Goal: Information Seeking & Learning: Learn about a topic

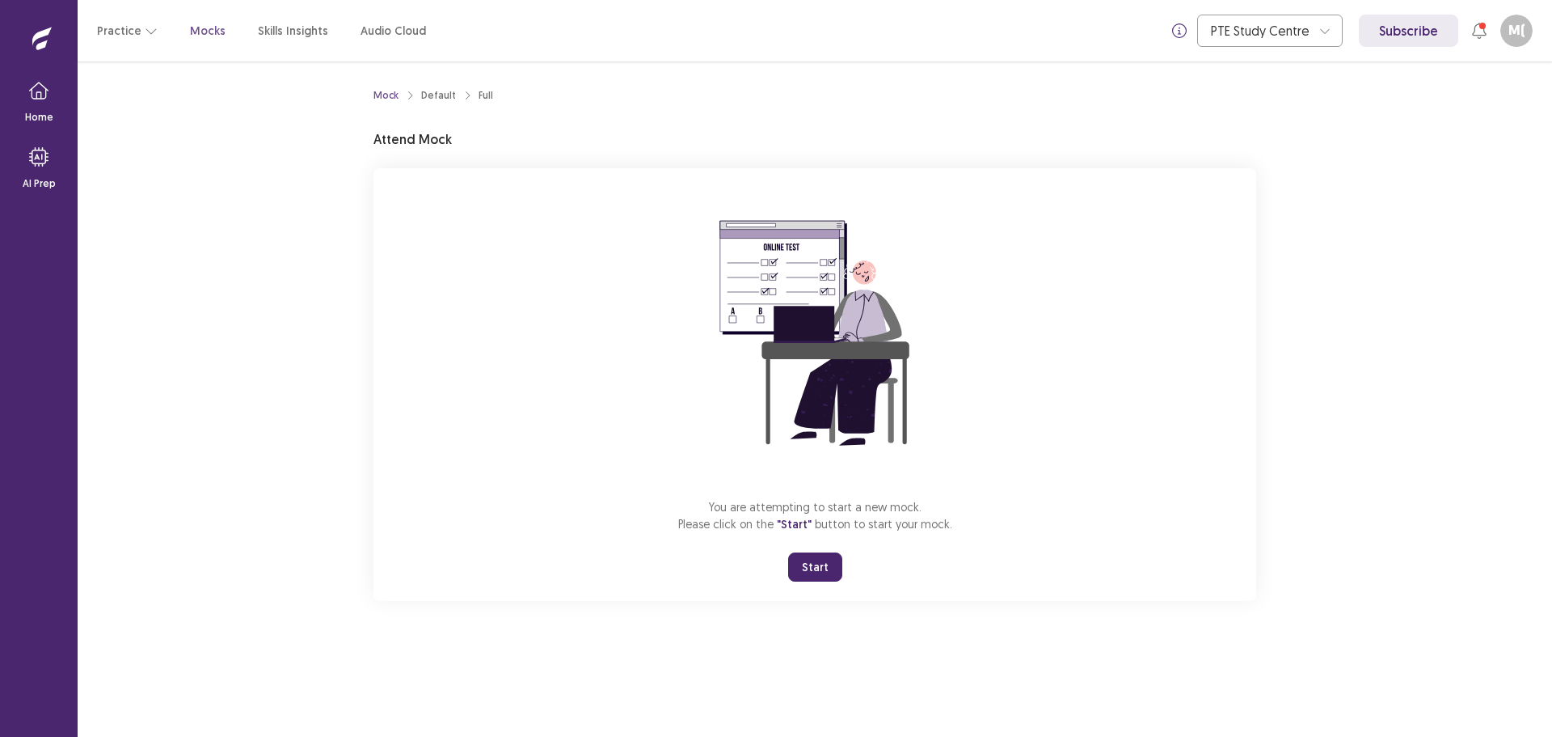
click at [817, 563] on button "Start" at bounding box center [815, 566] width 54 height 29
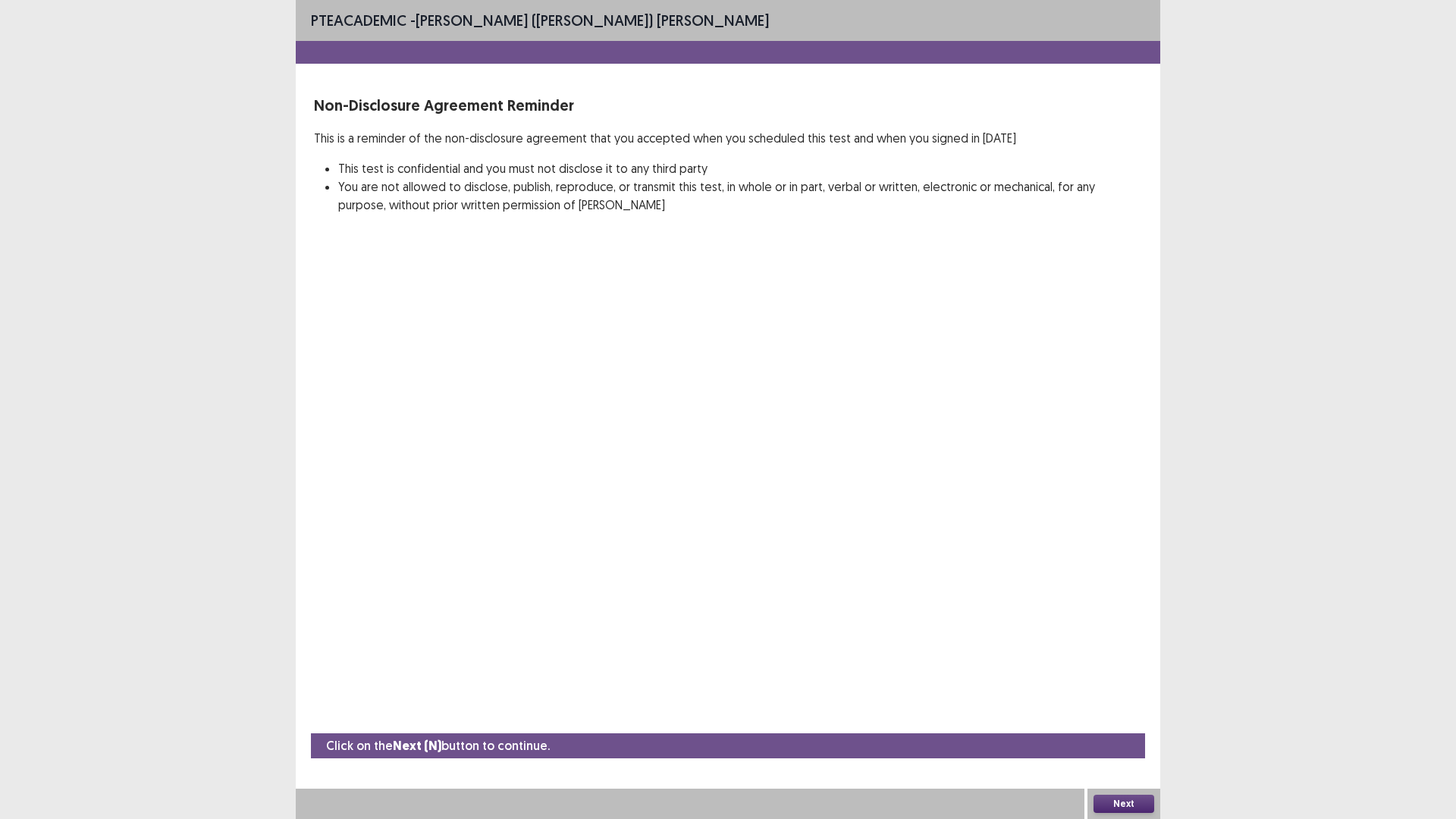
click at [1136, 690] on button "Next" at bounding box center [1124, 803] width 61 height 18
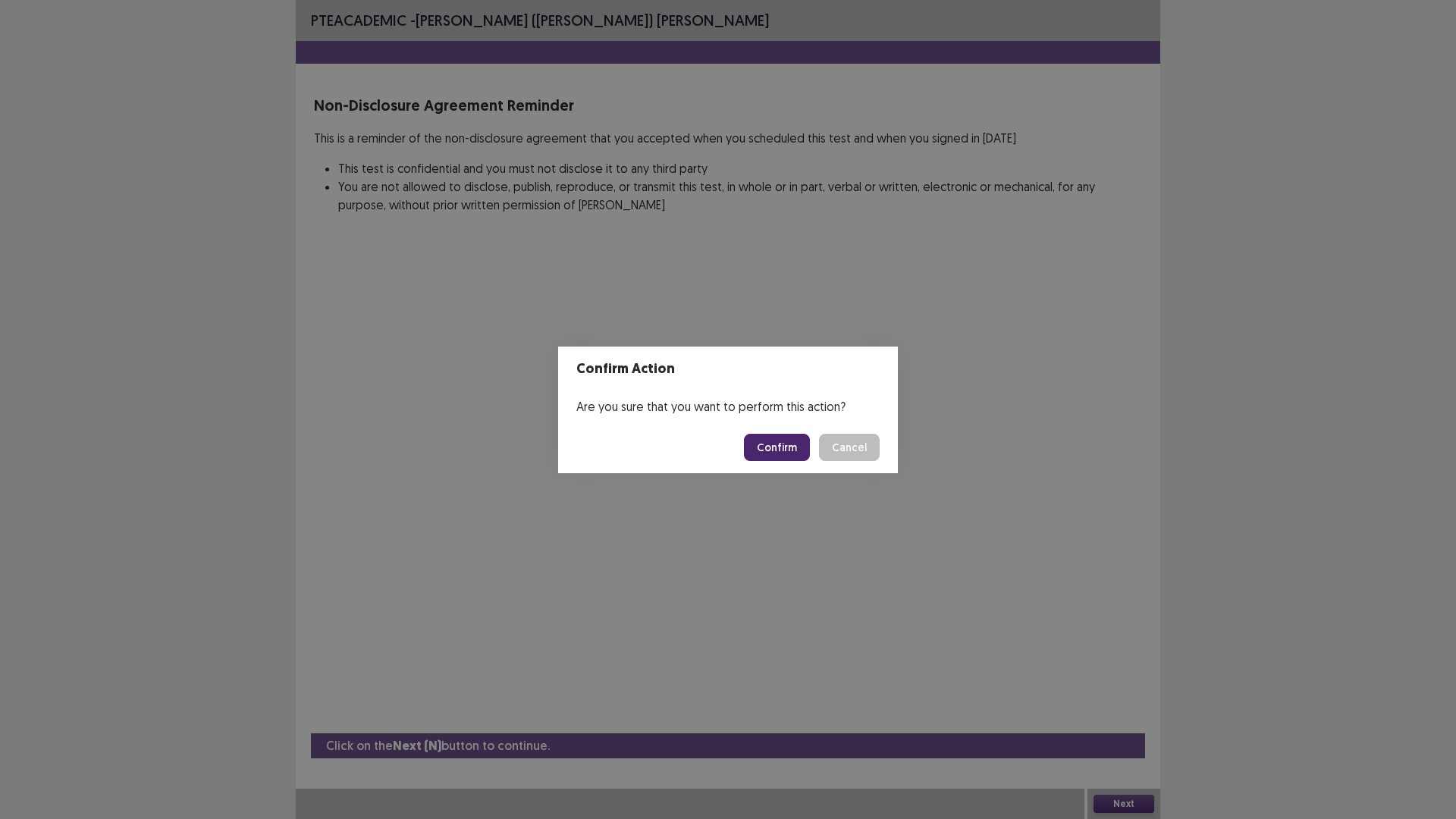
click at [784, 452] on button "Confirm" at bounding box center [777, 447] width 66 height 27
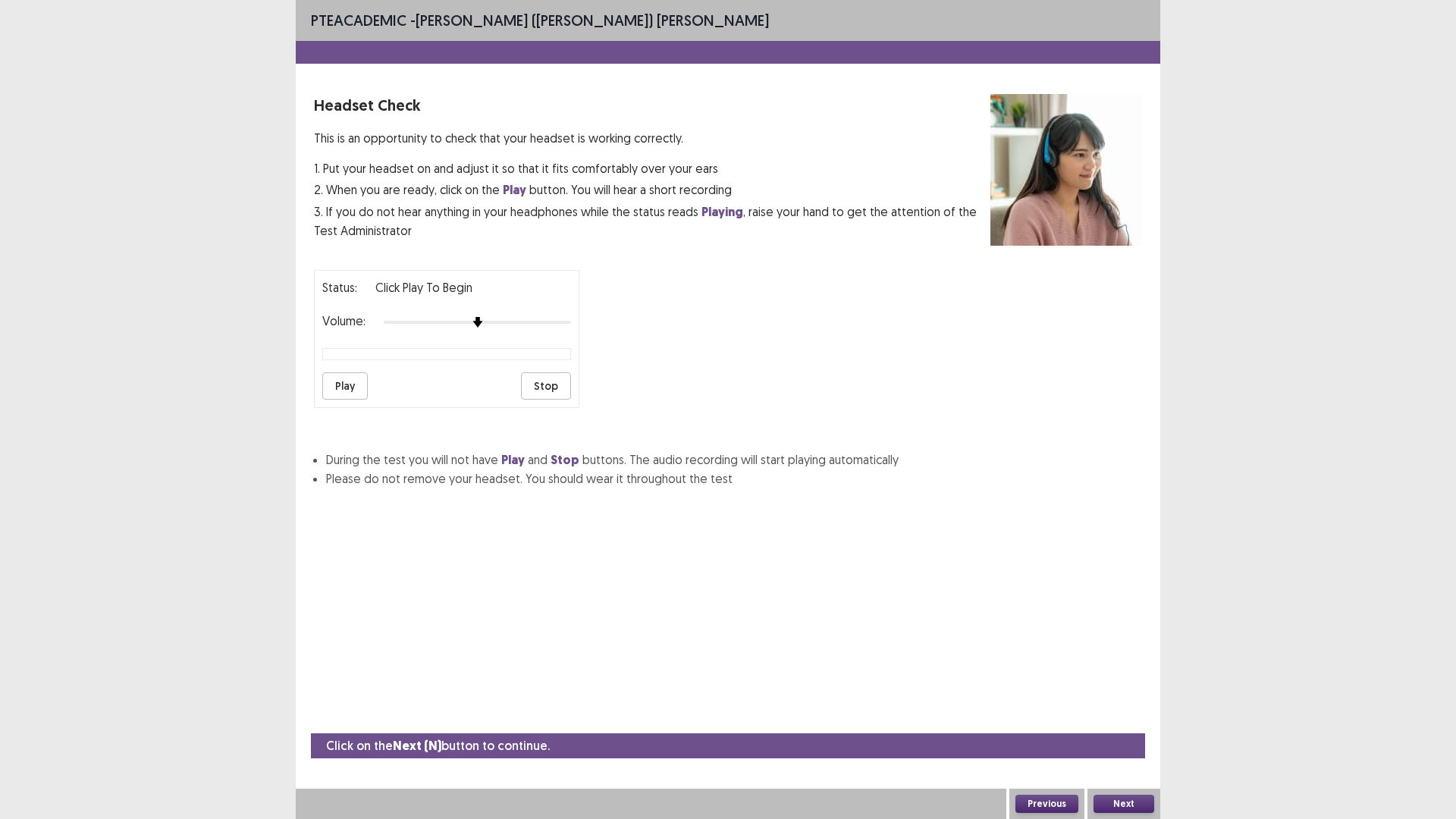
click at [344, 394] on button "Play" at bounding box center [345, 386] width 46 height 27
click at [548, 383] on button "Stop" at bounding box center [545, 386] width 50 height 27
click at [351, 393] on button "Play" at bounding box center [345, 386] width 46 height 27
click at [548, 383] on button "Stop" at bounding box center [545, 386] width 50 height 27
click at [357, 385] on button "Play" at bounding box center [345, 386] width 46 height 27
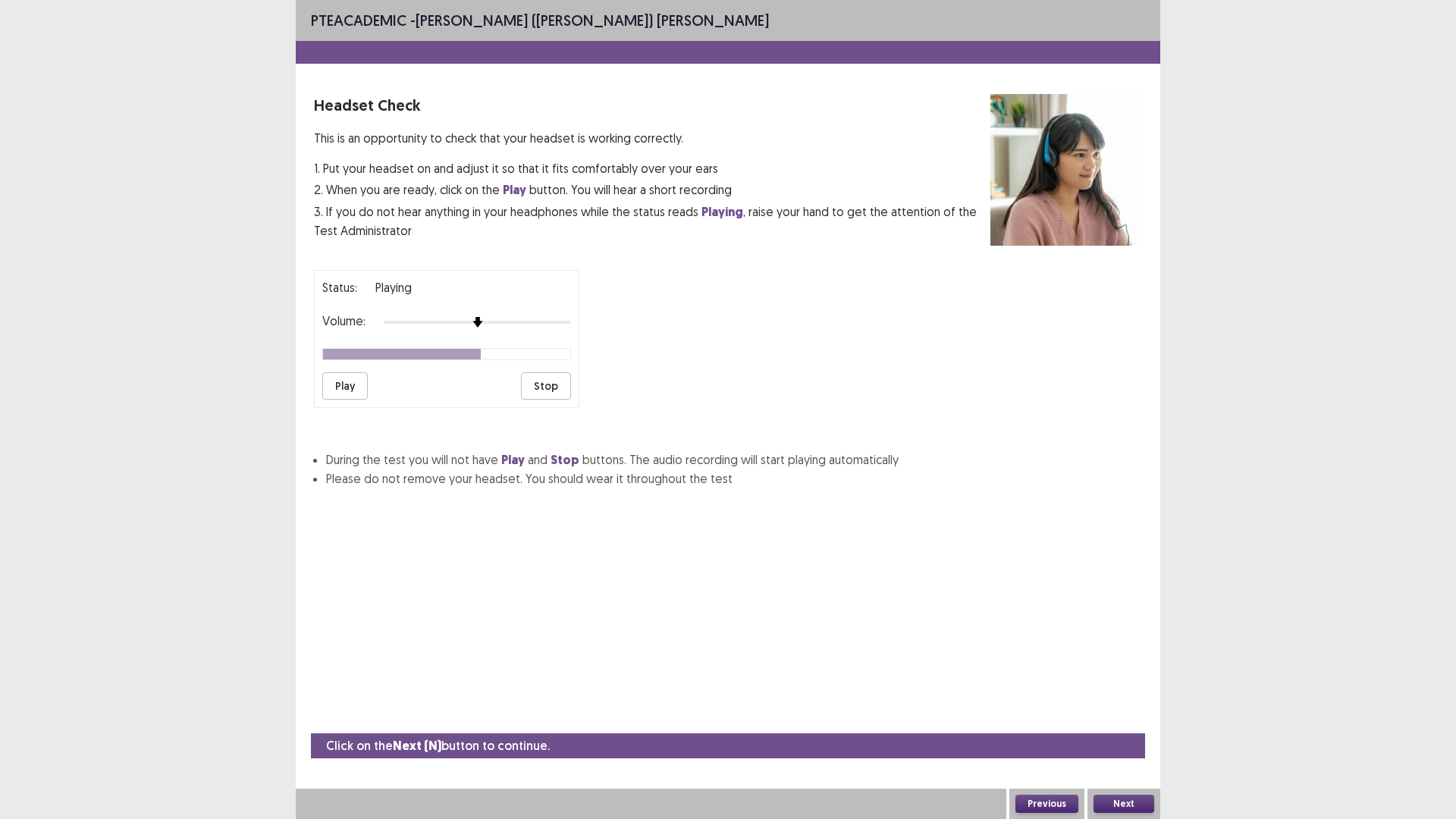
click at [553, 385] on button "Stop" at bounding box center [545, 386] width 50 height 27
click at [1110, 690] on button "Next" at bounding box center [1124, 803] width 61 height 18
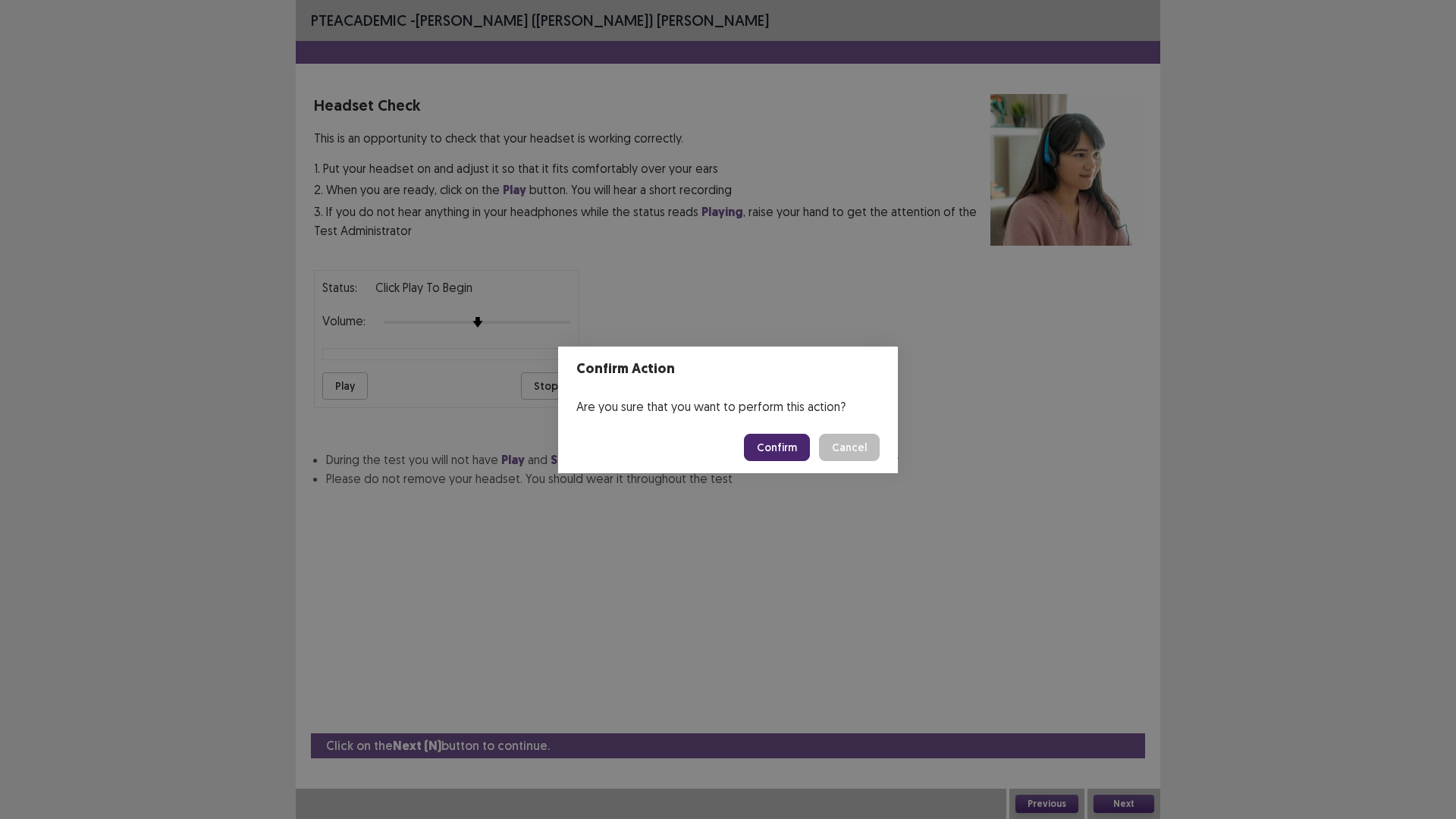
click at [766, 450] on button "Confirm" at bounding box center [777, 447] width 66 height 27
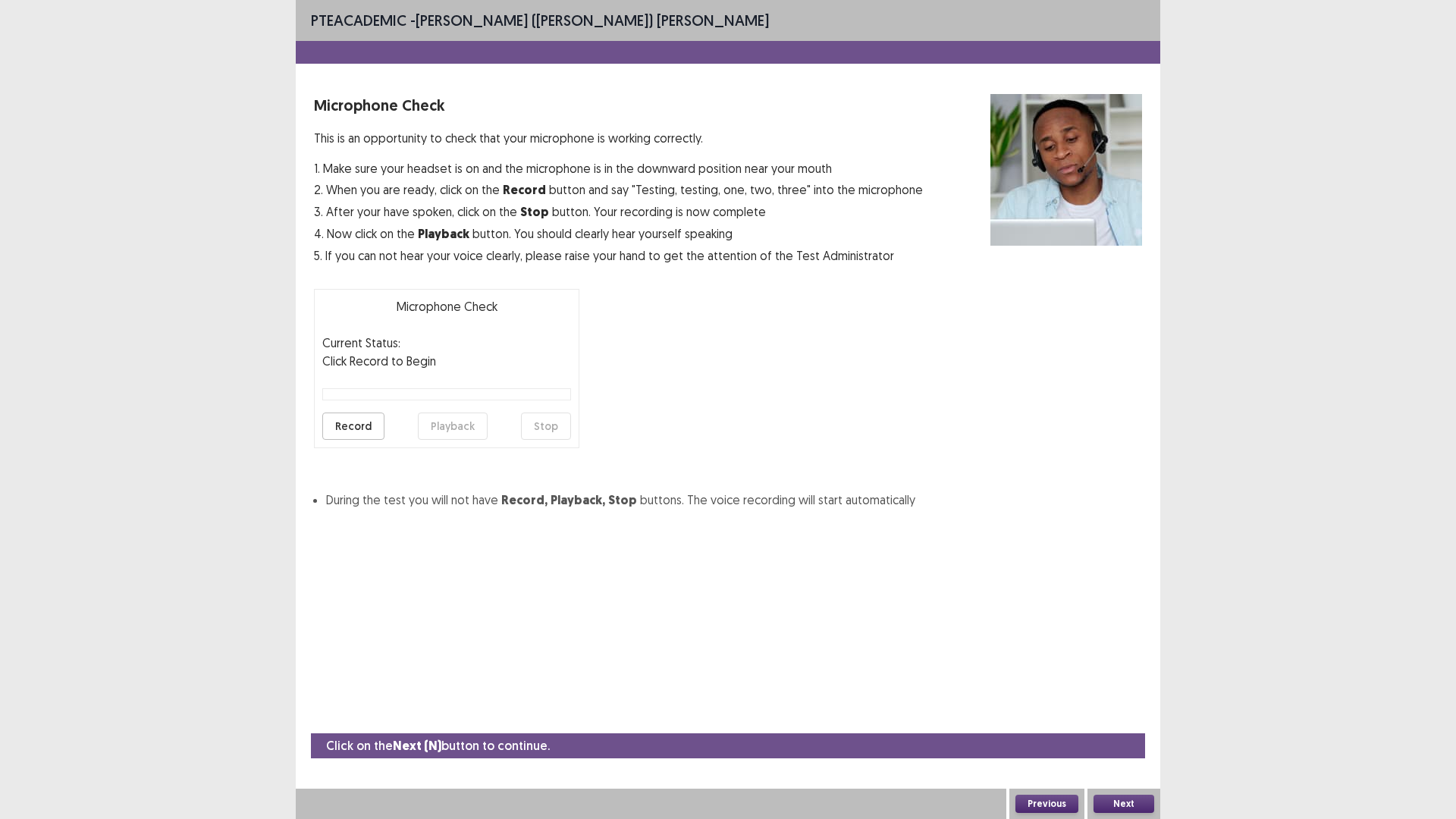
click at [362, 434] on button "Record" at bounding box center [354, 426] width 62 height 27
click at [362, 430] on button "Record" at bounding box center [354, 426] width 62 height 27
click at [532, 421] on button "Stop" at bounding box center [545, 426] width 50 height 27
click at [462, 435] on button "Playback" at bounding box center [453, 426] width 69 height 27
click at [1134, 690] on button "Next" at bounding box center [1124, 803] width 61 height 18
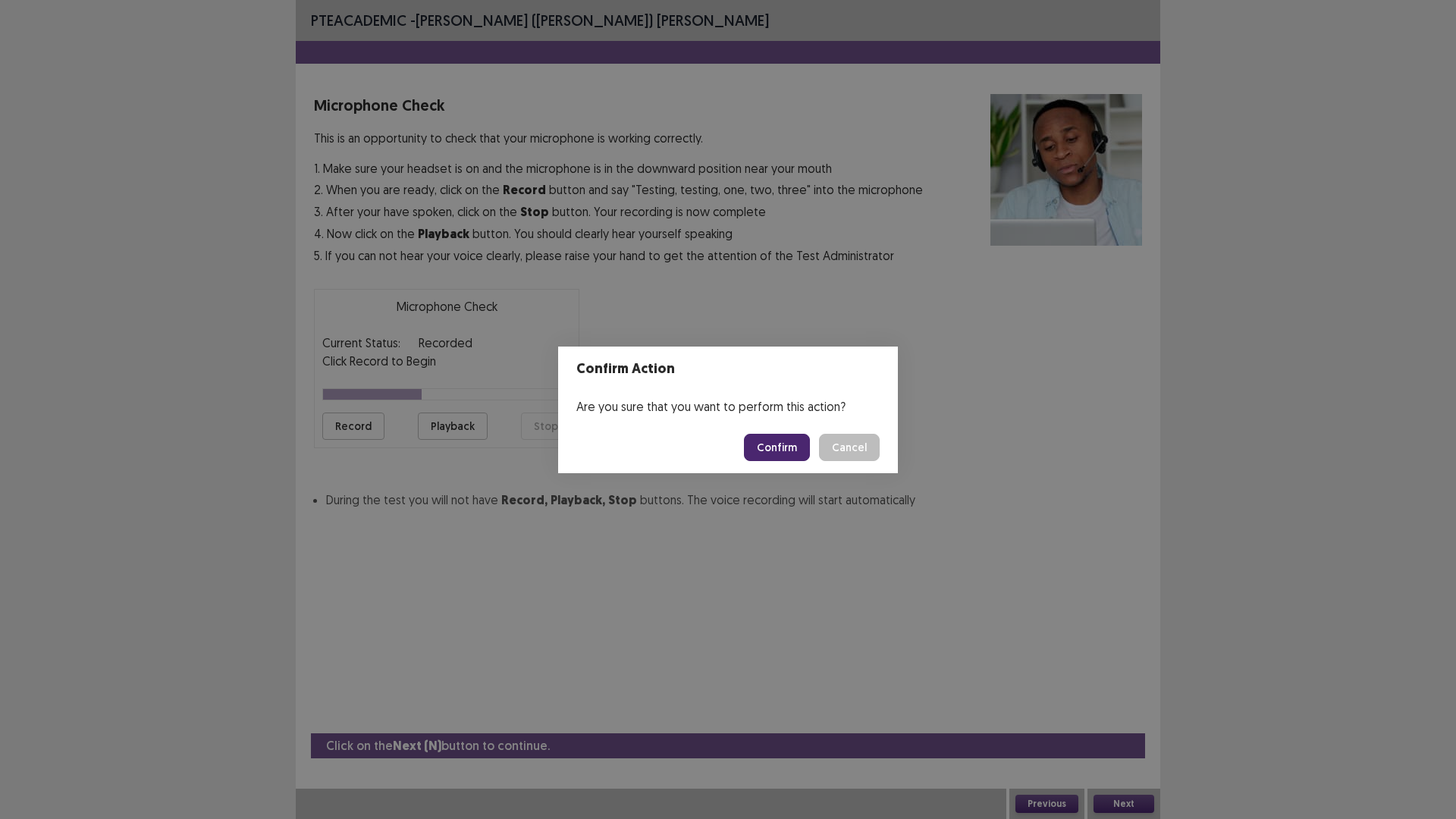
click at [781, 454] on button "Confirm" at bounding box center [777, 447] width 66 height 27
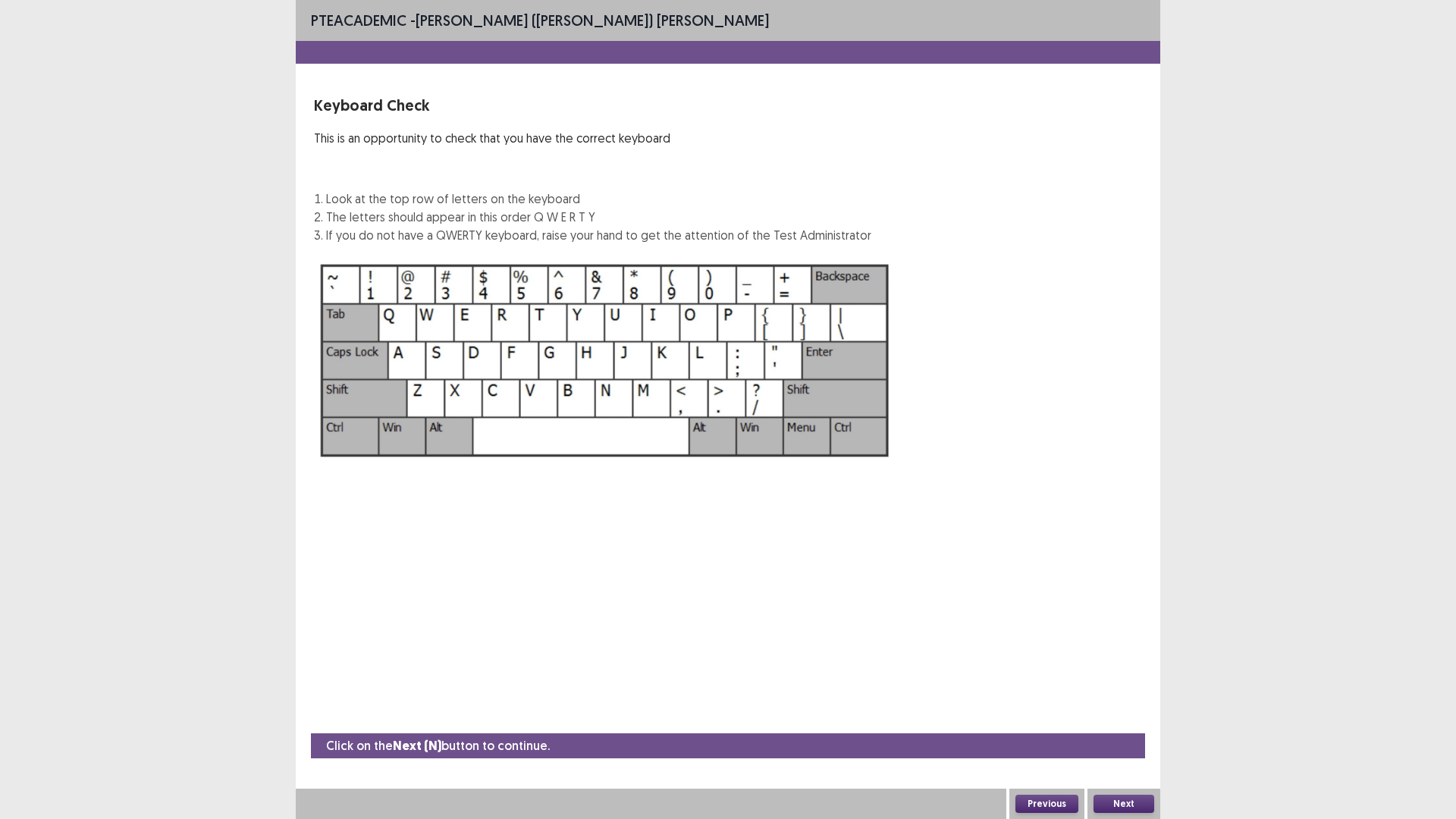
click at [1116, 690] on button "Next" at bounding box center [1124, 803] width 61 height 18
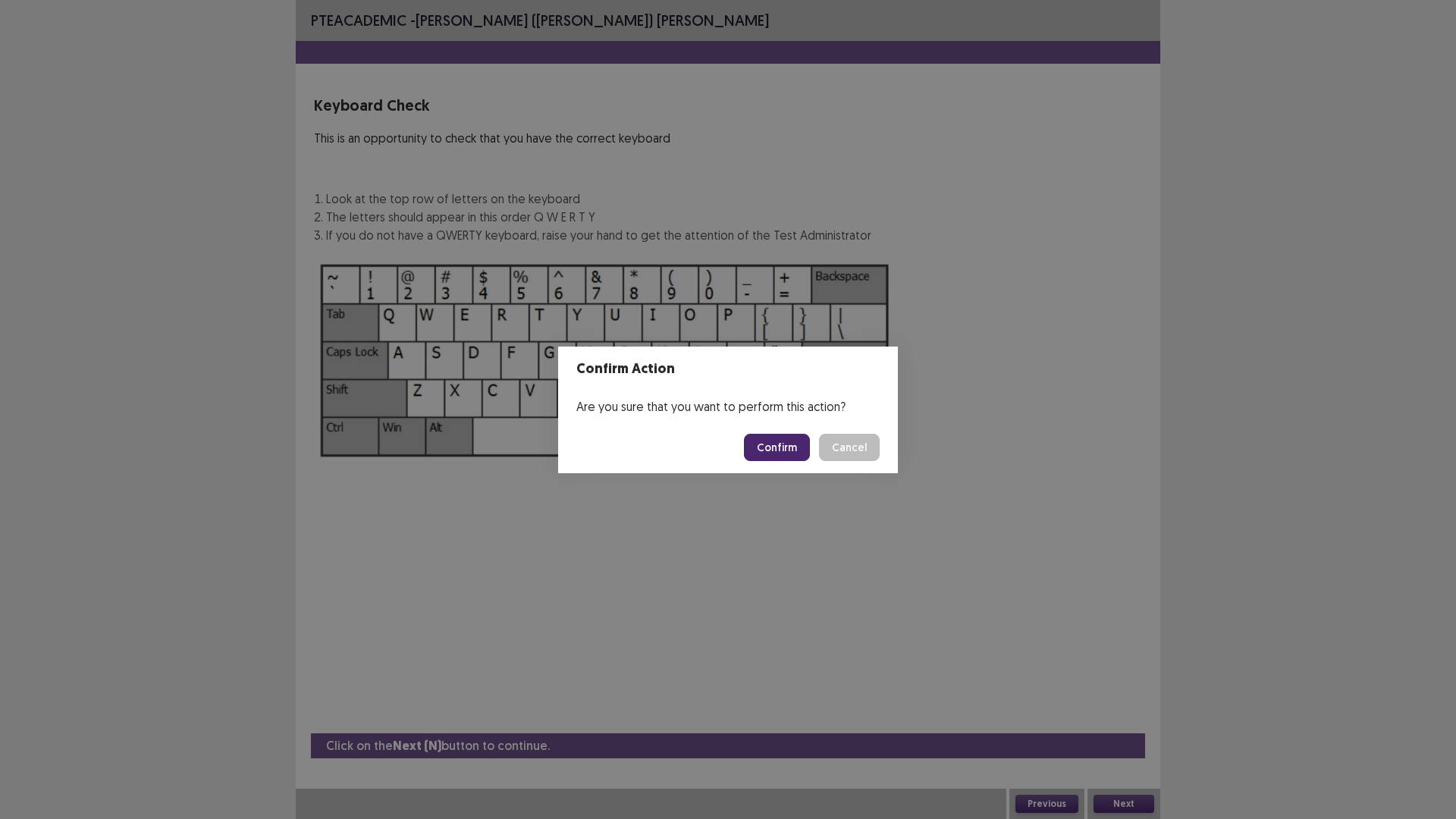
click at [766, 445] on button "Confirm" at bounding box center [777, 447] width 66 height 27
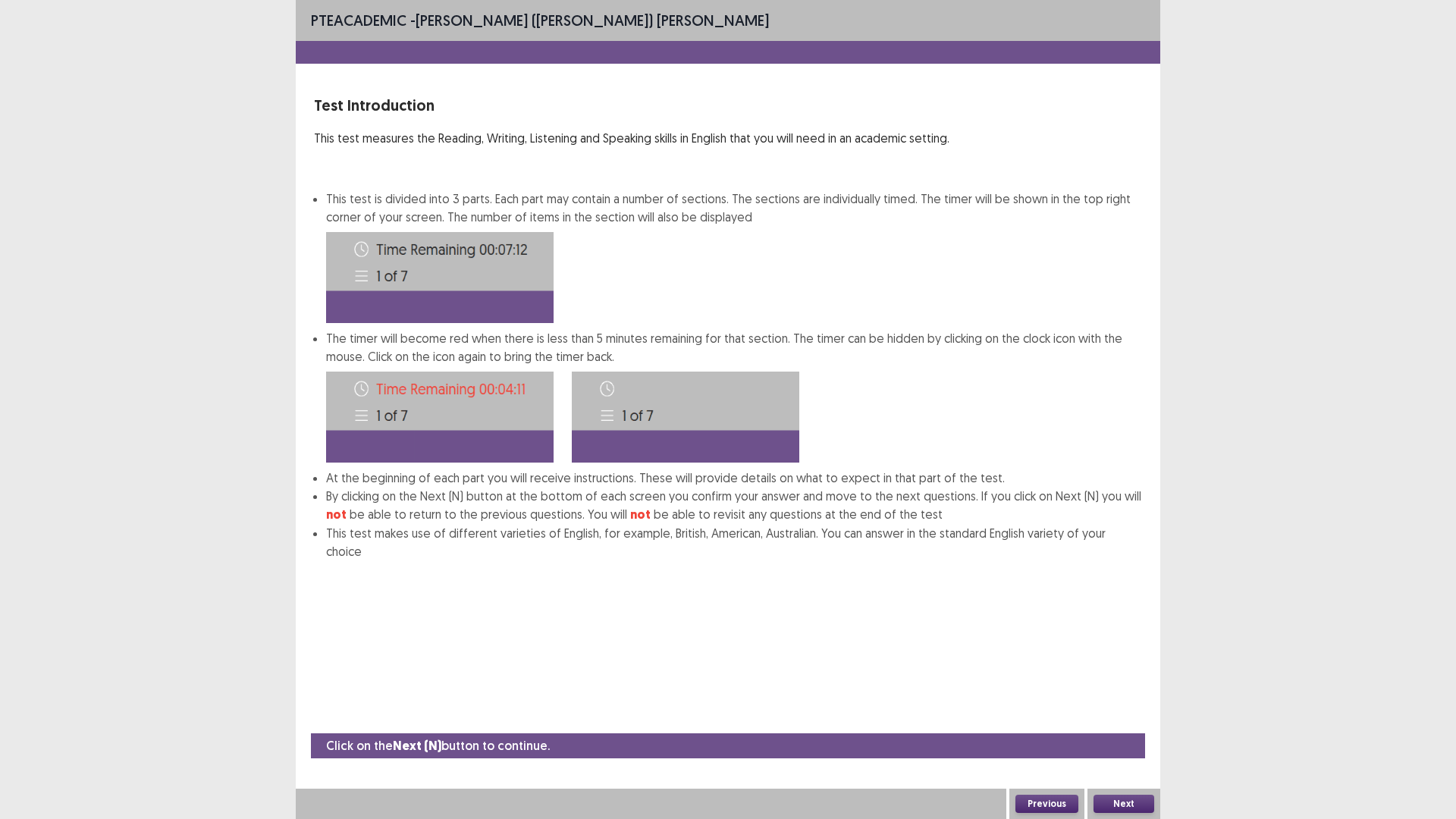
click at [1123, 690] on button "Next" at bounding box center [1124, 803] width 61 height 18
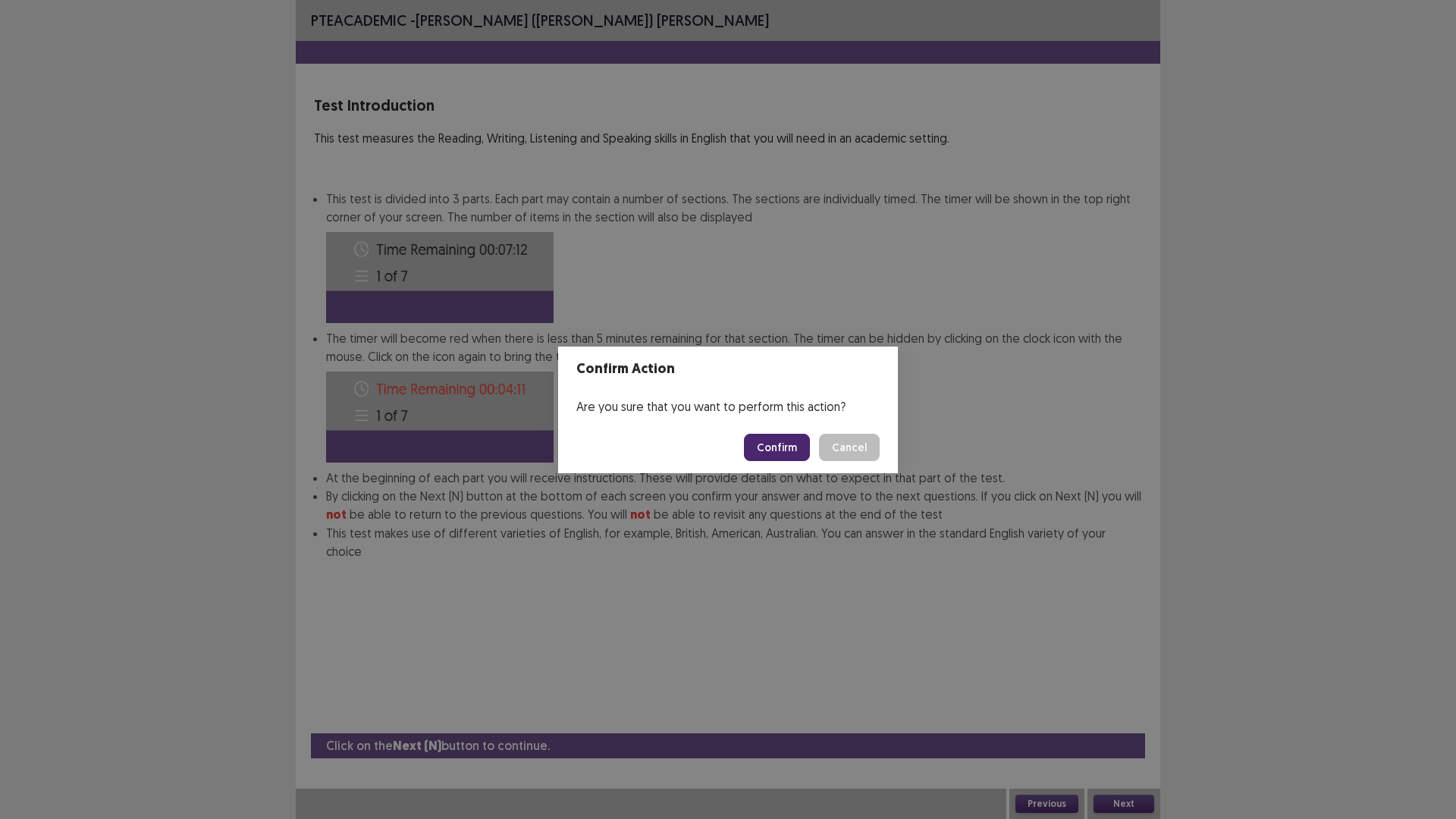
click at [800, 445] on button "Confirm" at bounding box center [777, 447] width 66 height 27
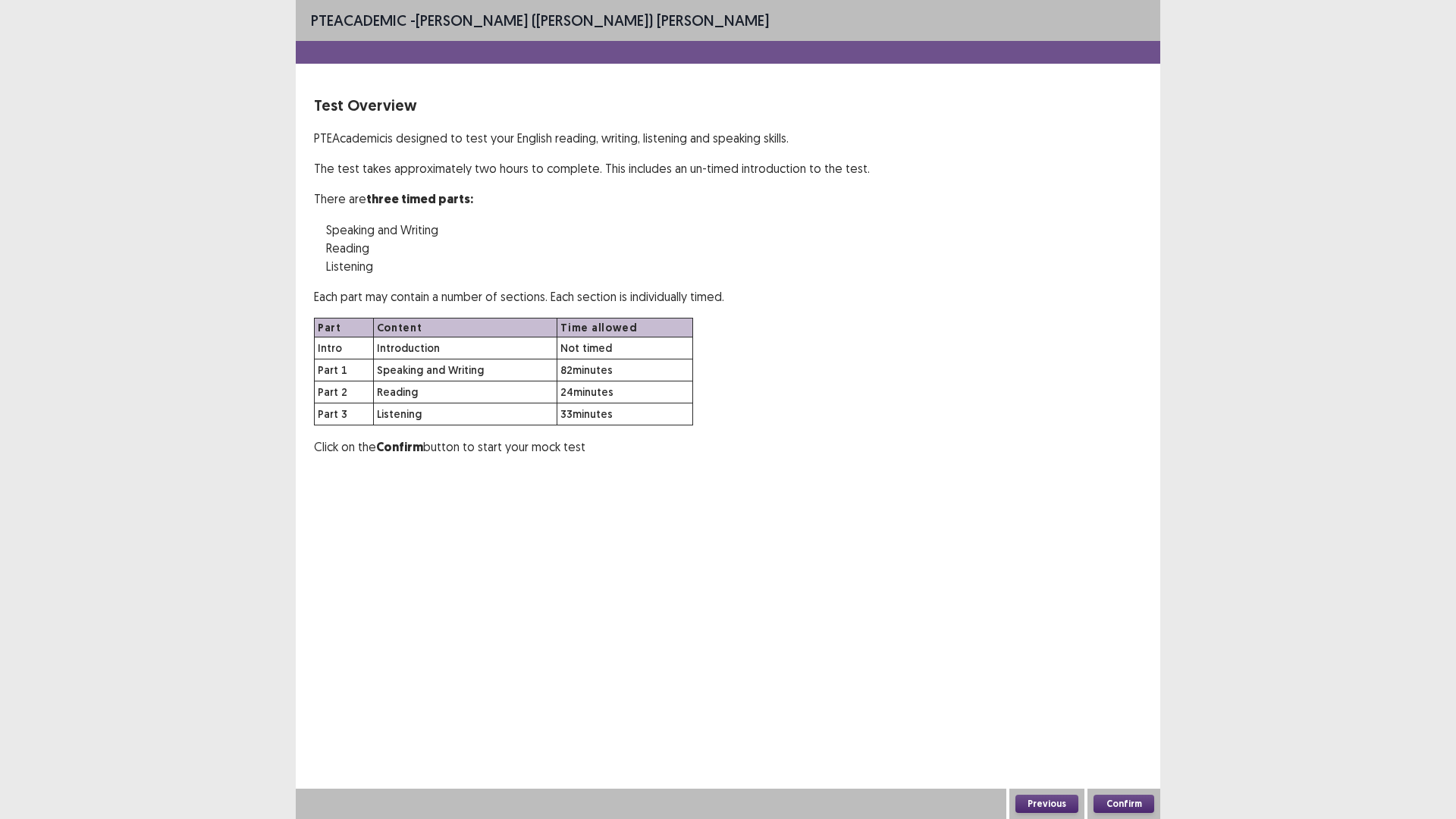
click at [1119, 690] on button "Confirm" at bounding box center [1124, 803] width 61 height 18
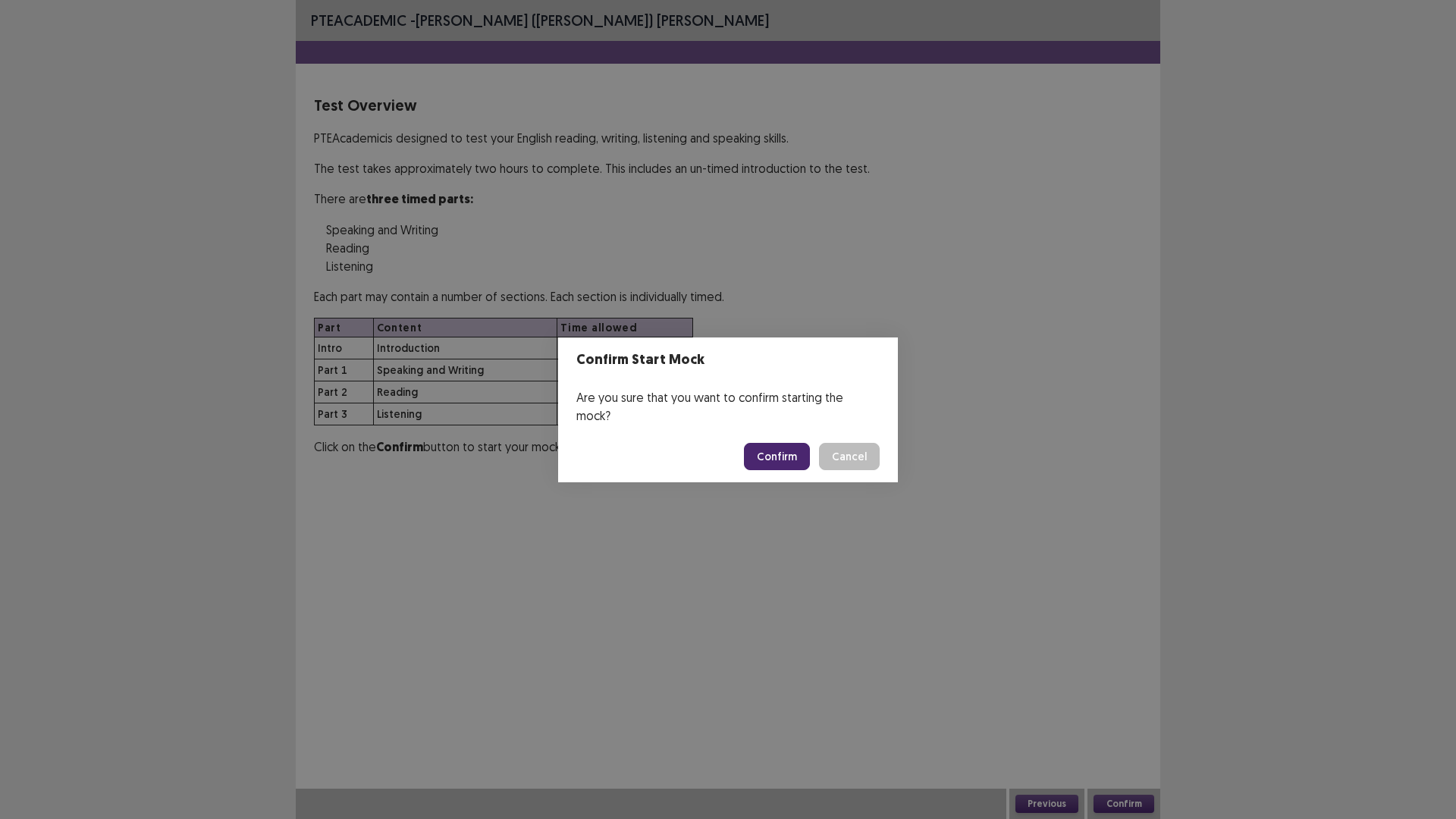
click at [794, 444] on button "Confirm" at bounding box center [777, 456] width 66 height 27
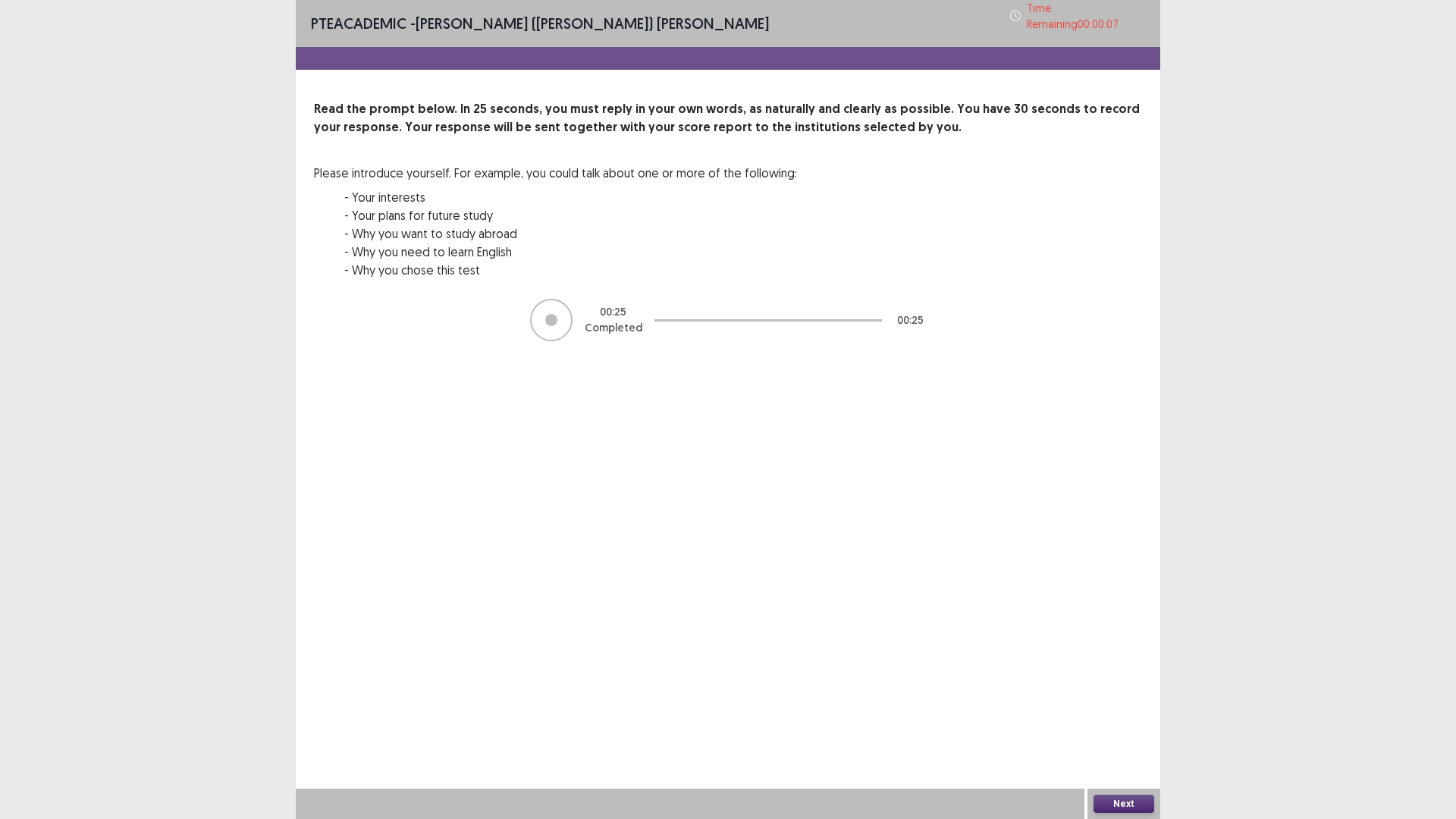
click at [1112, 690] on button "Next" at bounding box center [1124, 803] width 61 height 18
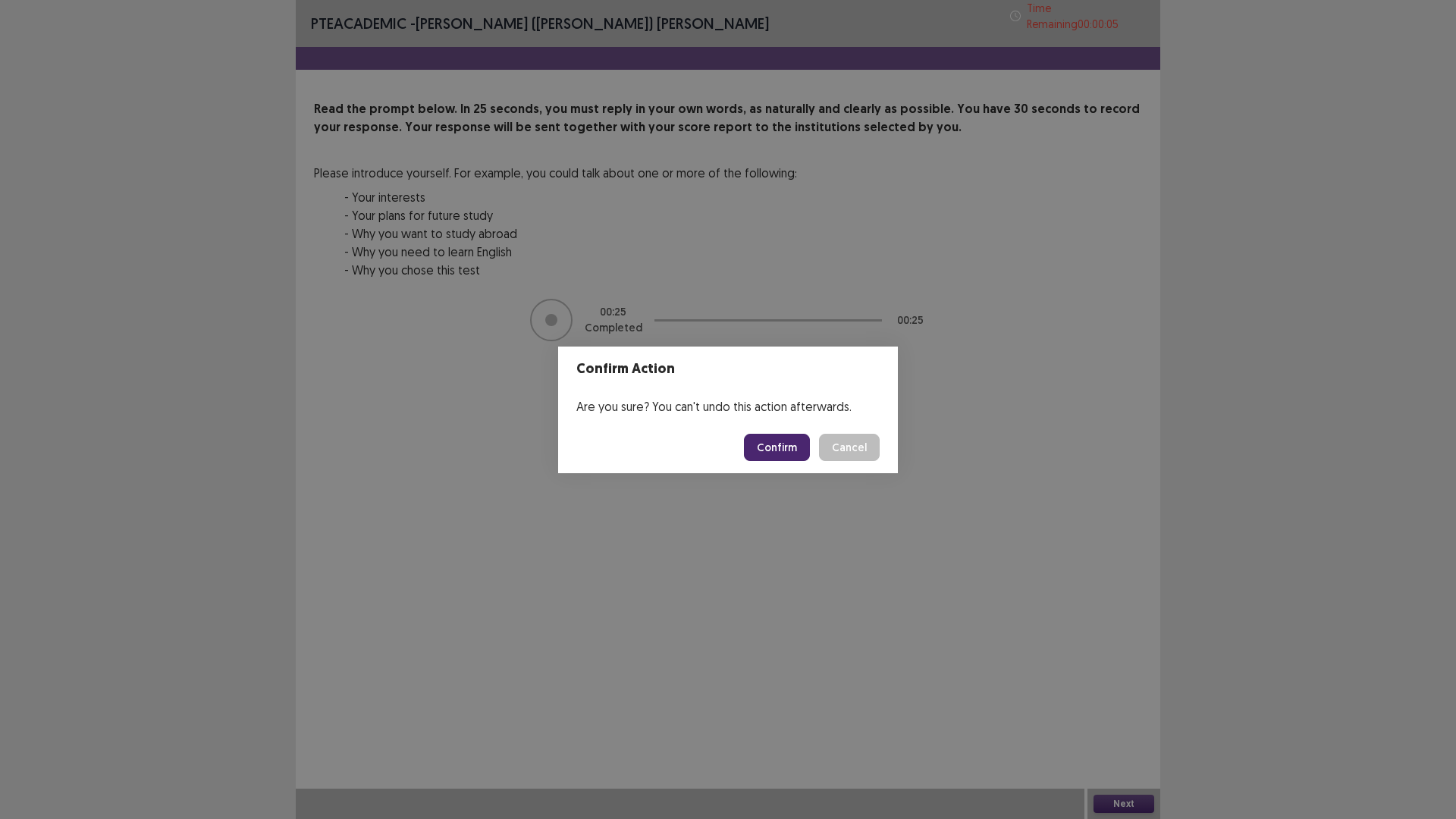
click at [773, 456] on button "Confirm" at bounding box center [777, 447] width 66 height 27
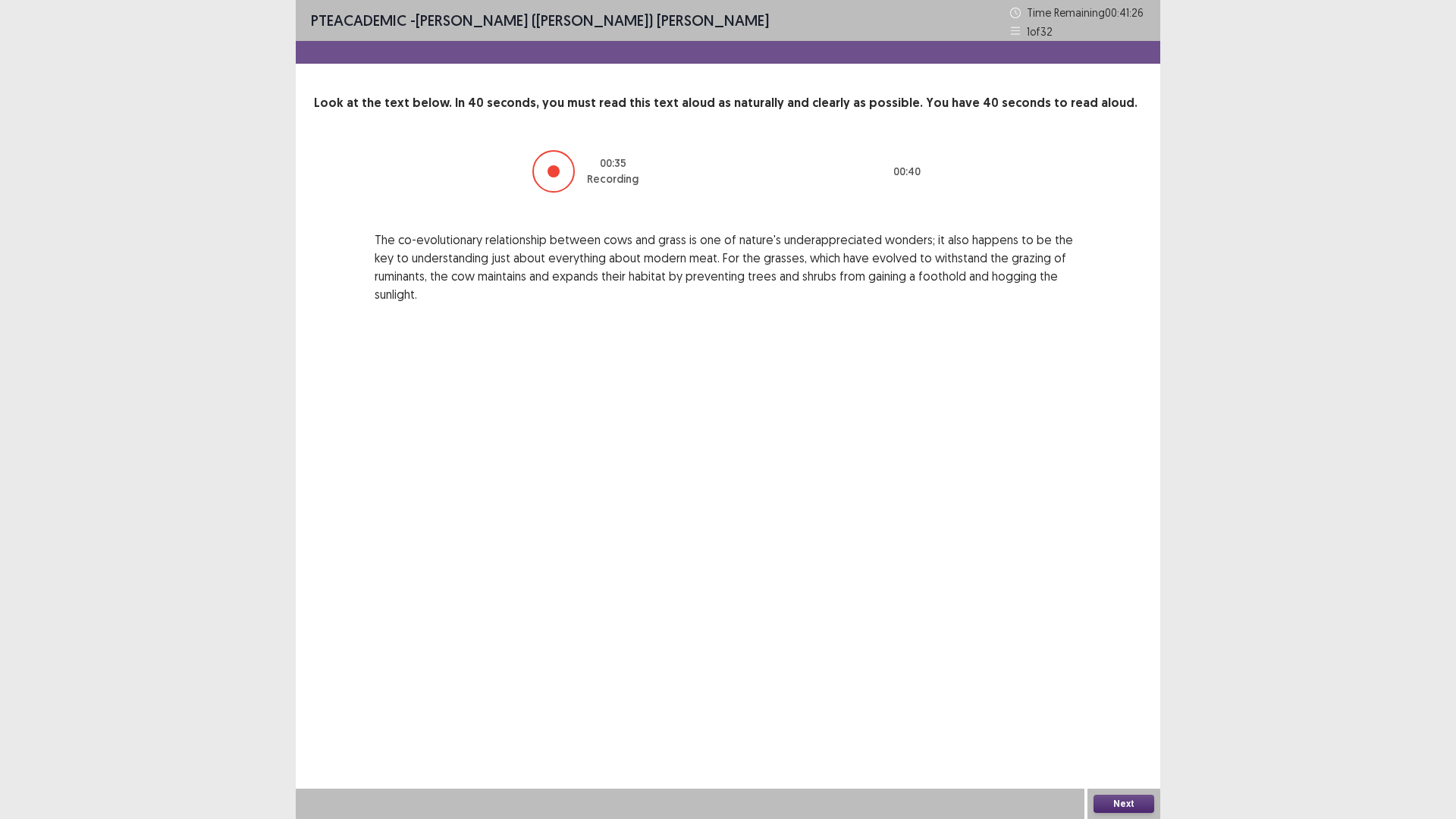
click at [1119, 690] on button "Next" at bounding box center [1124, 803] width 61 height 18
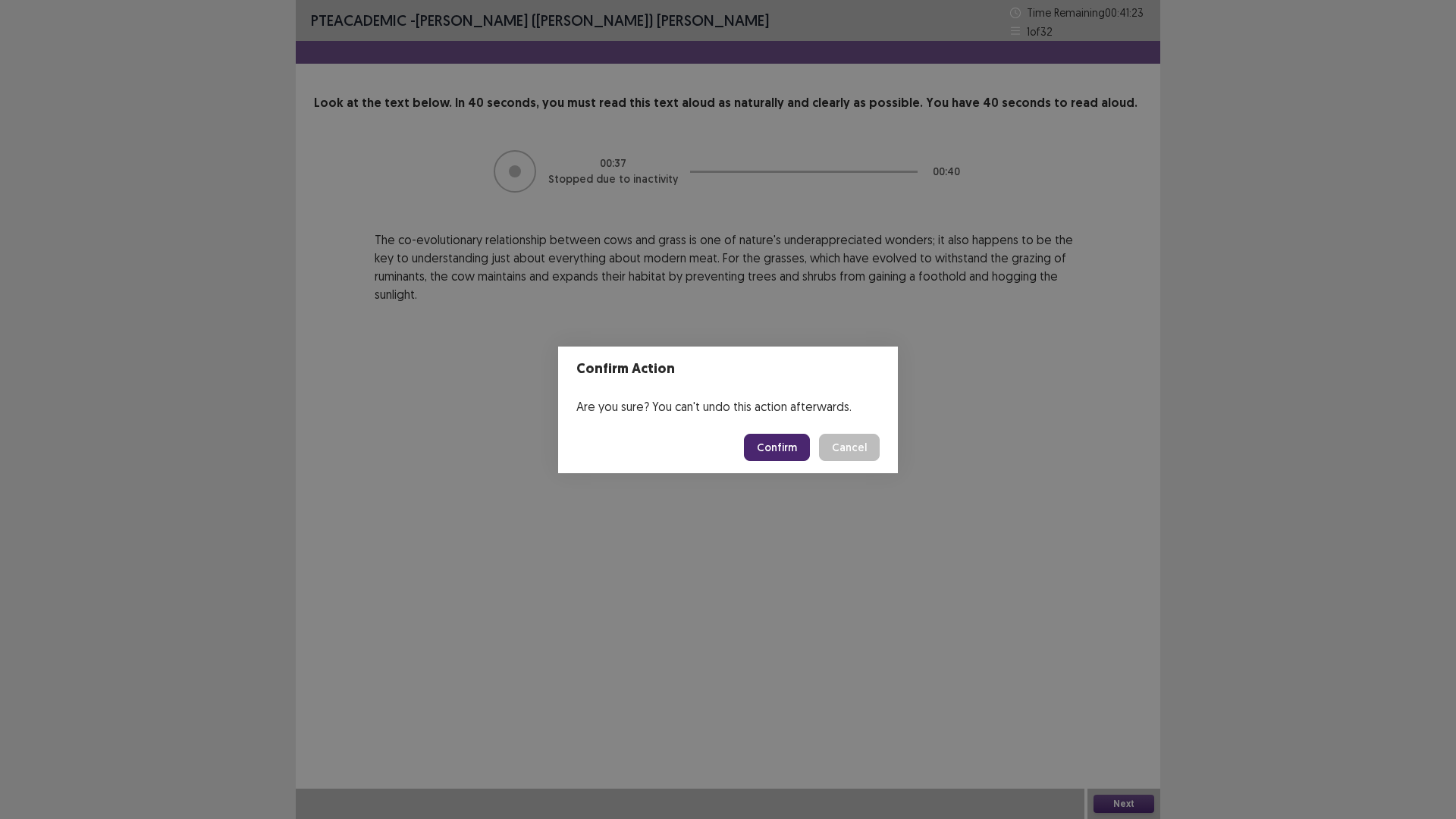
click at [792, 453] on button "Confirm" at bounding box center [777, 447] width 66 height 27
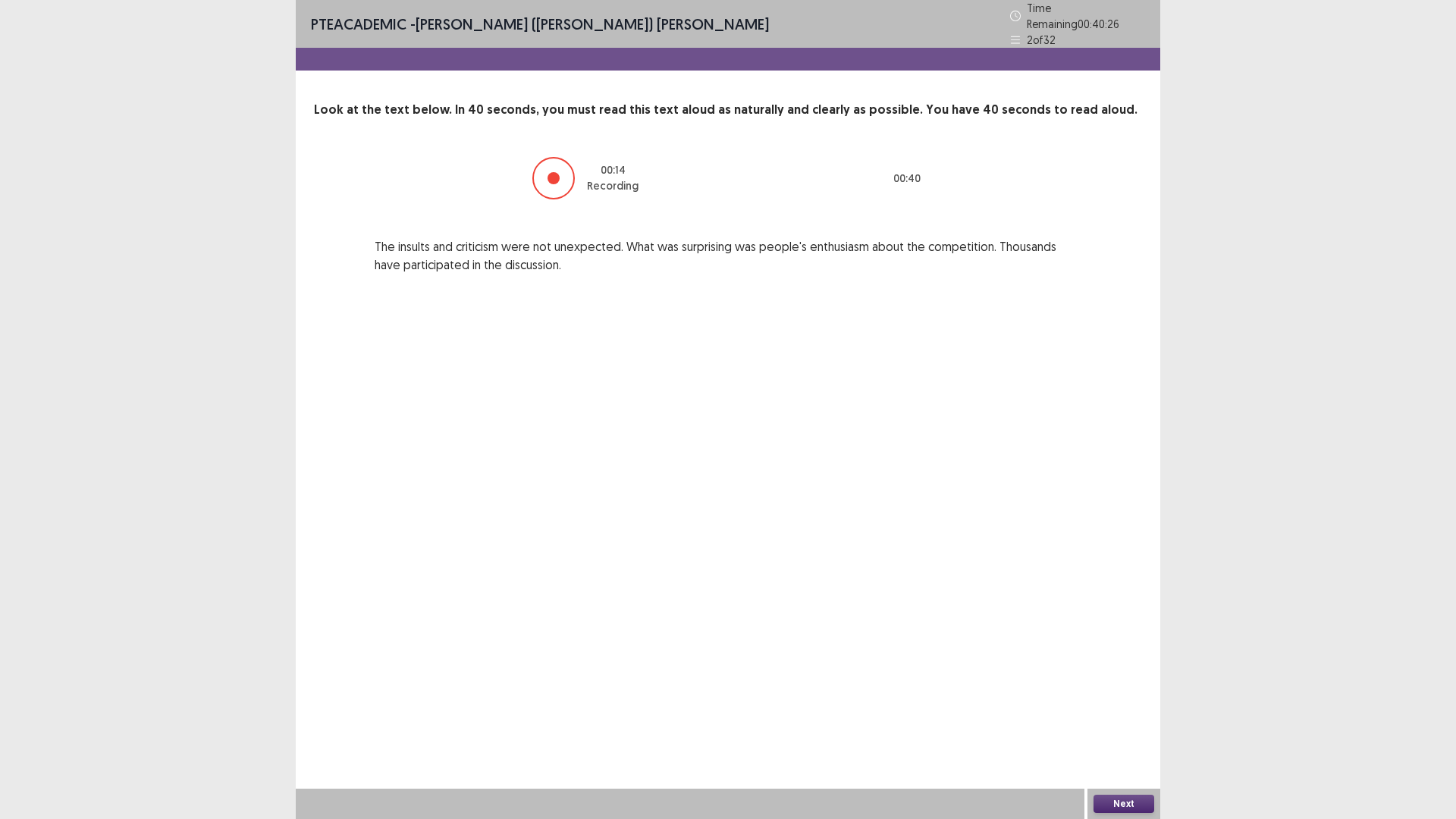
click at [1115, 690] on button "Next" at bounding box center [1124, 803] width 61 height 18
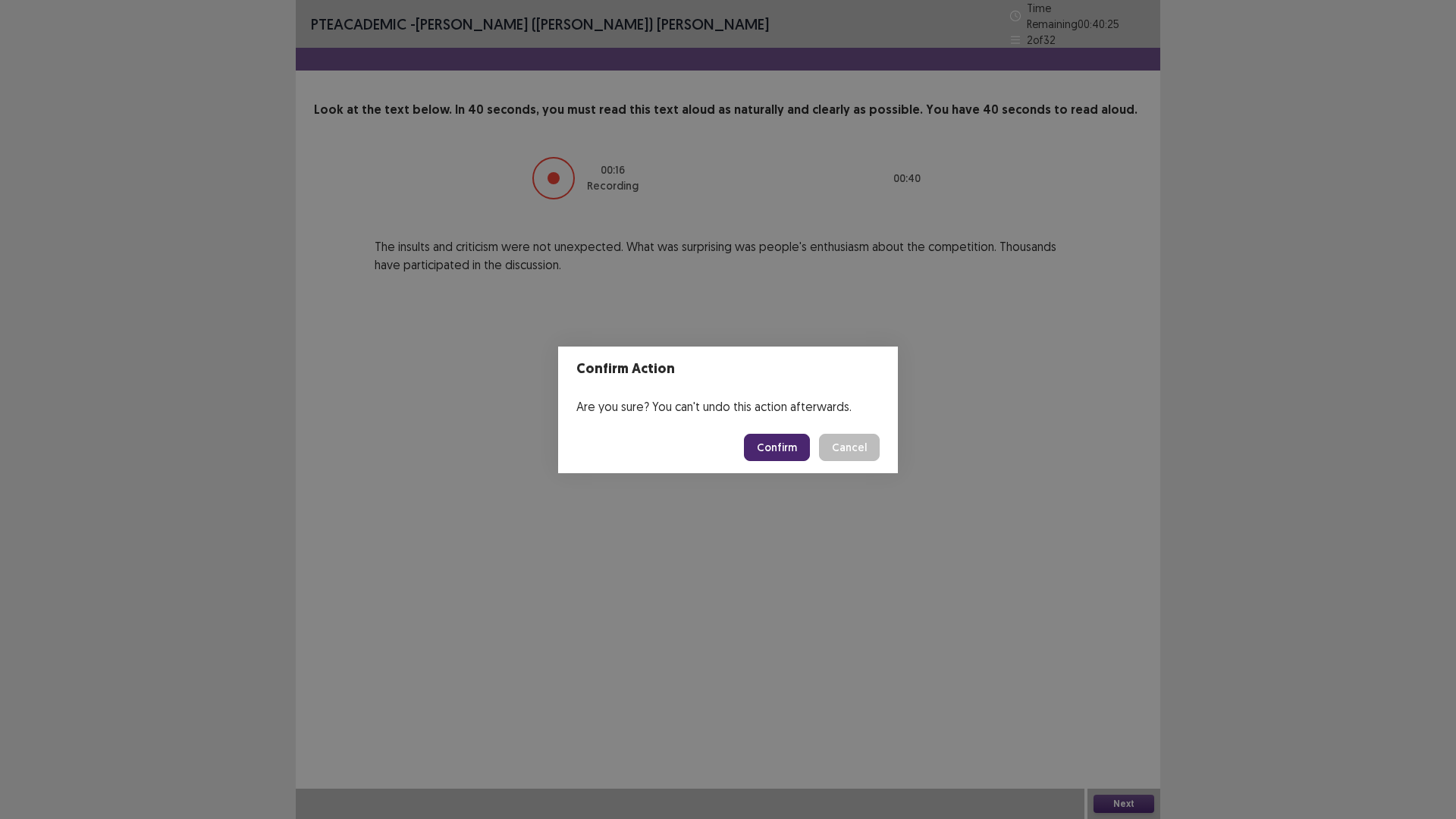
click at [790, 448] on button "Confirm" at bounding box center [777, 447] width 66 height 27
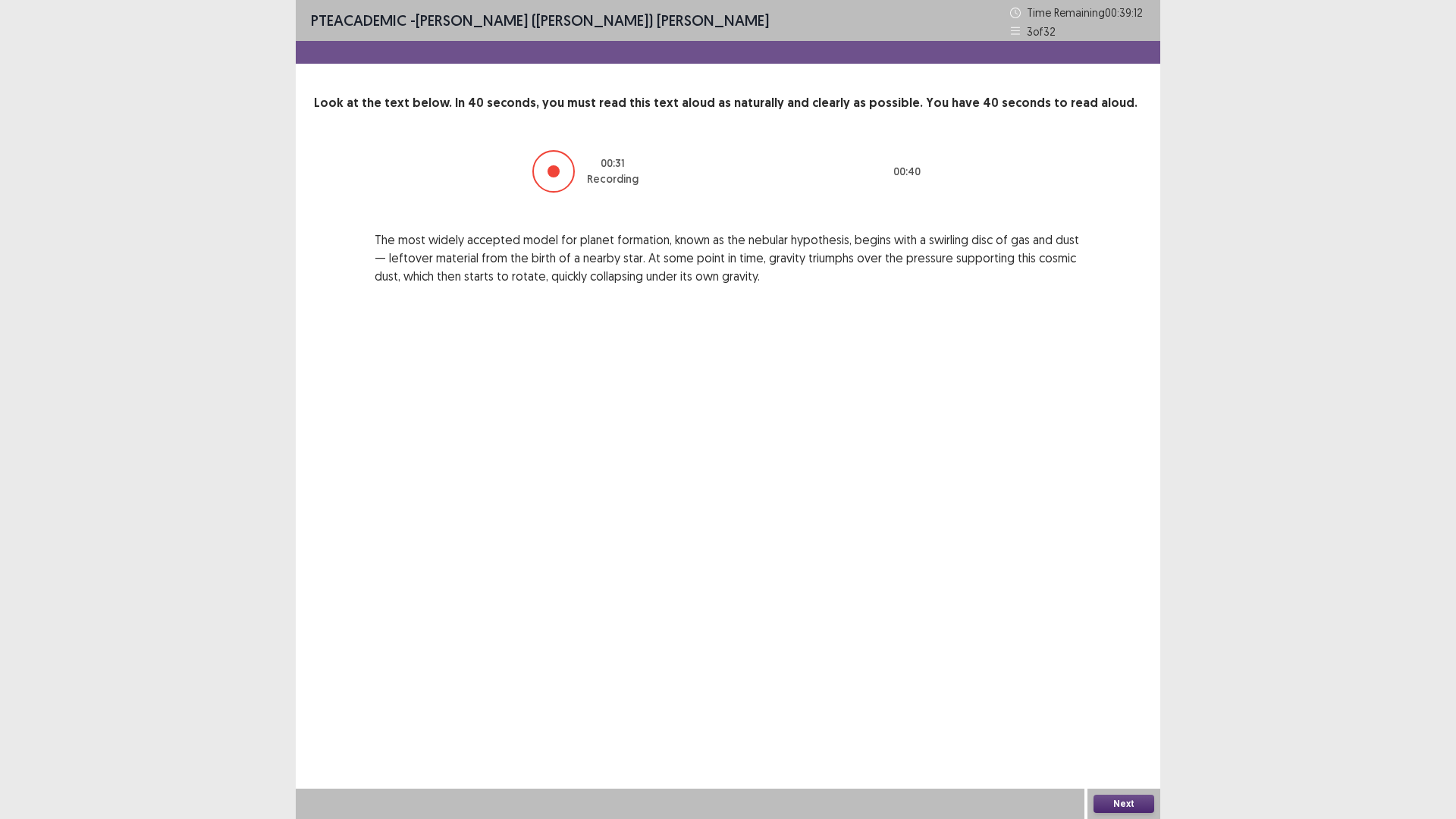
click at [1130, 690] on button "Next" at bounding box center [1124, 803] width 61 height 18
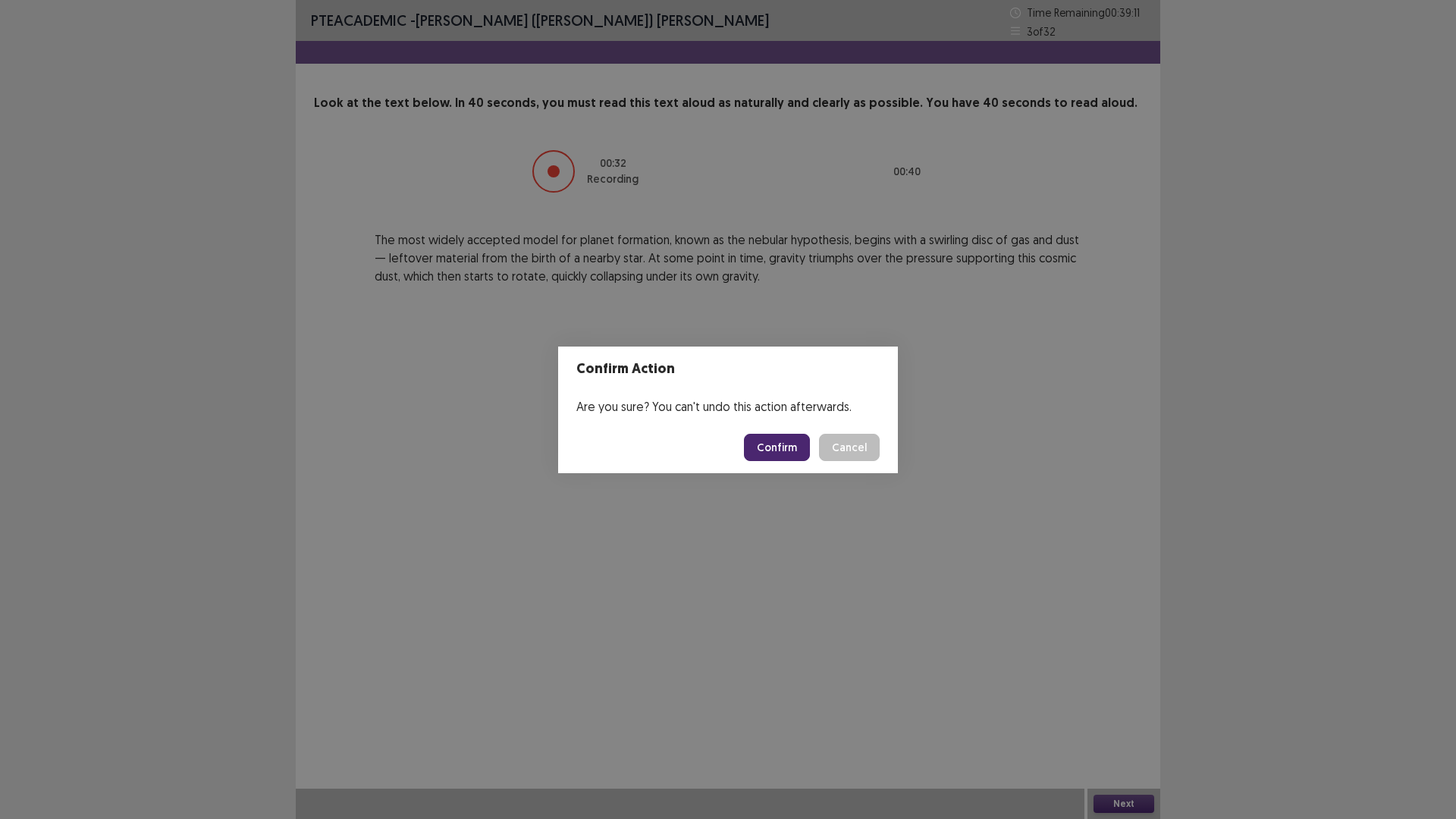
click at [803, 447] on button "Confirm" at bounding box center [777, 447] width 66 height 27
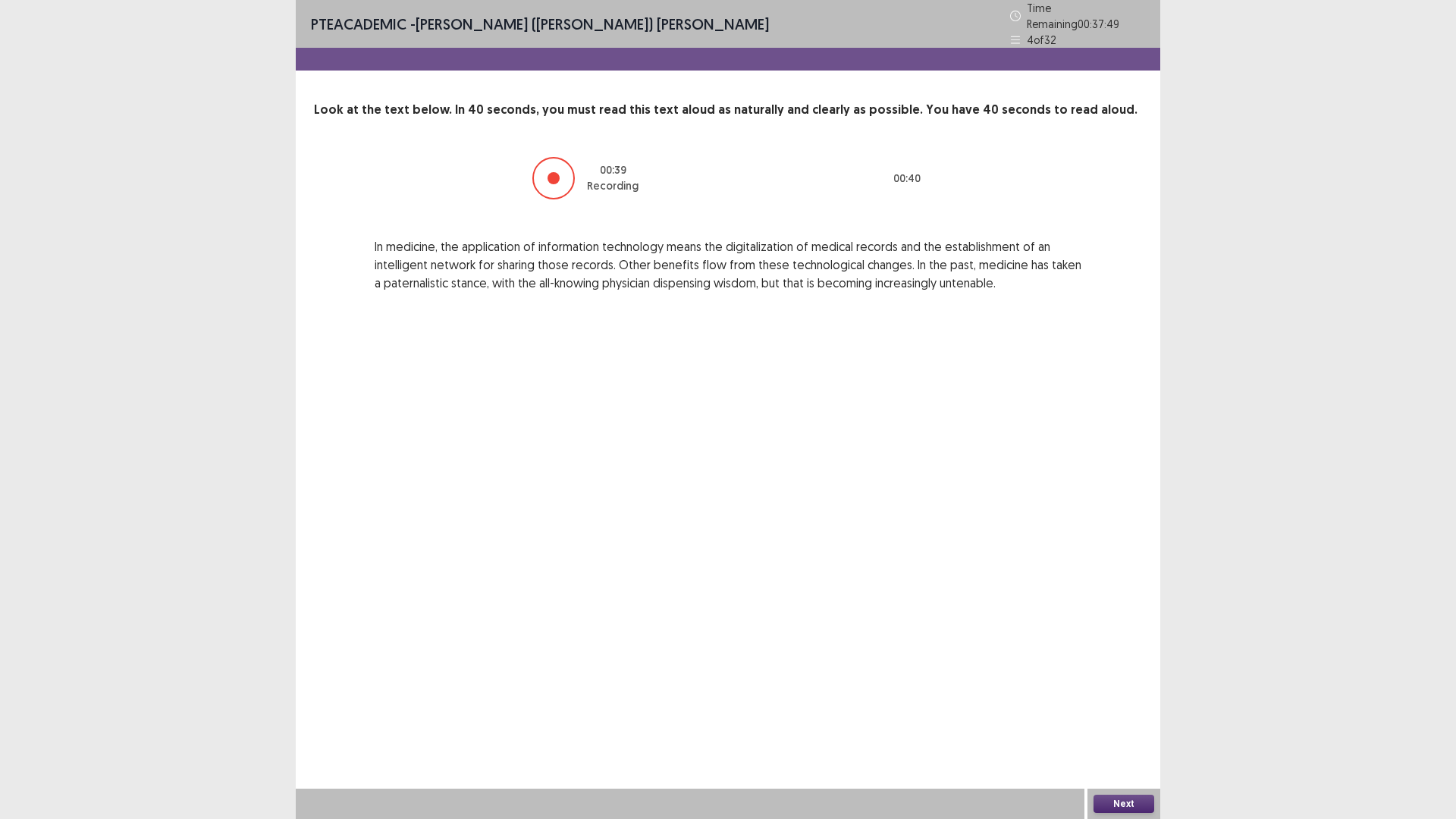
click at [1120, 690] on button "Next" at bounding box center [1124, 803] width 61 height 18
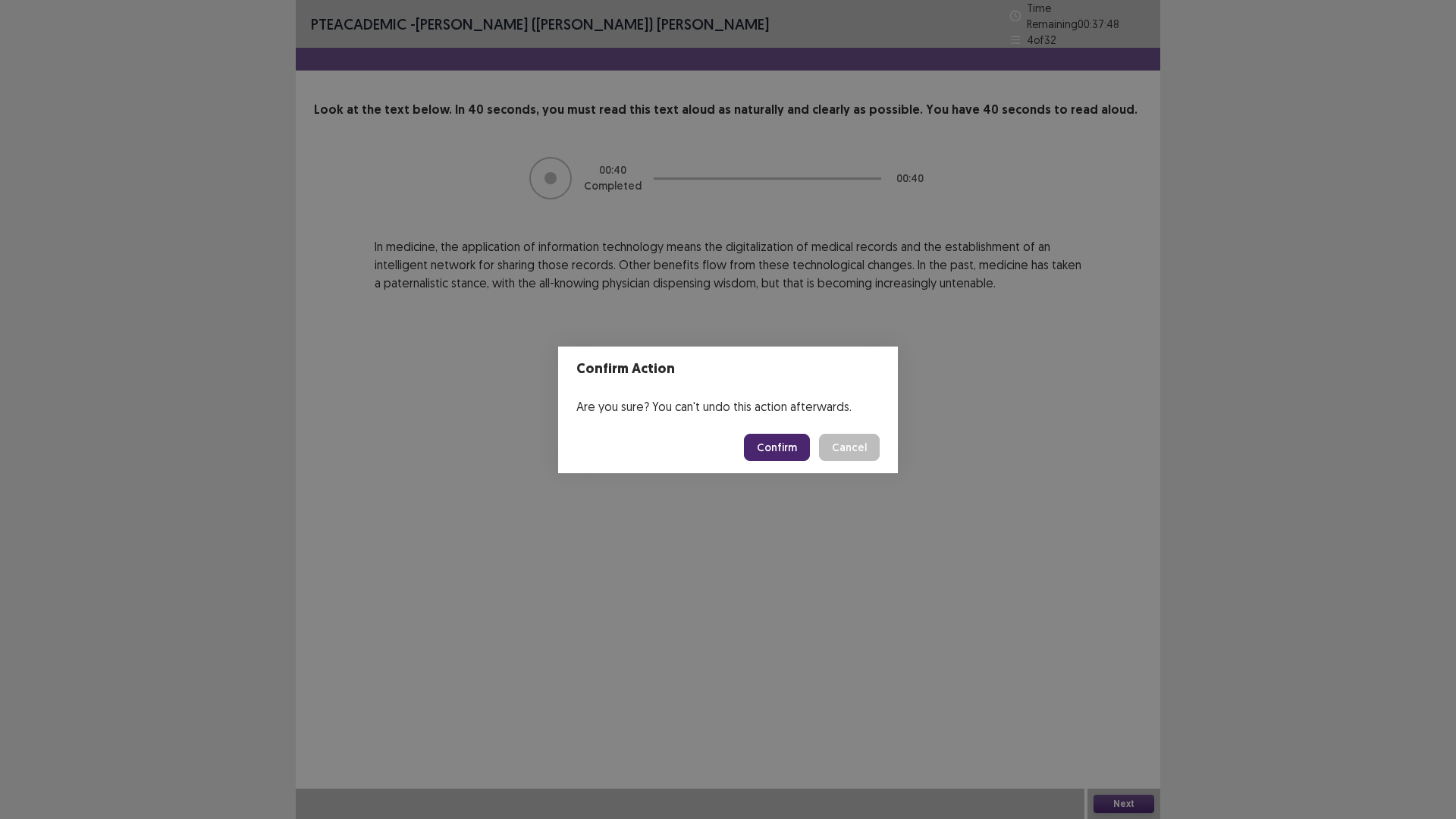
click at [776, 444] on button "Confirm" at bounding box center [777, 447] width 66 height 27
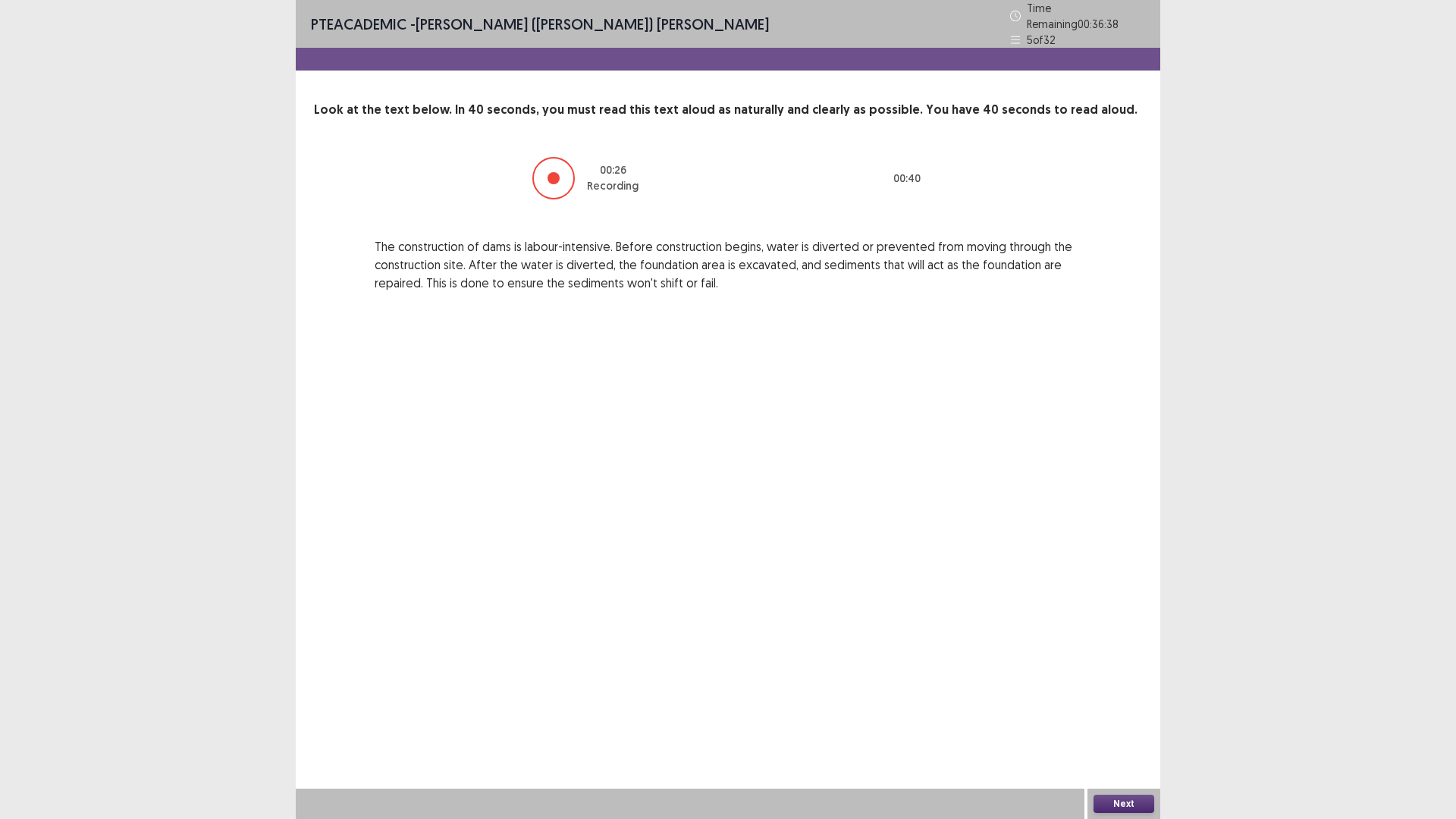
click at [1110, 690] on button "Next" at bounding box center [1124, 803] width 61 height 18
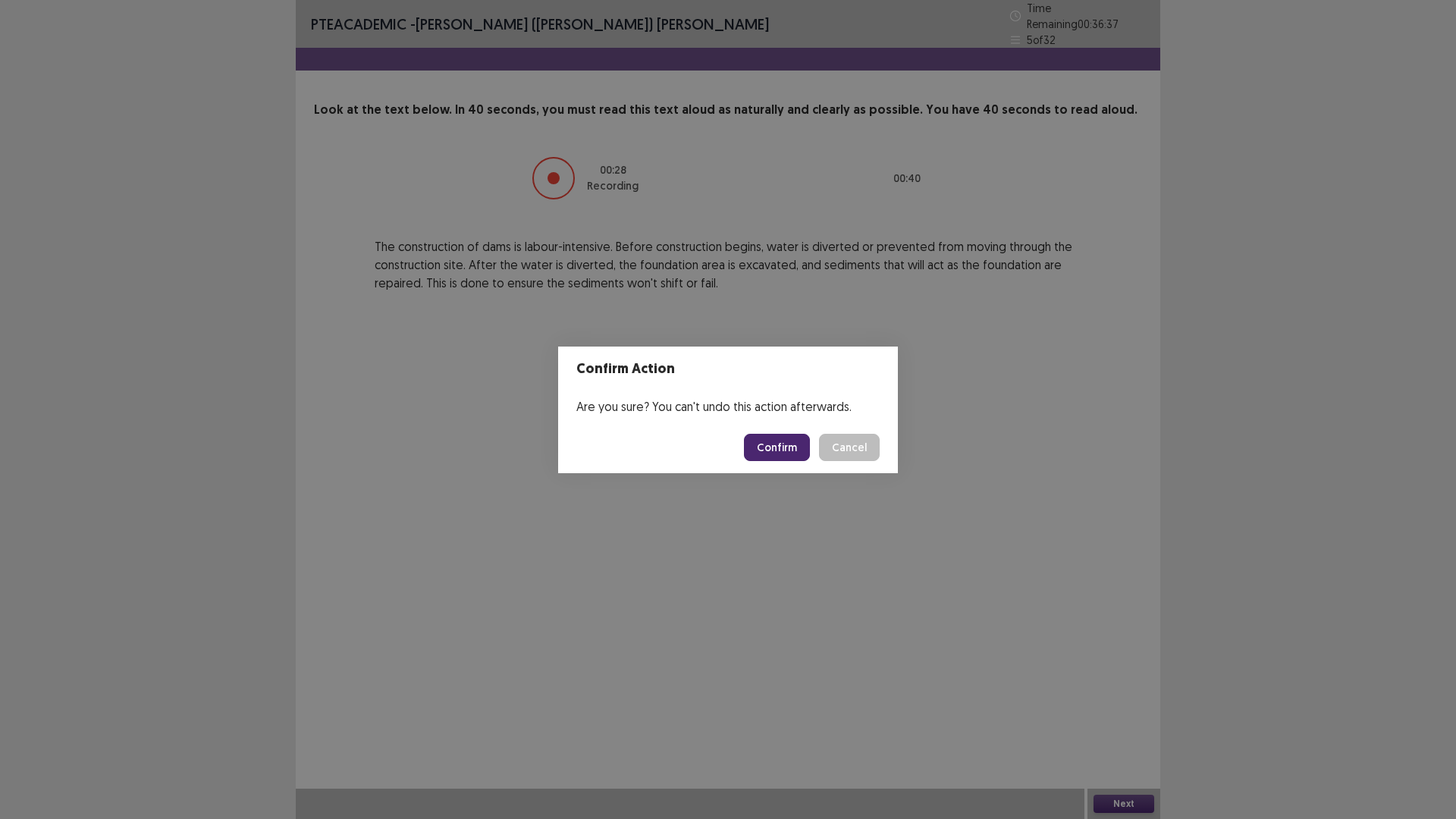
click at [782, 443] on button "Confirm" at bounding box center [777, 447] width 66 height 27
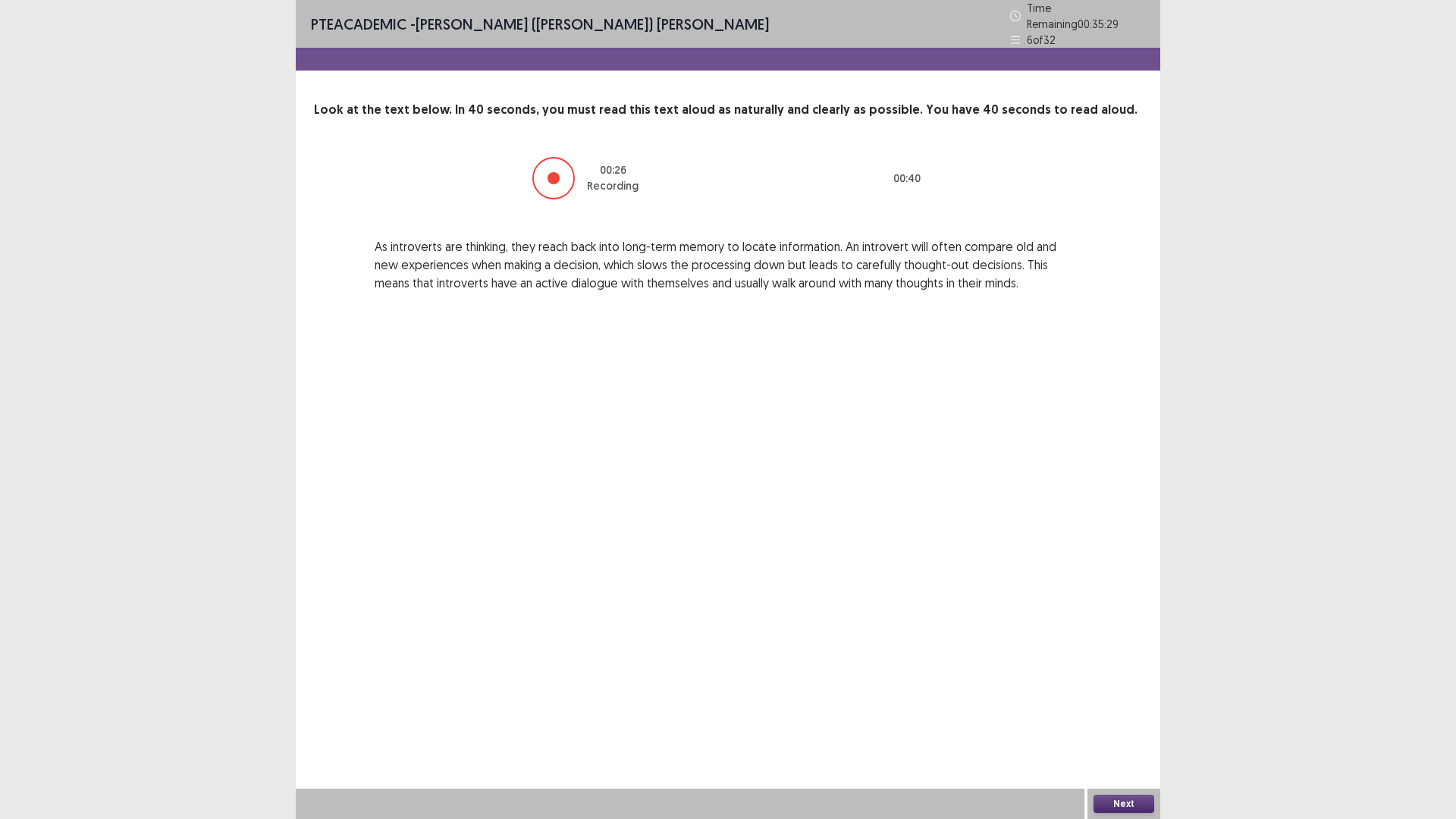
click at [1133, 690] on button "Next" at bounding box center [1124, 803] width 61 height 18
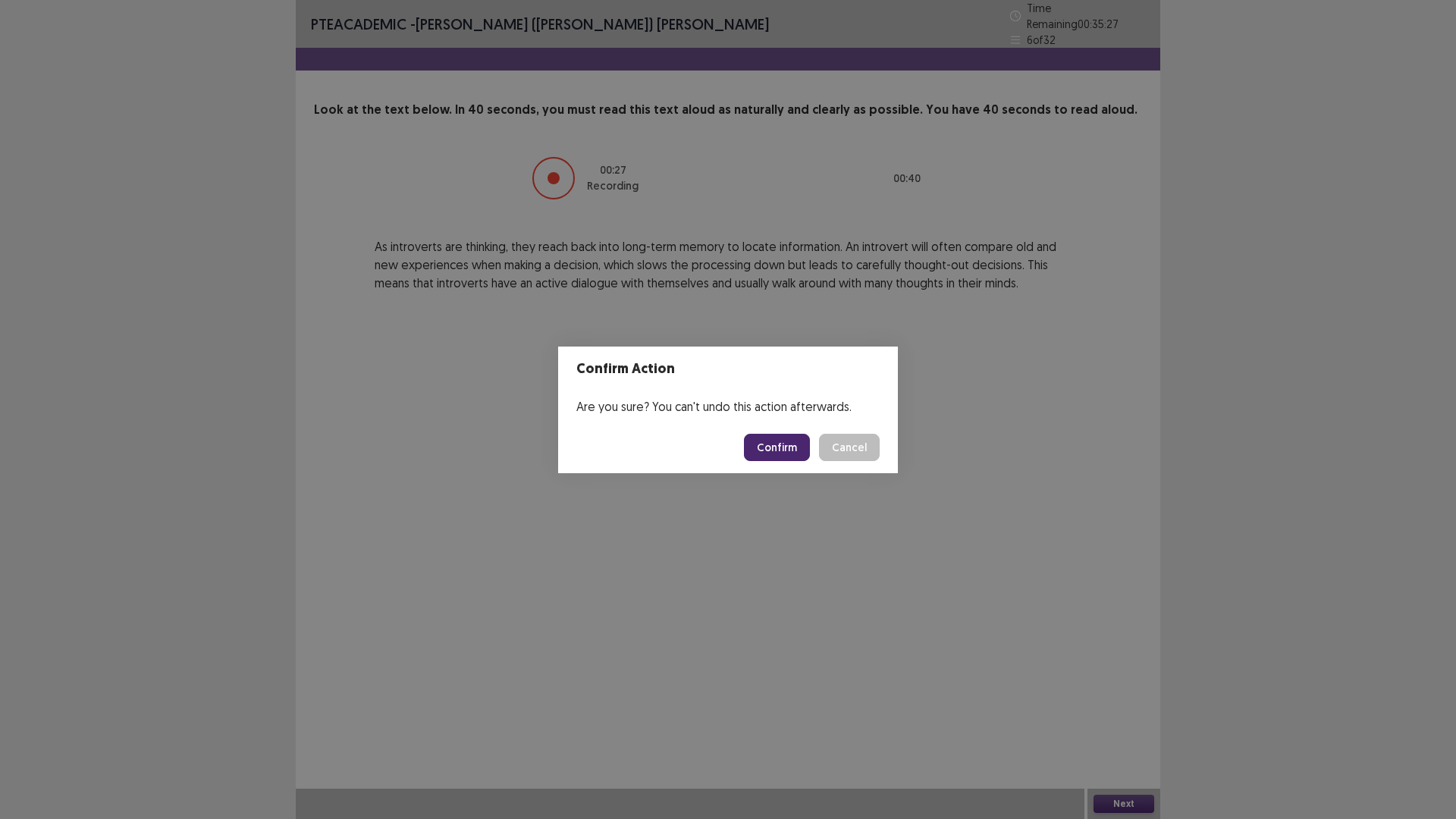
click at [805, 446] on button "Confirm" at bounding box center [777, 447] width 66 height 27
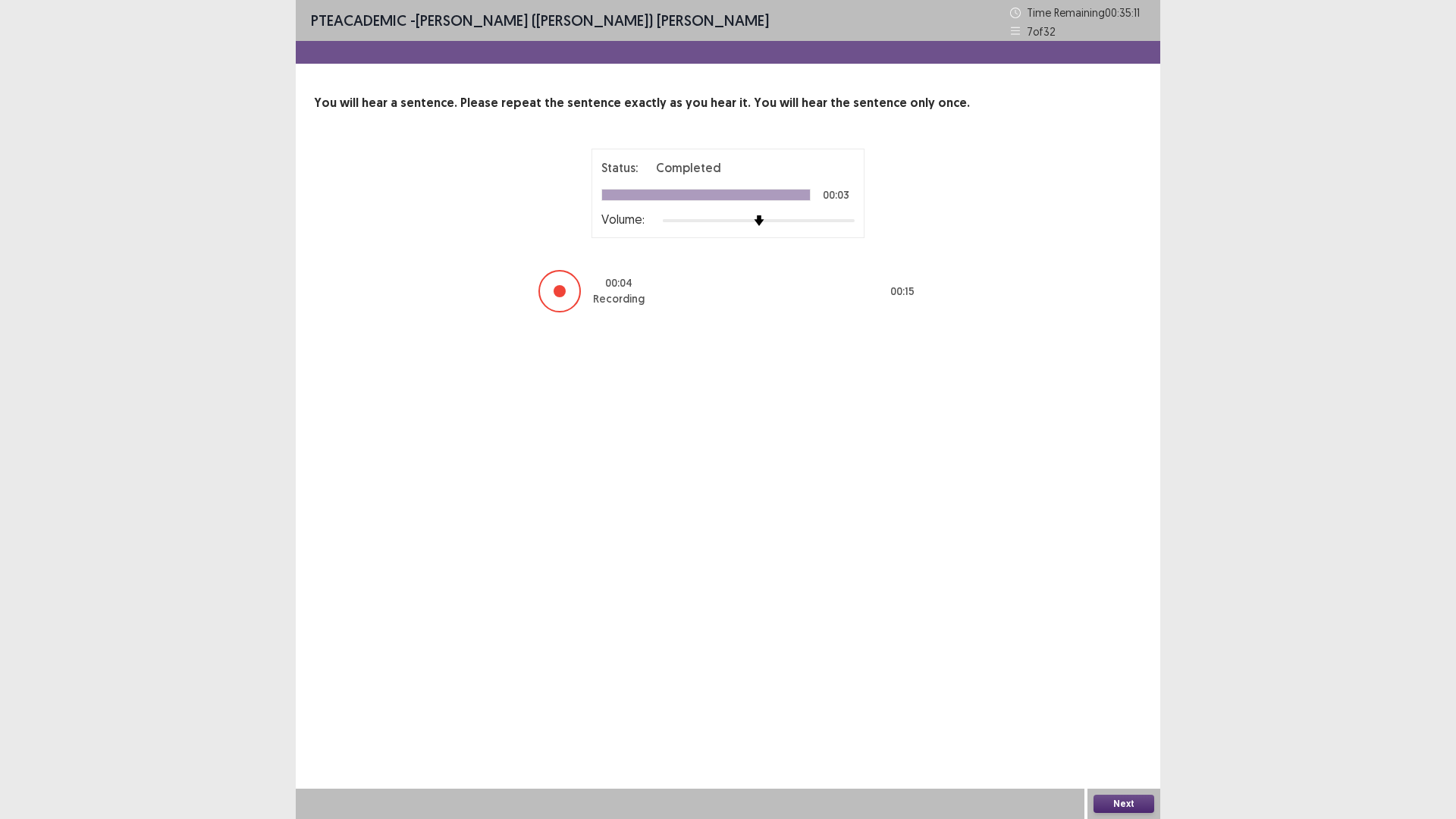
click at [1116, 690] on button "Next" at bounding box center [1124, 803] width 61 height 18
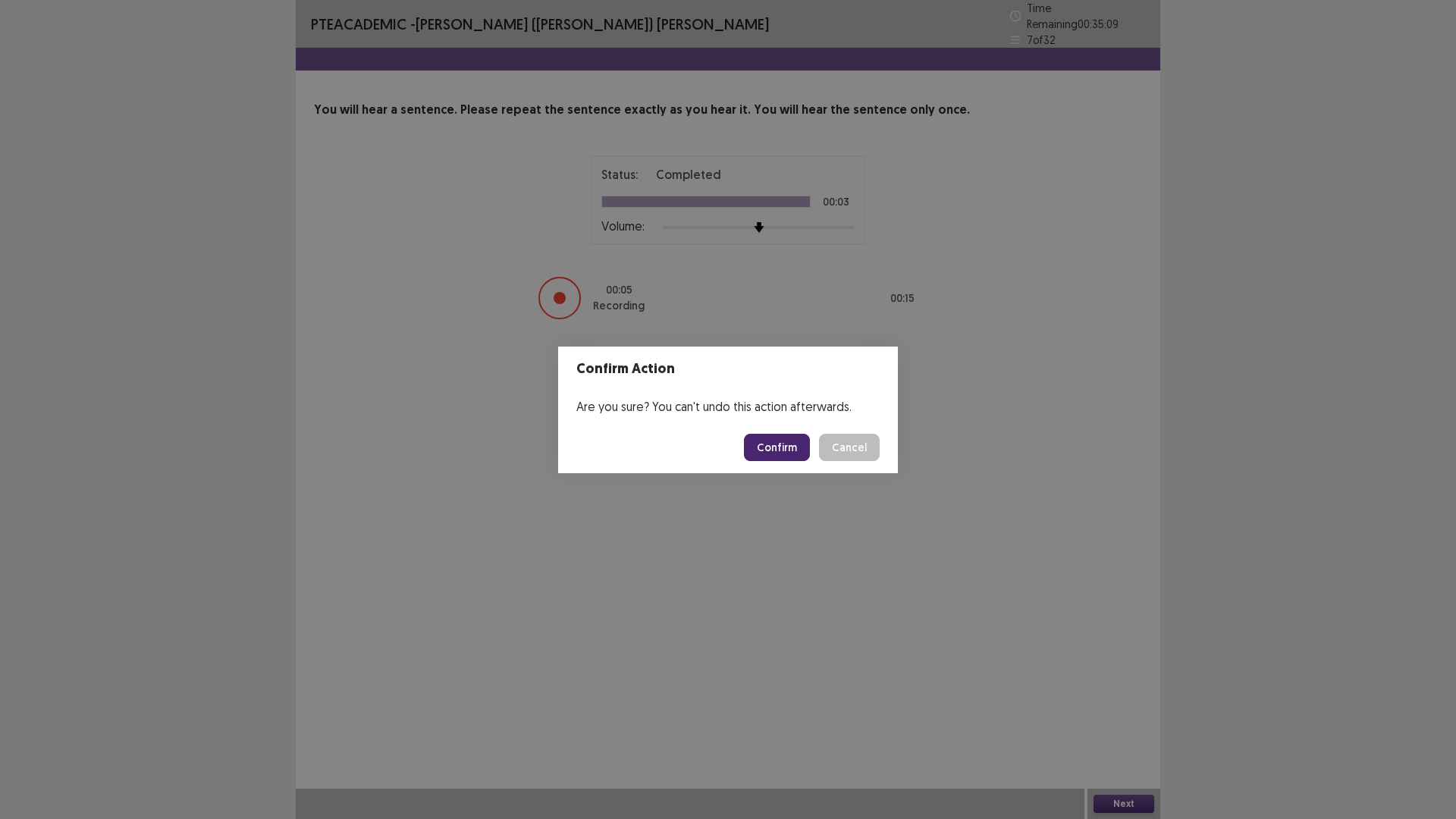
click at [786, 447] on button "Confirm" at bounding box center [777, 447] width 66 height 27
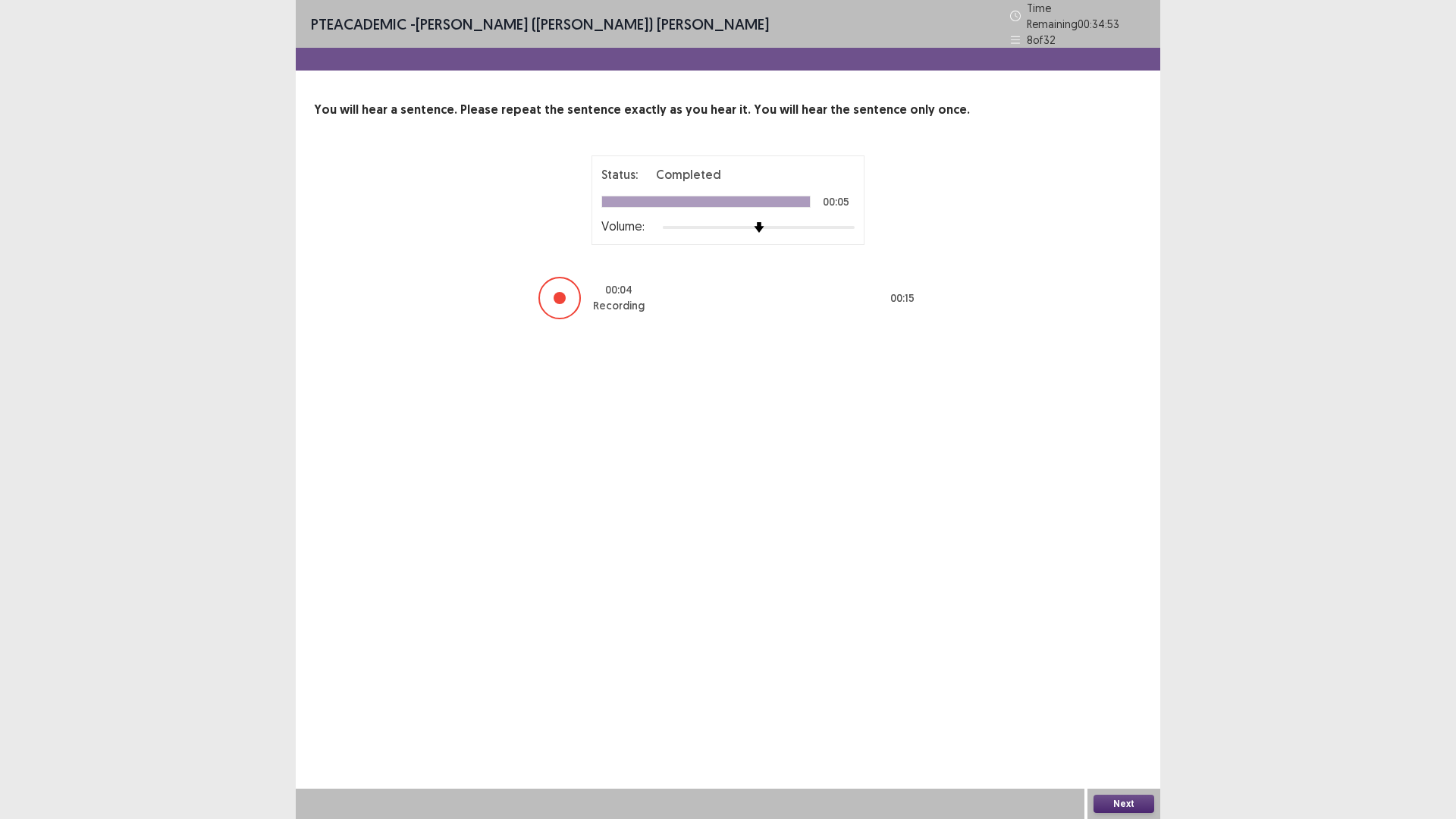
click at [1136, 690] on button "Next" at bounding box center [1124, 803] width 61 height 18
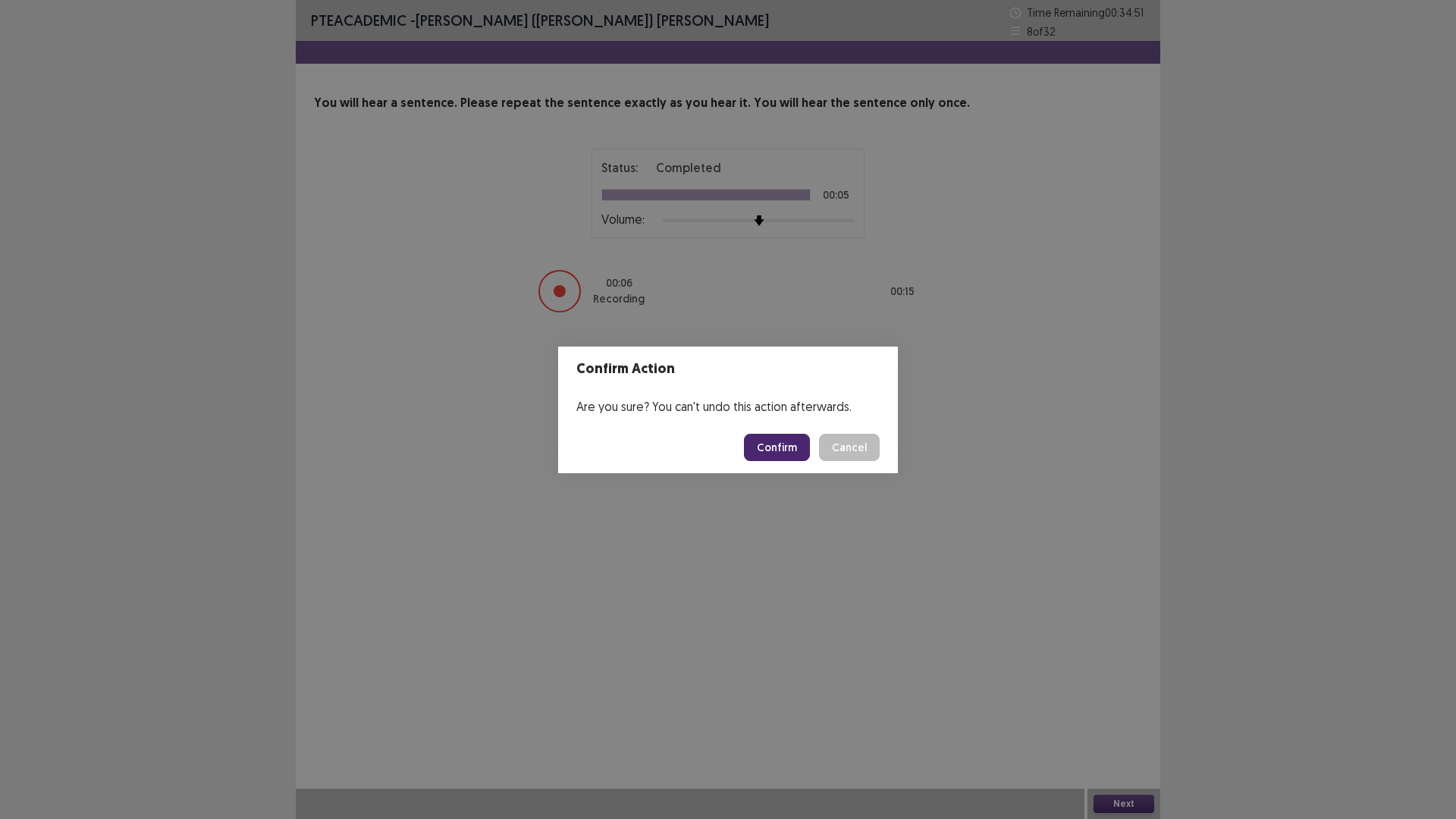
drag, startPoint x: 790, startPoint y: 458, endPoint x: 765, endPoint y: 423, distance: 43.0
click at [787, 454] on button "Confirm" at bounding box center [777, 447] width 66 height 27
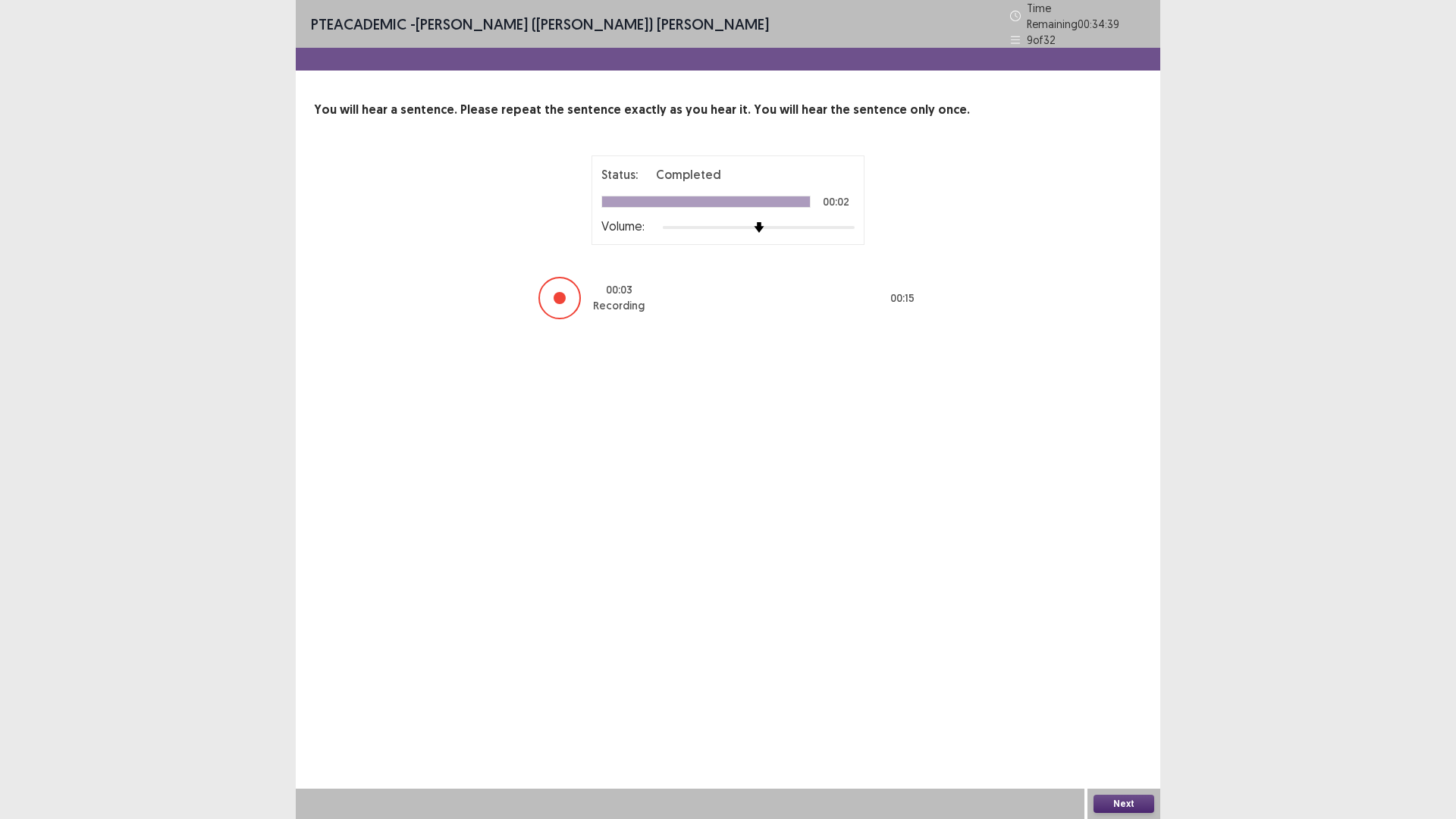
click at [1113, 690] on button "Next" at bounding box center [1124, 803] width 61 height 18
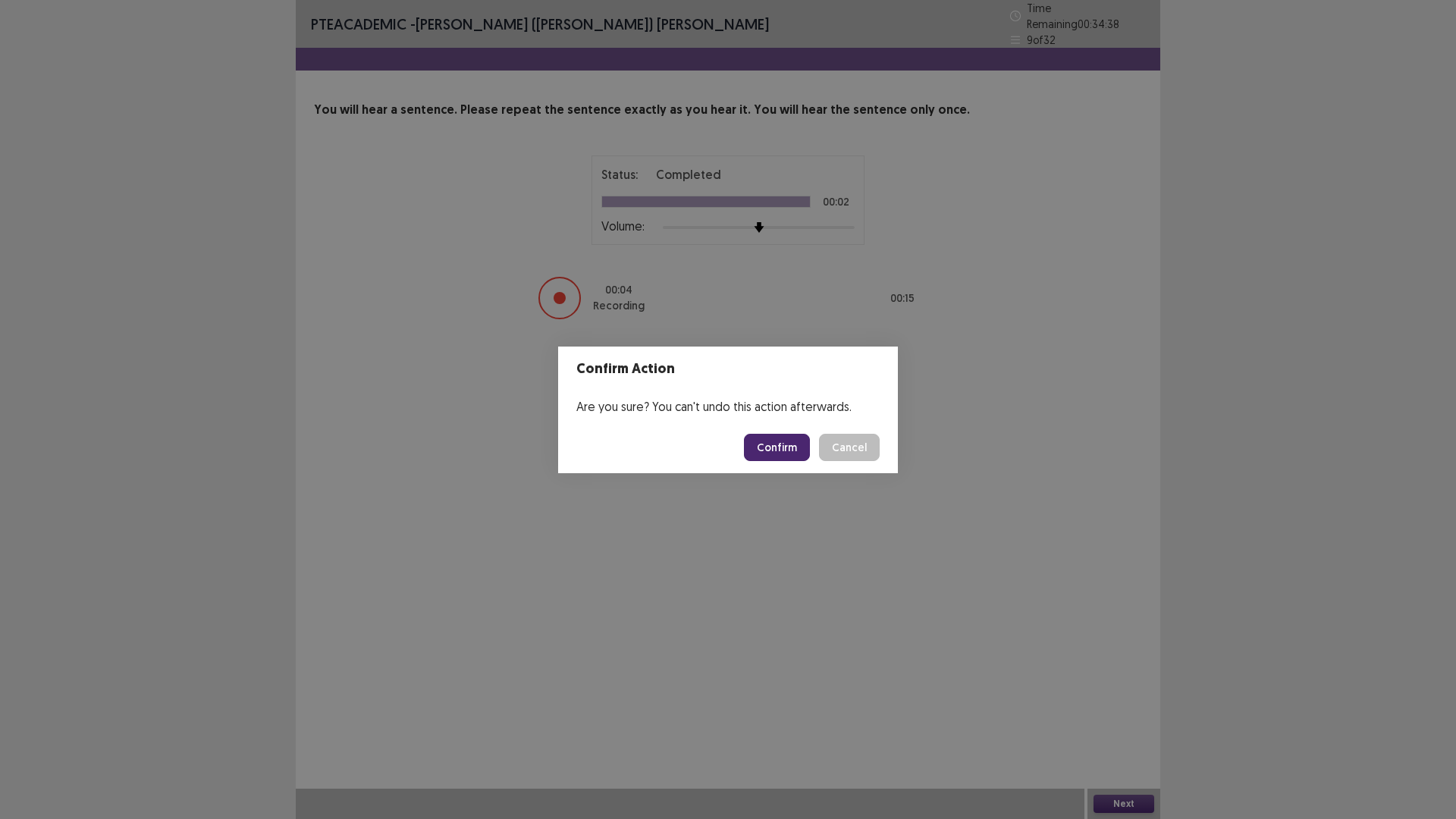
click at [775, 438] on button "Confirm" at bounding box center [777, 447] width 66 height 27
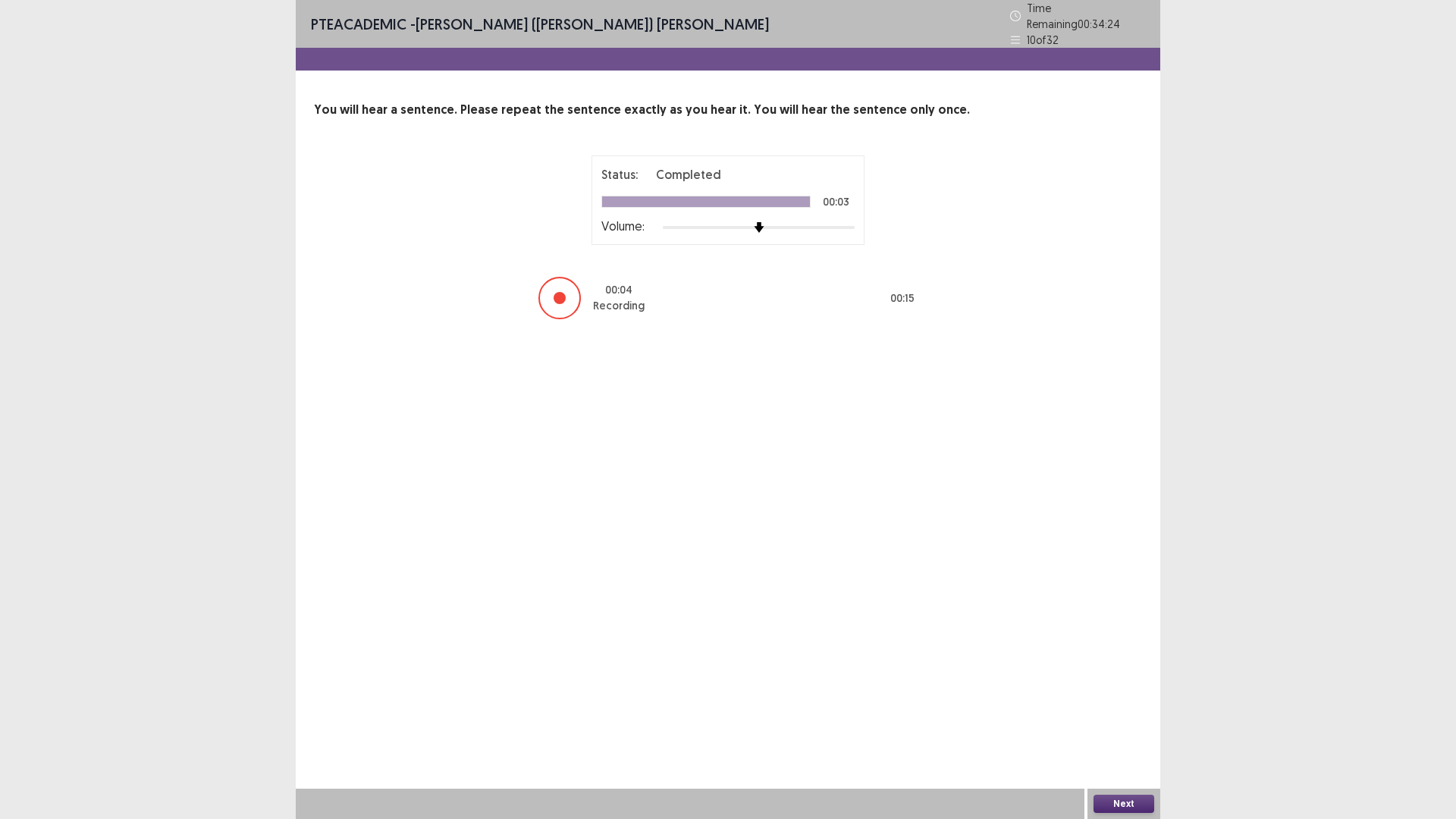
click at [1120, 690] on button "Next" at bounding box center [1124, 803] width 61 height 18
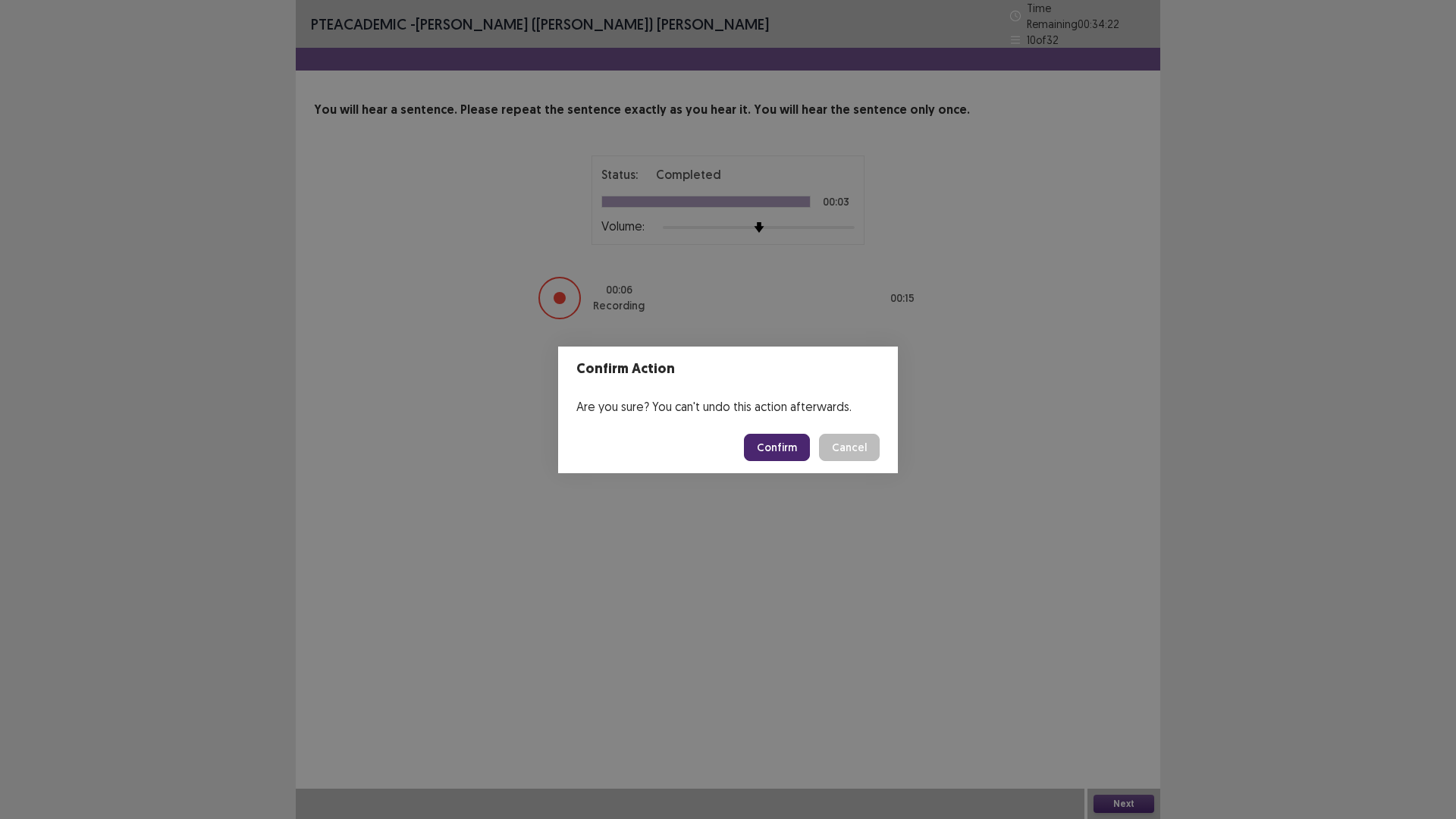
click at [775, 442] on button "Confirm" at bounding box center [777, 447] width 66 height 27
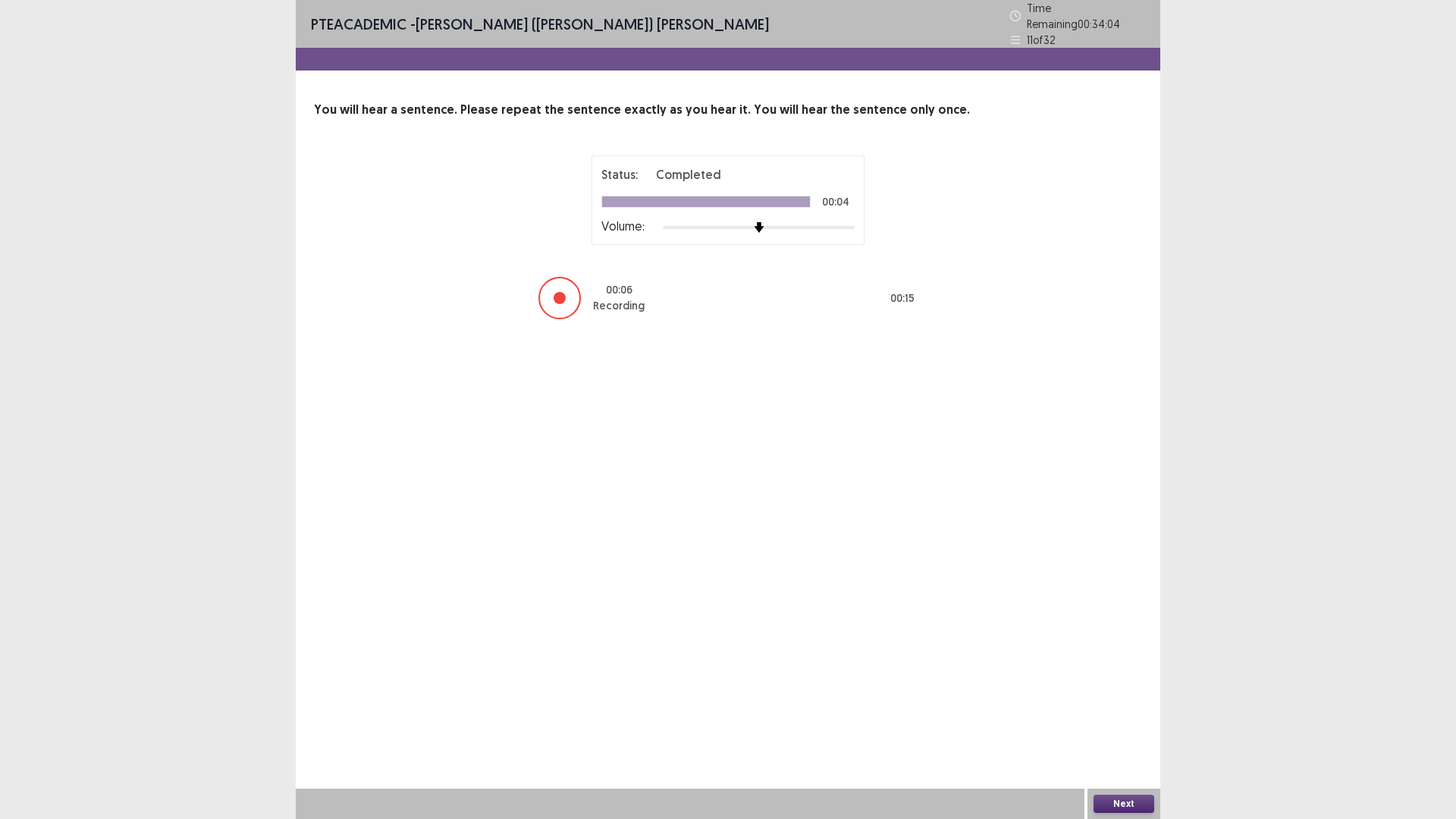
click at [1113, 690] on button "Next" at bounding box center [1124, 803] width 61 height 18
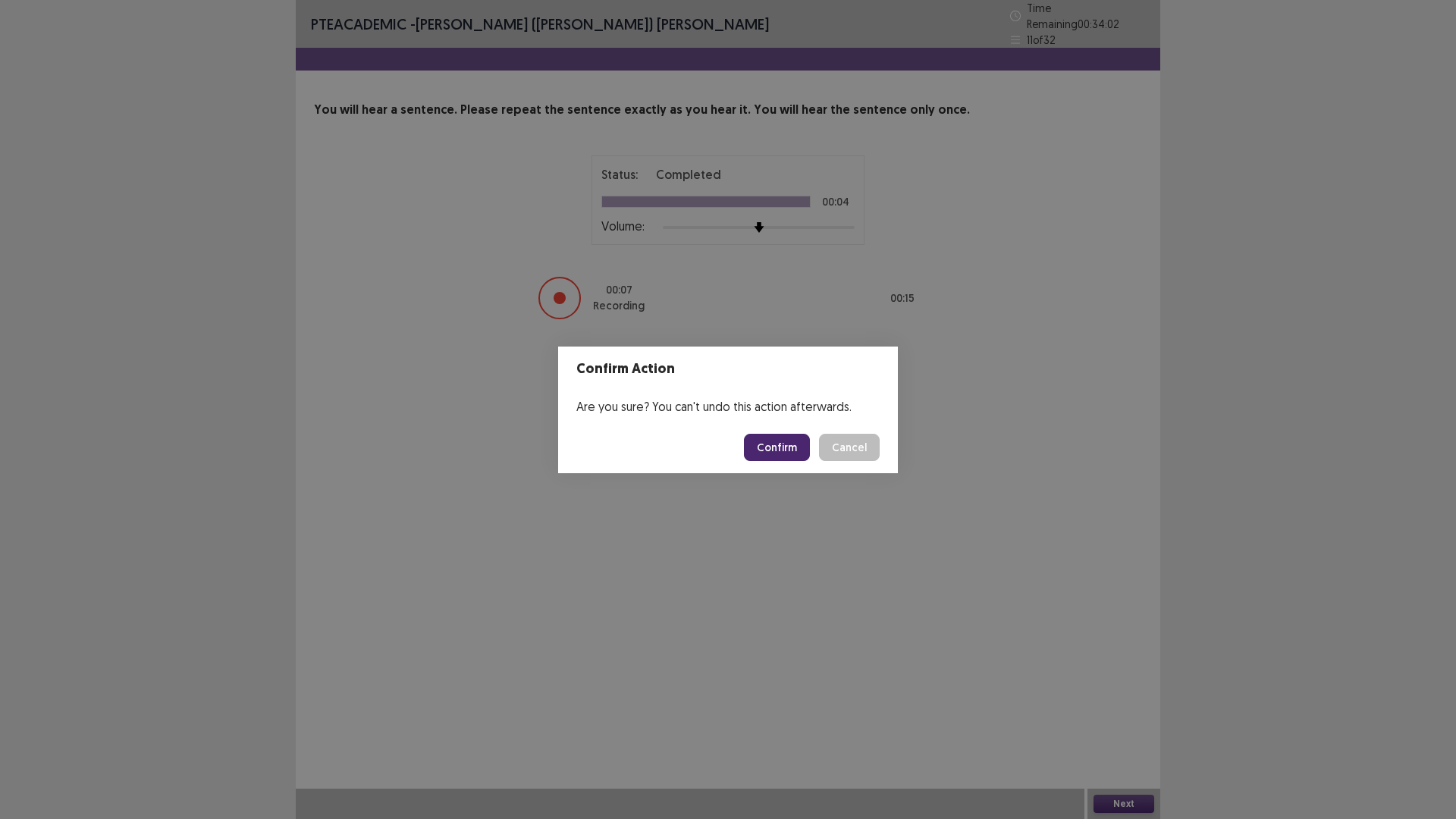
click at [776, 440] on button "Confirm" at bounding box center [777, 447] width 66 height 27
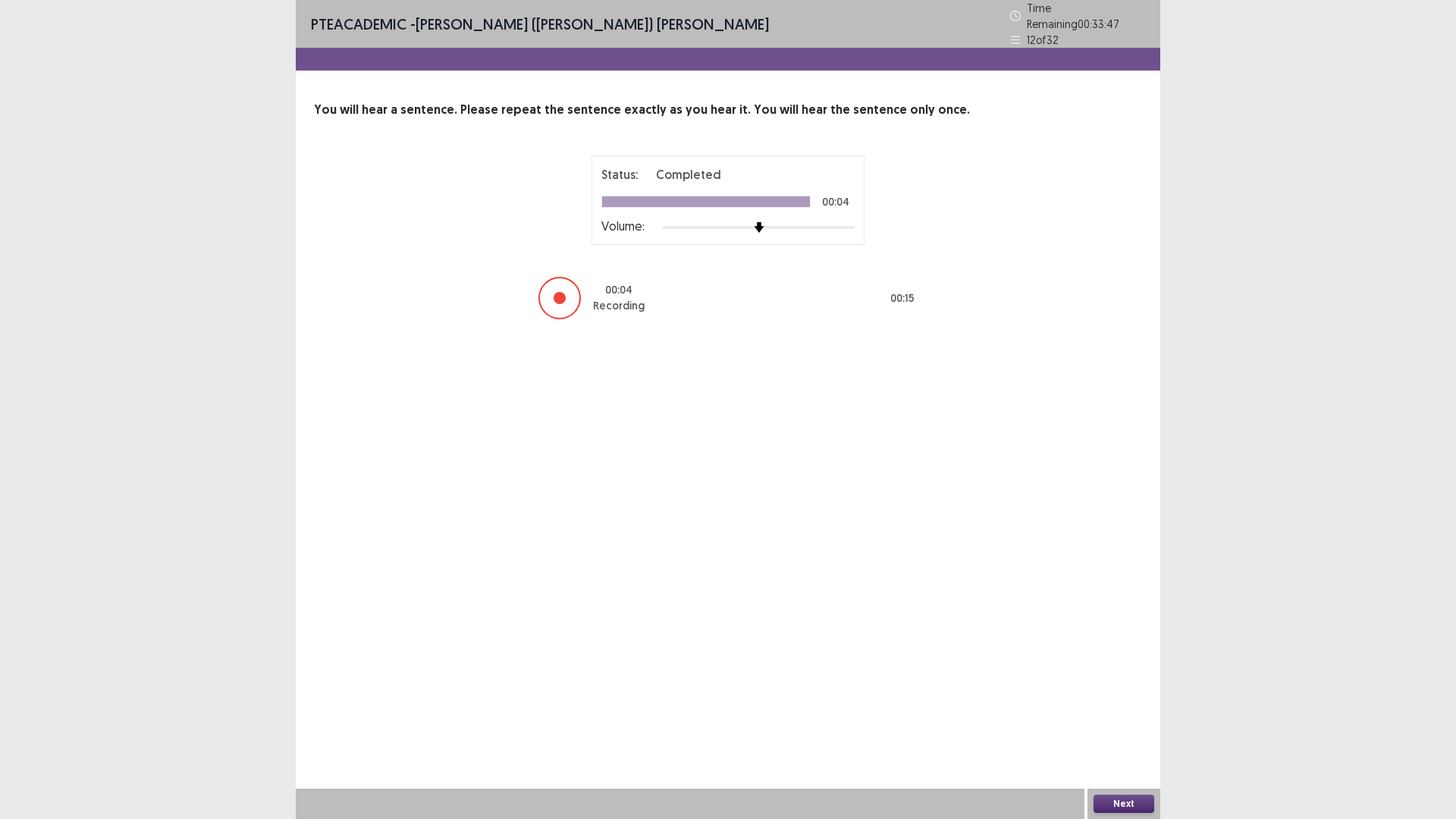
click at [1135, 690] on button "Next" at bounding box center [1124, 803] width 61 height 18
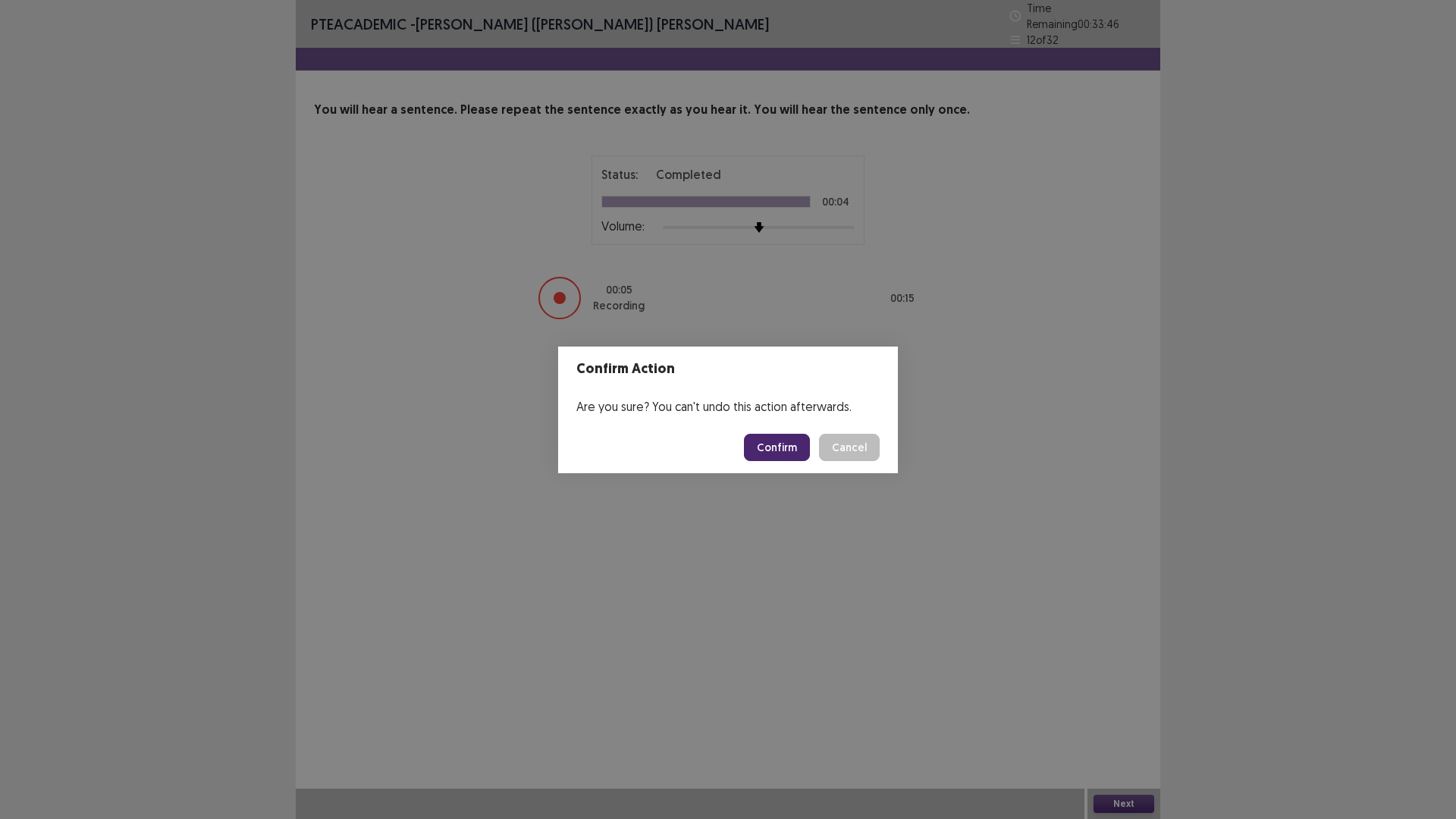
click at [786, 443] on button "Confirm" at bounding box center [777, 447] width 66 height 27
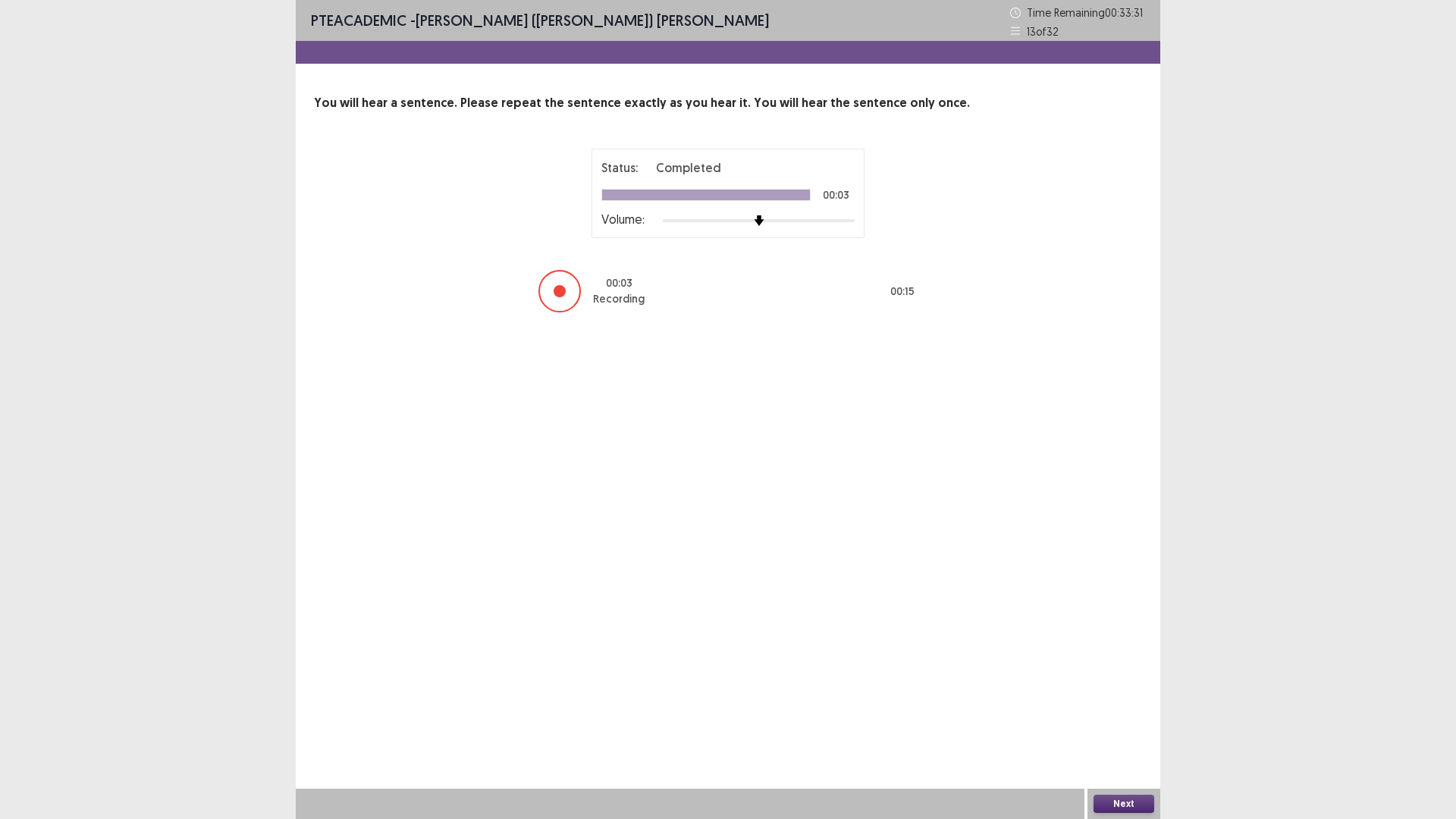
click at [1121, 690] on button "Next" at bounding box center [1124, 803] width 61 height 18
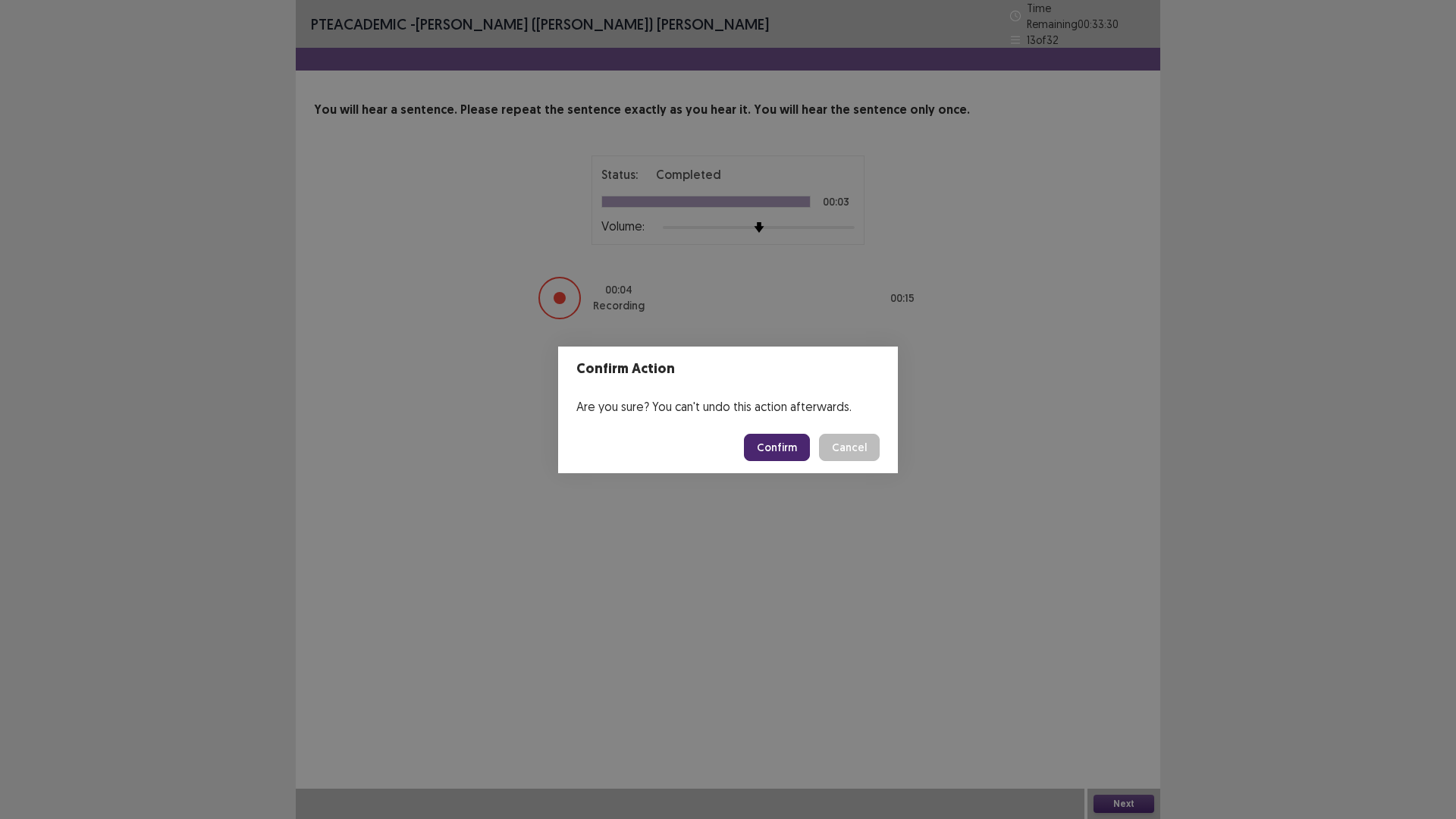
click at [775, 459] on button "Confirm" at bounding box center [777, 447] width 66 height 27
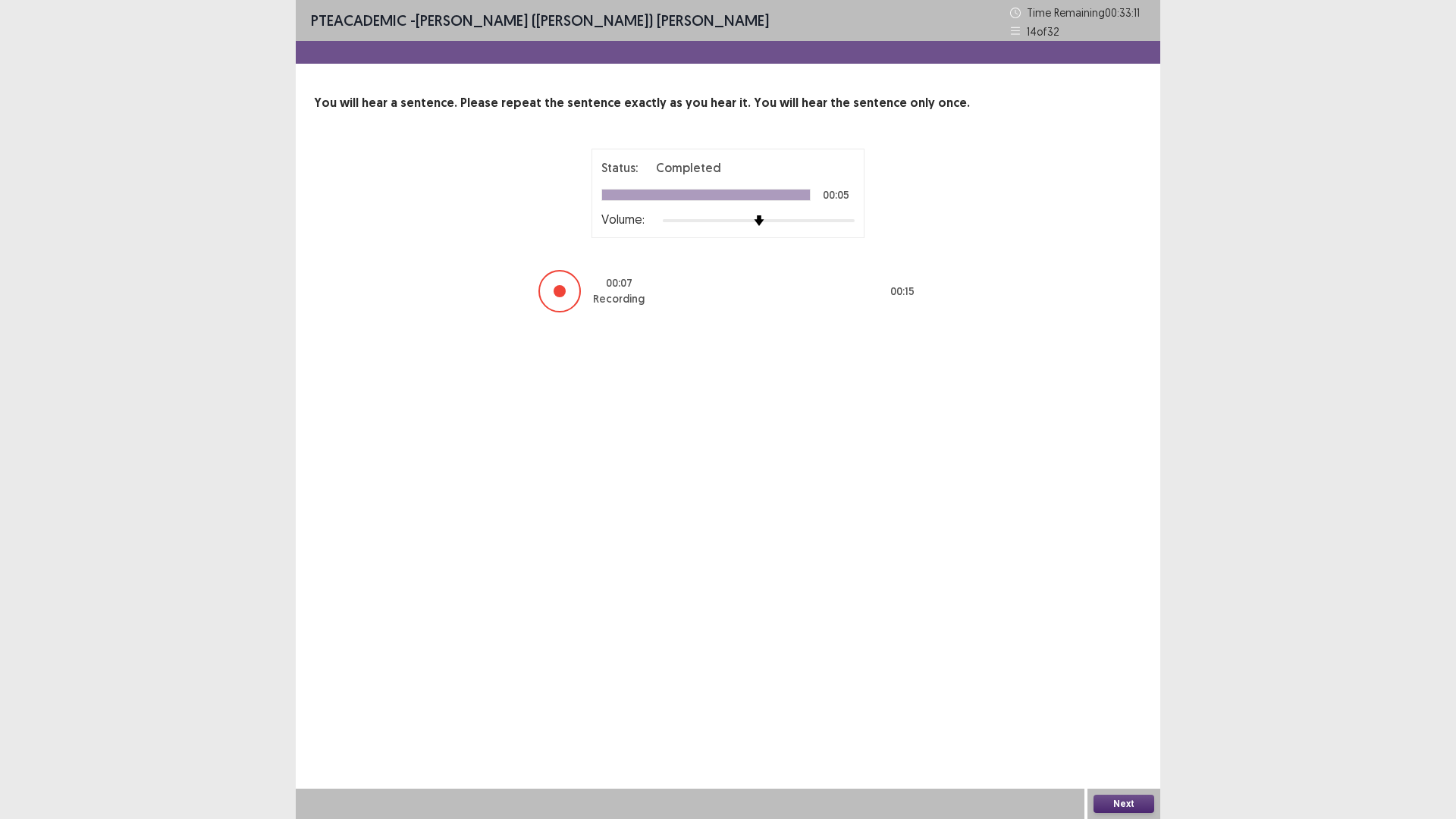
click at [1125, 690] on button "Next" at bounding box center [1124, 803] width 61 height 18
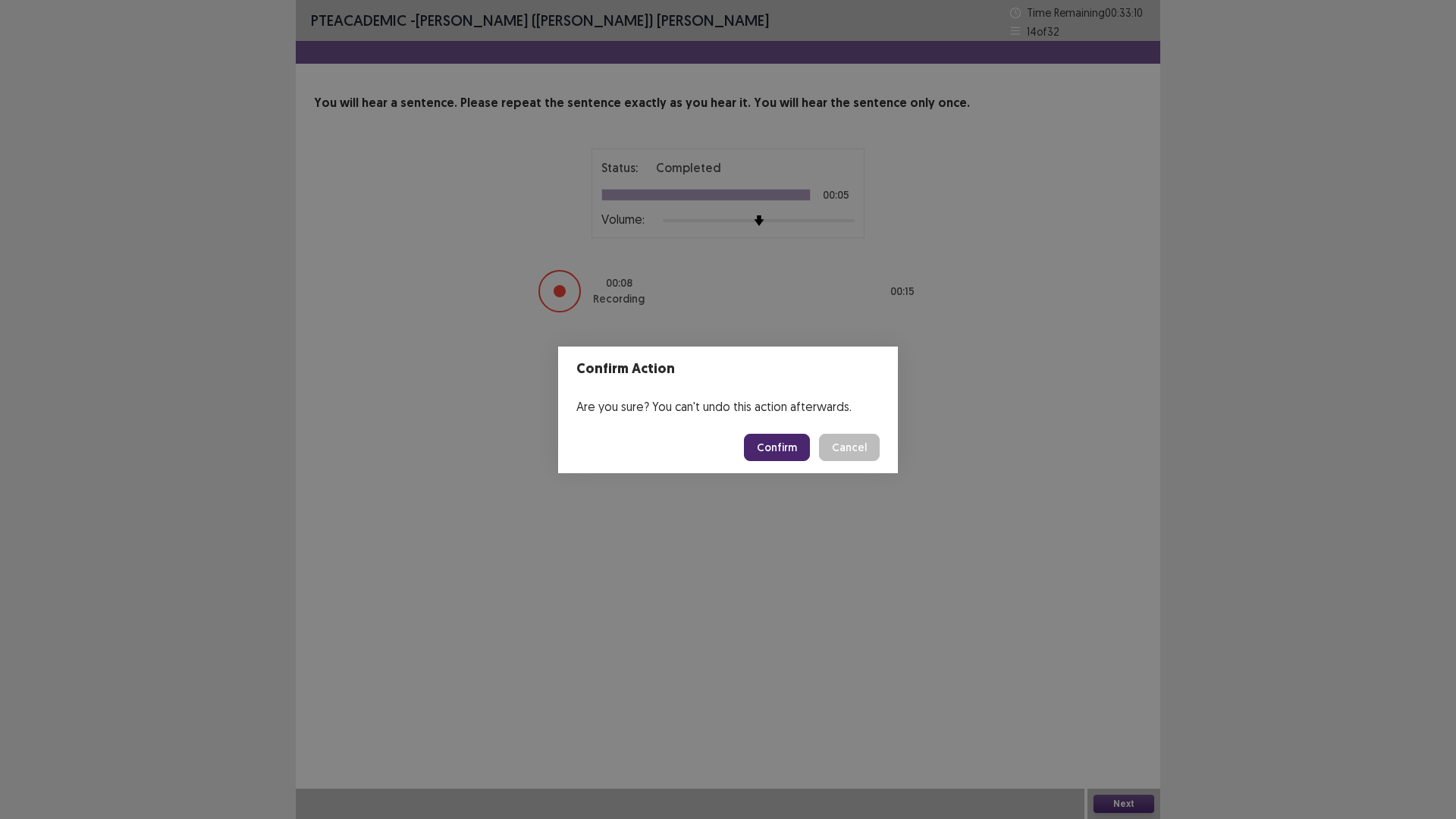
click at [788, 436] on button "Confirm" at bounding box center [777, 447] width 66 height 27
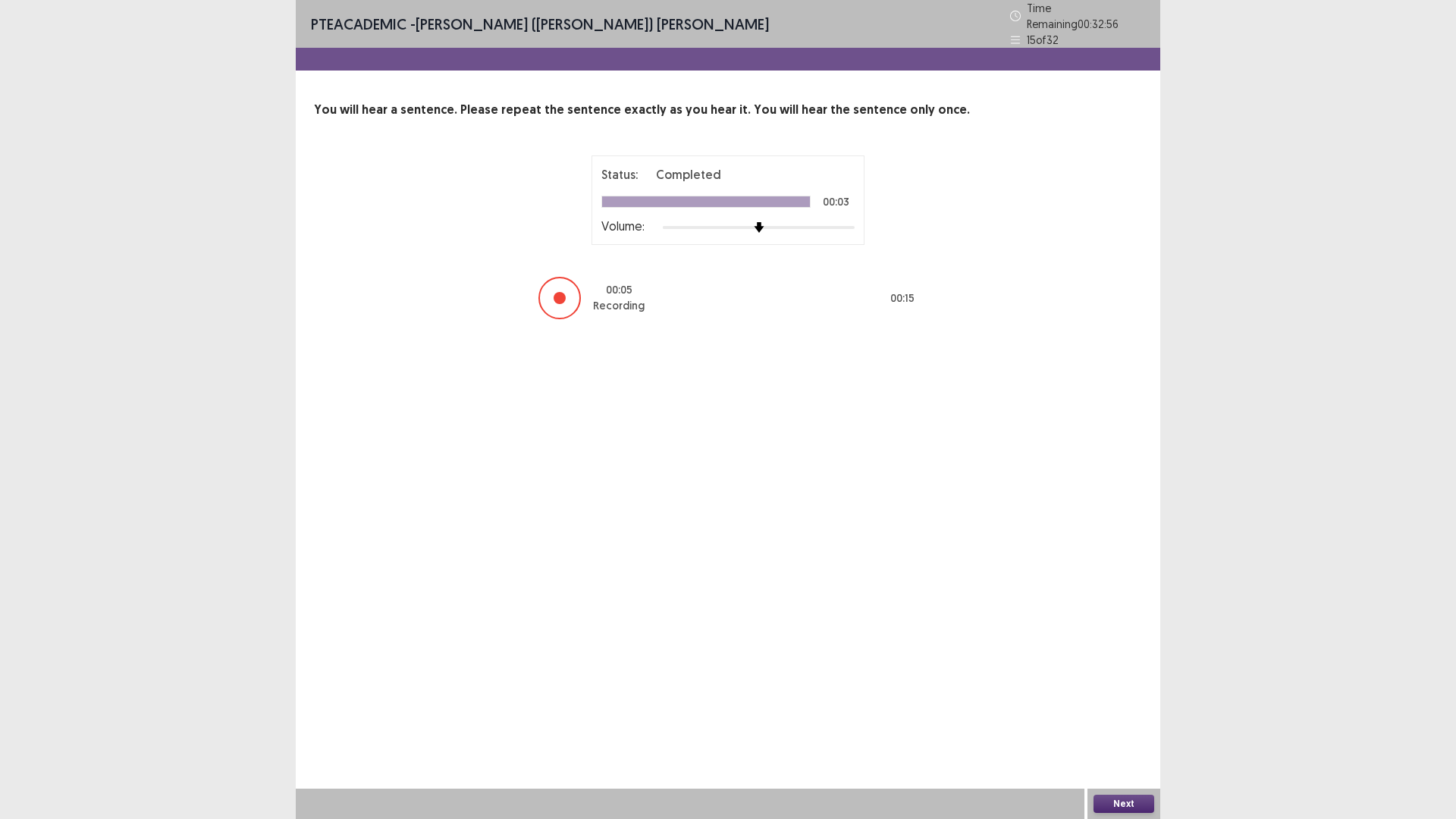
click at [1125, 690] on button "Next" at bounding box center [1124, 803] width 61 height 18
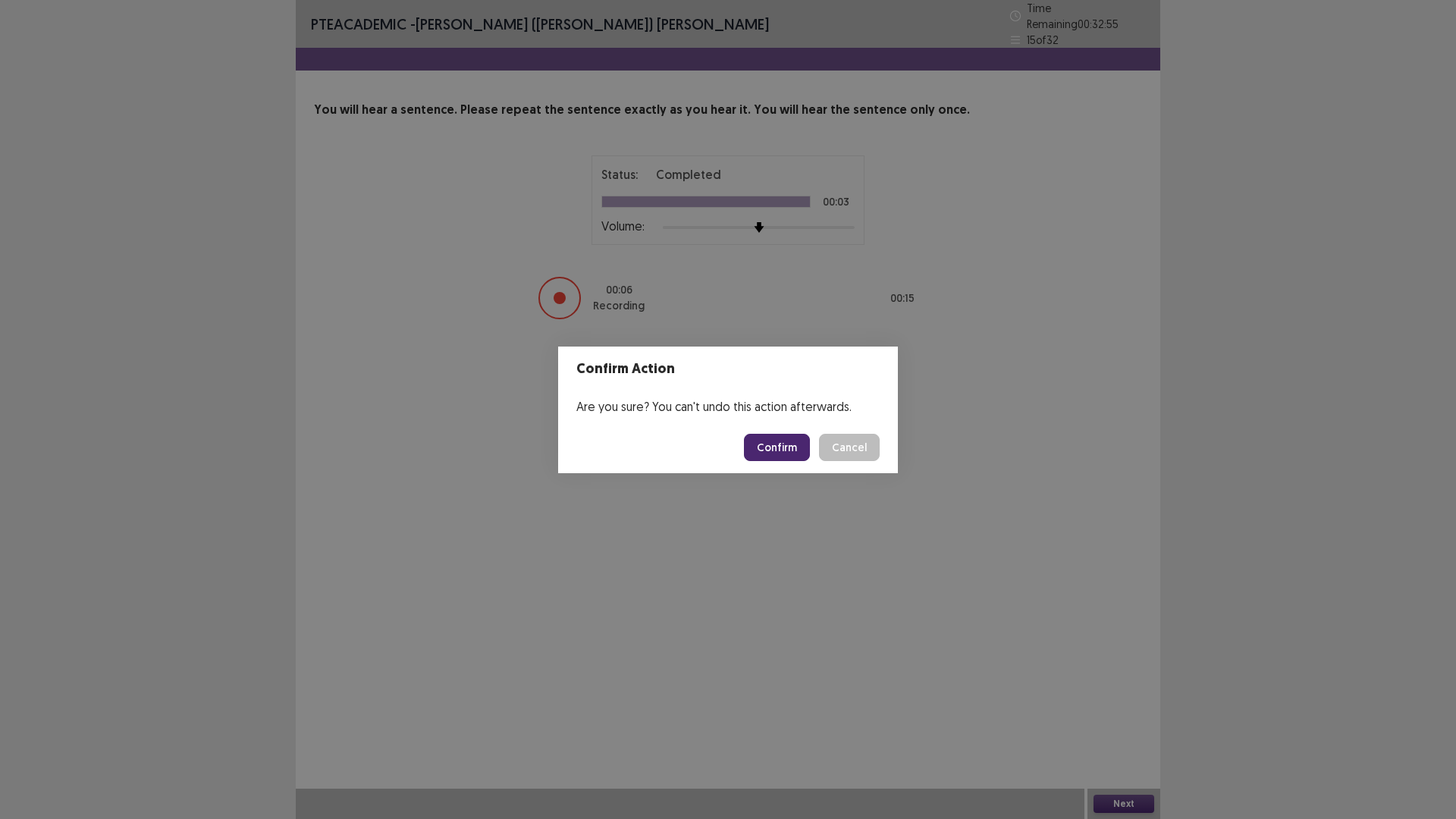
click at [776, 442] on button "Confirm" at bounding box center [777, 447] width 66 height 27
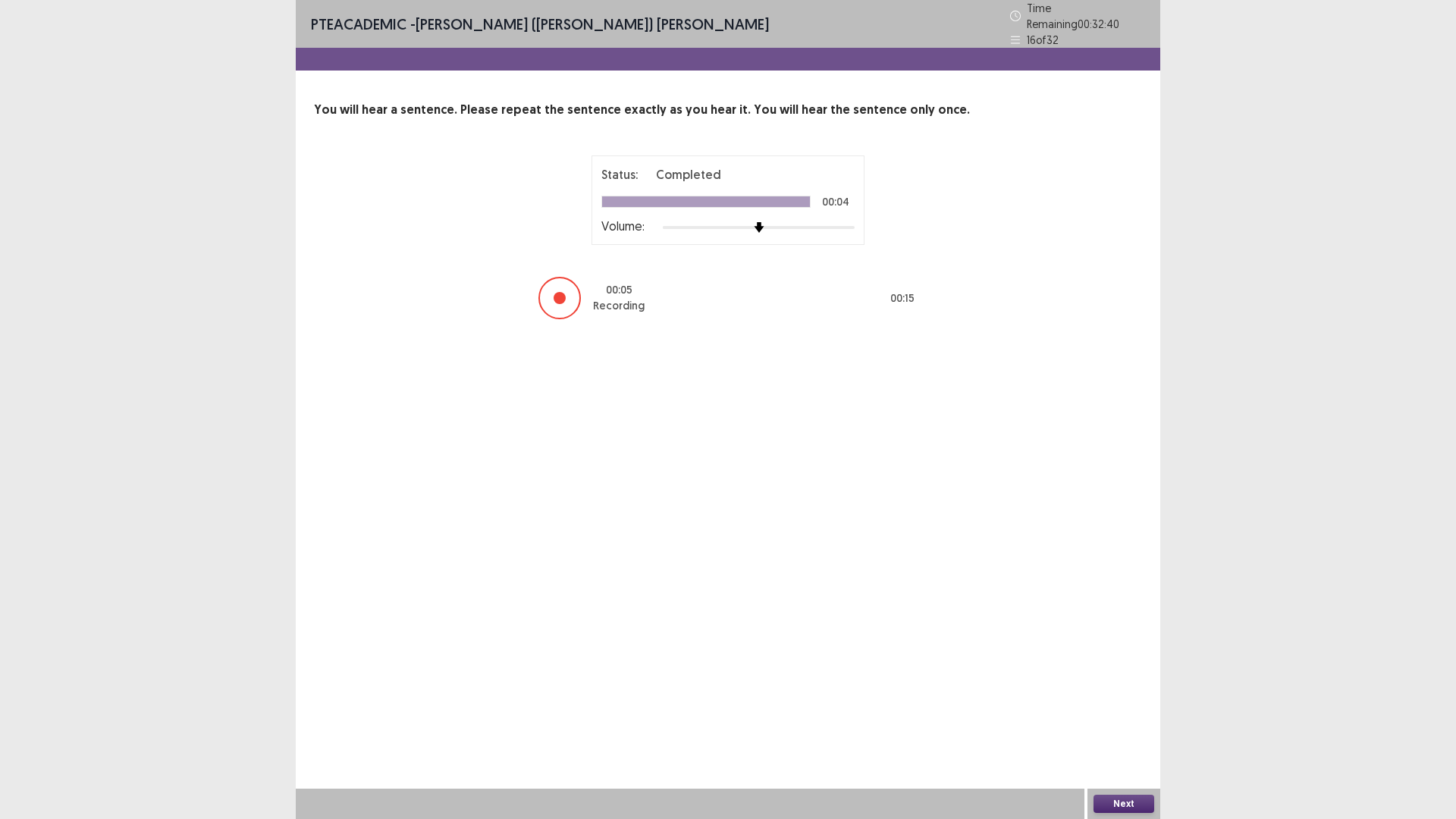
click at [1126, 690] on button "Next" at bounding box center [1124, 803] width 61 height 18
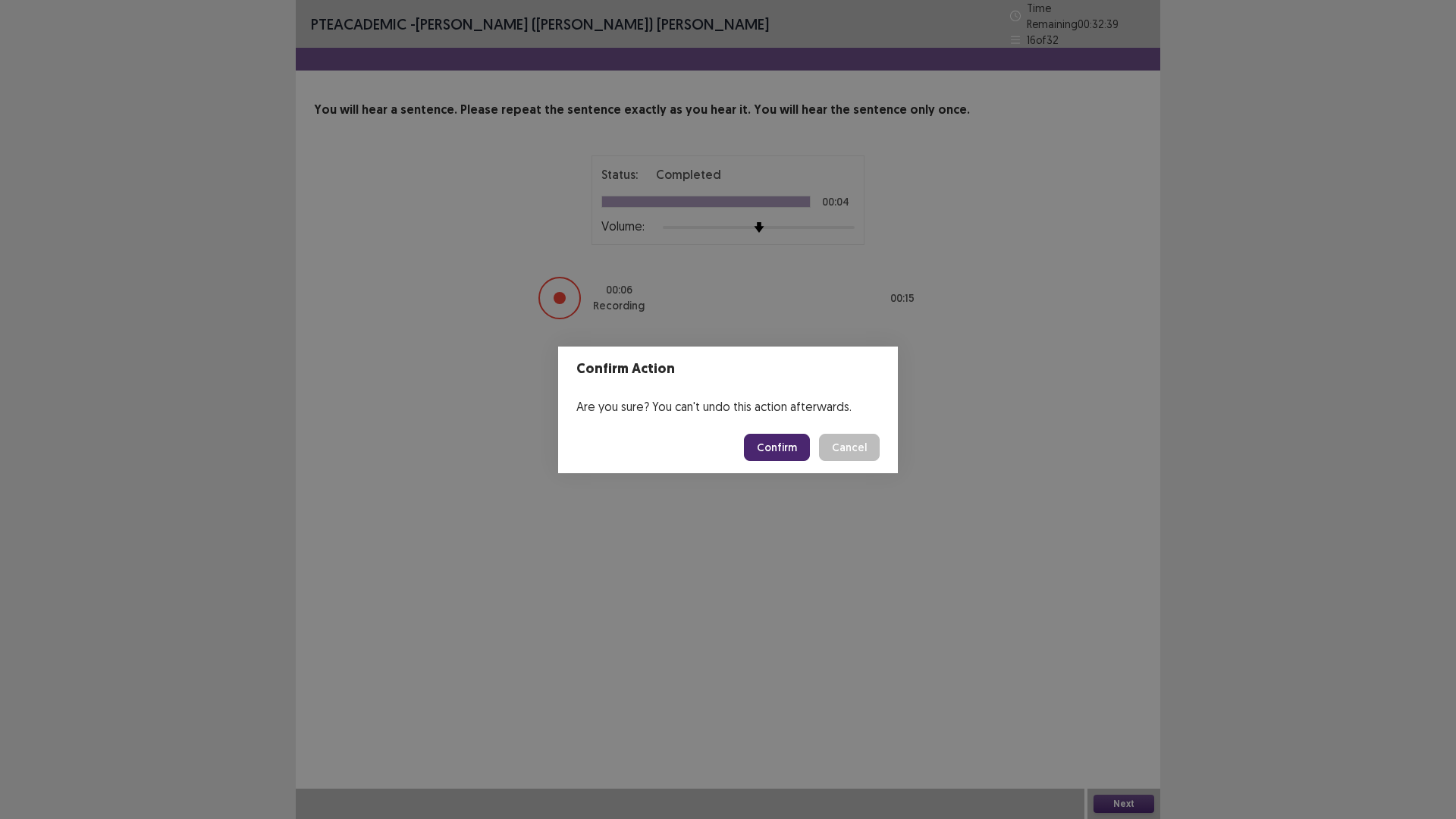
click at [799, 444] on button "Confirm" at bounding box center [777, 447] width 66 height 27
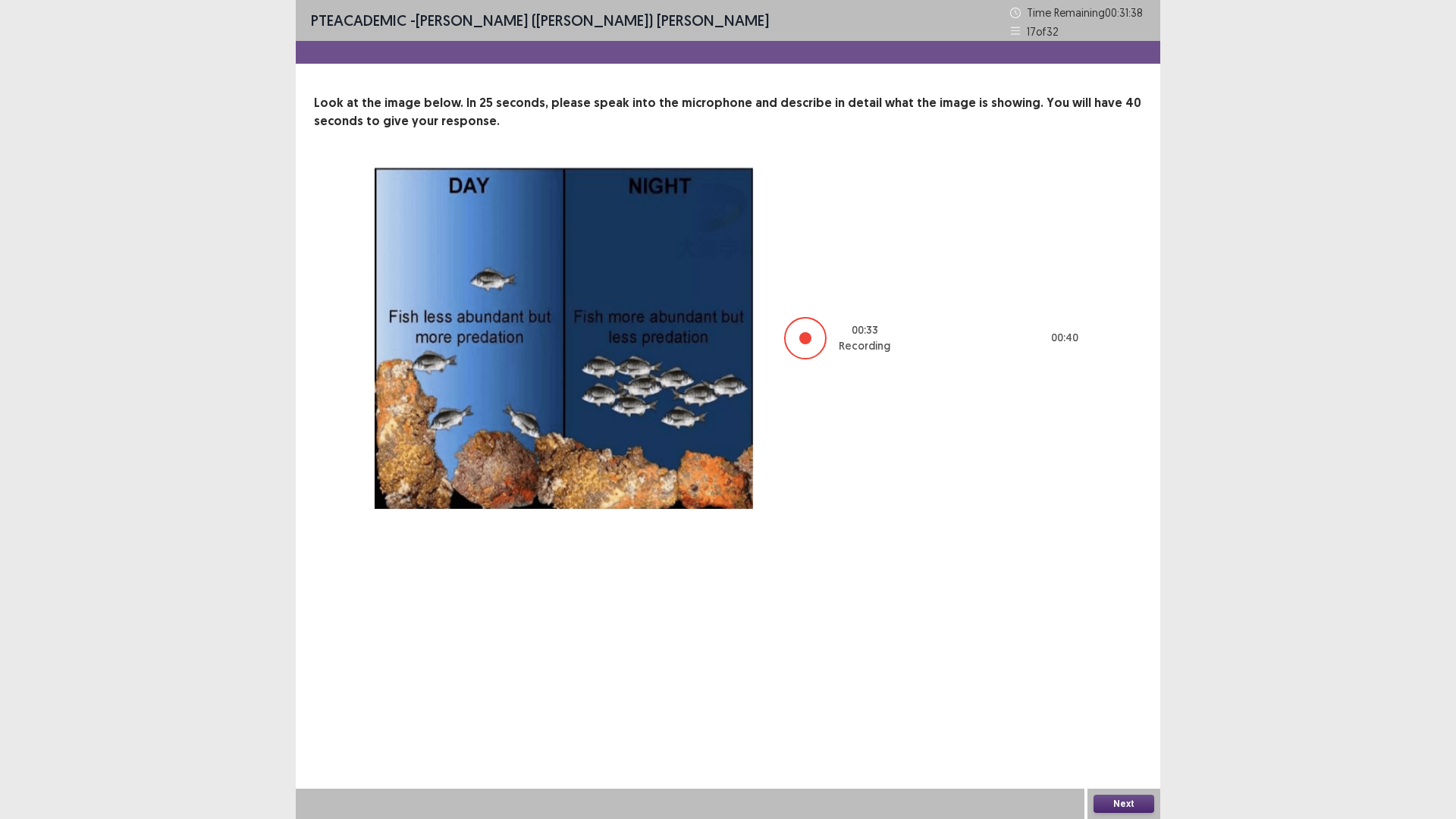
click at [1114, 690] on button "Next" at bounding box center [1124, 803] width 61 height 18
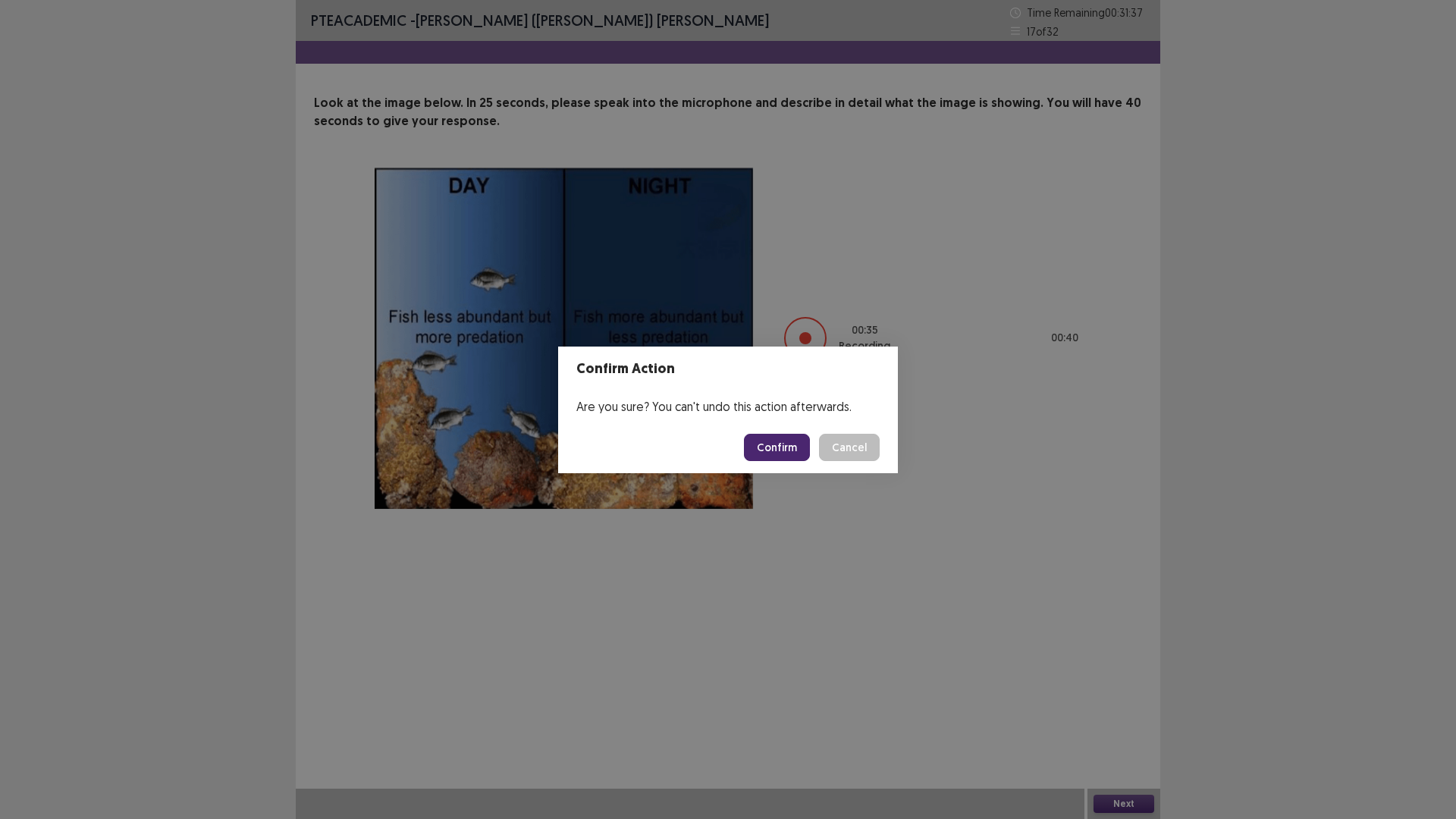
click at [768, 443] on button "Confirm" at bounding box center [777, 447] width 66 height 27
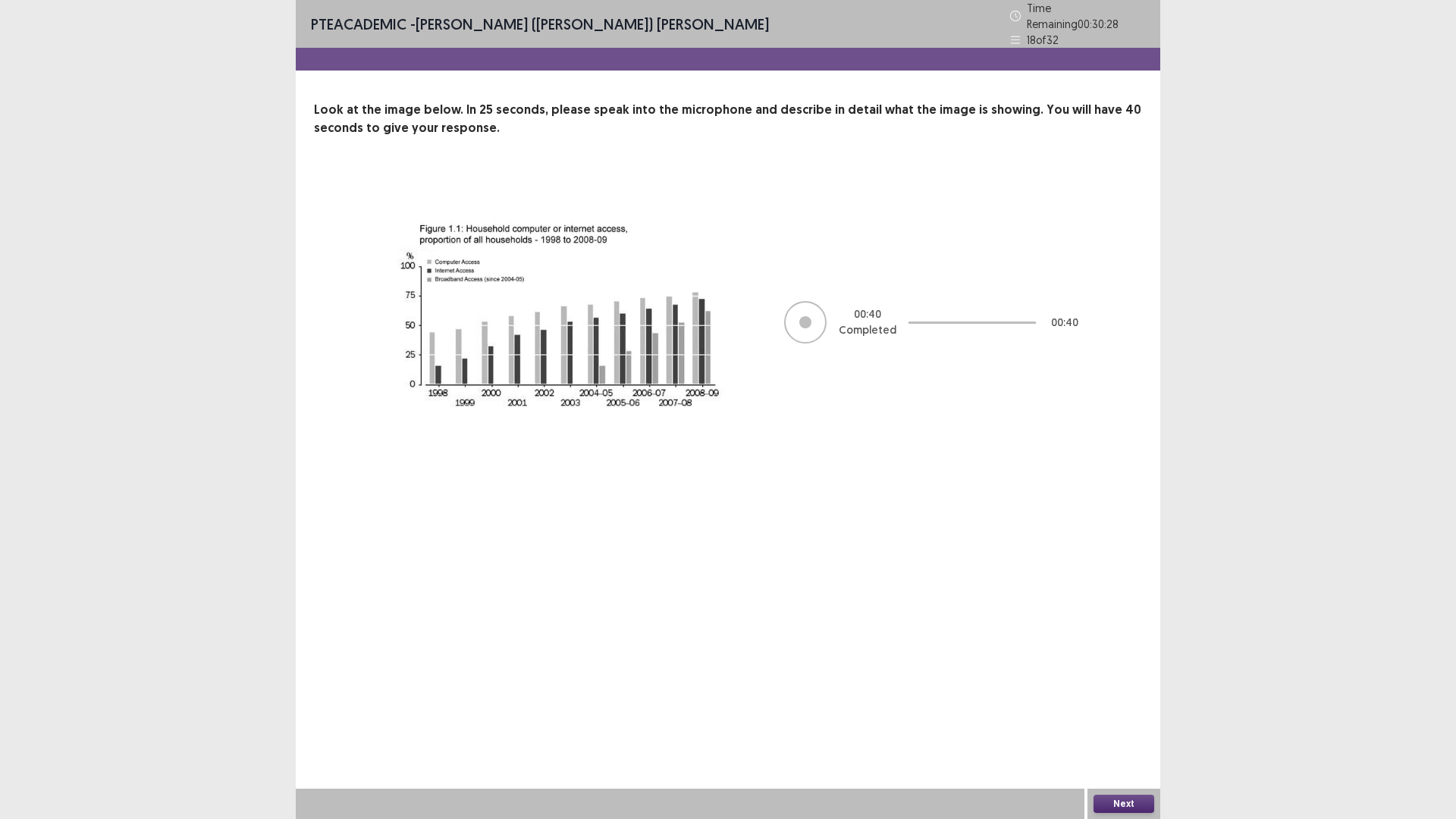
click at [1106, 690] on button "Next" at bounding box center [1124, 803] width 61 height 18
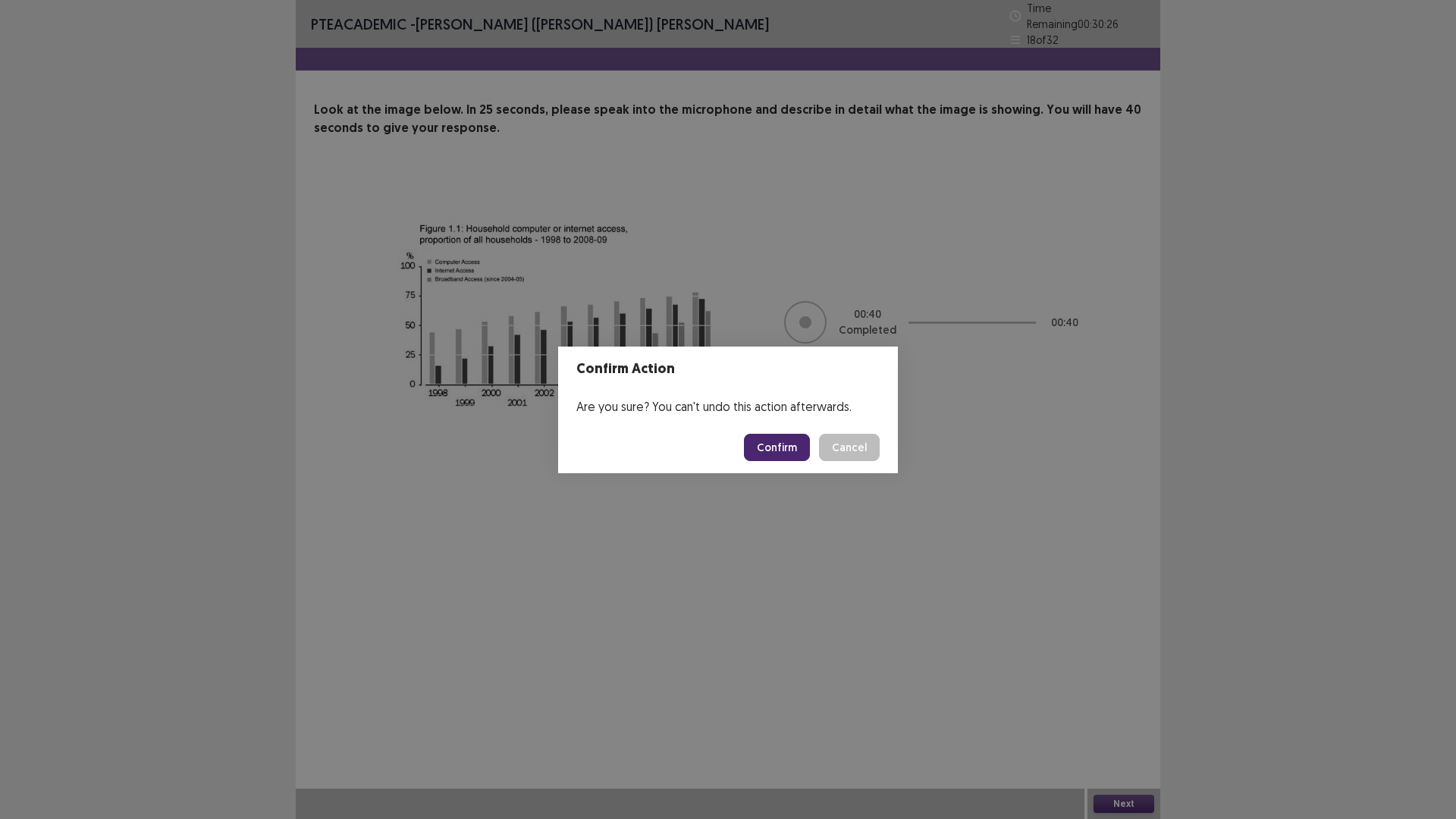
click at [783, 449] on button "Confirm" at bounding box center [777, 447] width 66 height 27
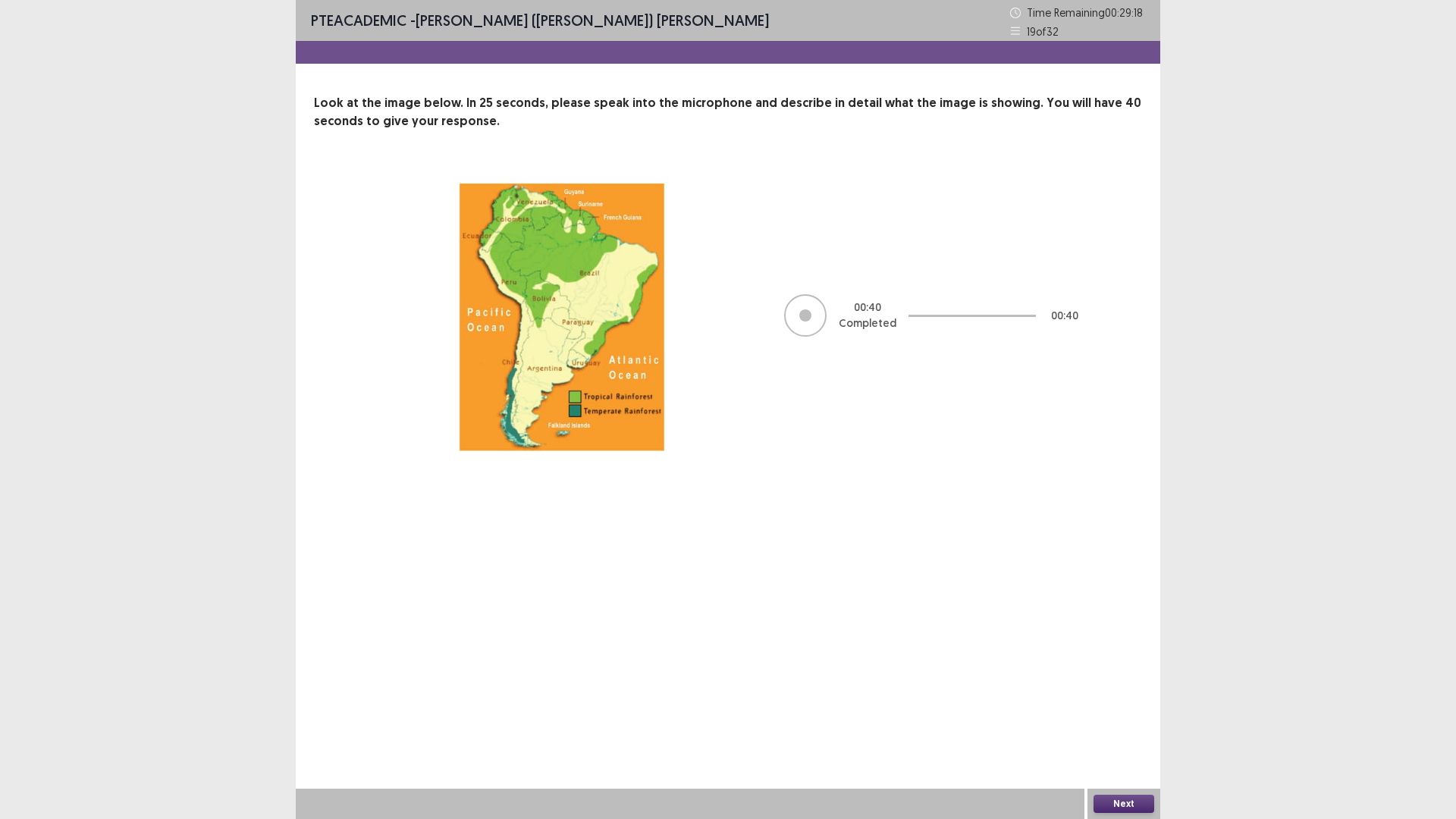
click at [1119, 690] on button "Next" at bounding box center [1124, 803] width 61 height 18
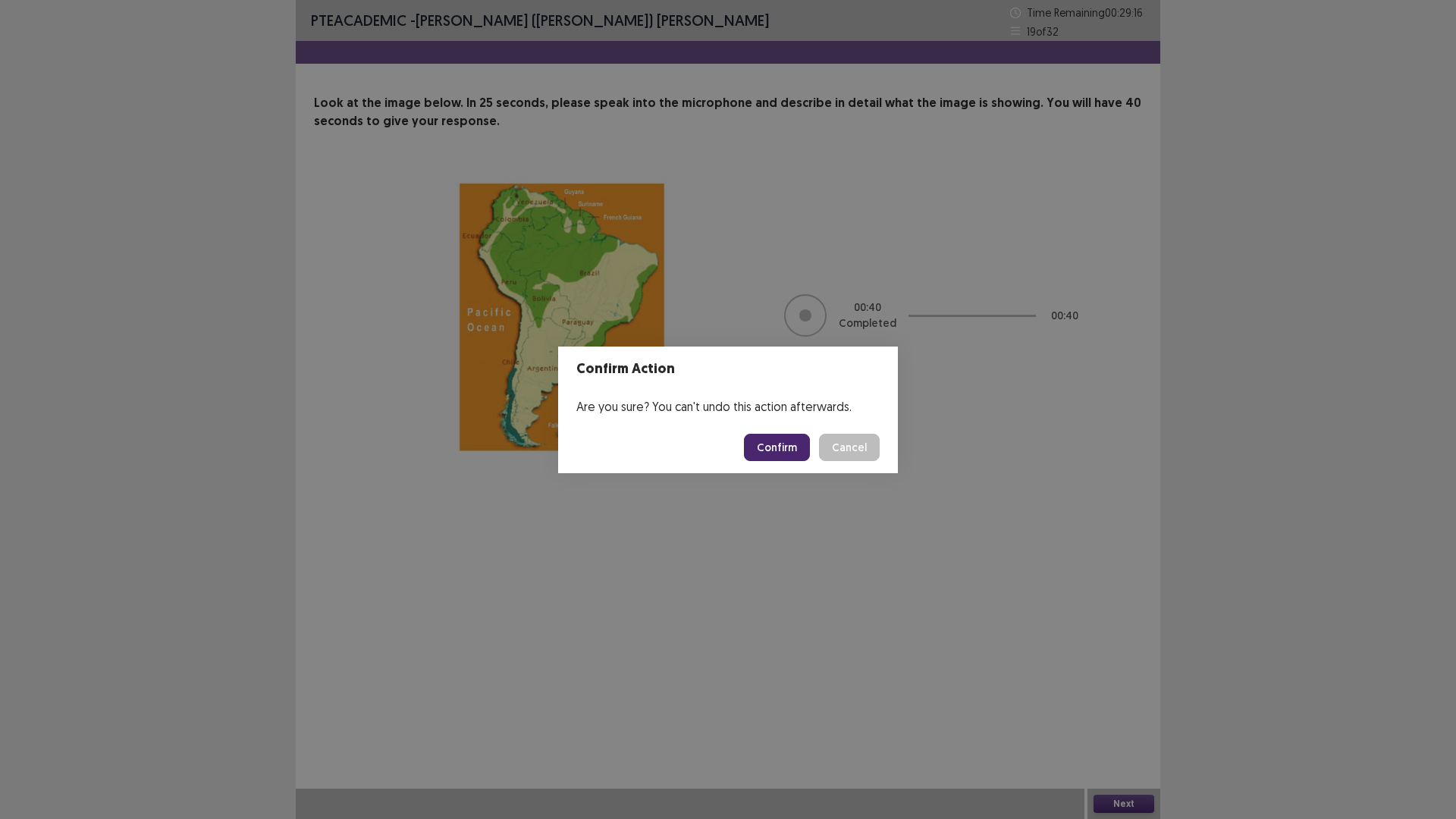
click at [769, 450] on button "Confirm" at bounding box center [777, 447] width 66 height 27
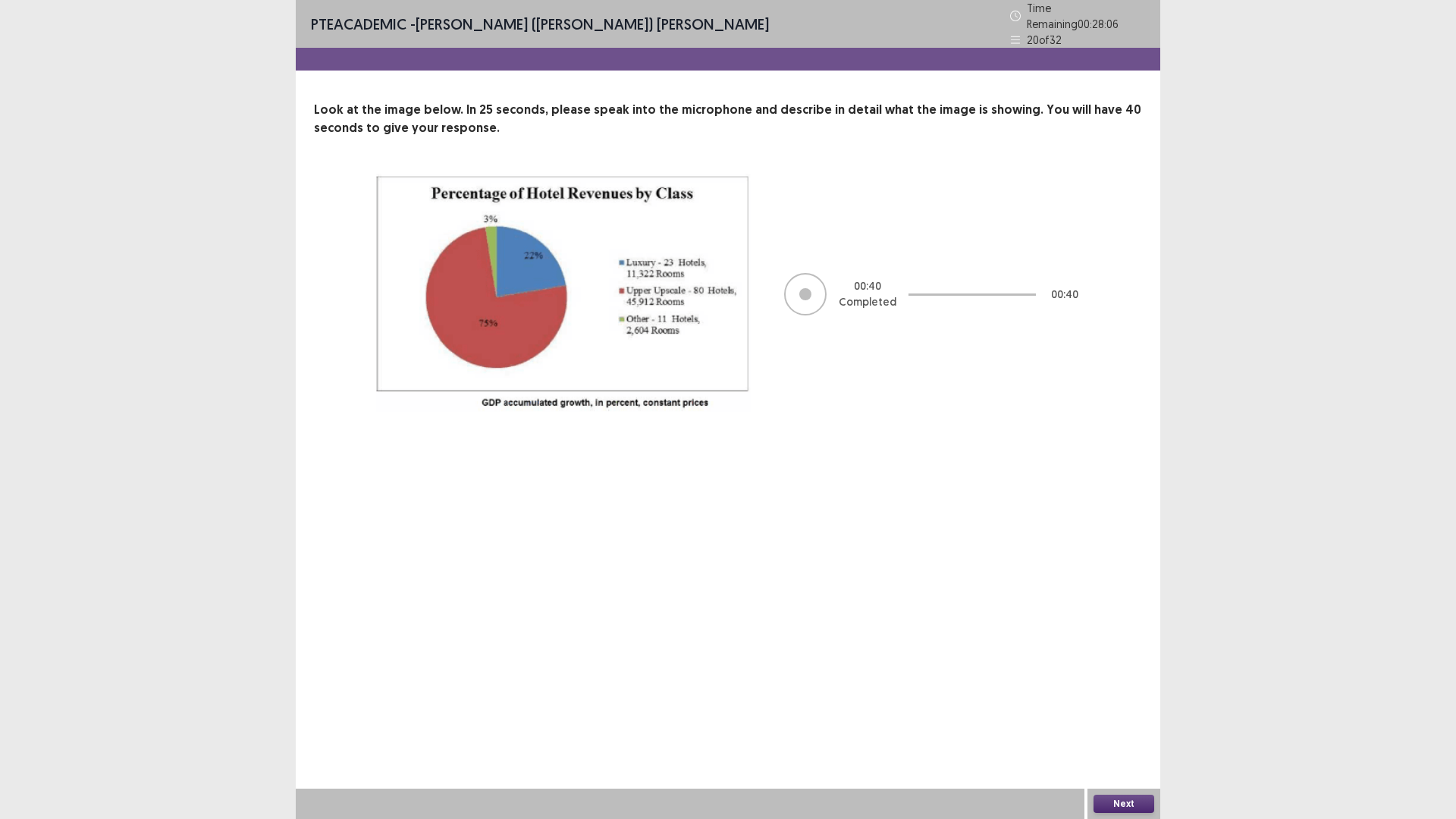
click at [1115, 690] on button "Next" at bounding box center [1124, 803] width 61 height 18
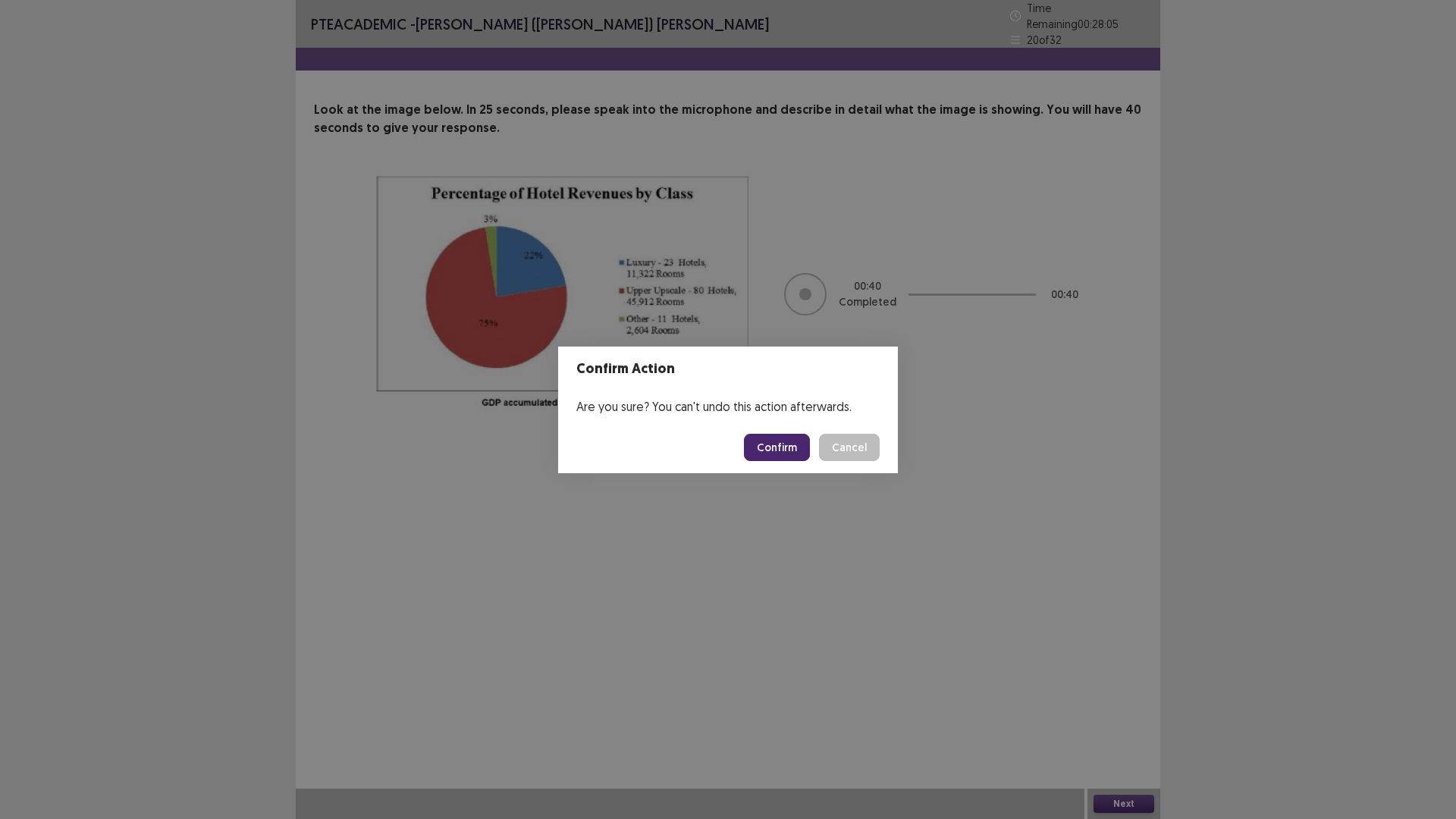
click at [776, 437] on button "Confirm" at bounding box center [777, 447] width 66 height 27
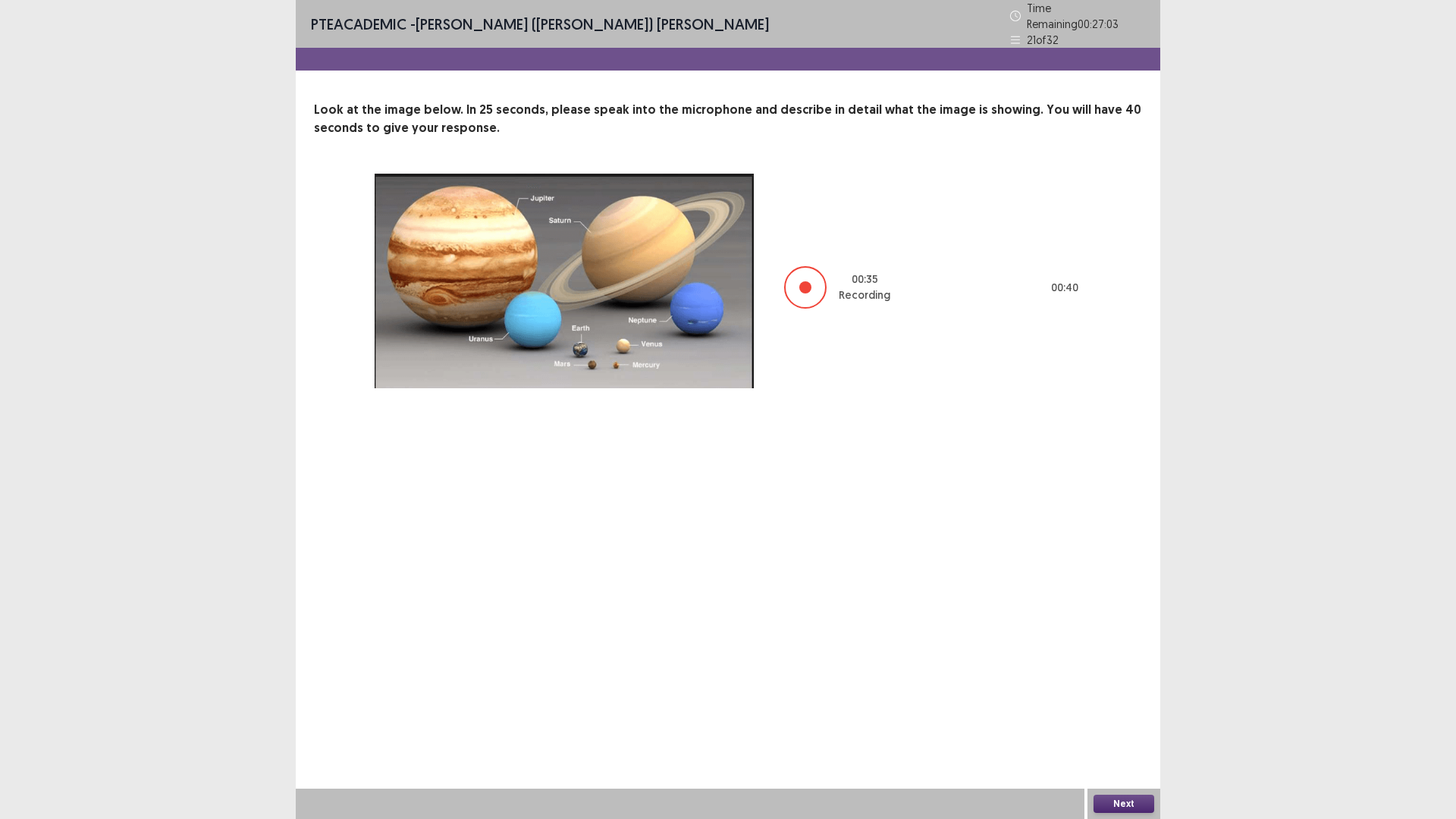
click at [1119, 690] on button "Next" at bounding box center [1124, 803] width 61 height 18
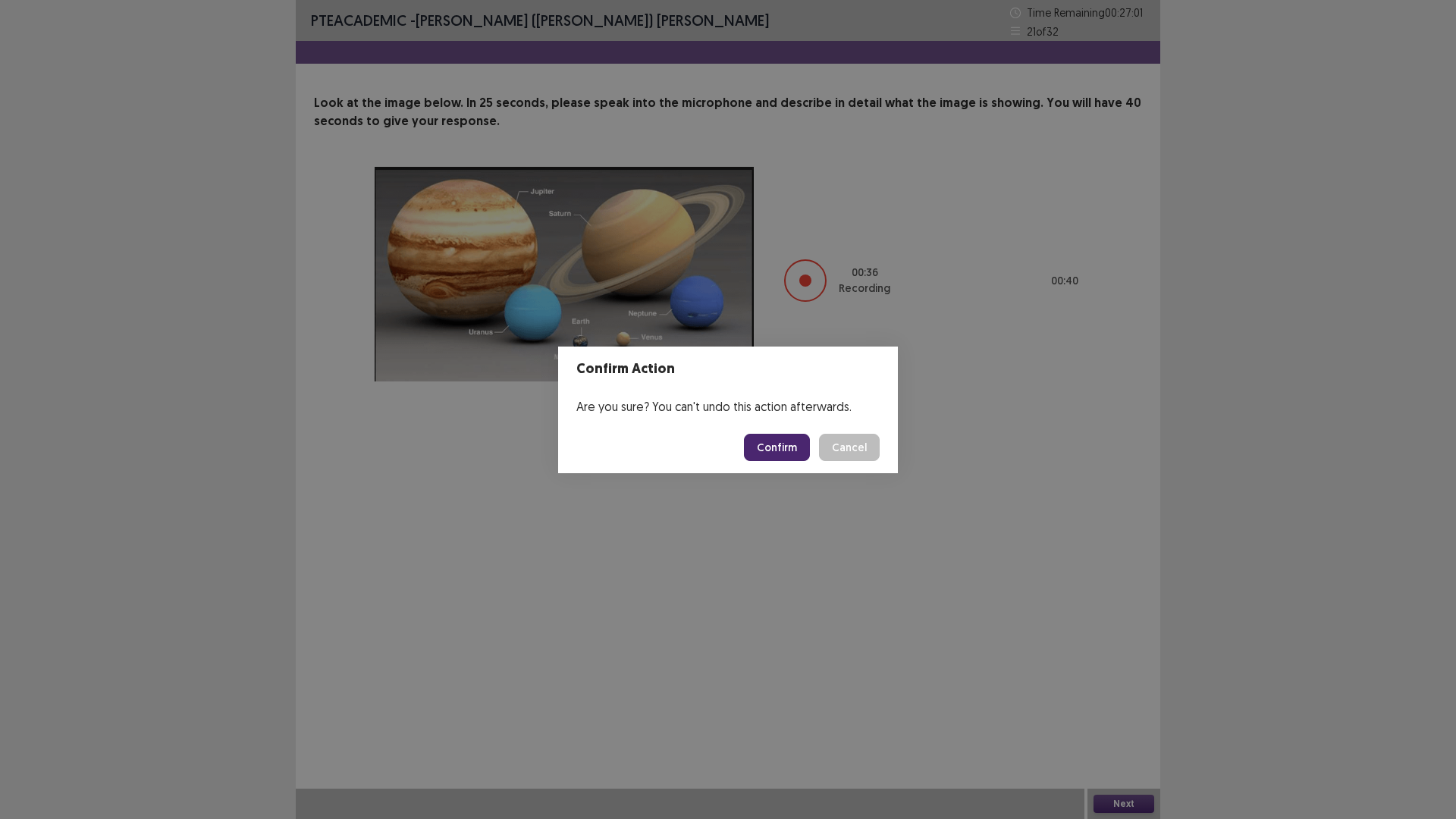
click at [785, 429] on footer "Confirm Cancel" at bounding box center [728, 447] width 340 height 52
click at [792, 446] on button "Confirm" at bounding box center [777, 447] width 66 height 27
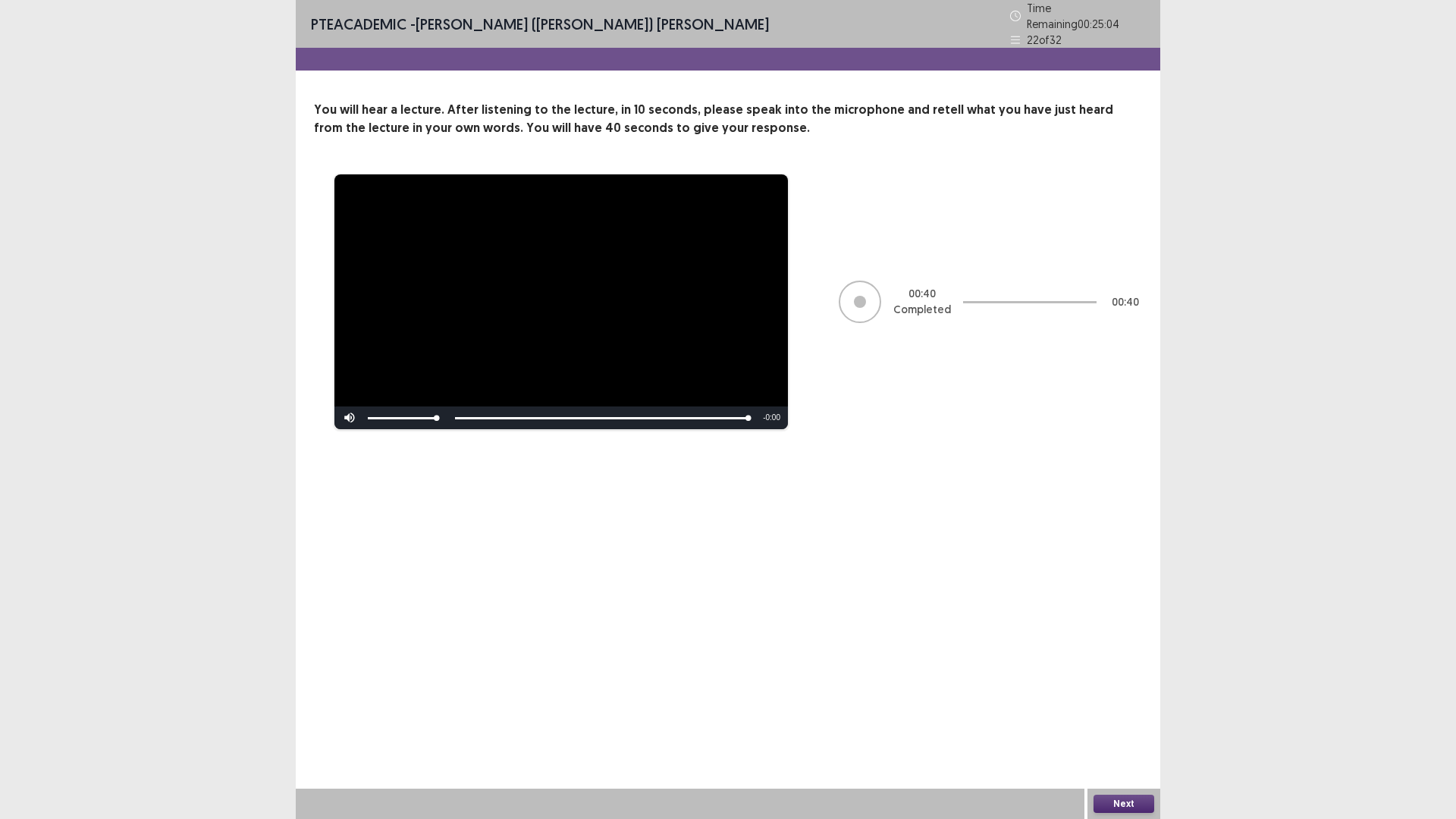
click at [1140, 690] on button "Next" at bounding box center [1124, 803] width 61 height 18
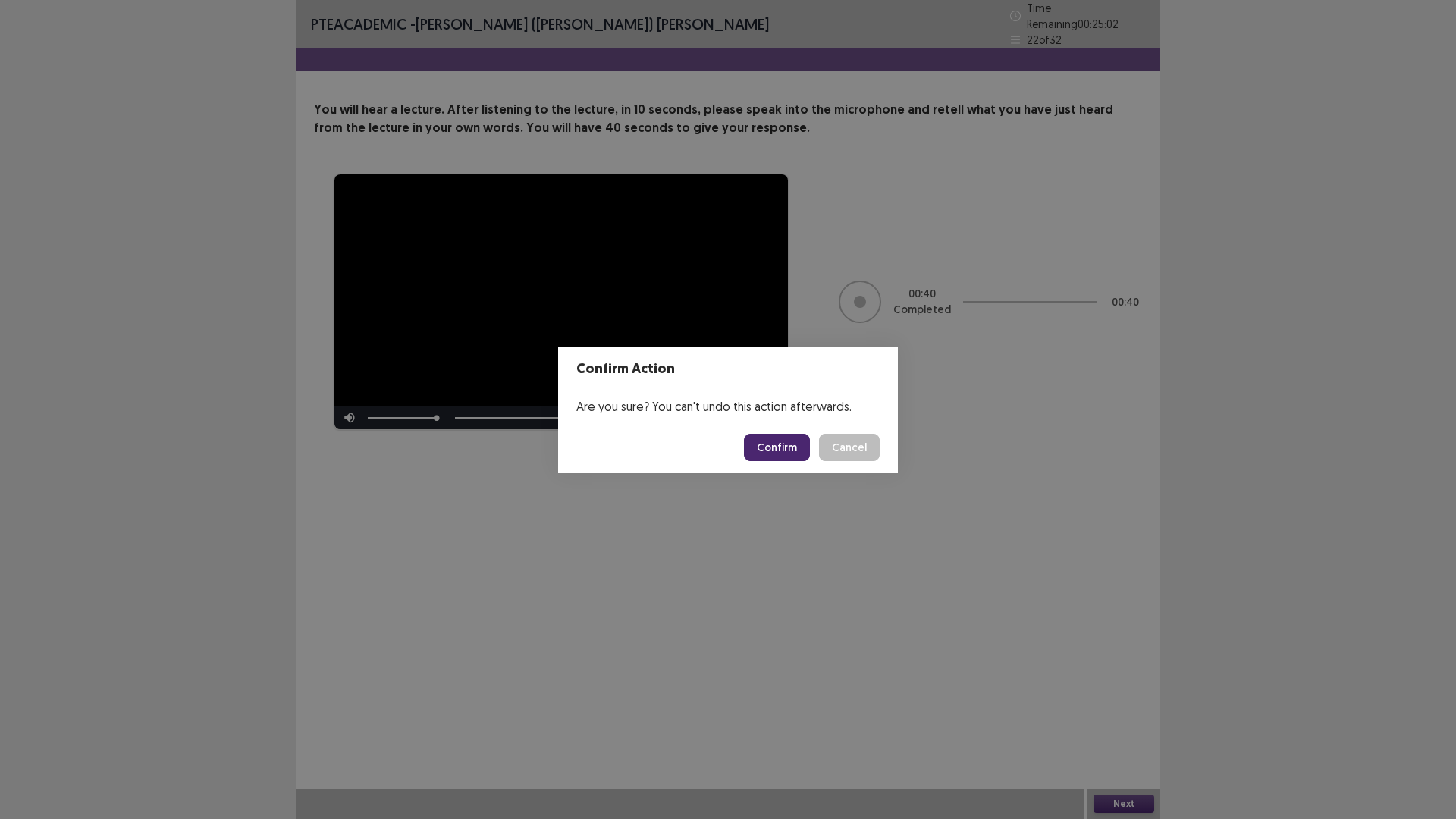
drag, startPoint x: 798, startPoint y: 449, endPoint x: 779, endPoint y: 438, distance: 22.0
click at [798, 448] on button "Confirm" at bounding box center [777, 447] width 66 height 27
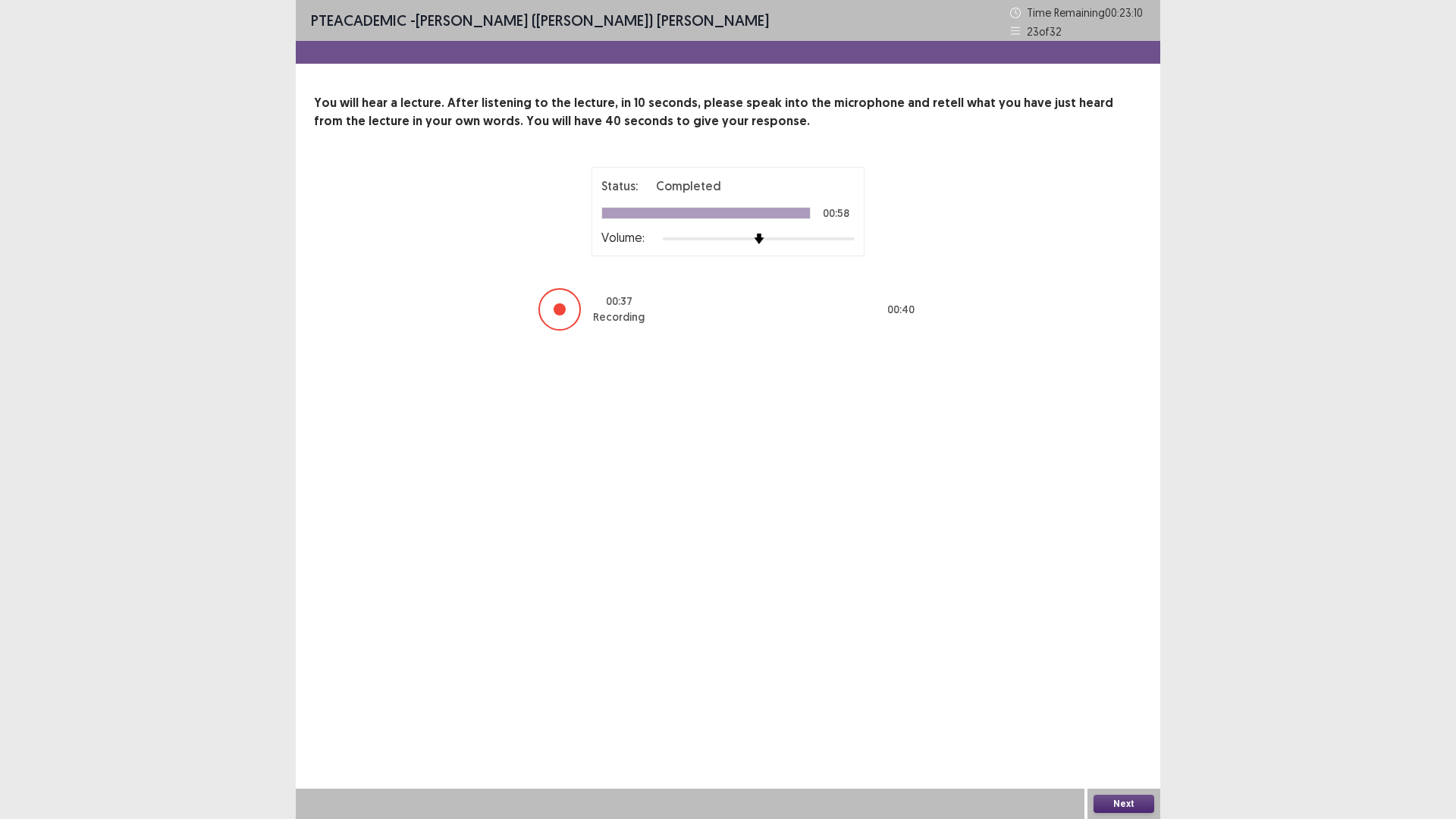
click at [1124, 690] on button "Next" at bounding box center [1124, 803] width 61 height 18
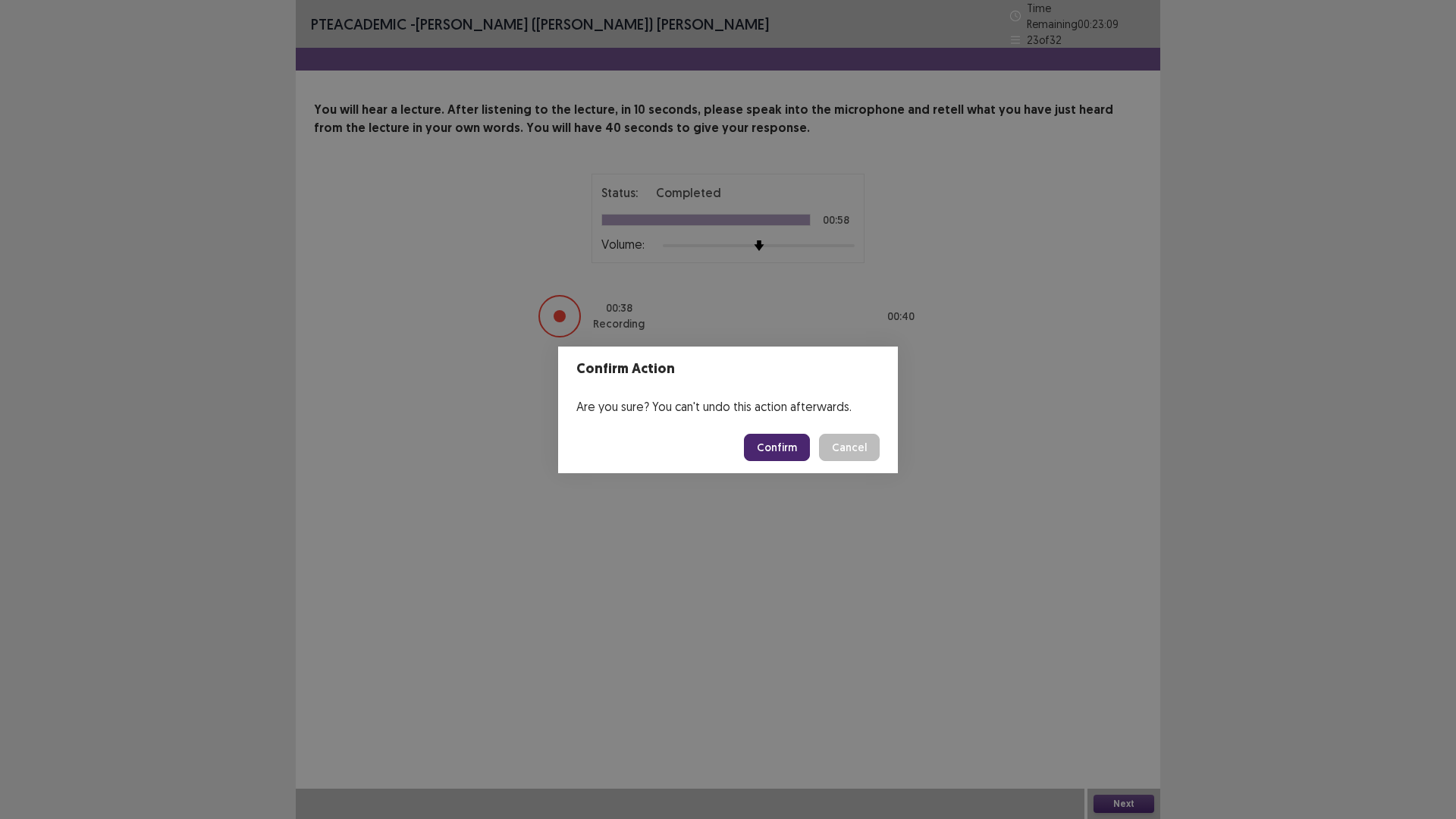
click at [791, 446] on button "Confirm" at bounding box center [777, 447] width 66 height 27
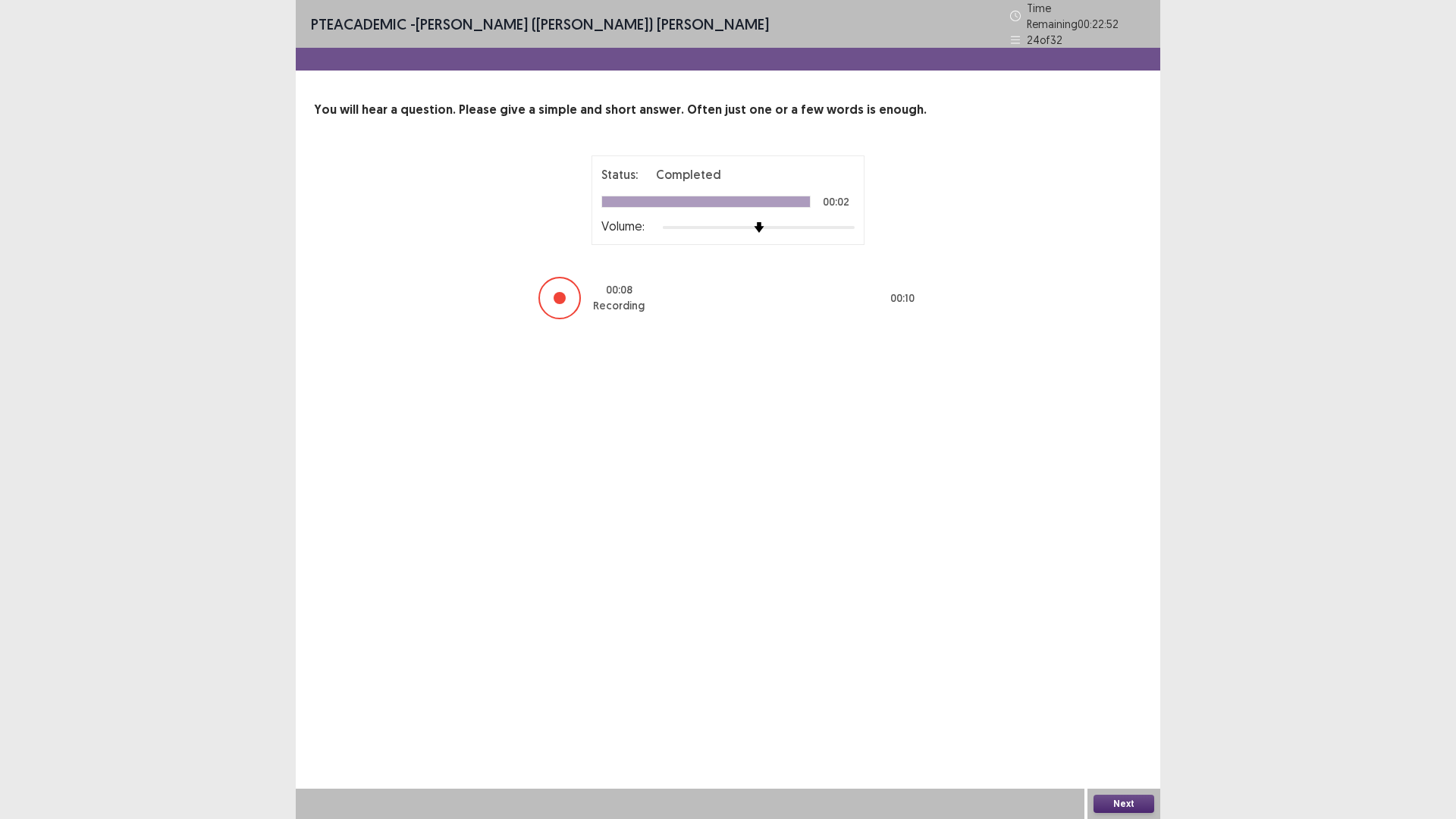
click at [1129, 690] on button "Next" at bounding box center [1124, 803] width 61 height 18
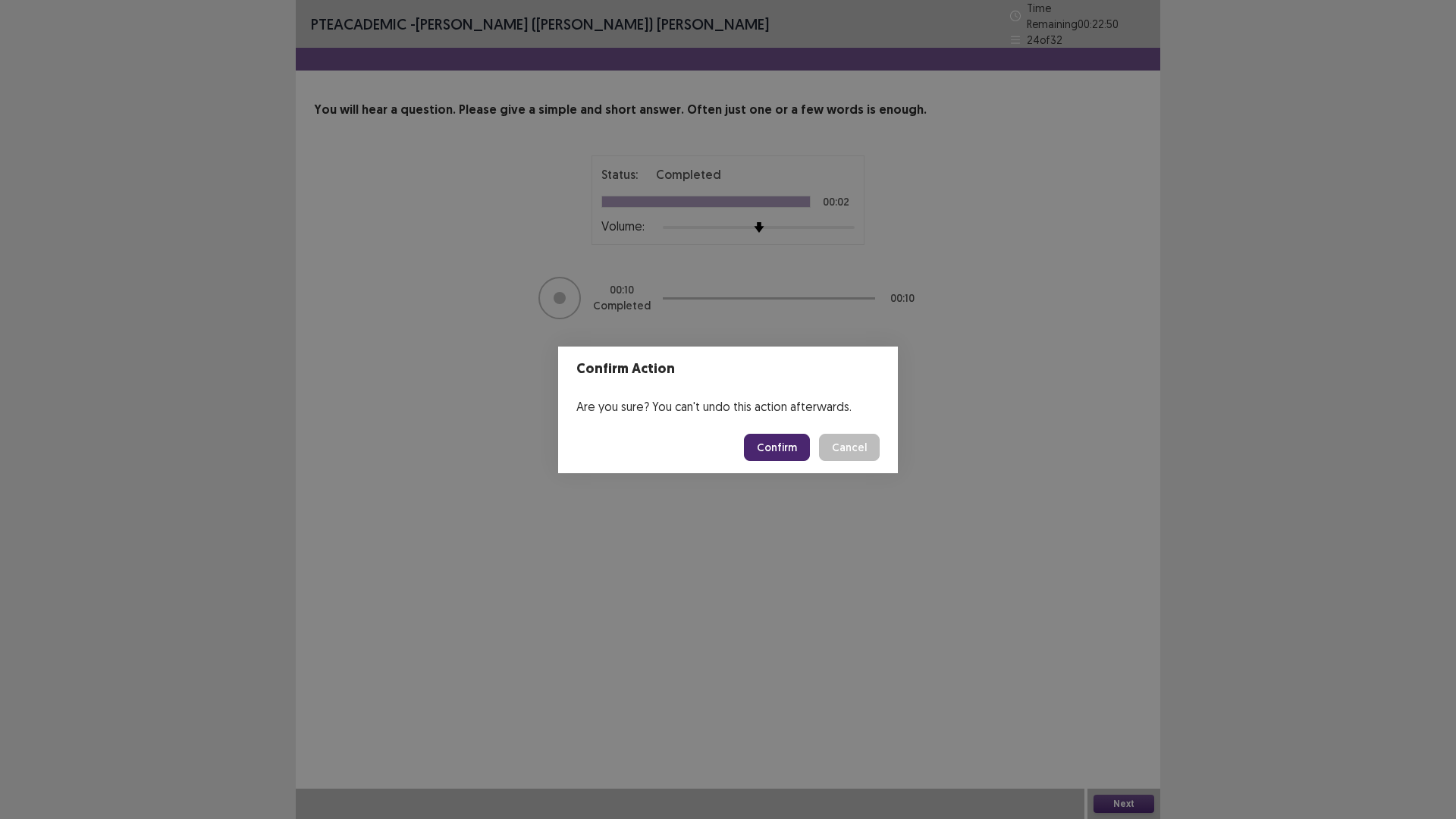
click at [785, 443] on button "Confirm" at bounding box center [777, 447] width 66 height 27
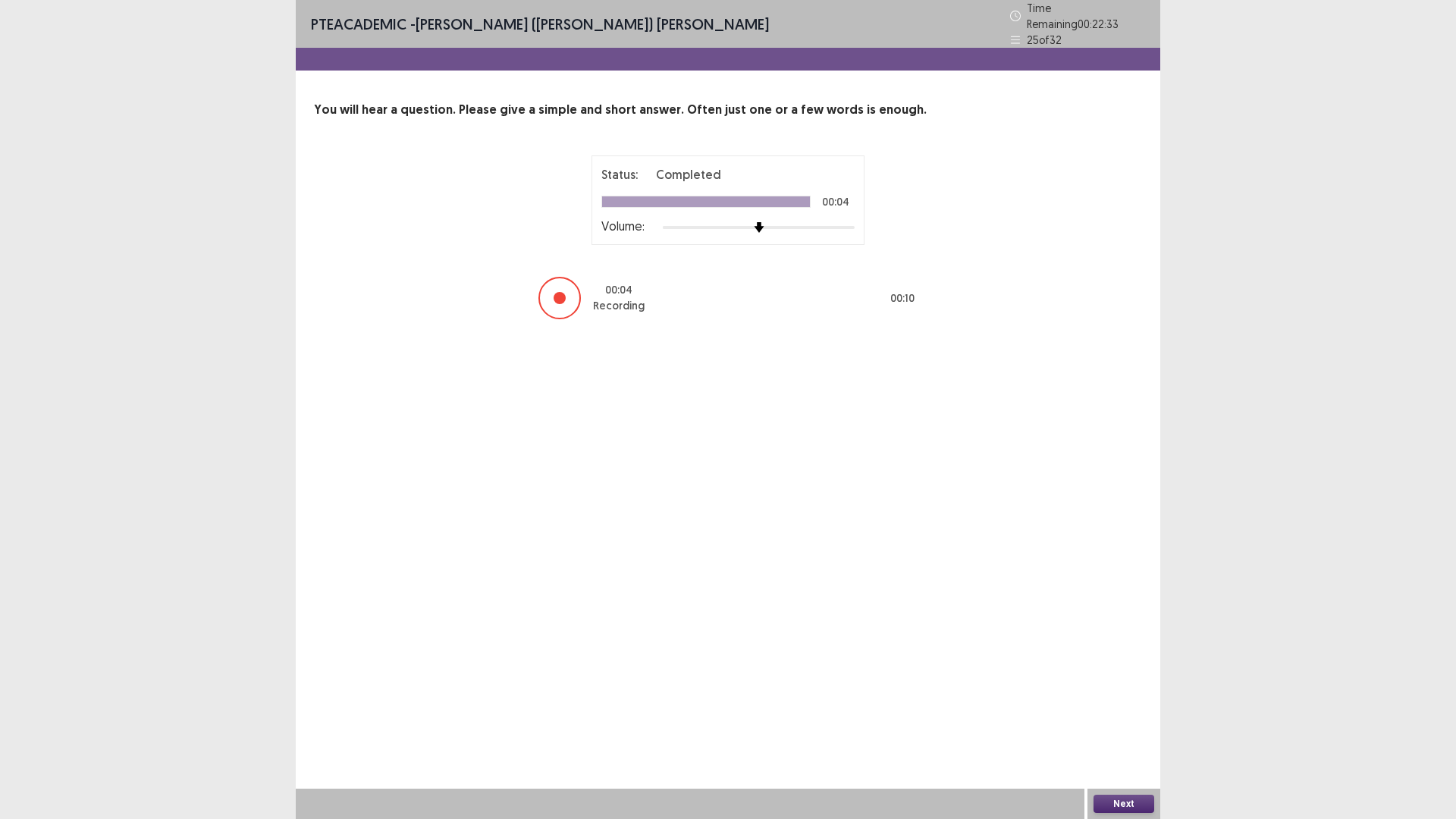
click at [1111, 690] on button "Next" at bounding box center [1124, 803] width 61 height 18
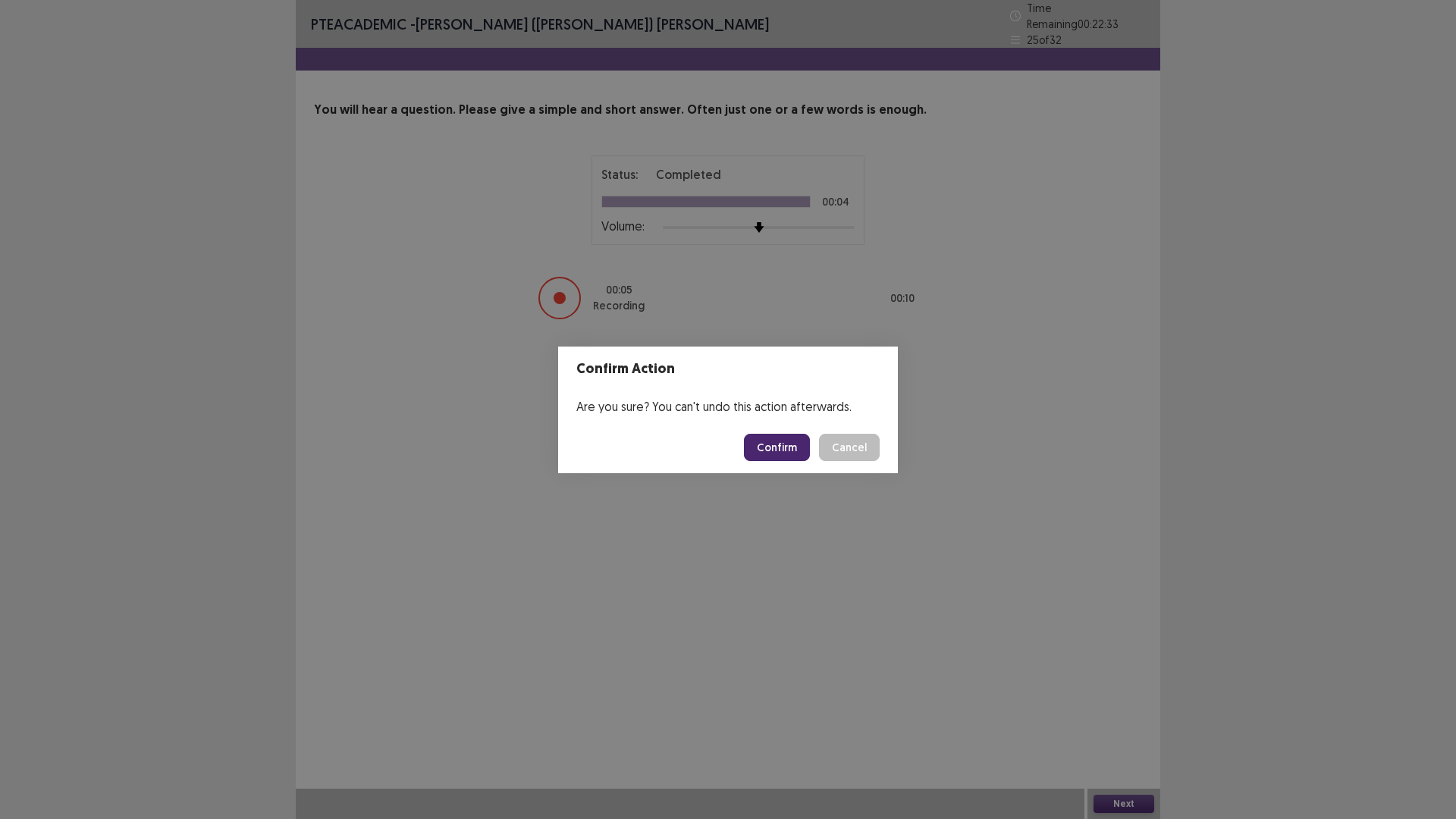
click at [796, 445] on button "Confirm" at bounding box center [777, 447] width 66 height 27
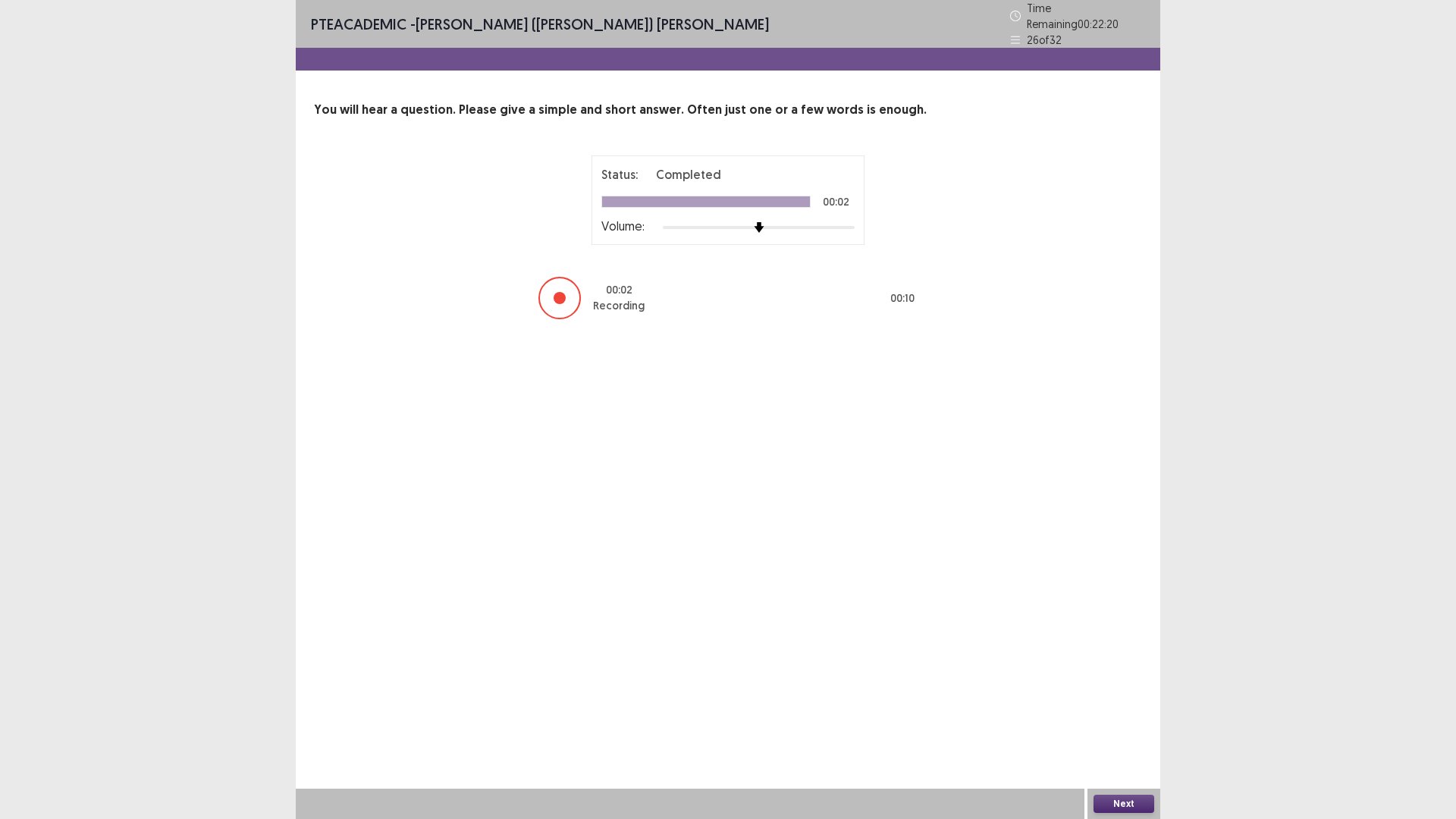
click at [1139, 690] on button "Next" at bounding box center [1124, 803] width 61 height 18
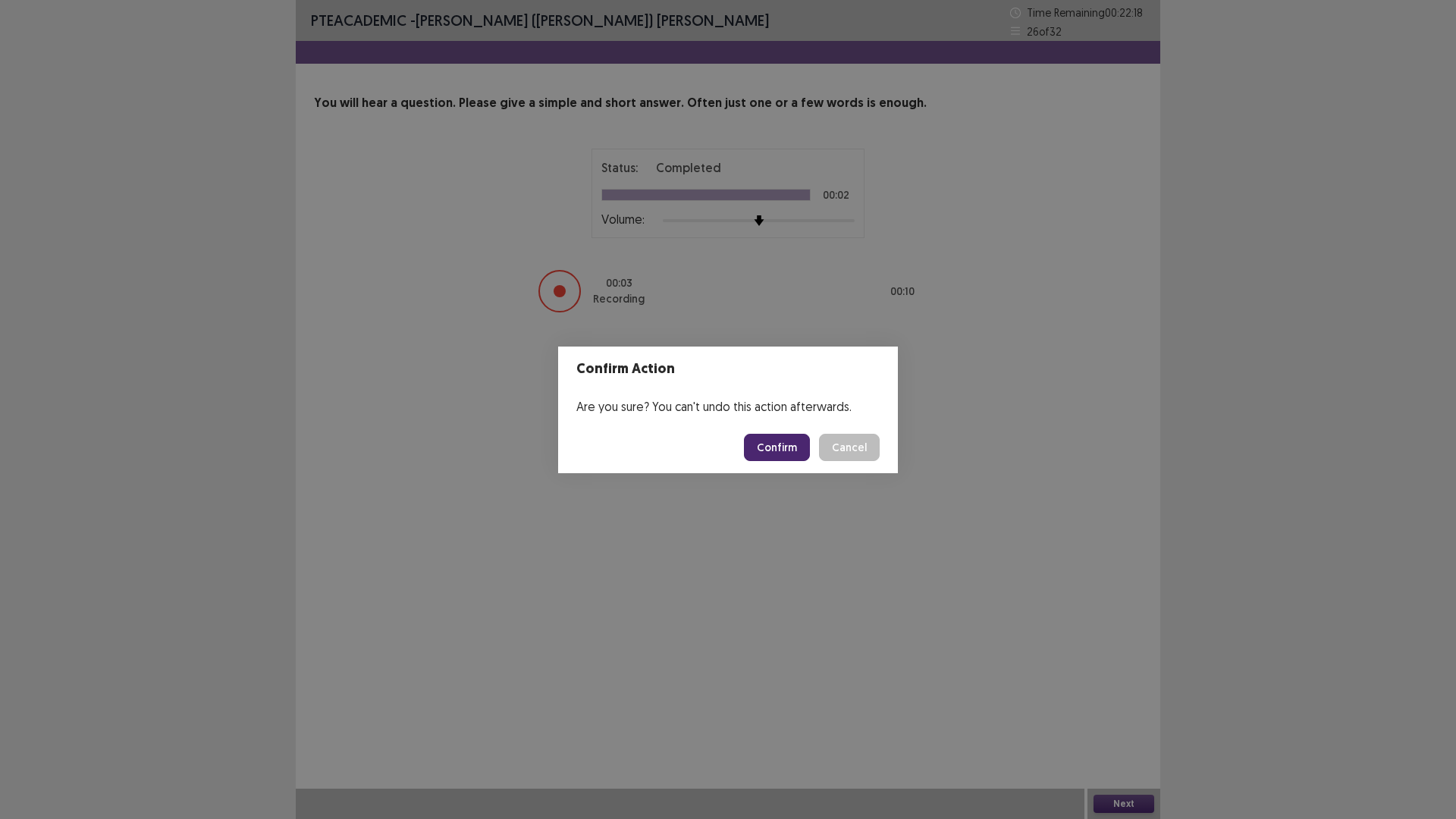
click at [802, 454] on button "Confirm" at bounding box center [777, 447] width 66 height 27
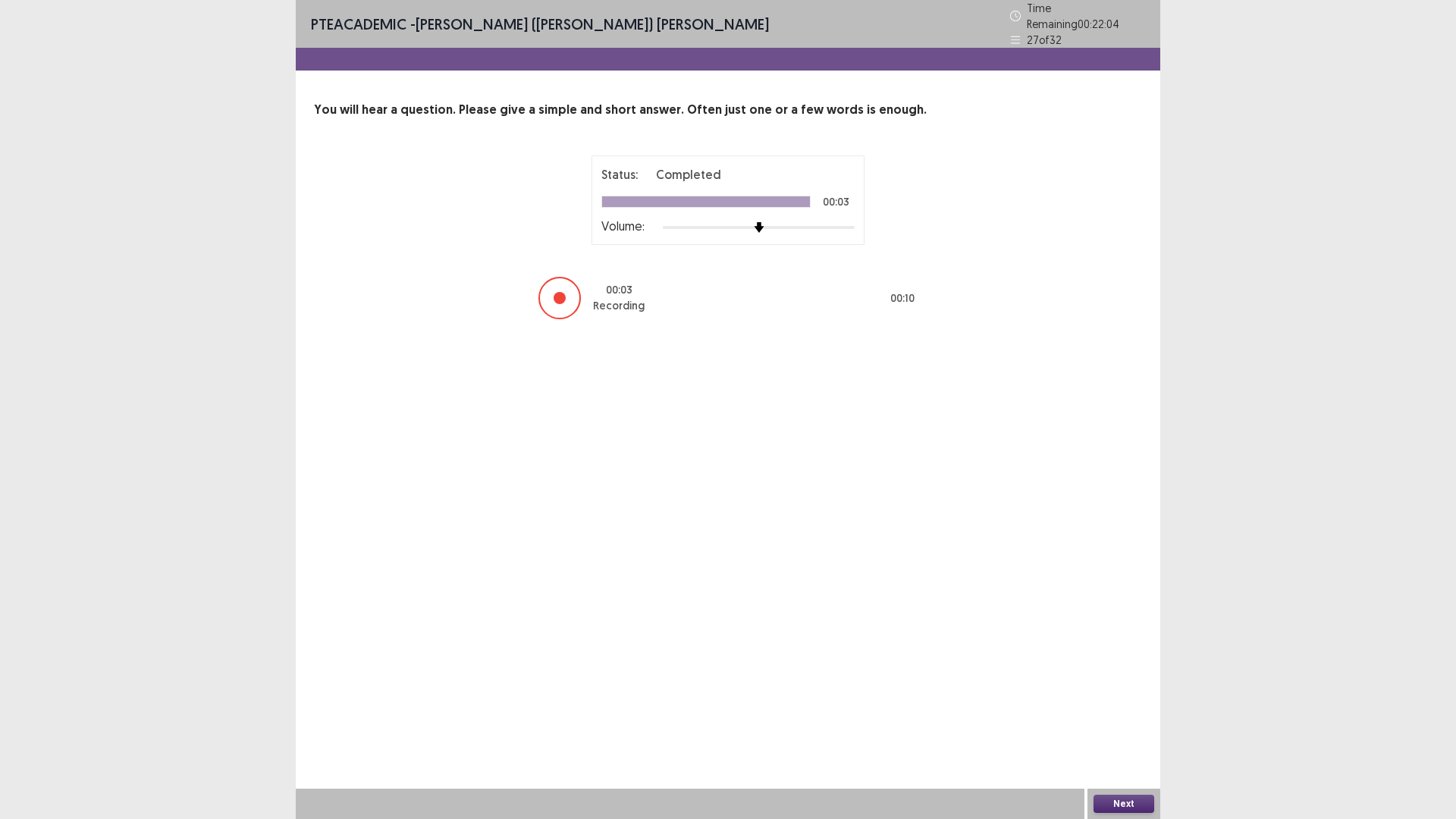
click at [1116, 690] on button "Next" at bounding box center [1124, 803] width 61 height 18
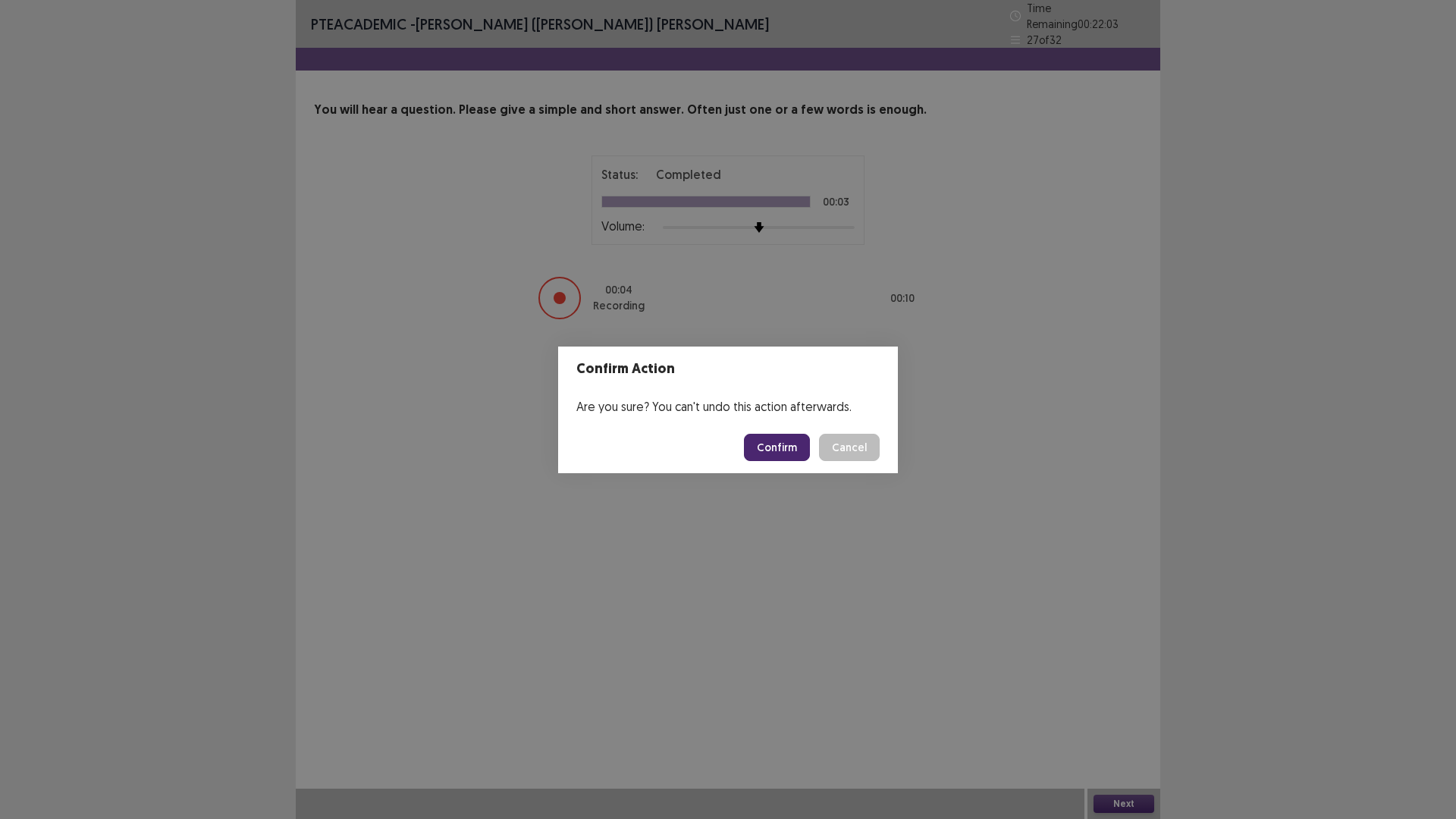
click at [767, 442] on button "Confirm" at bounding box center [777, 447] width 66 height 27
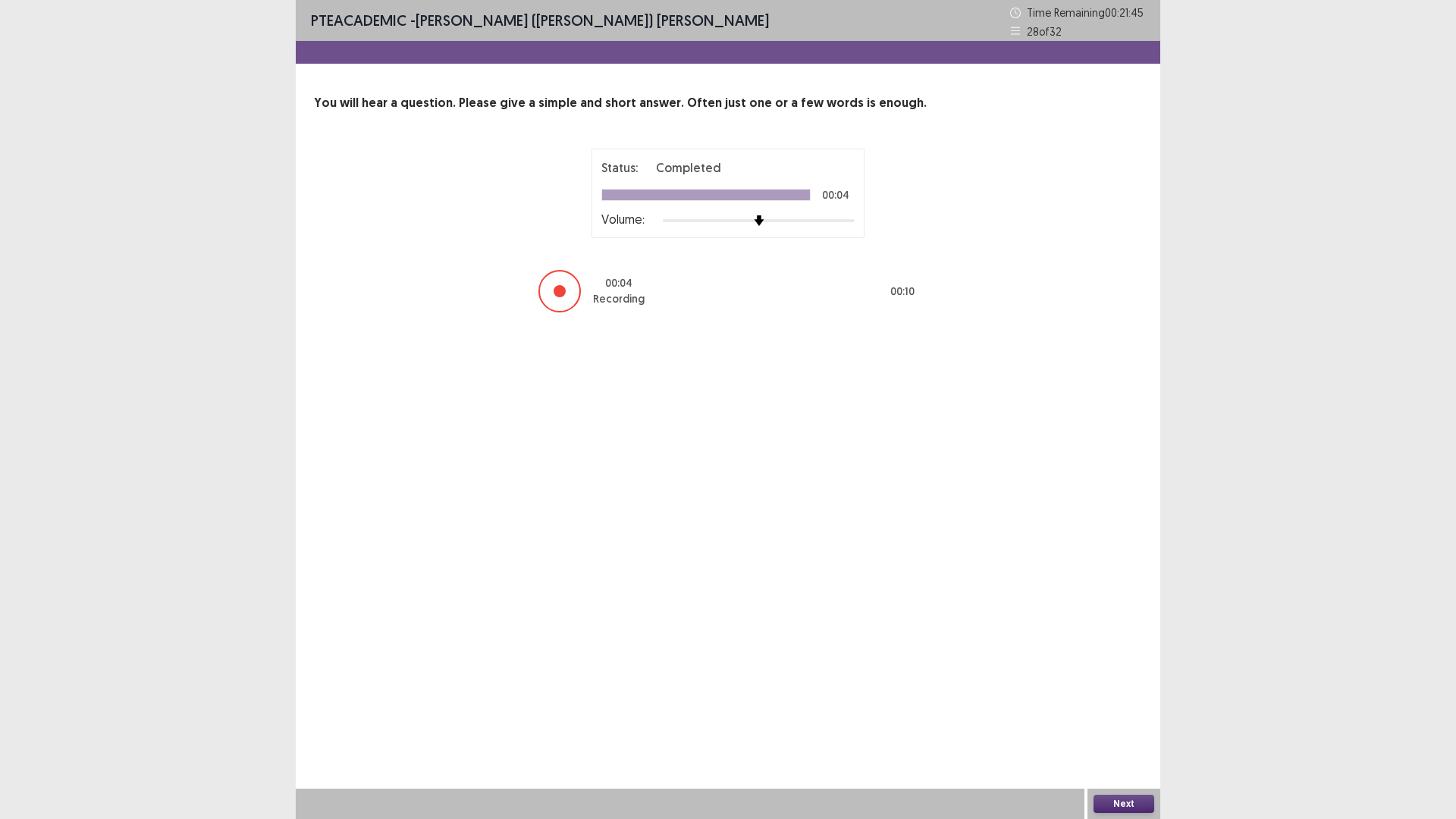
click at [1120, 690] on button "Next" at bounding box center [1124, 803] width 61 height 18
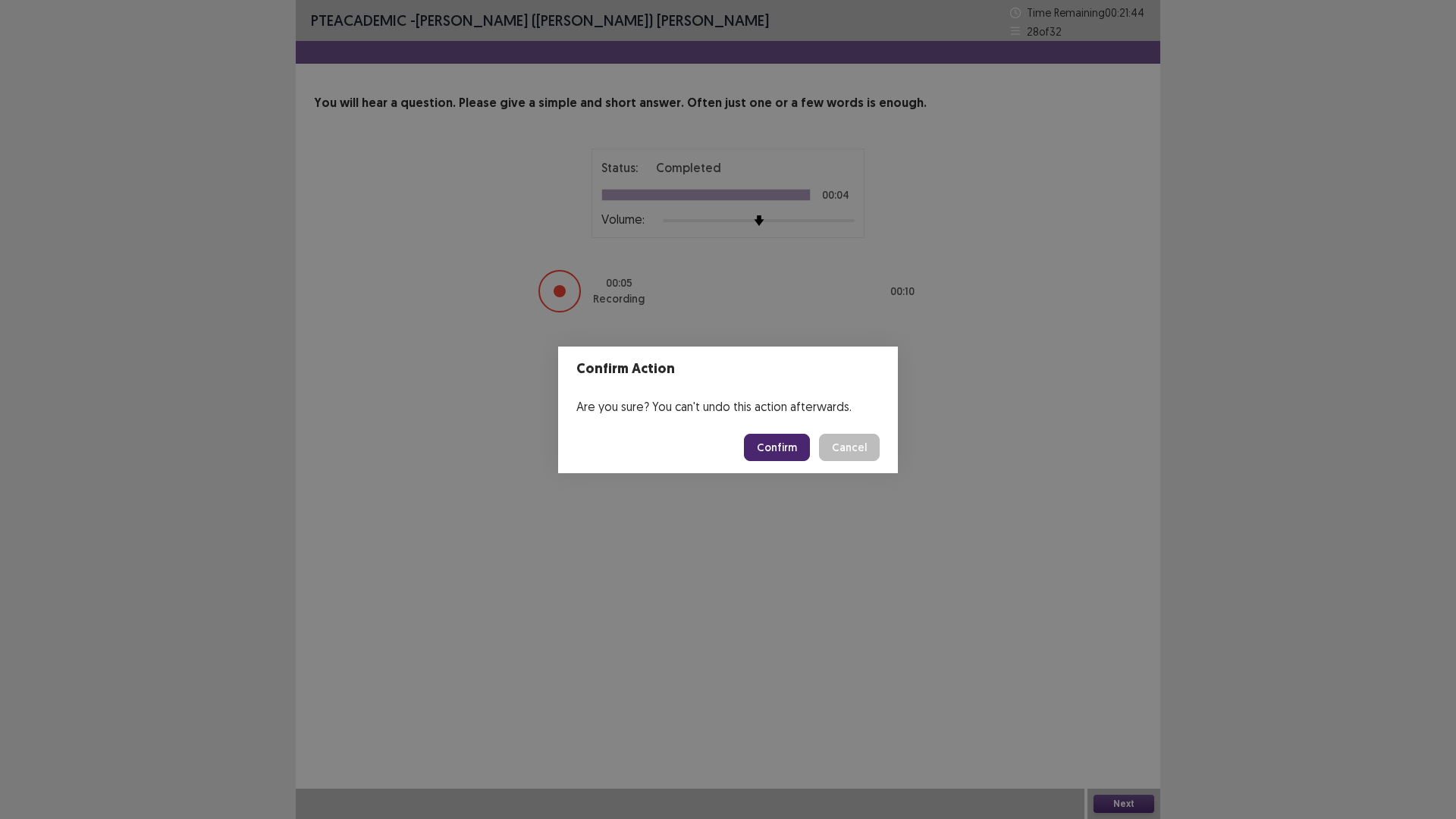
click at [778, 441] on button "Confirm" at bounding box center [777, 447] width 66 height 27
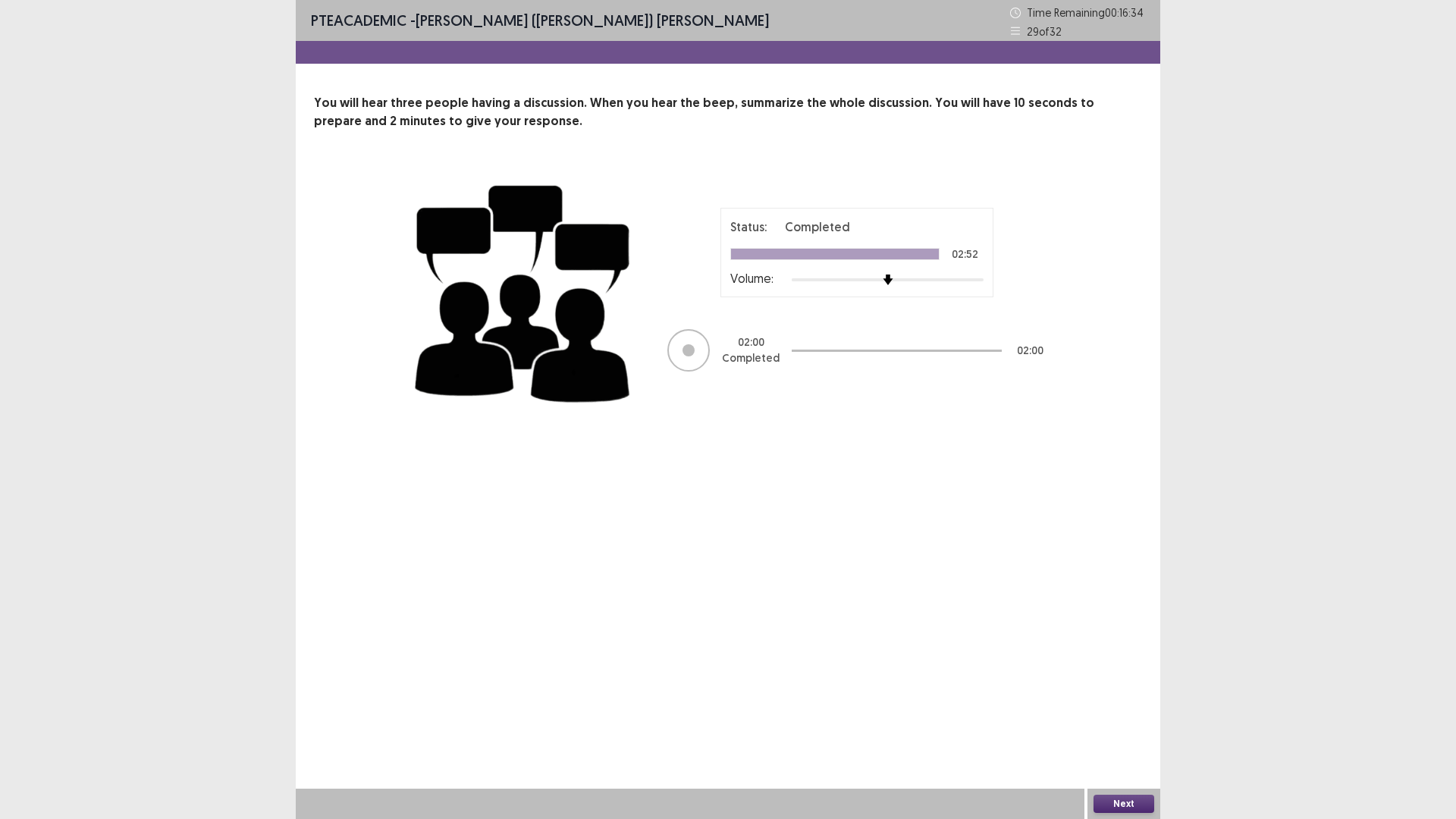
click at [1115, 690] on button "Next" at bounding box center [1124, 803] width 61 height 18
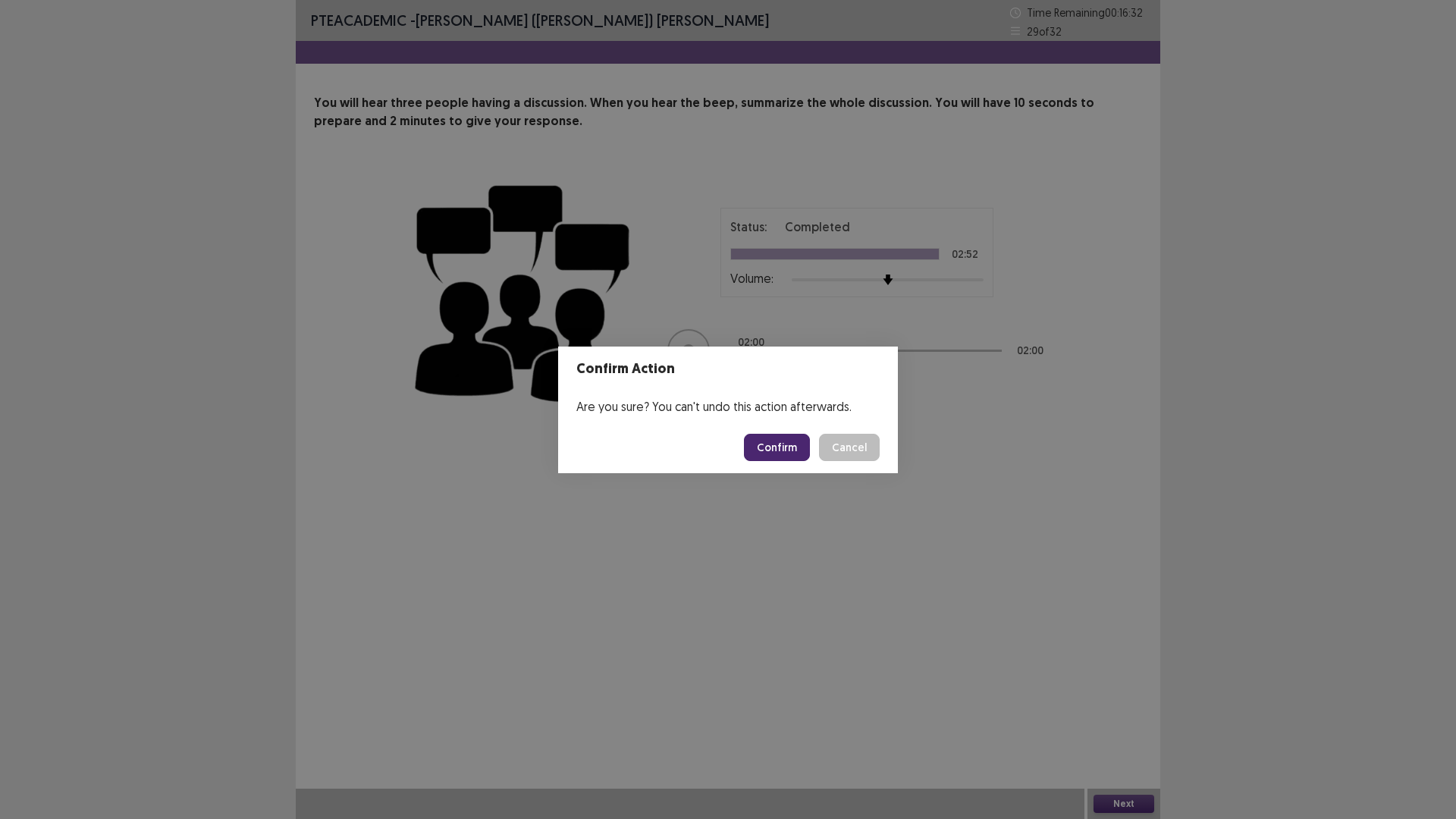
click at [795, 447] on button "Confirm" at bounding box center [777, 447] width 66 height 27
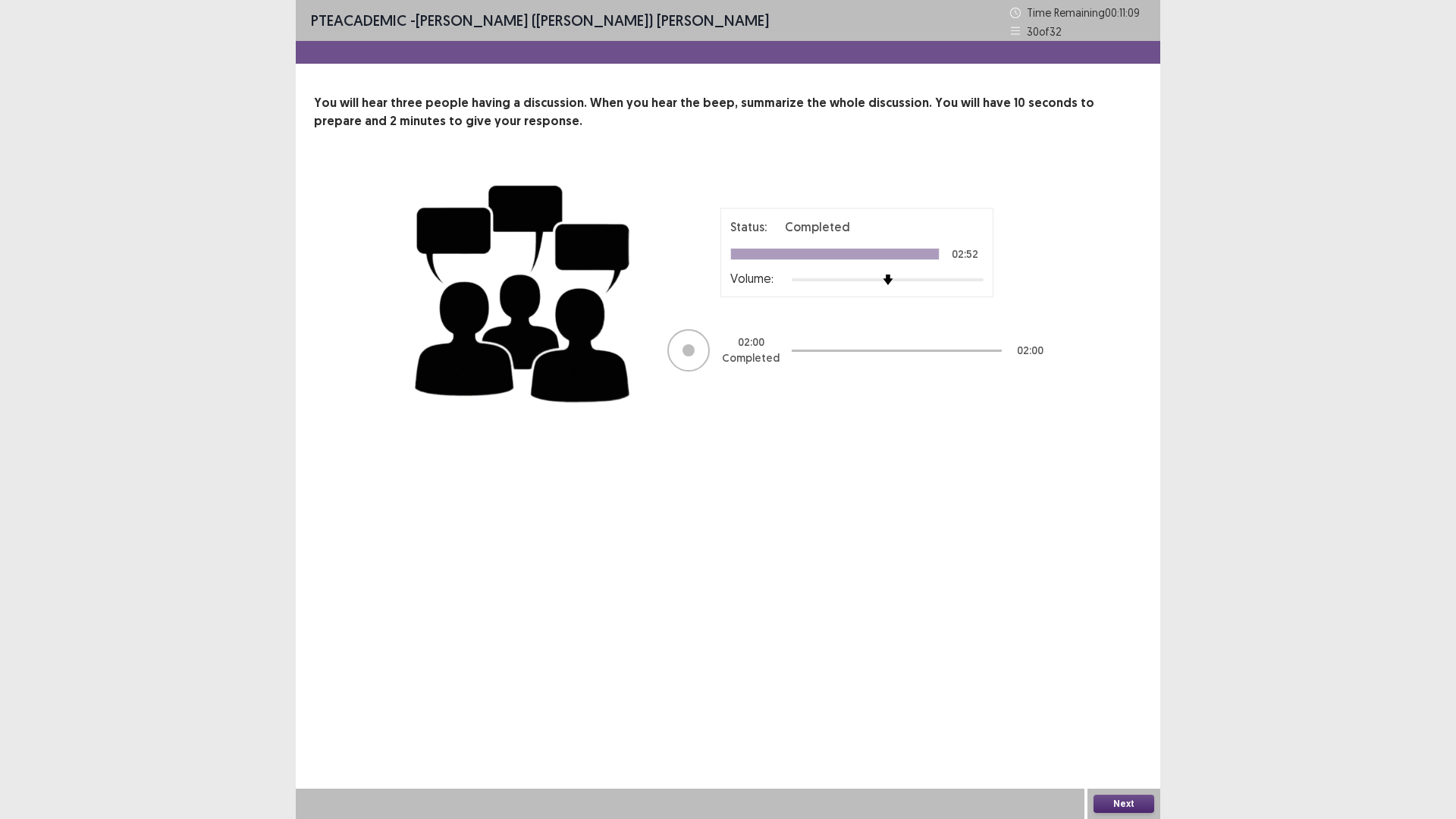
click at [1104, 690] on button "Next" at bounding box center [1124, 803] width 61 height 18
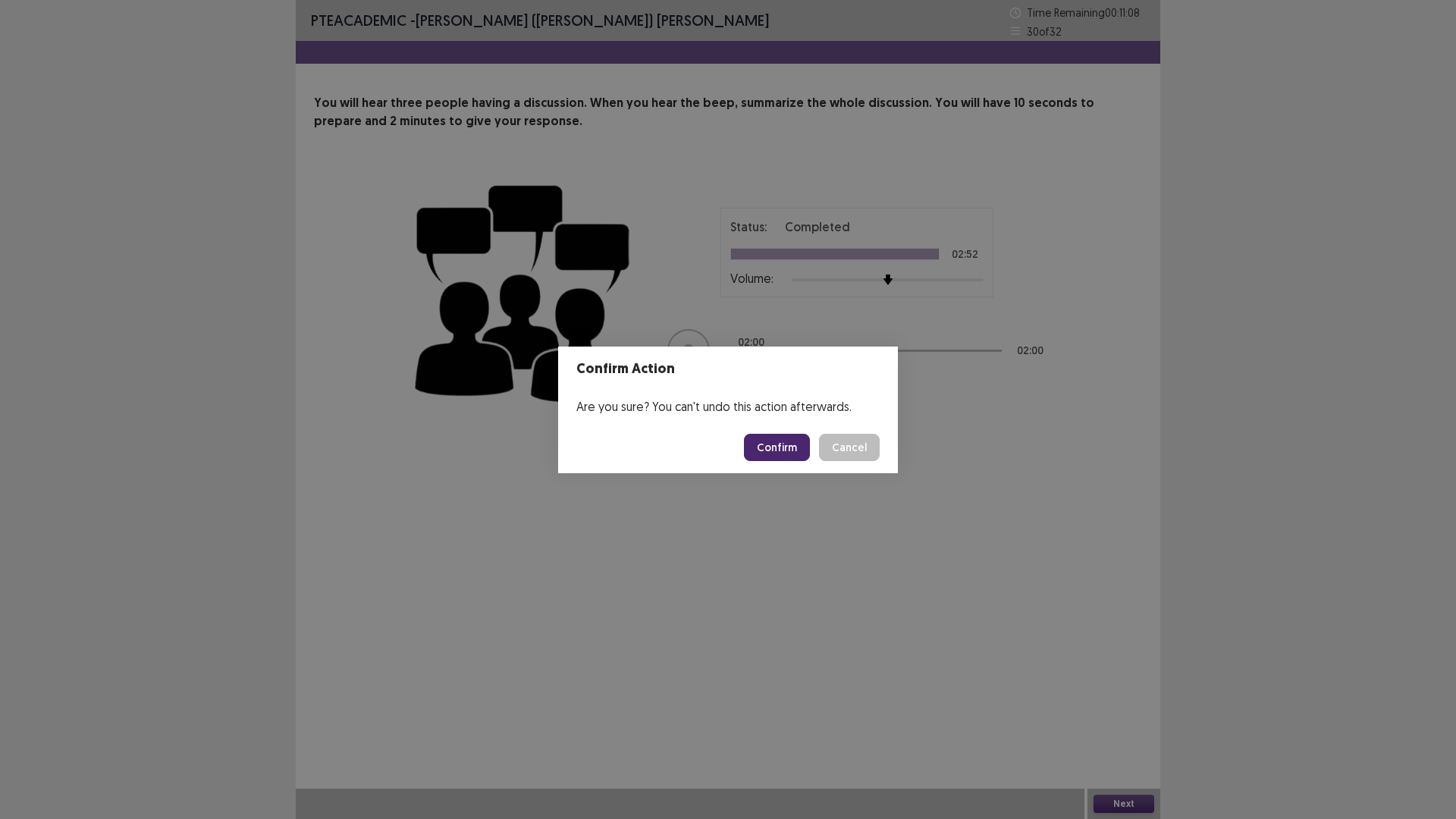
click at [796, 454] on button "Confirm" at bounding box center [777, 447] width 66 height 27
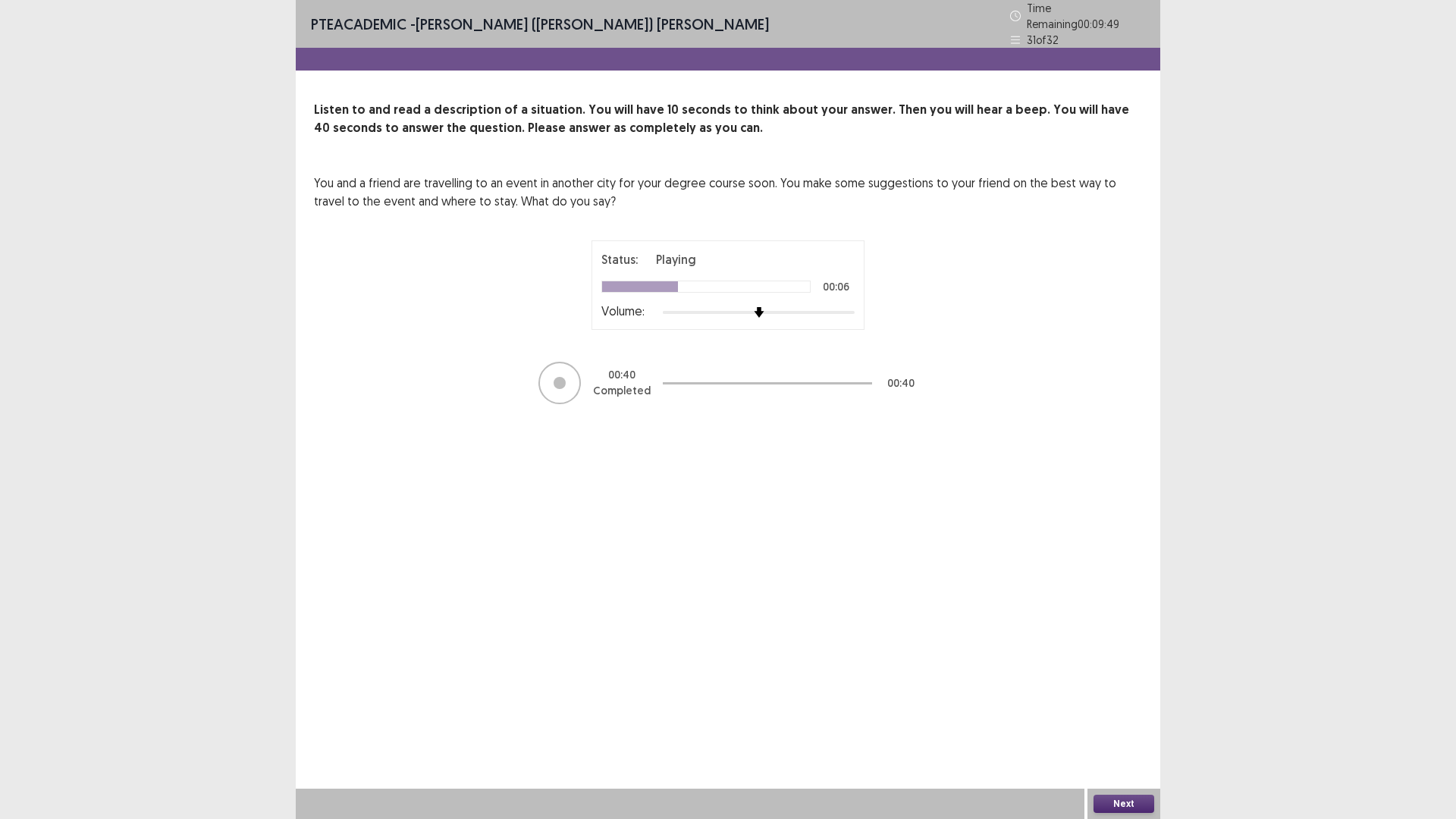
click at [1116, 690] on button "Next" at bounding box center [1124, 803] width 61 height 18
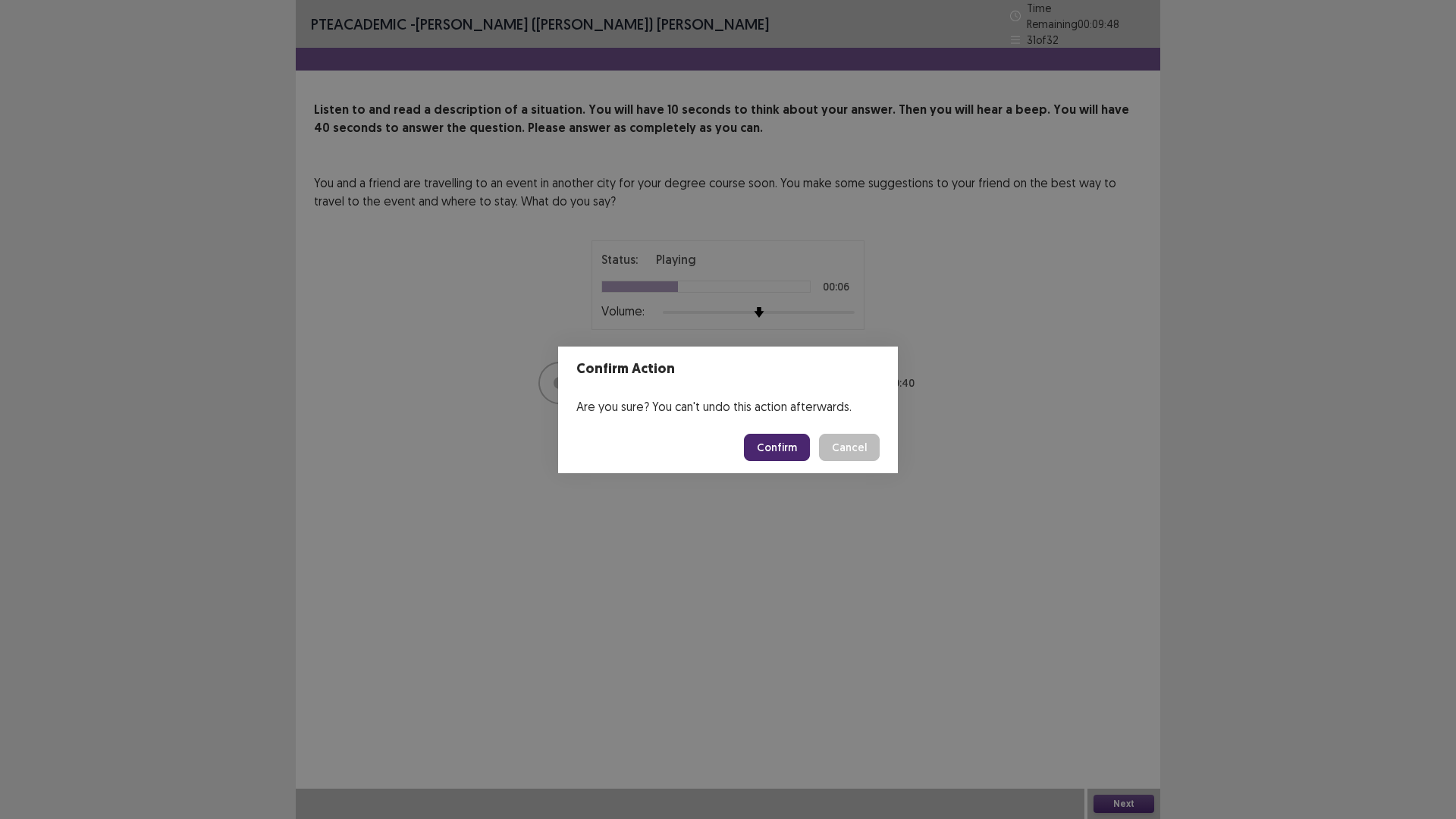
click at [797, 445] on button "Confirm" at bounding box center [777, 447] width 66 height 27
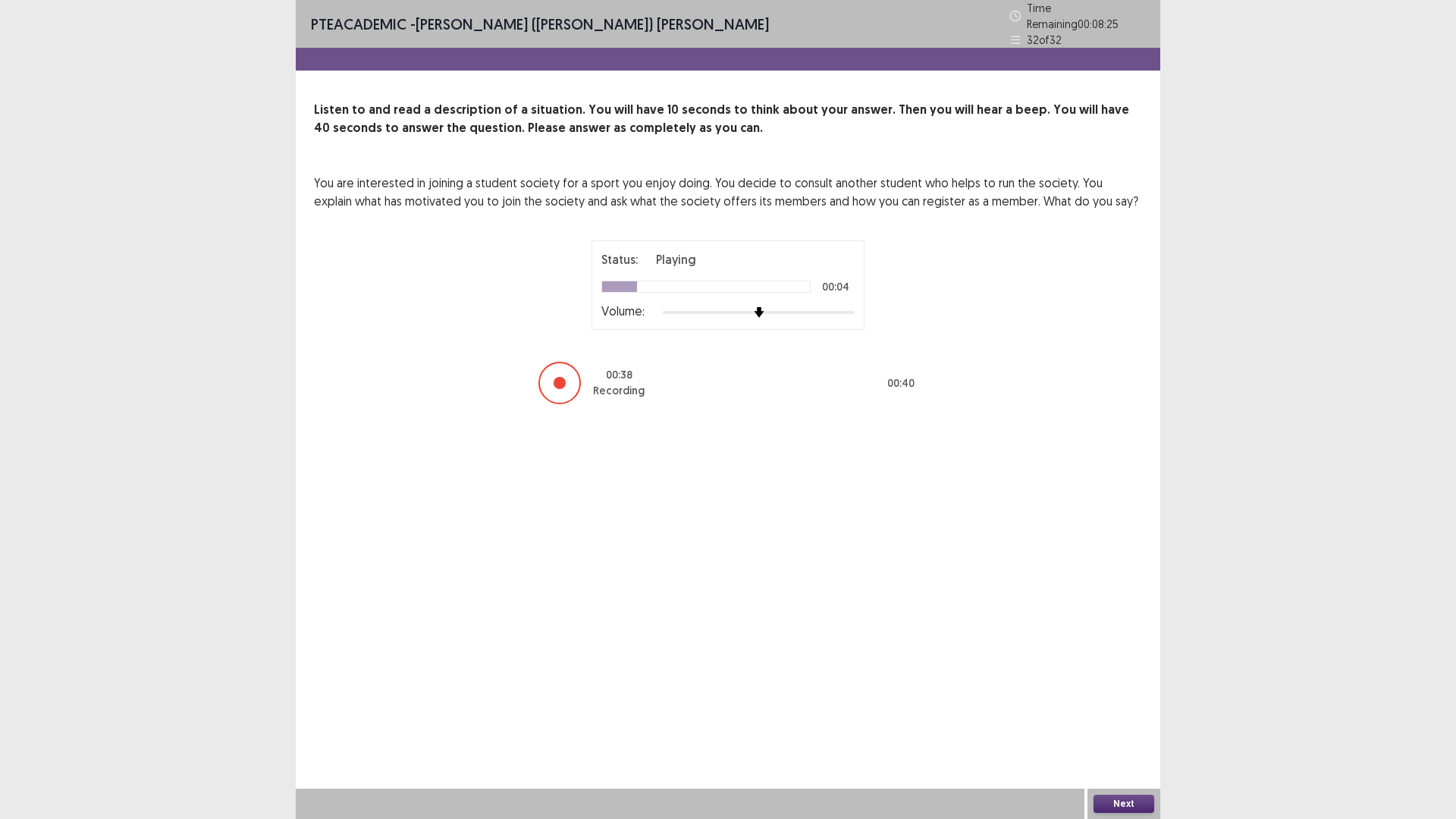
click at [1112, 690] on button "Next" at bounding box center [1124, 803] width 61 height 18
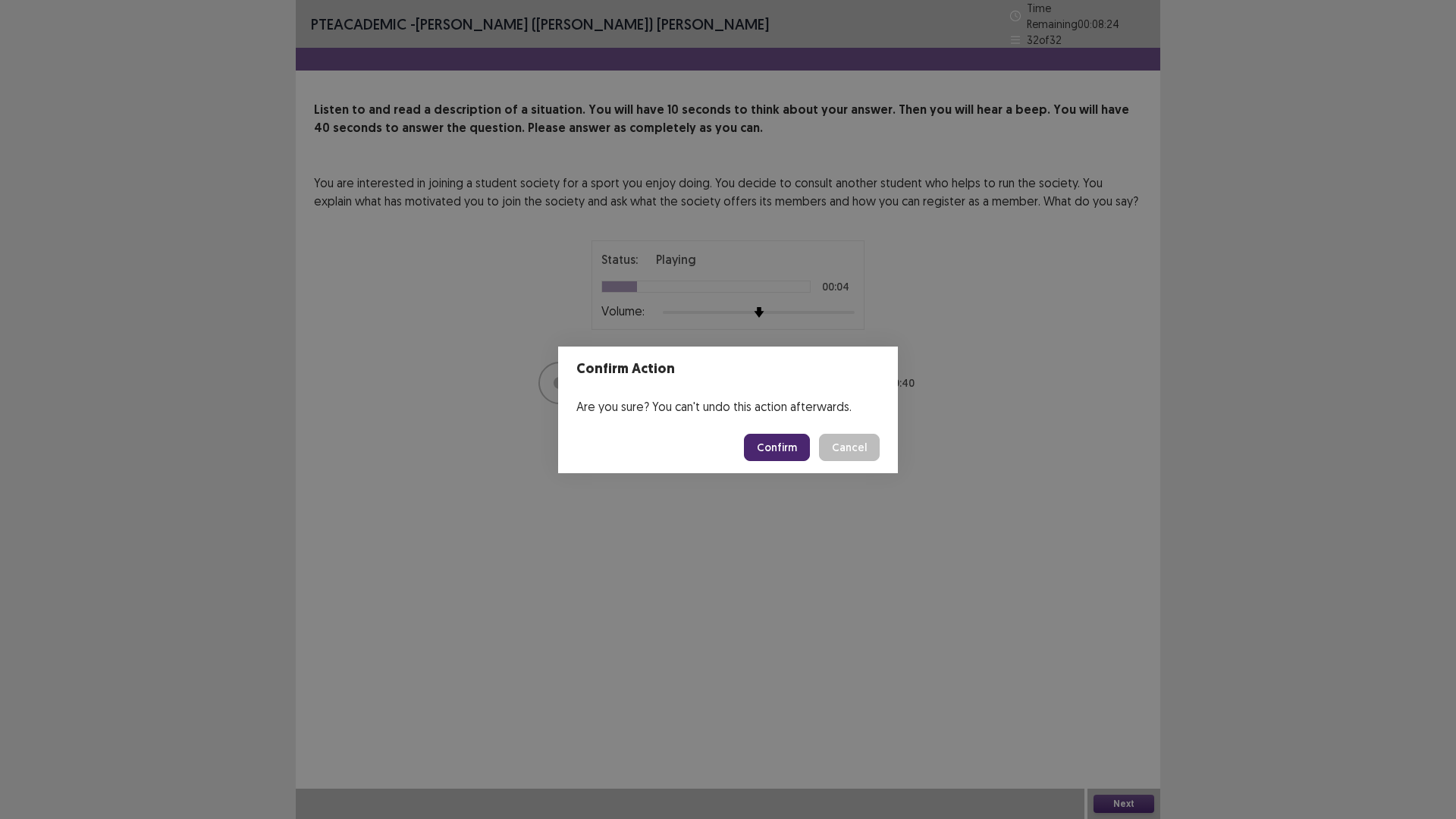
click at [766, 445] on button "Confirm" at bounding box center [777, 447] width 66 height 27
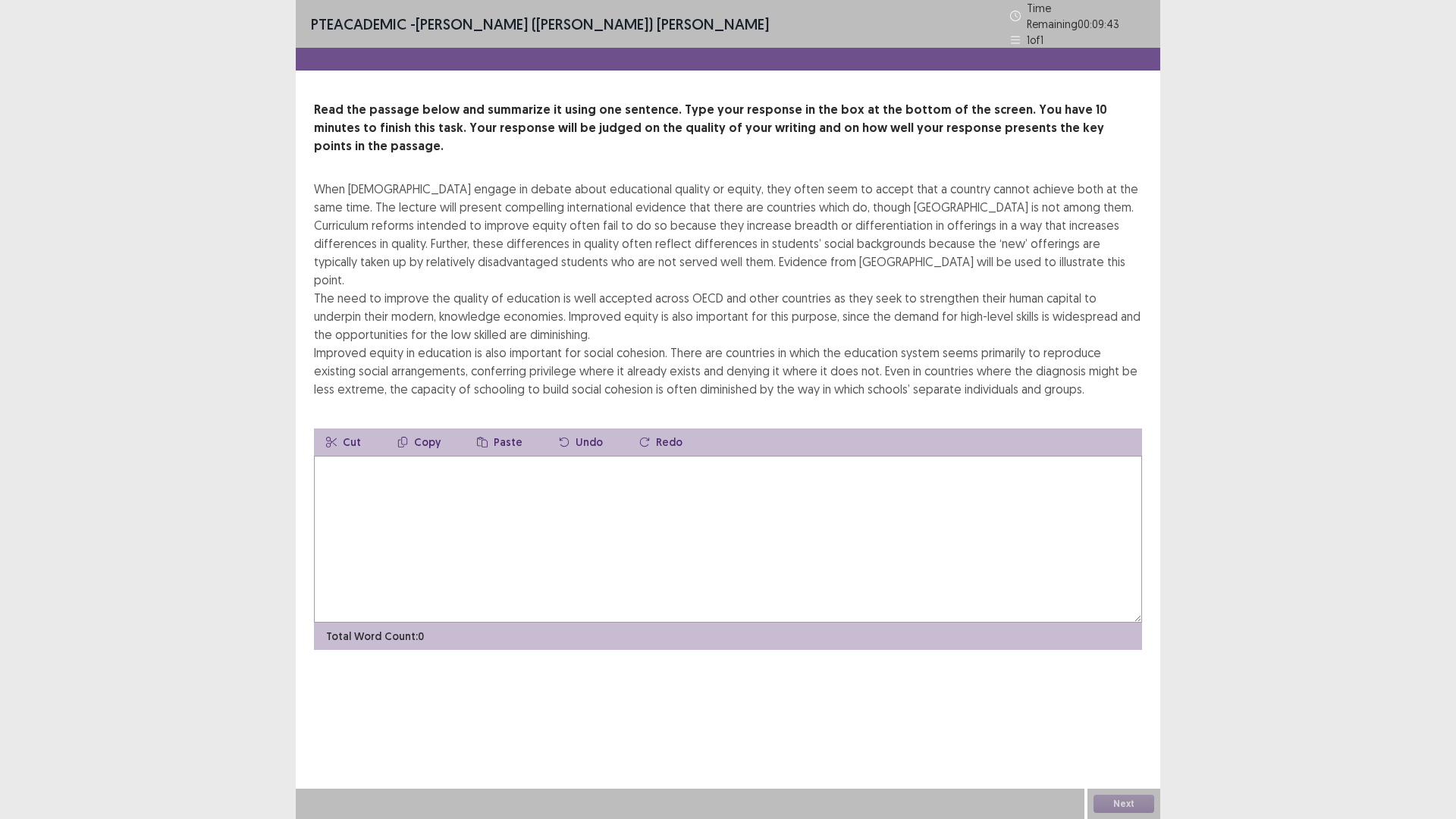
click at [592, 476] on textarea at bounding box center [728, 539] width 828 height 167
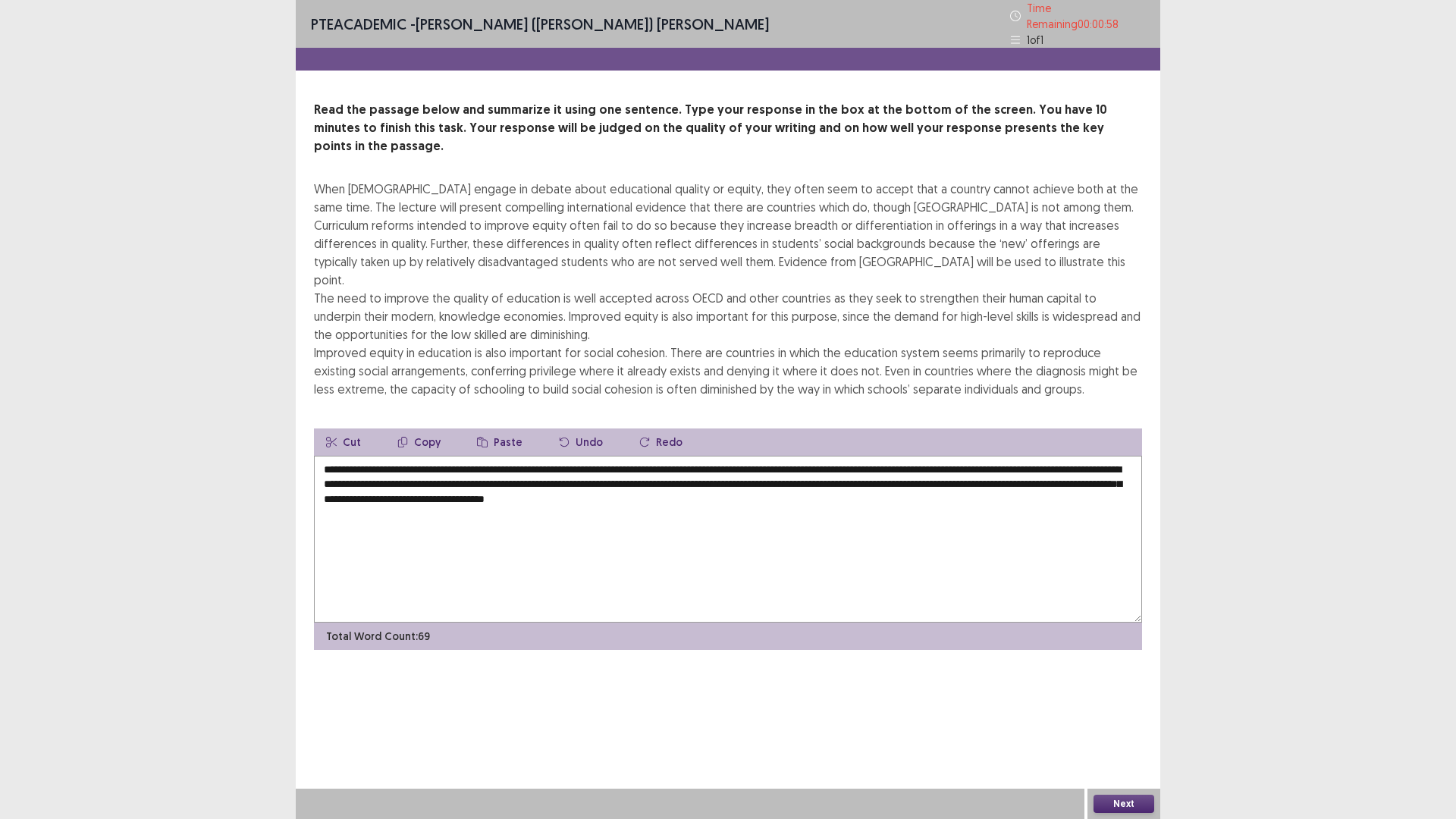
type textarea "**********"
click at [1131, 690] on button "Next" at bounding box center [1124, 803] width 61 height 18
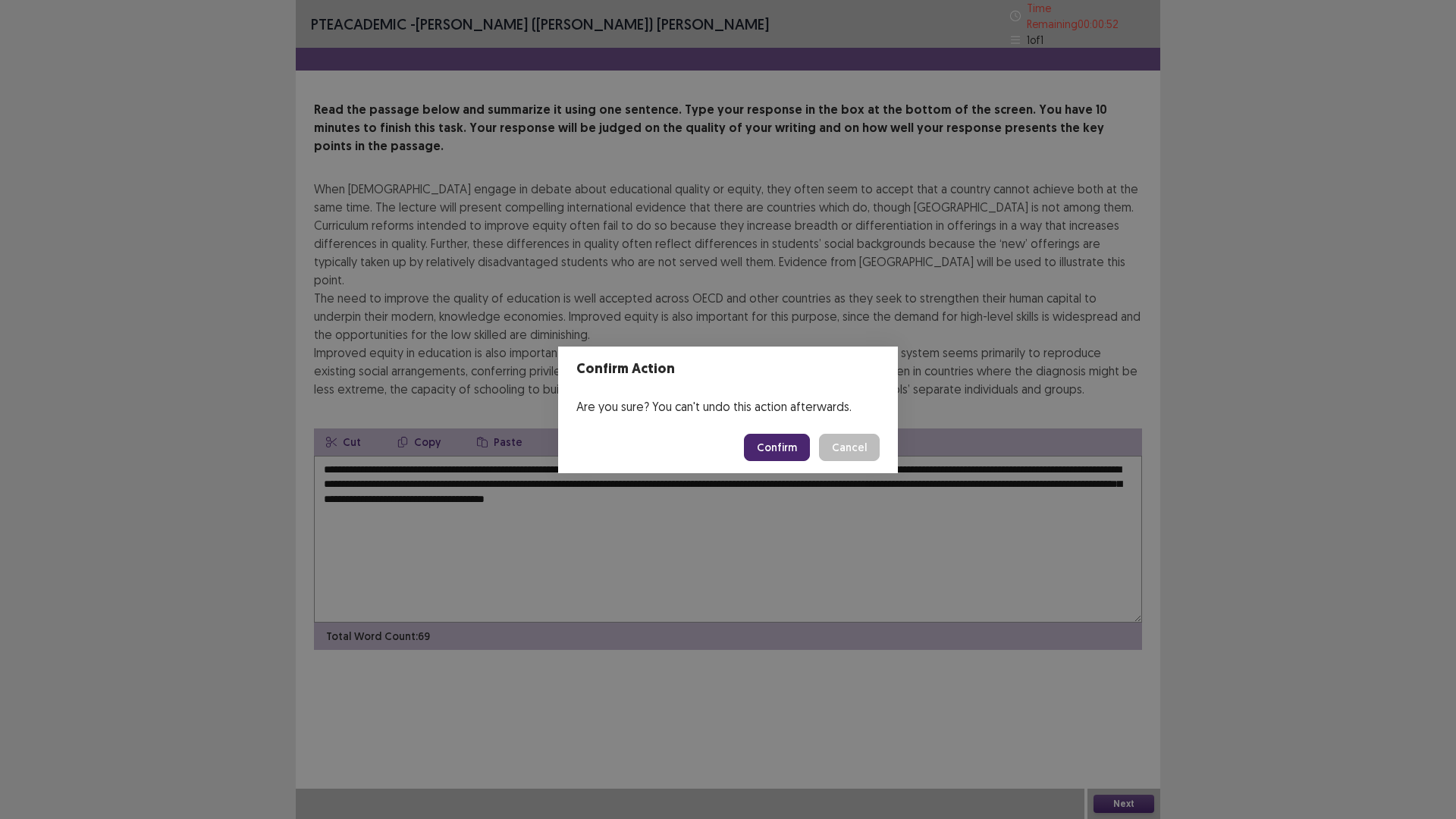
click at [790, 452] on button "Confirm" at bounding box center [777, 447] width 66 height 27
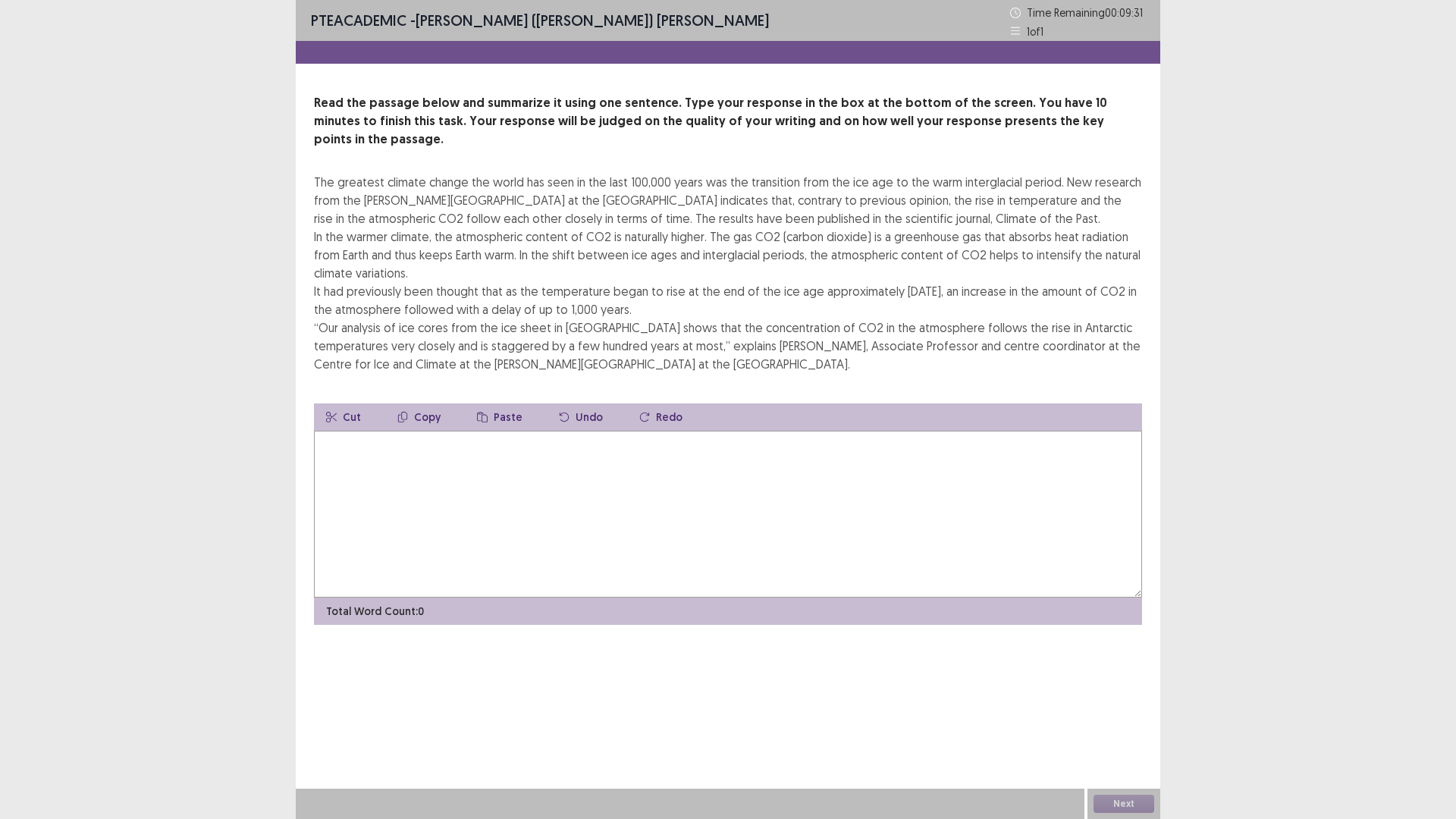
click at [651, 446] on textarea at bounding box center [728, 514] width 828 height 167
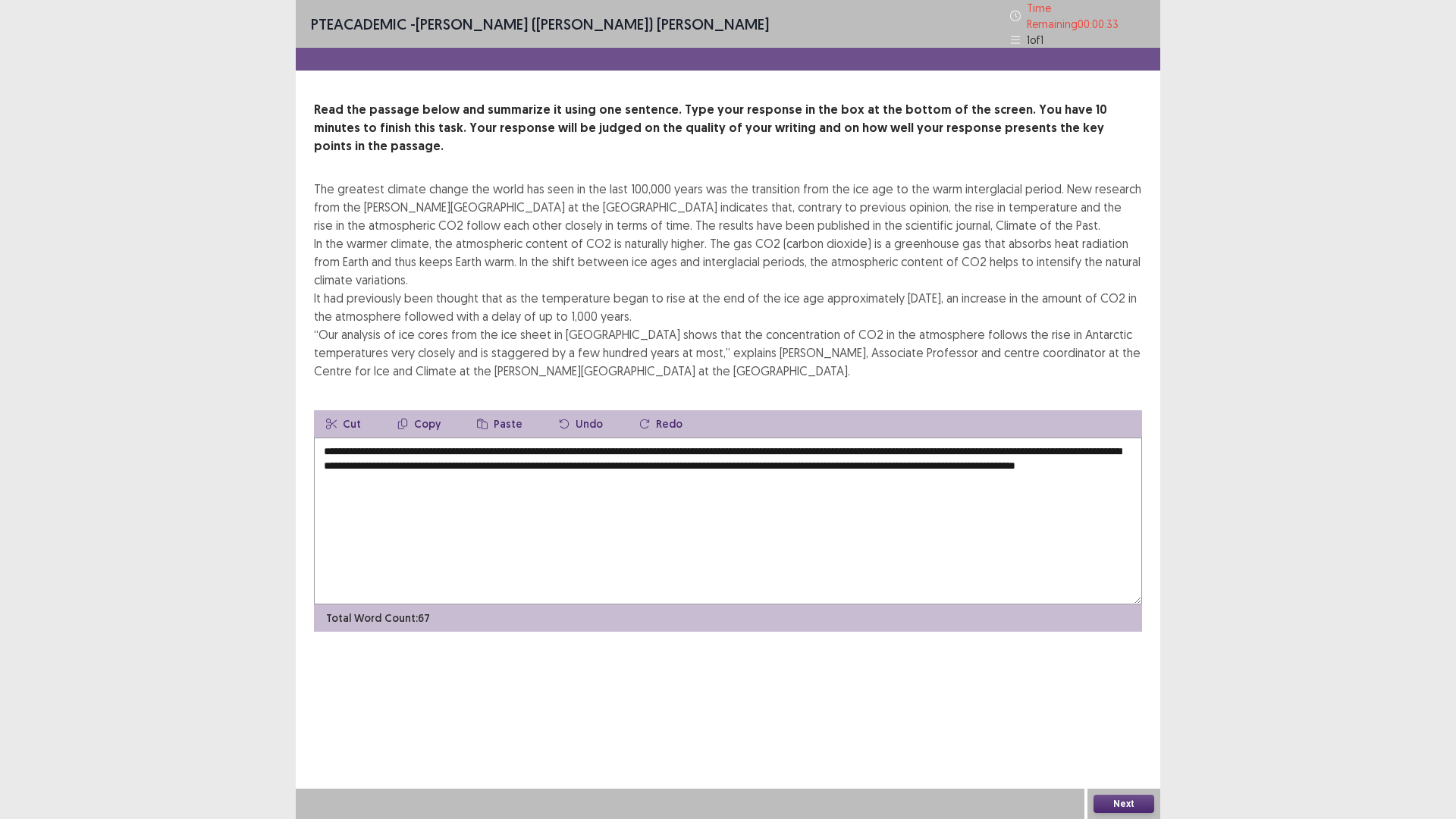
type textarea "**********"
click at [1106, 690] on button "Next" at bounding box center [1124, 803] width 61 height 18
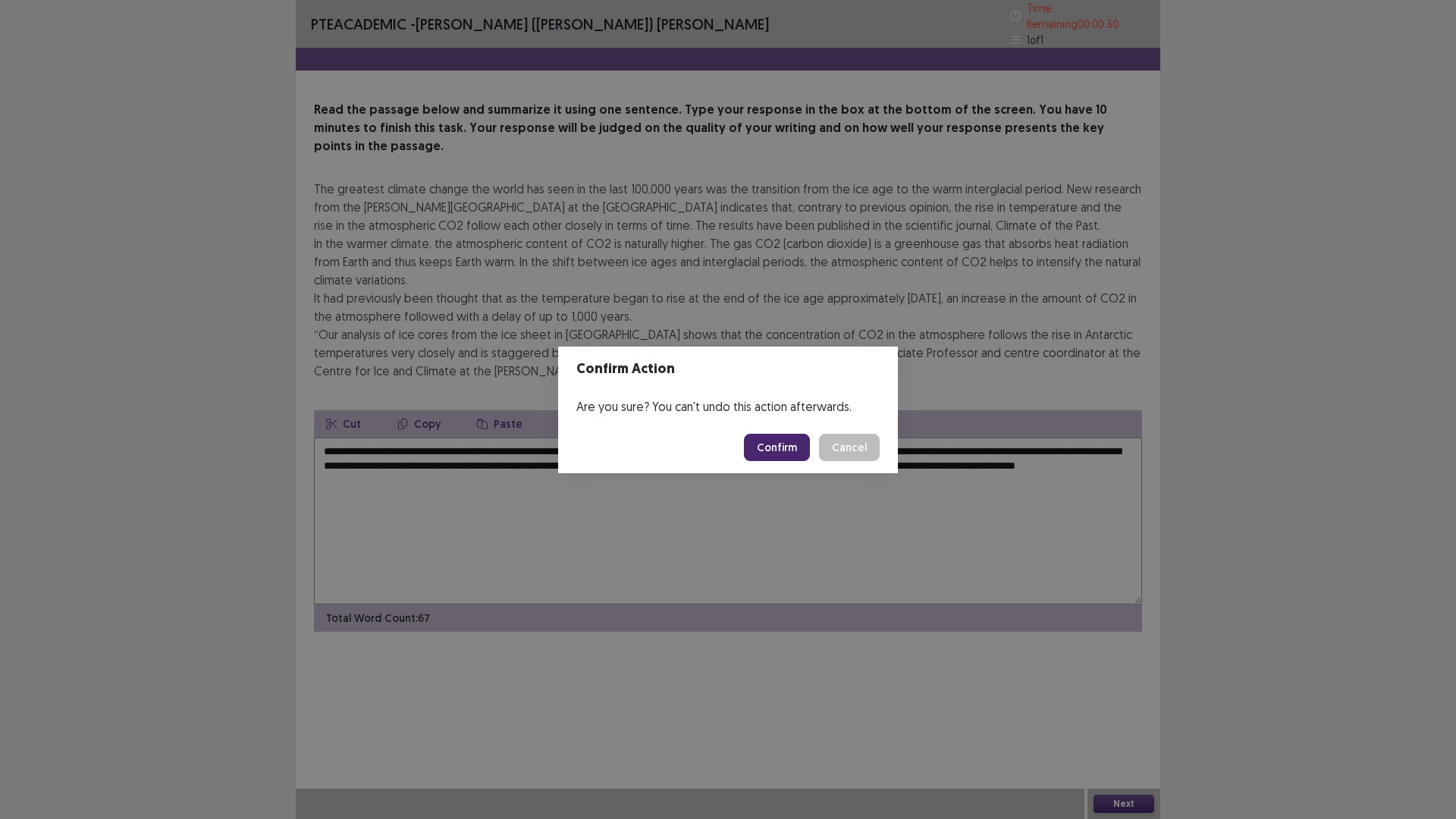
click at [766, 454] on button "Confirm" at bounding box center [777, 447] width 66 height 27
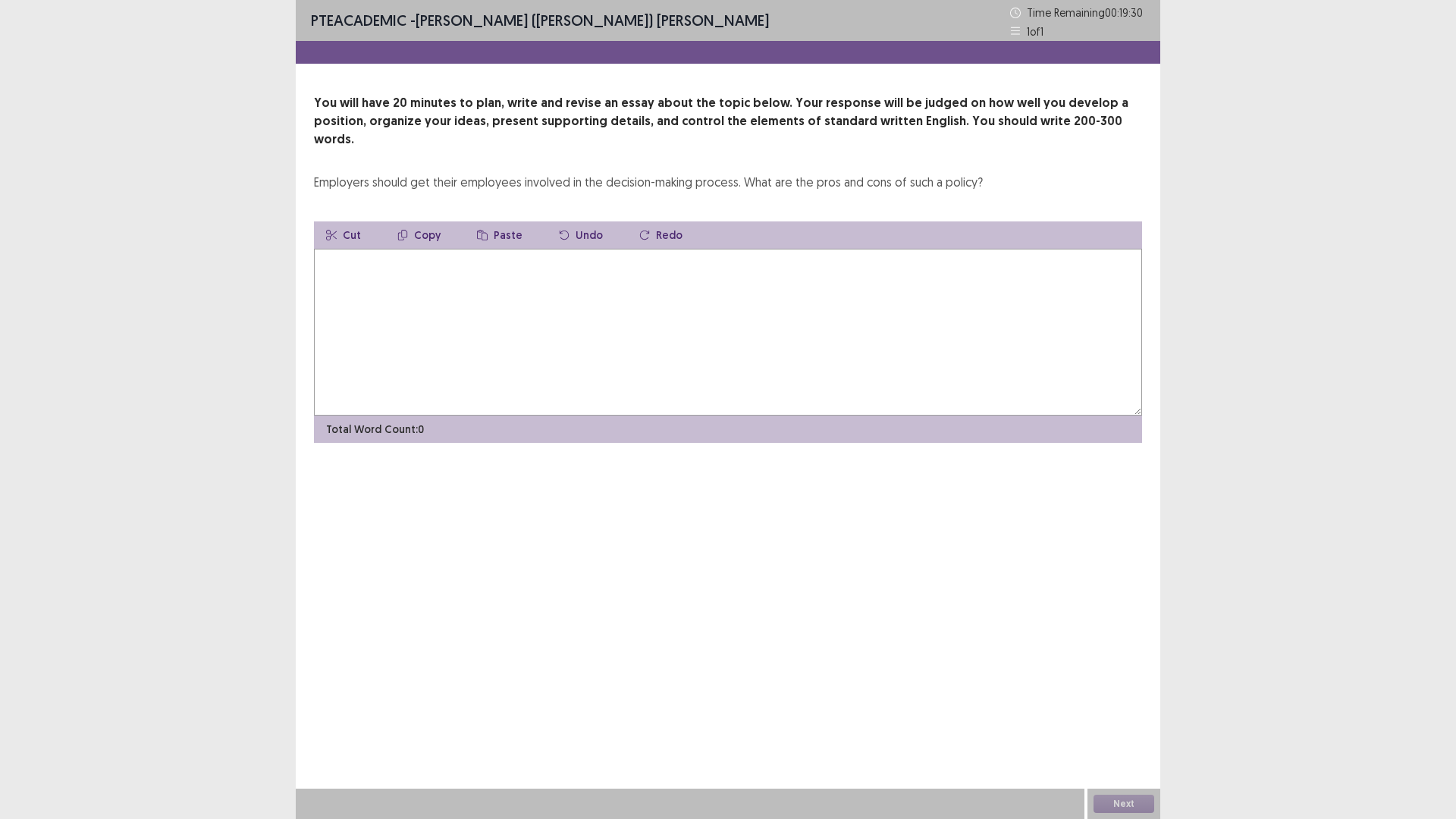
click at [528, 331] on textarea at bounding box center [728, 332] width 828 height 167
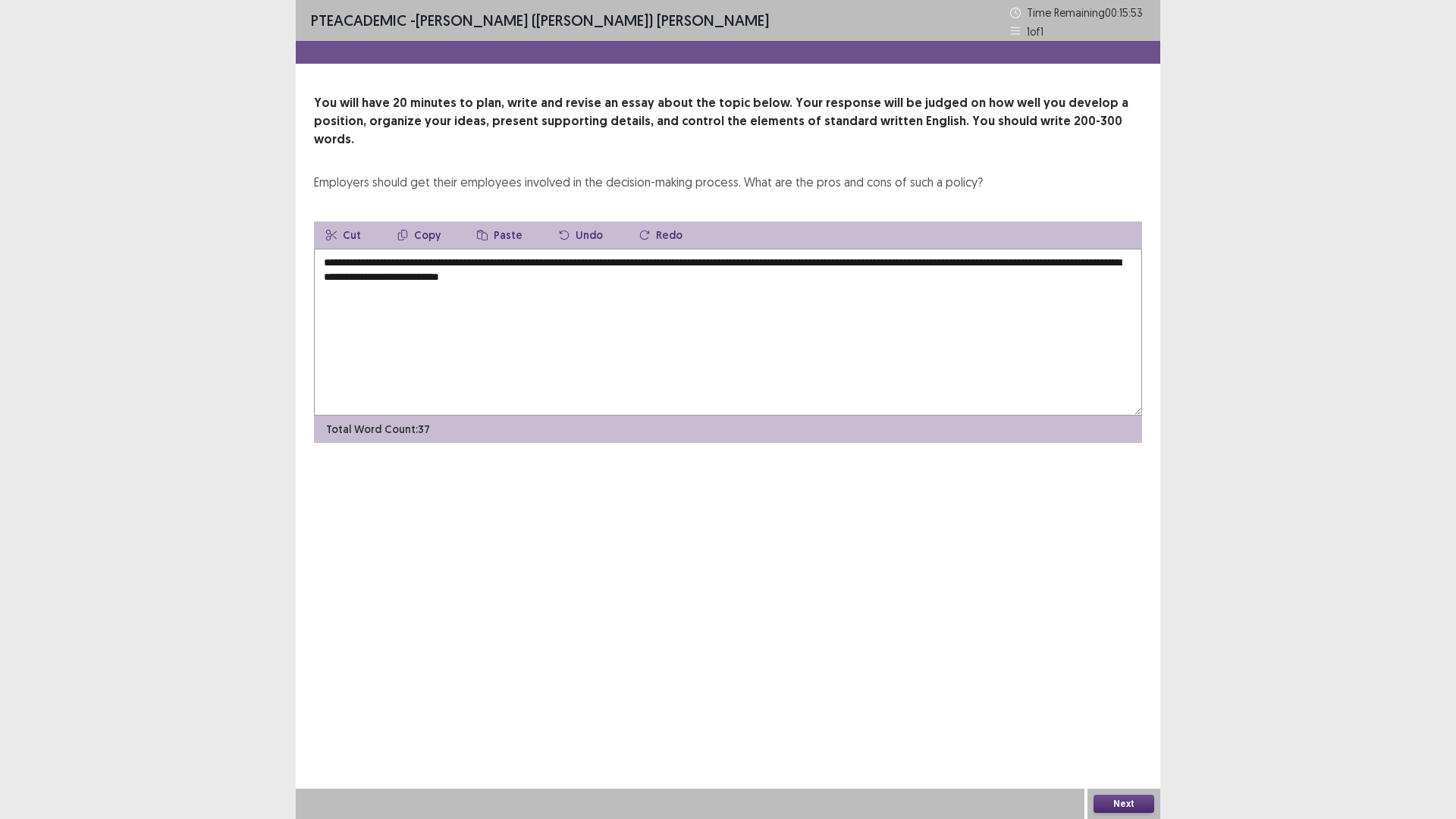
click at [629, 256] on textarea "**********" at bounding box center [728, 332] width 828 height 167
click at [685, 261] on textarea "**********" at bounding box center [728, 332] width 828 height 167
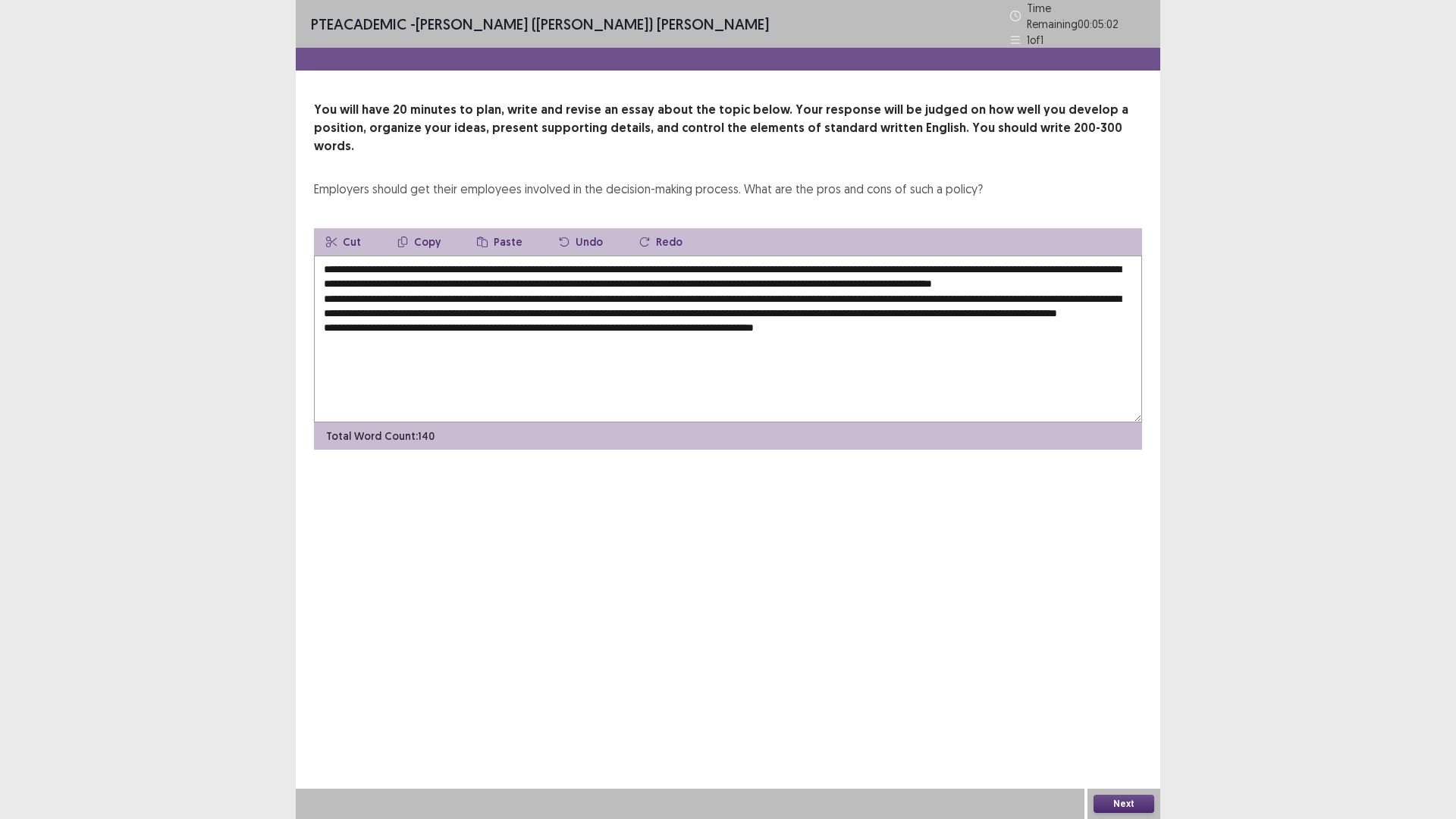
click at [381, 334] on textarea "**********" at bounding box center [728, 339] width 828 height 167
click at [892, 347] on textarea "**********" at bounding box center [728, 339] width 828 height 167
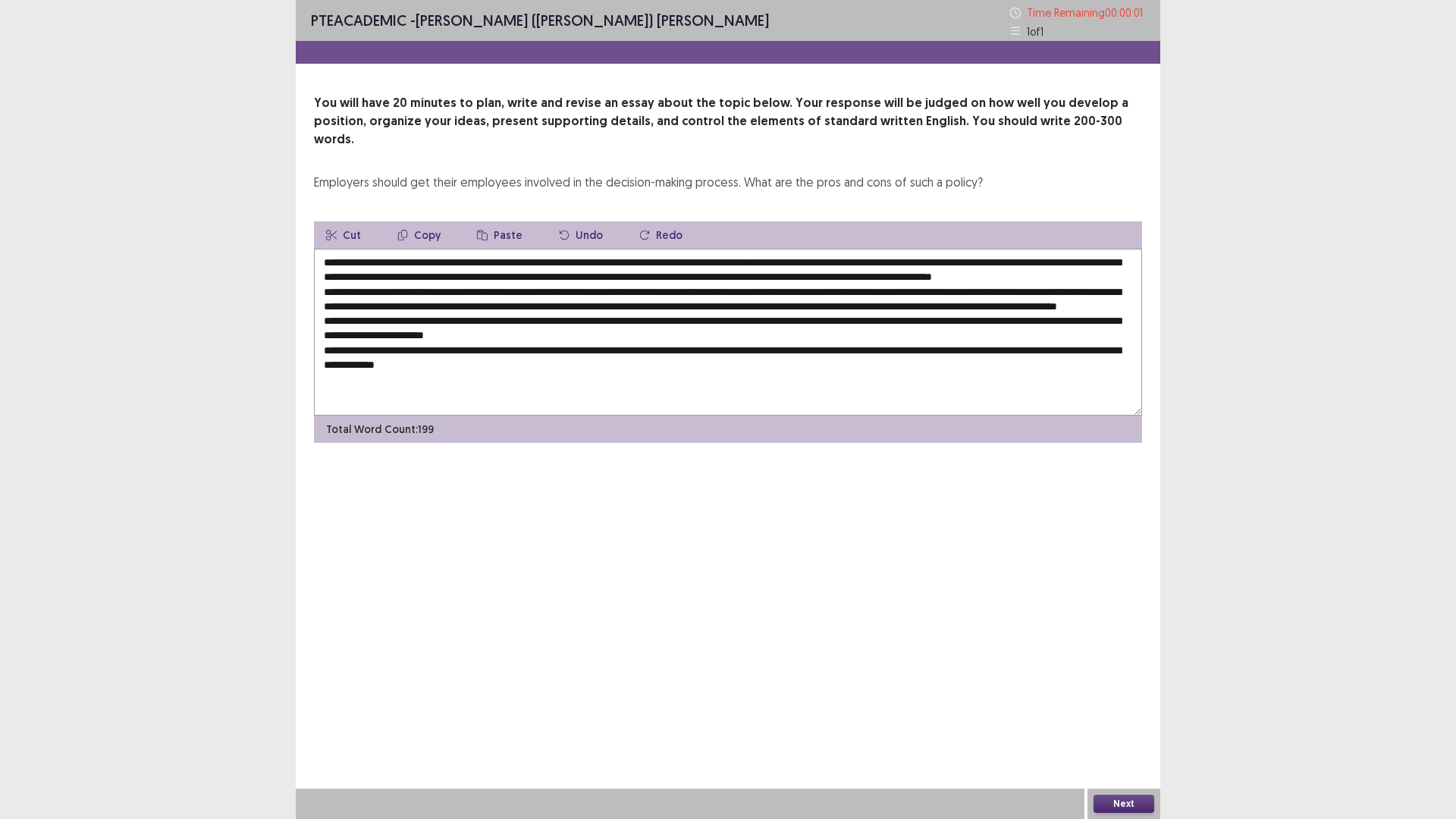
type textarea "**********"
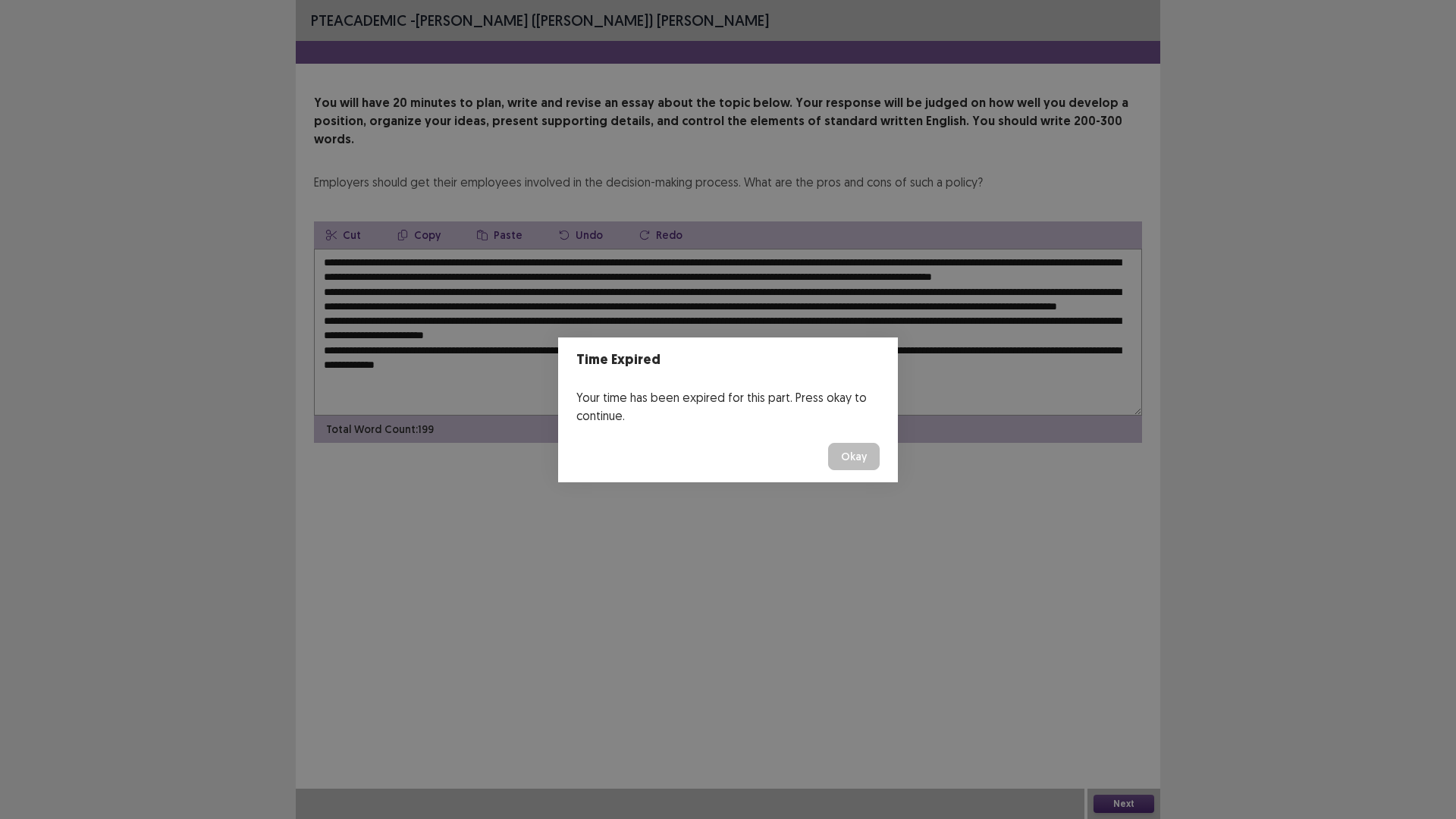
click at [860, 466] on button "Okay" at bounding box center [854, 456] width 52 height 27
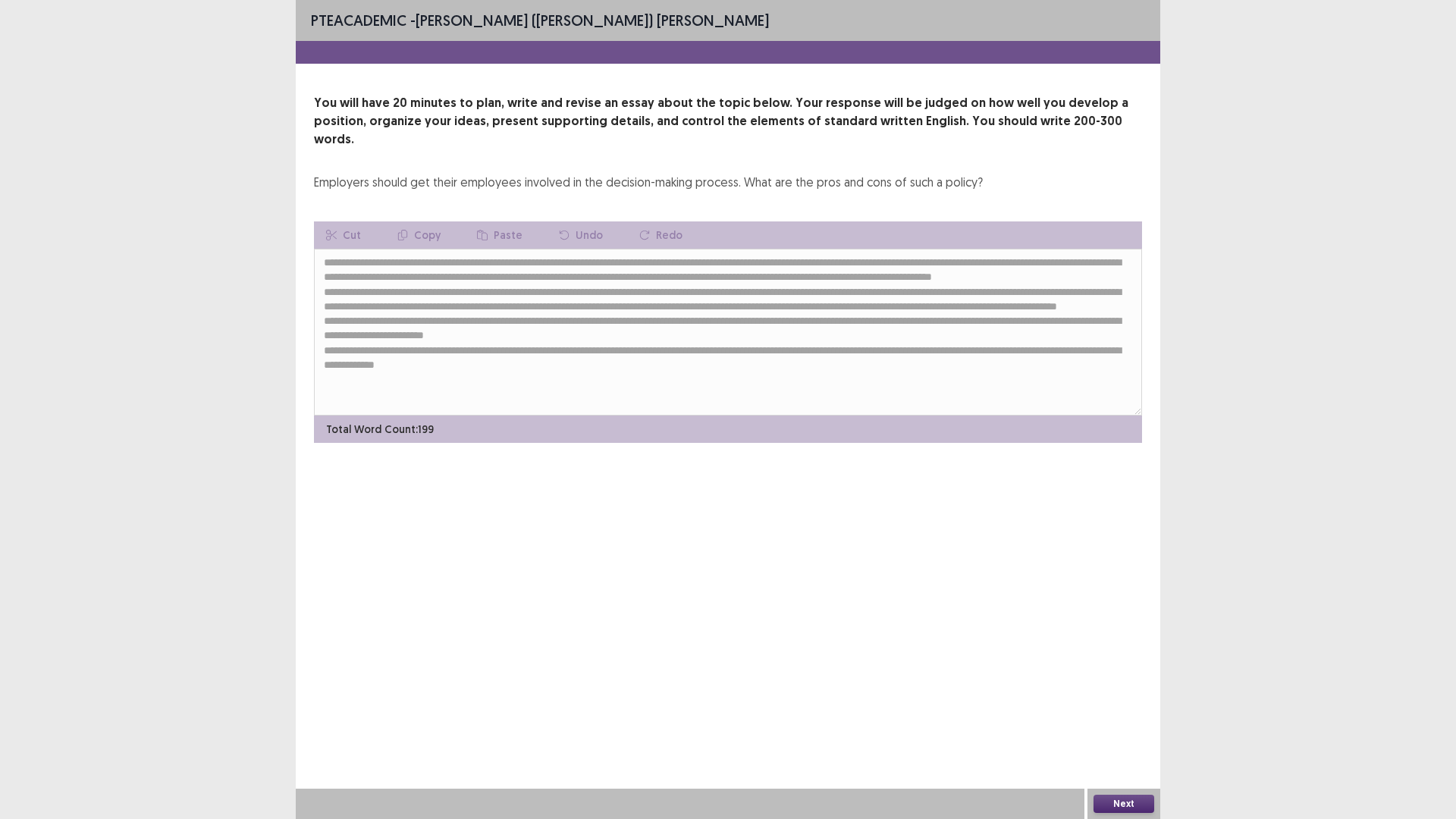
click at [1144, 690] on button "Next" at bounding box center [1124, 803] width 61 height 18
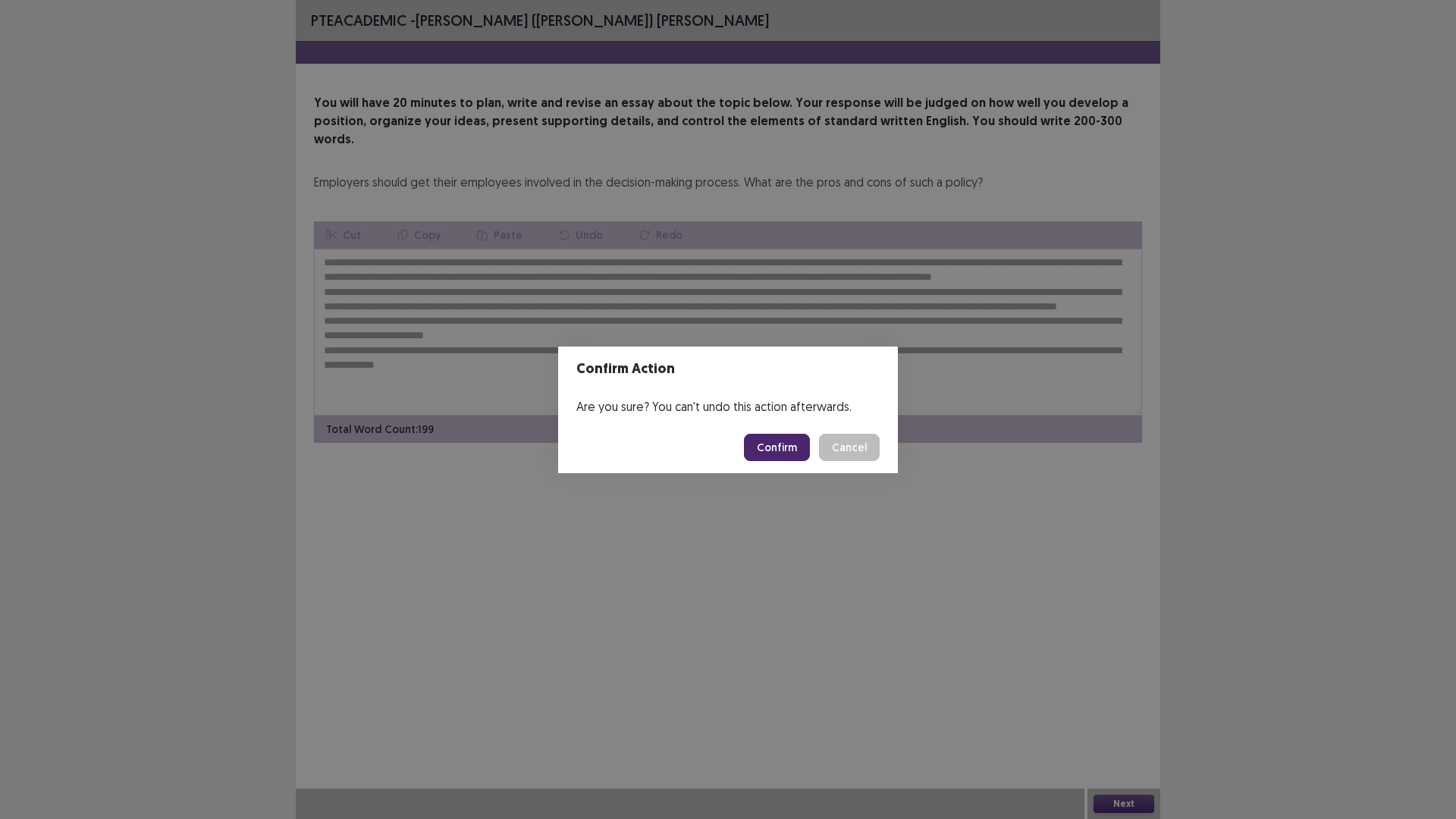
click at [780, 450] on button "Confirm" at bounding box center [777, 447] width 66 height 27
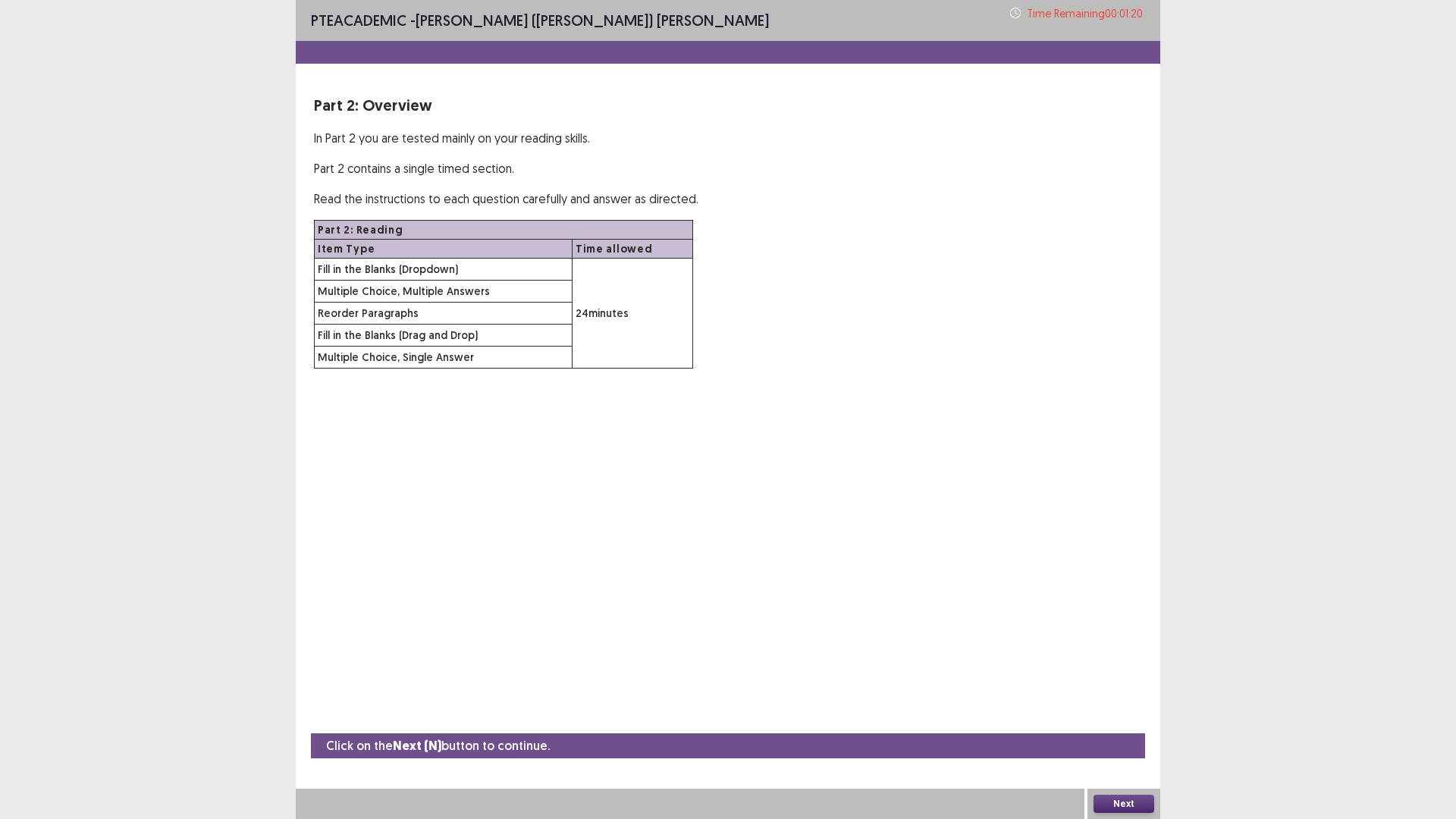
click at [1120, 690] on button "Next" at bounding box center [1124, 803] width 61 height 18
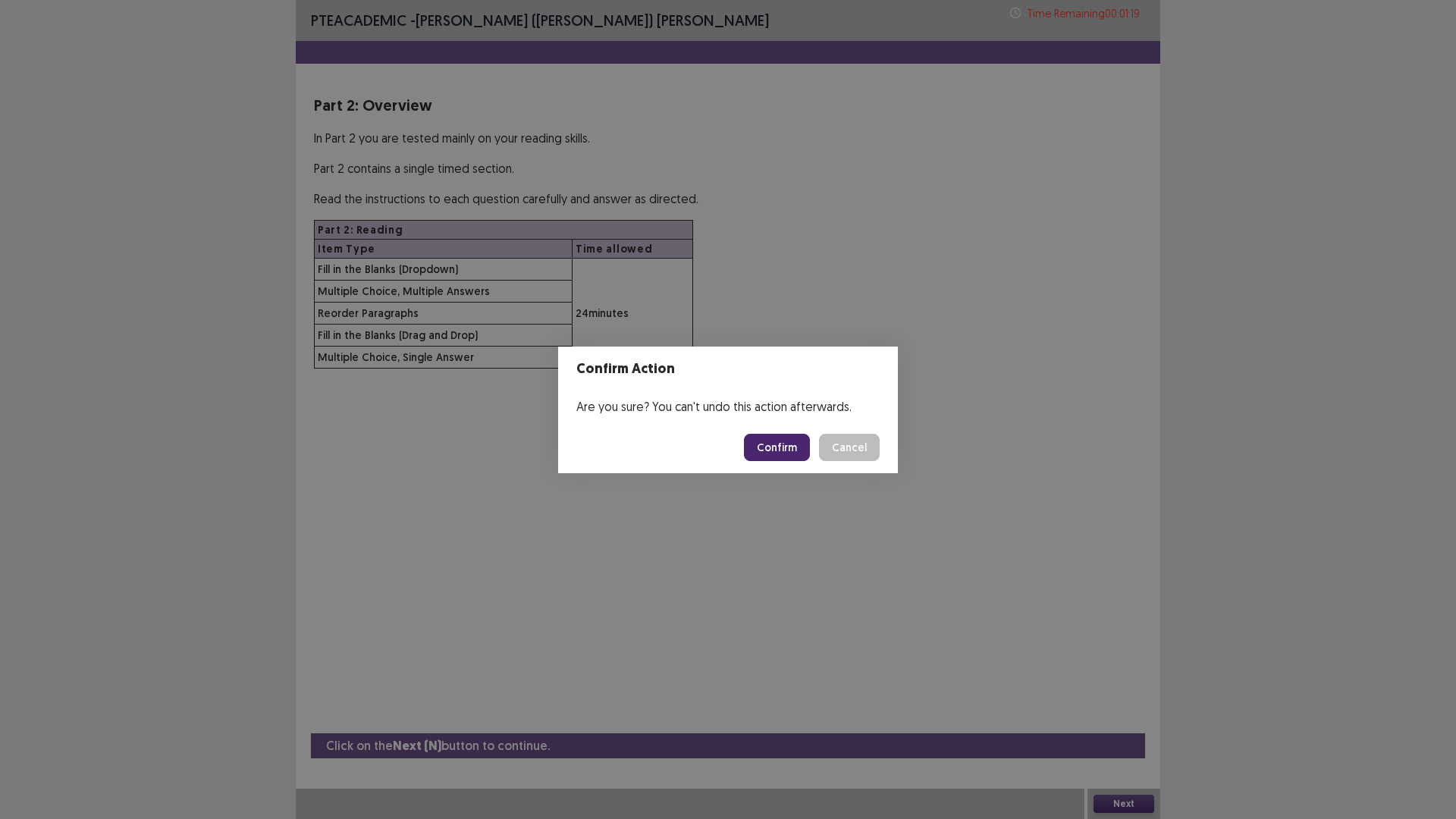
click at [789, 450] on button "Confirm" at bounding box center [777, 447] width 66 height 27
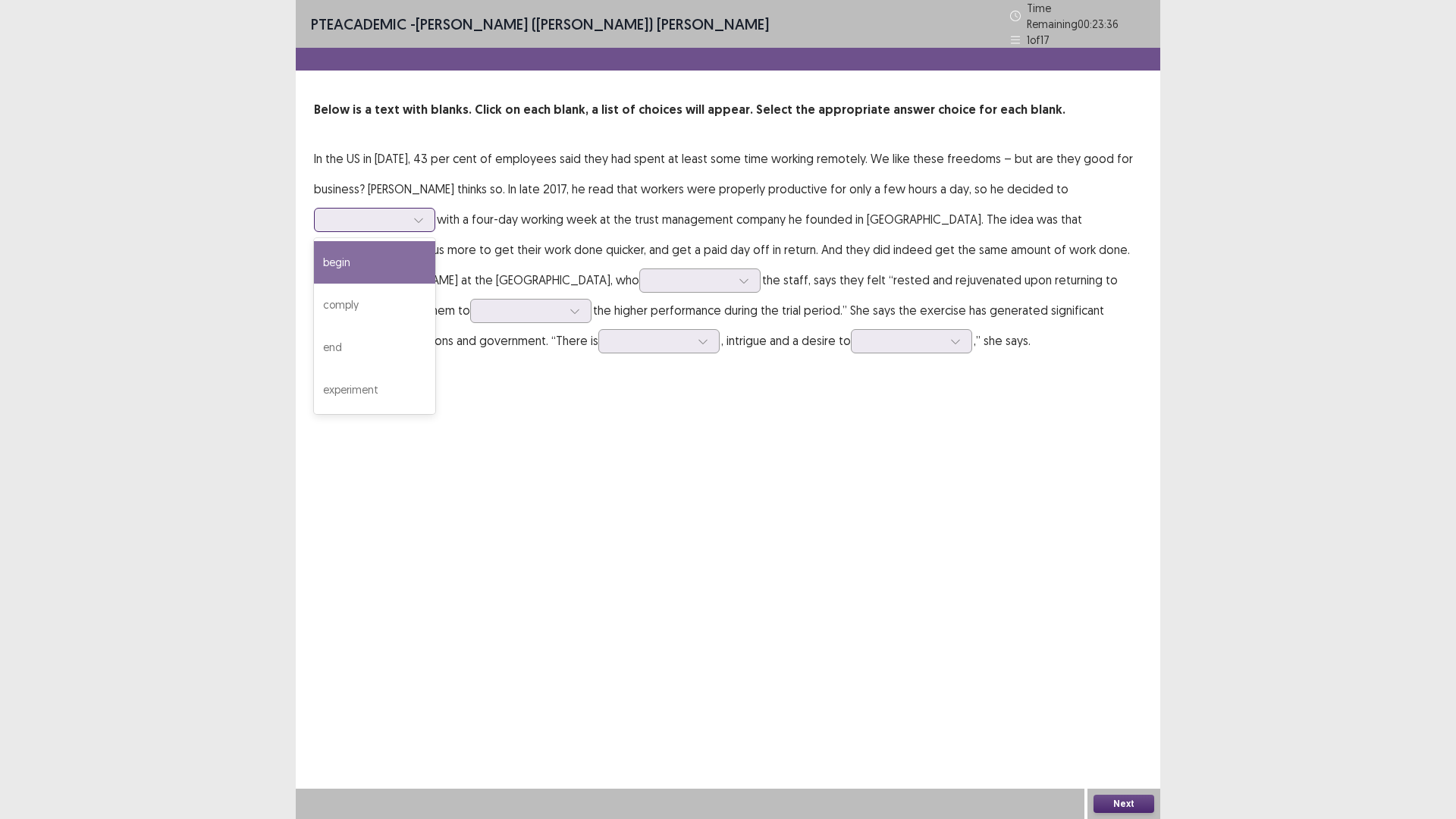
click at [413, 212] on div at bounding box center [418, 220] width 23 height 23
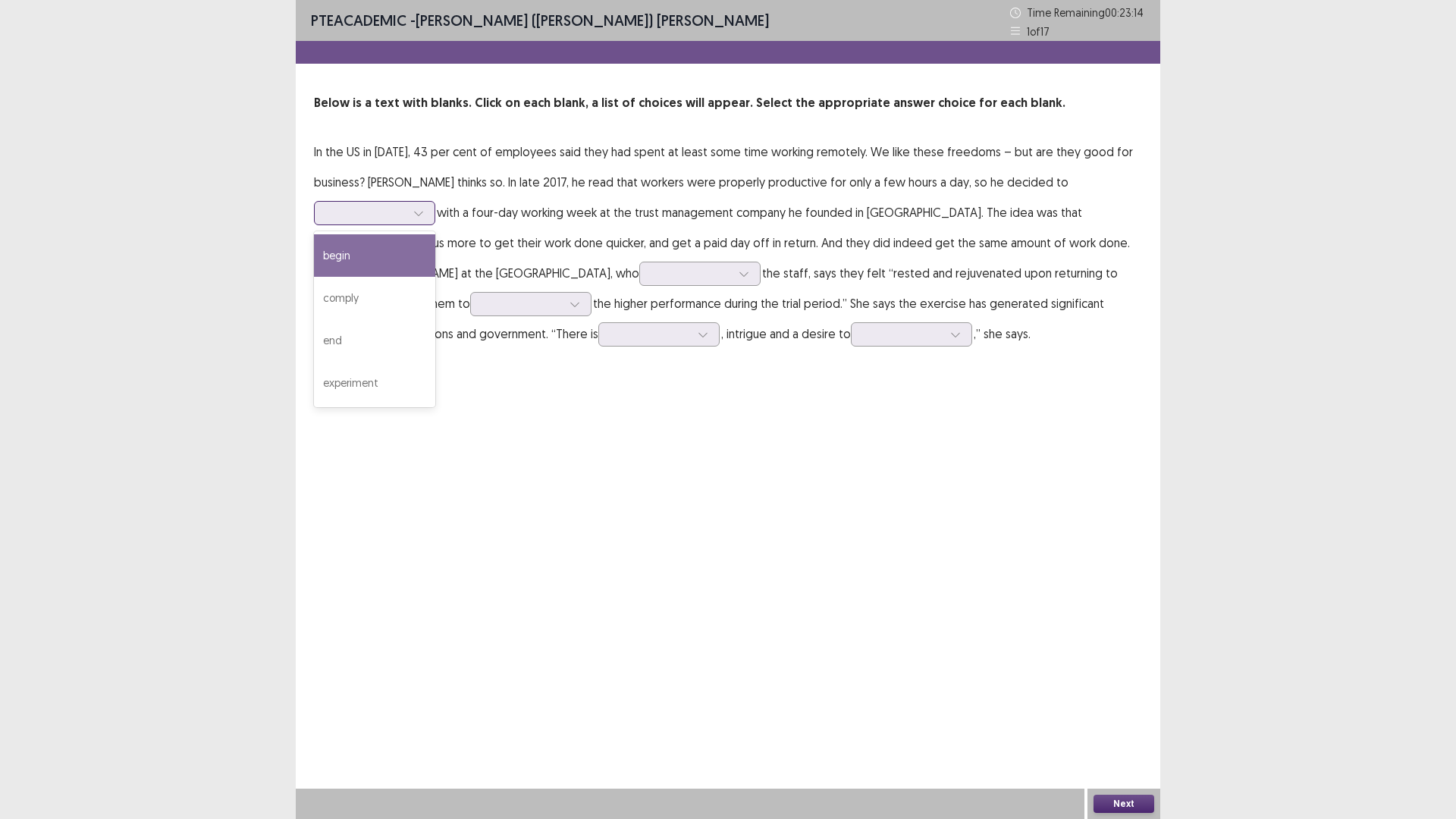
click at [402, 245] on div "begin" at bounding box center [374, 255] width 121 height 42
click at [381, 216] on div at bounding box center [366, 212] width 79 height 14
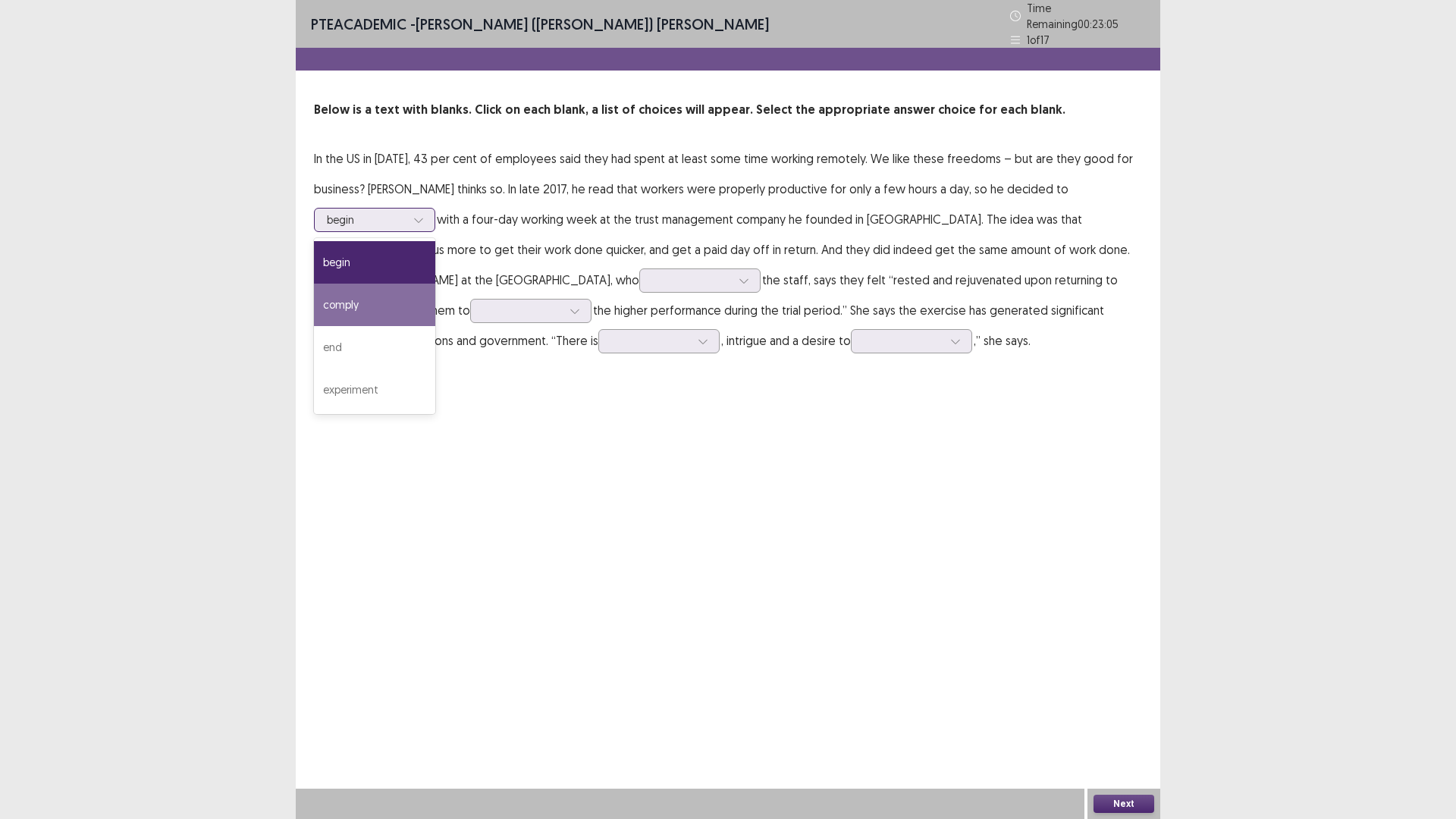
click at [366, 296] on div "comply" at bounding box center [374, 304] width 121 height 42
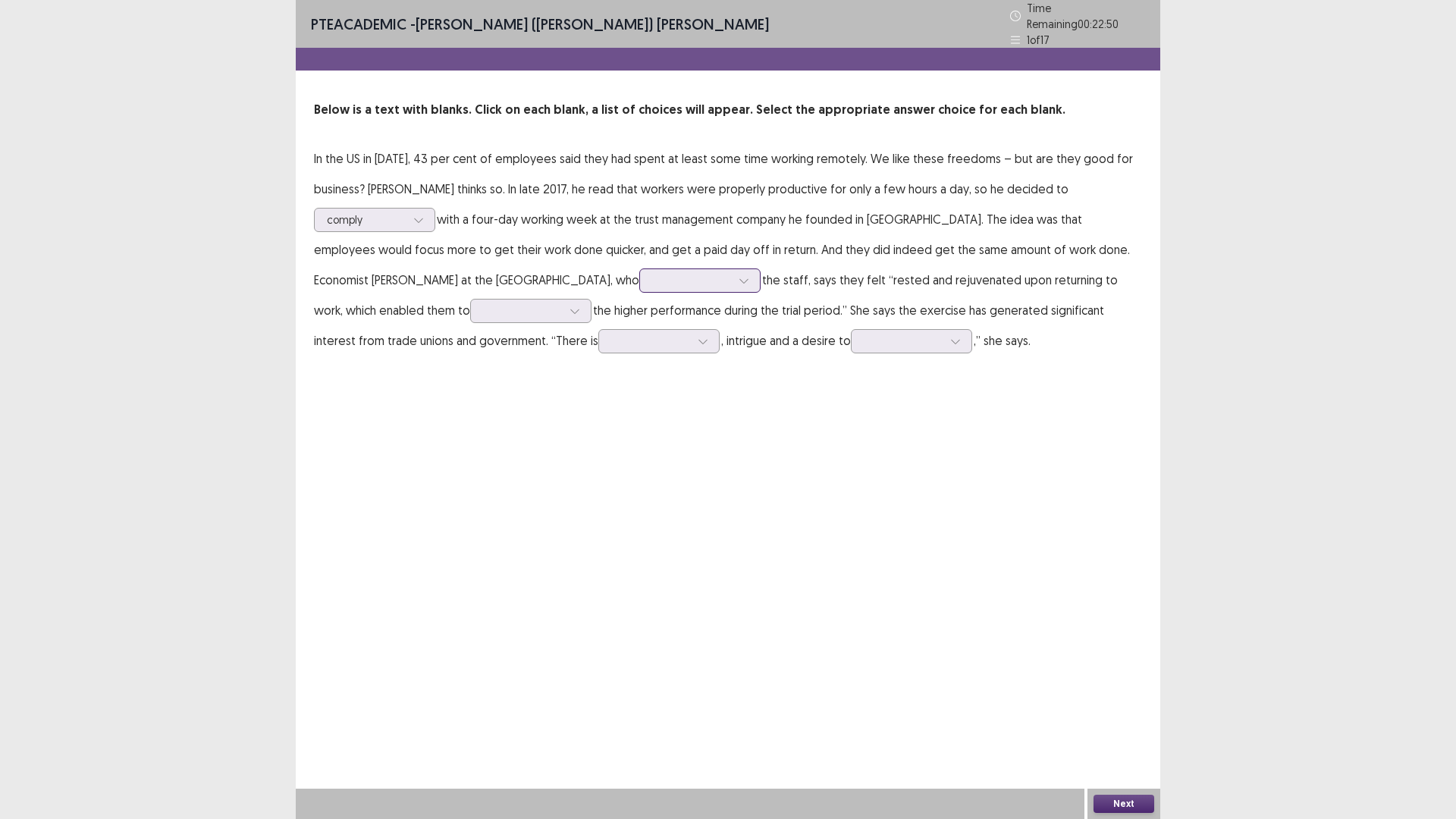
click at [652, 273] on div at bounding box center [691, 280] width 79 height 14
click at [640, 452] on div "encountered" at bounding box center [700, 450] width 121 height 42
click at [652, 284] on div "encountered" at bounding box center [691, 281] width 79 height 23
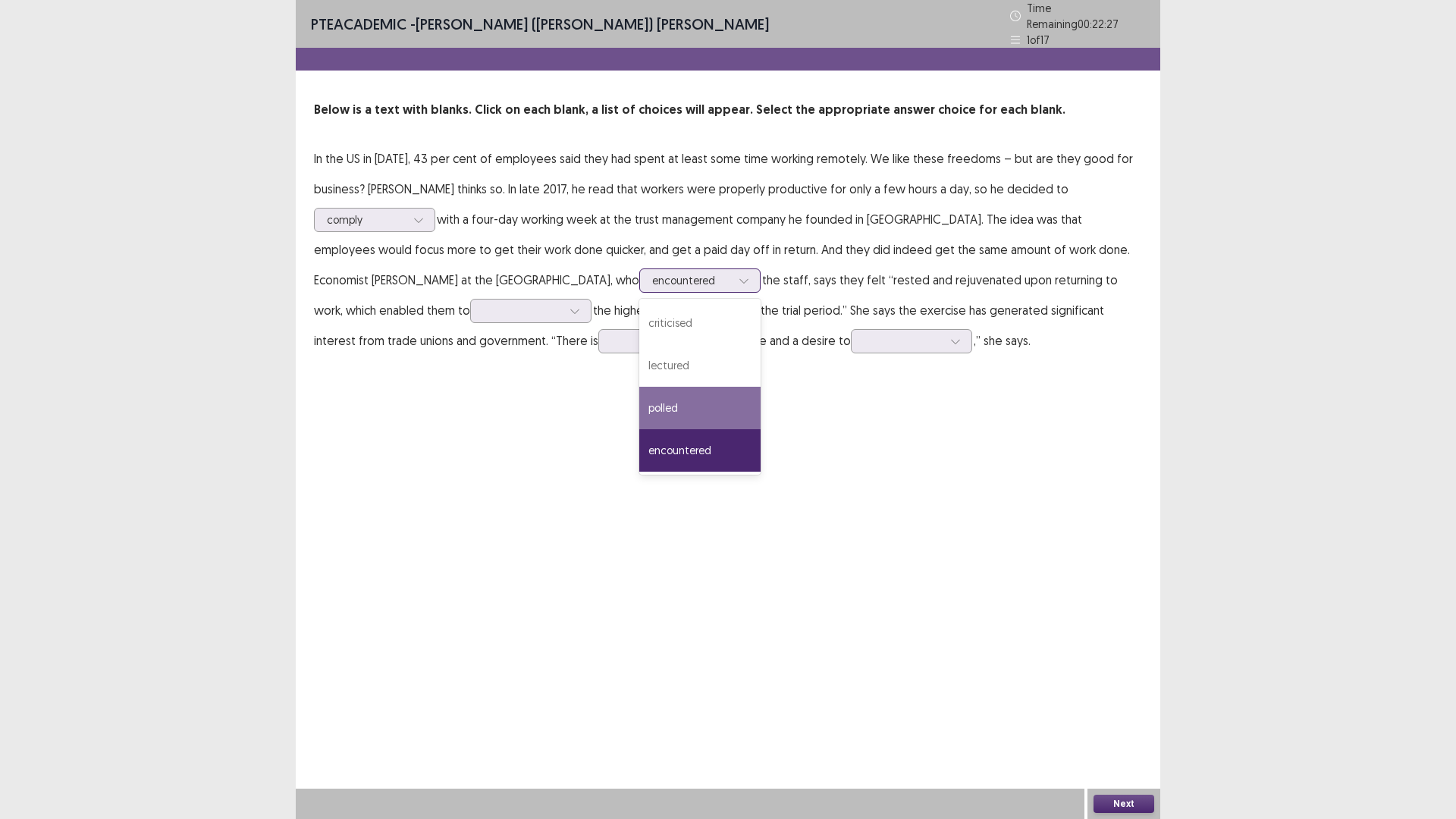
click at [640, 398] on div "polled" at bounding box center [700, 407] width 121 height 42
click at [652, 280] on div at bounding box center [691, 280] width 79 height 14
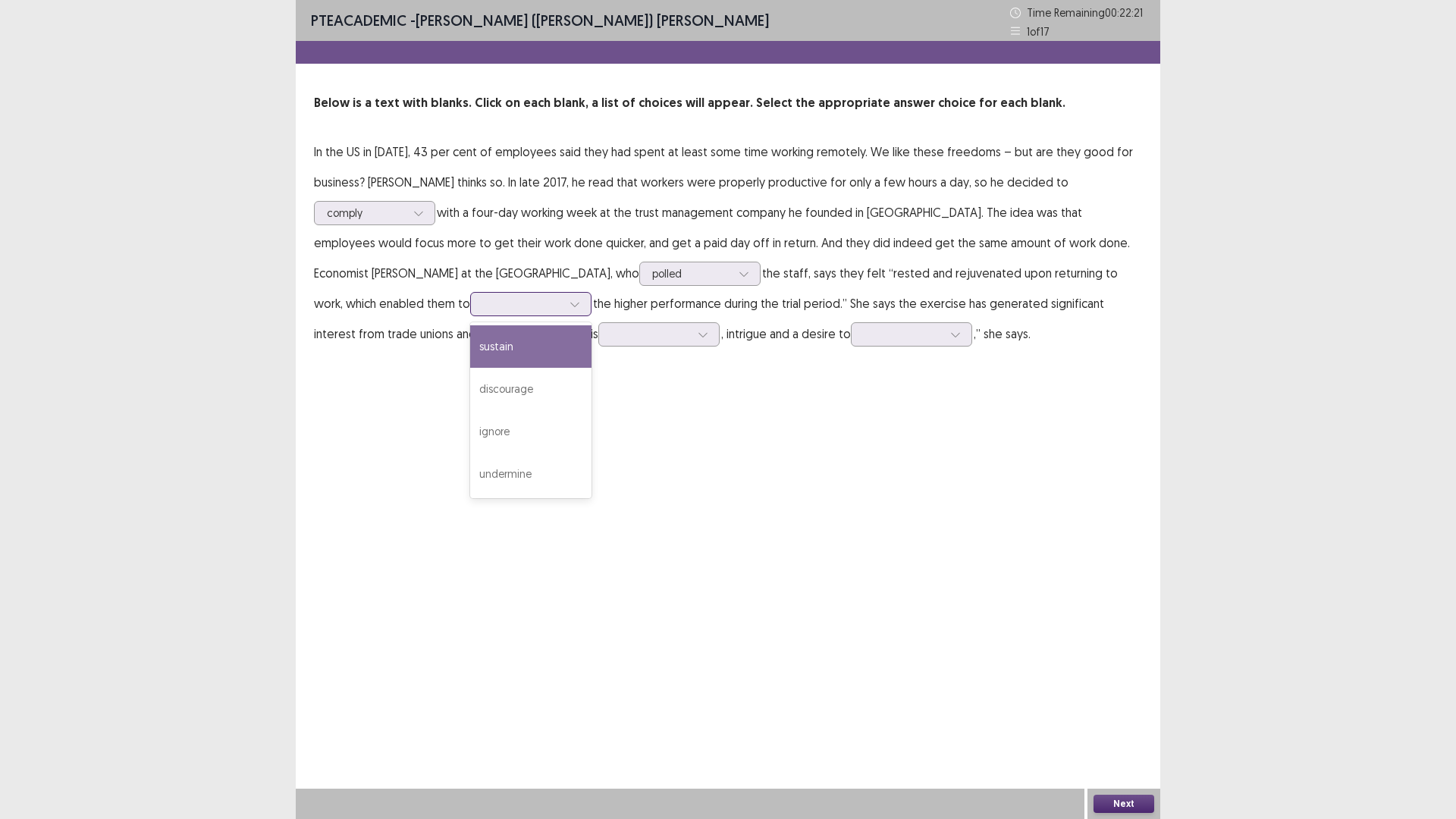
click at [483, 305] on div at bounding box center [523, 303] width 79 height 14
click at [470, 382] on div "discourage" at bounding box center [530, 388] width 121 height 42
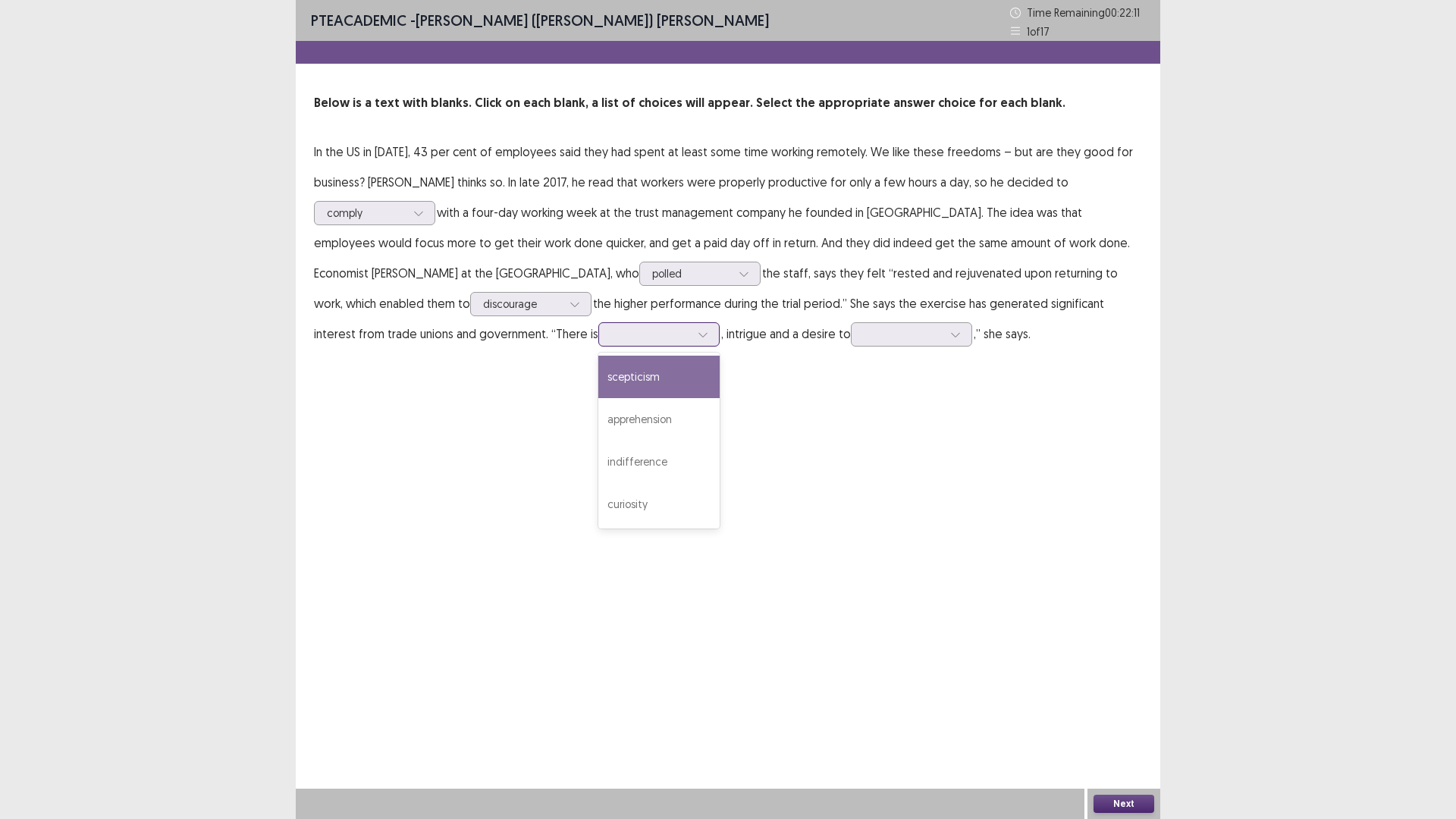
click at [612, 339] on div at bounding box center [651, 333] width 79 height 14
click at [599, 433] on div "apprehension" at bounding box center [659, 418] width 121 height 42
click at [864, 332] on div at bounding box center [903, 333] width 79 height 14
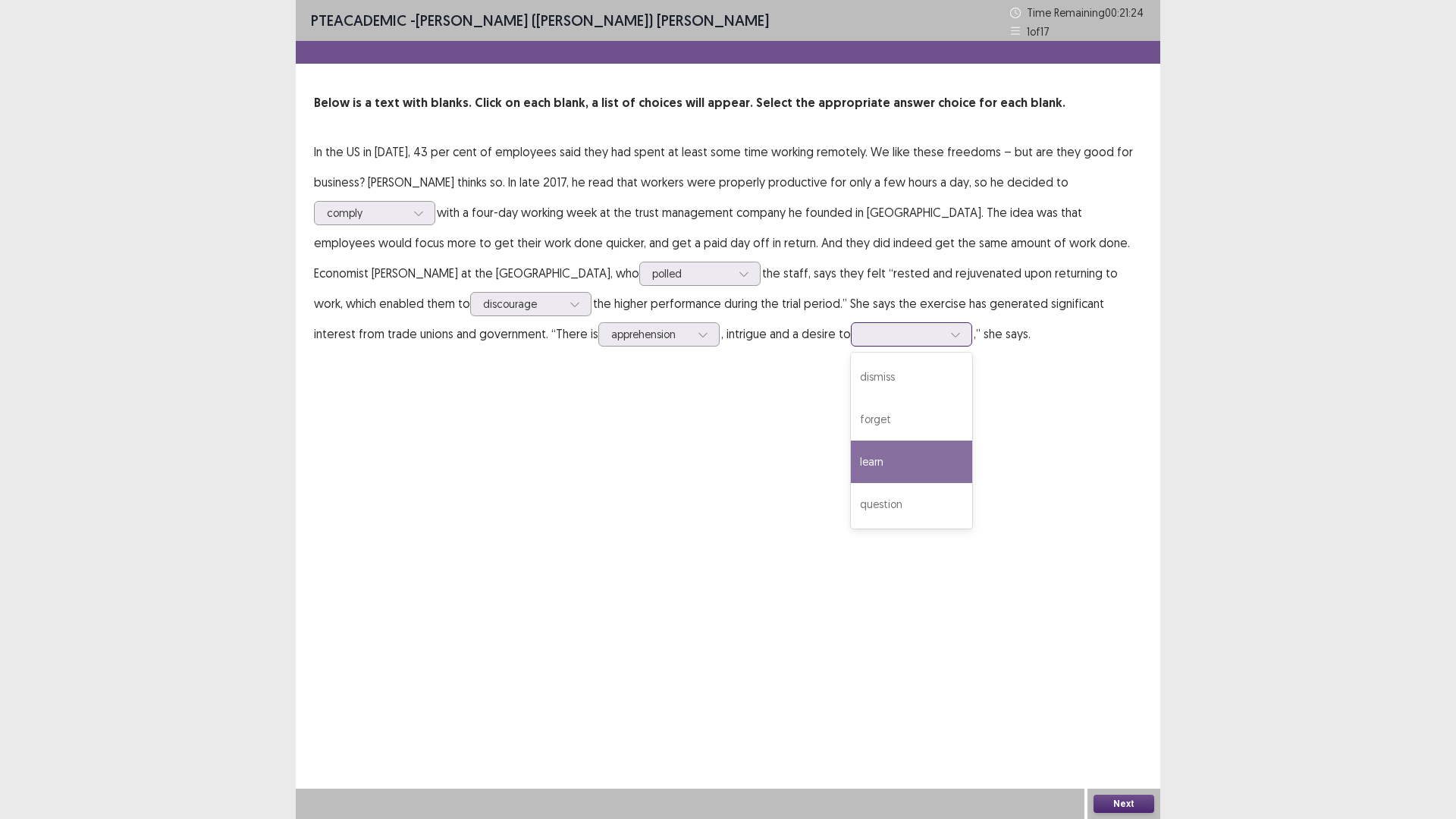
click at [851, 459] on div "learn" at bounding box center [911, 462] width 121 height 42
click at [1127, 690] on button "Next" at bounding box center [1124, 803] width 61 height 18
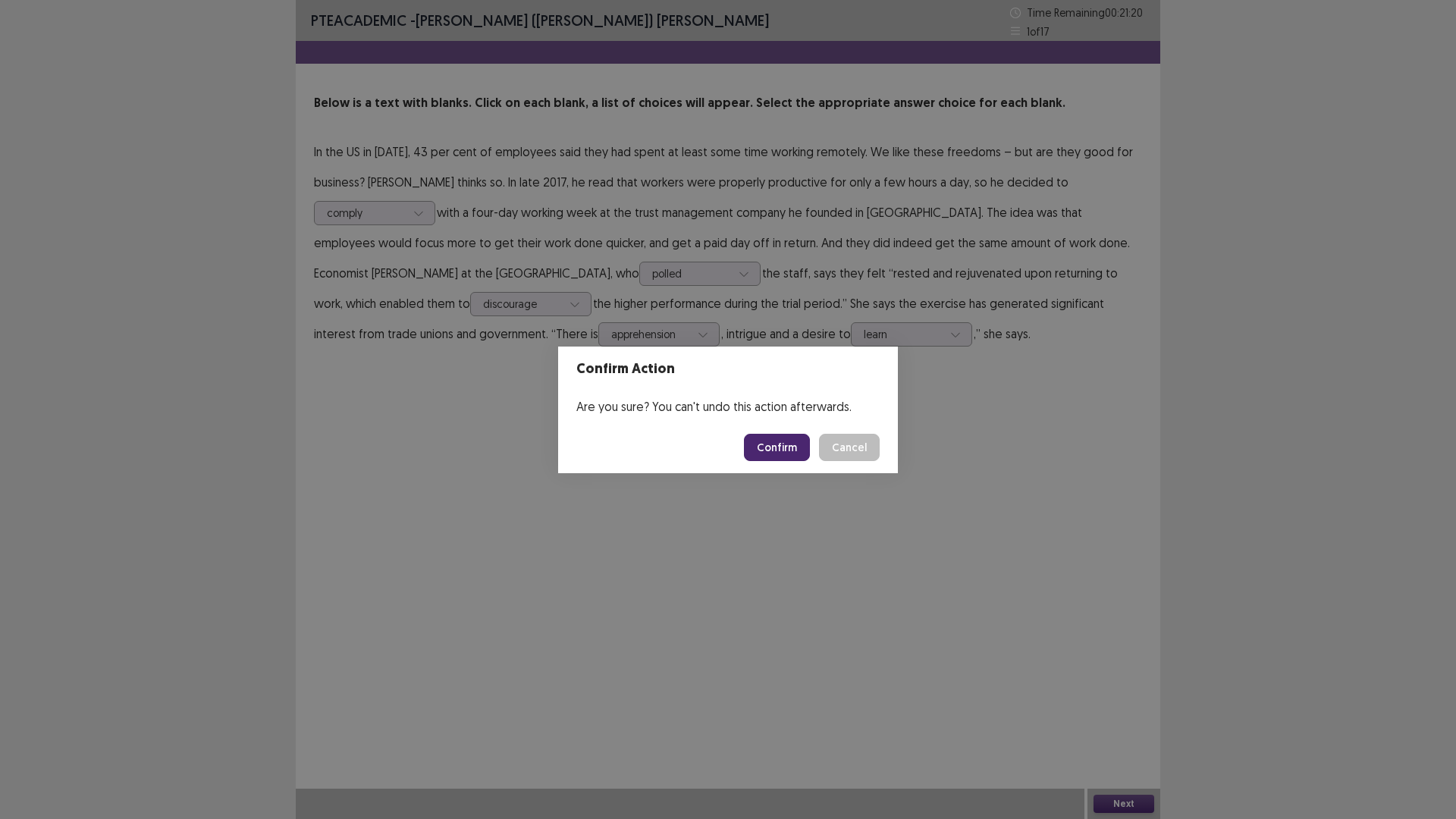
click at [794, 441] on button "Confirm" at bounding box center [777, 447] width 66 height 27
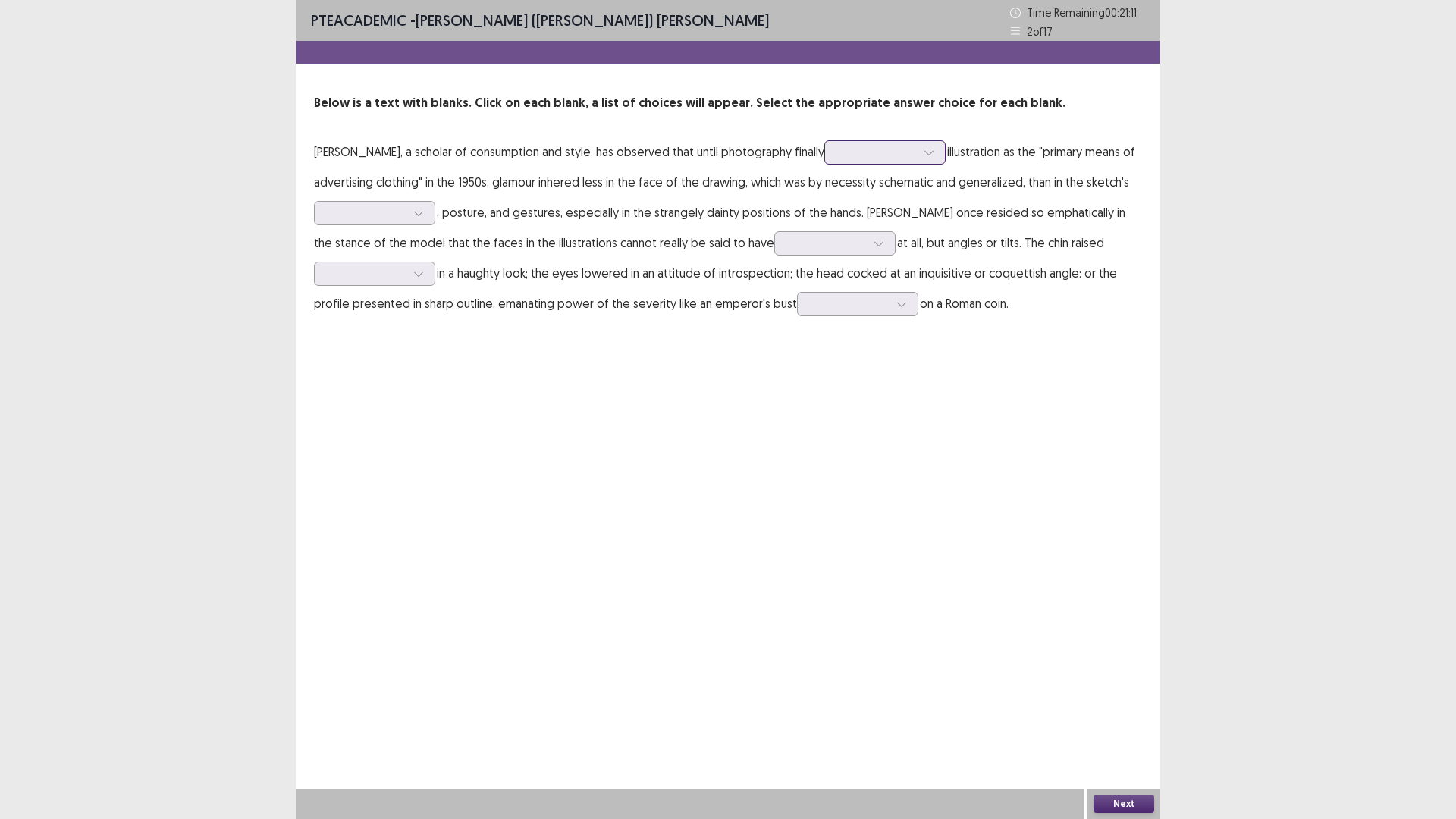
click at [862, 159] on div at bounding box center [877, 151] width 79 height 14
click at [853, 265] on div "enlisted" at bounding box center [885, 280] width 121 height 42
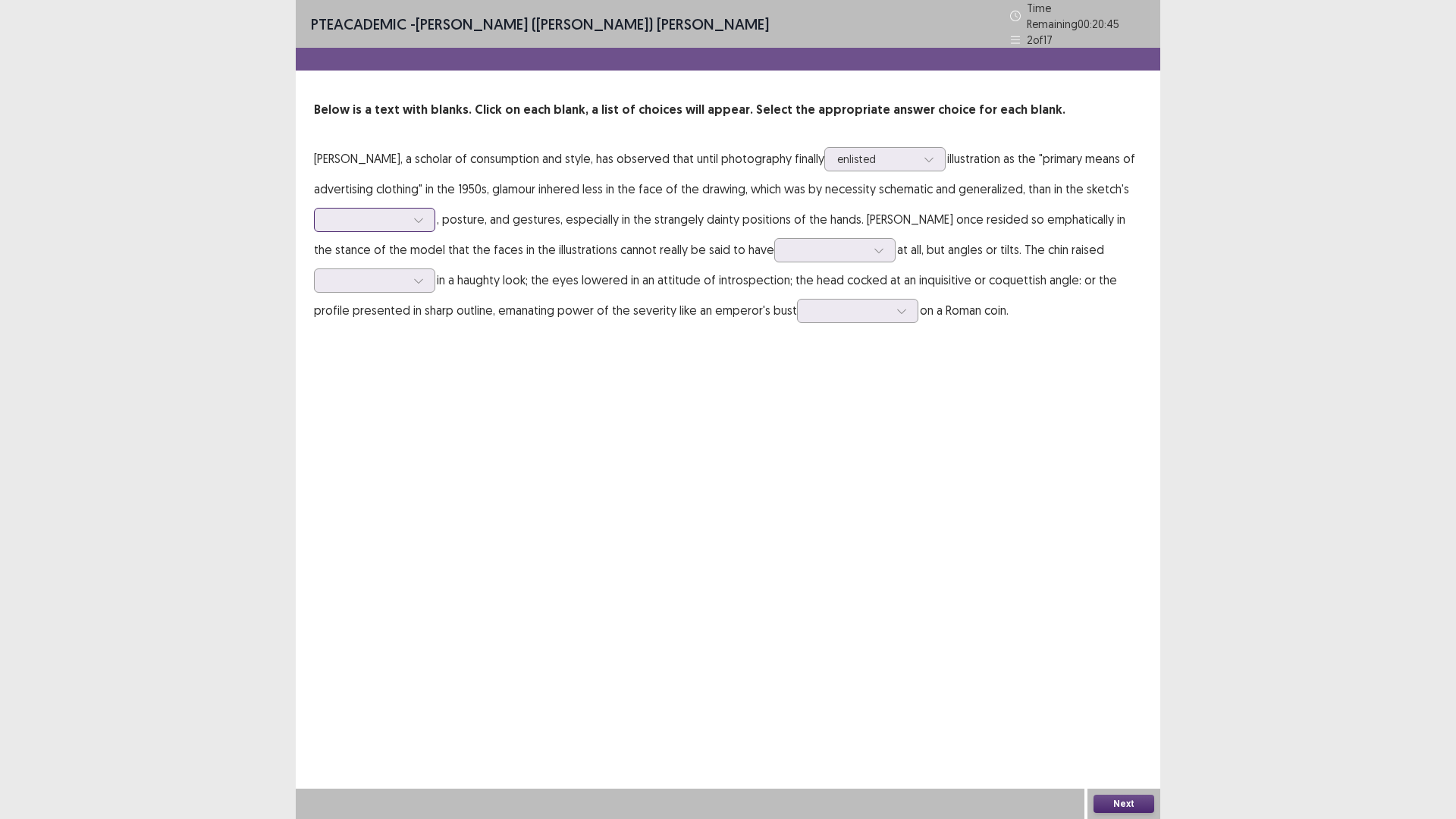
click at [361, 208] on div at bounding box center [374, 220] width 121 height 24
click at [373, 303] on div "formality" at bounding box center [374, 304] width 121 height 42
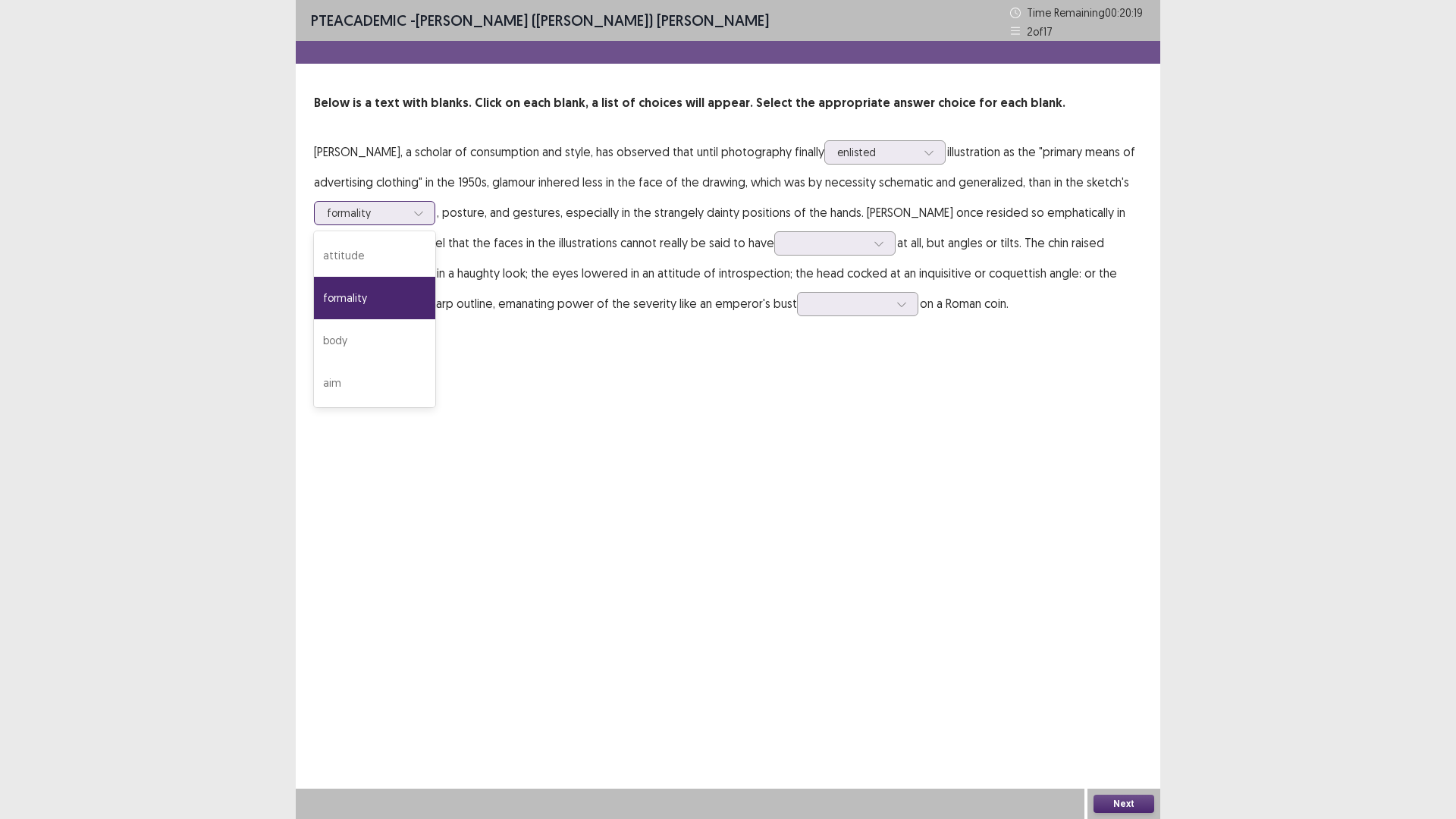
click at [410, 214] on div at bounding box center [418, 213] width 23 height 23
click at [485, 374] on div "PTE academic - Murari (Shambhav) Subedi Time Remaining 00 : 20 : 17 2 of 17 Bel…" at bounding box center [728, 409] width 865 height 819
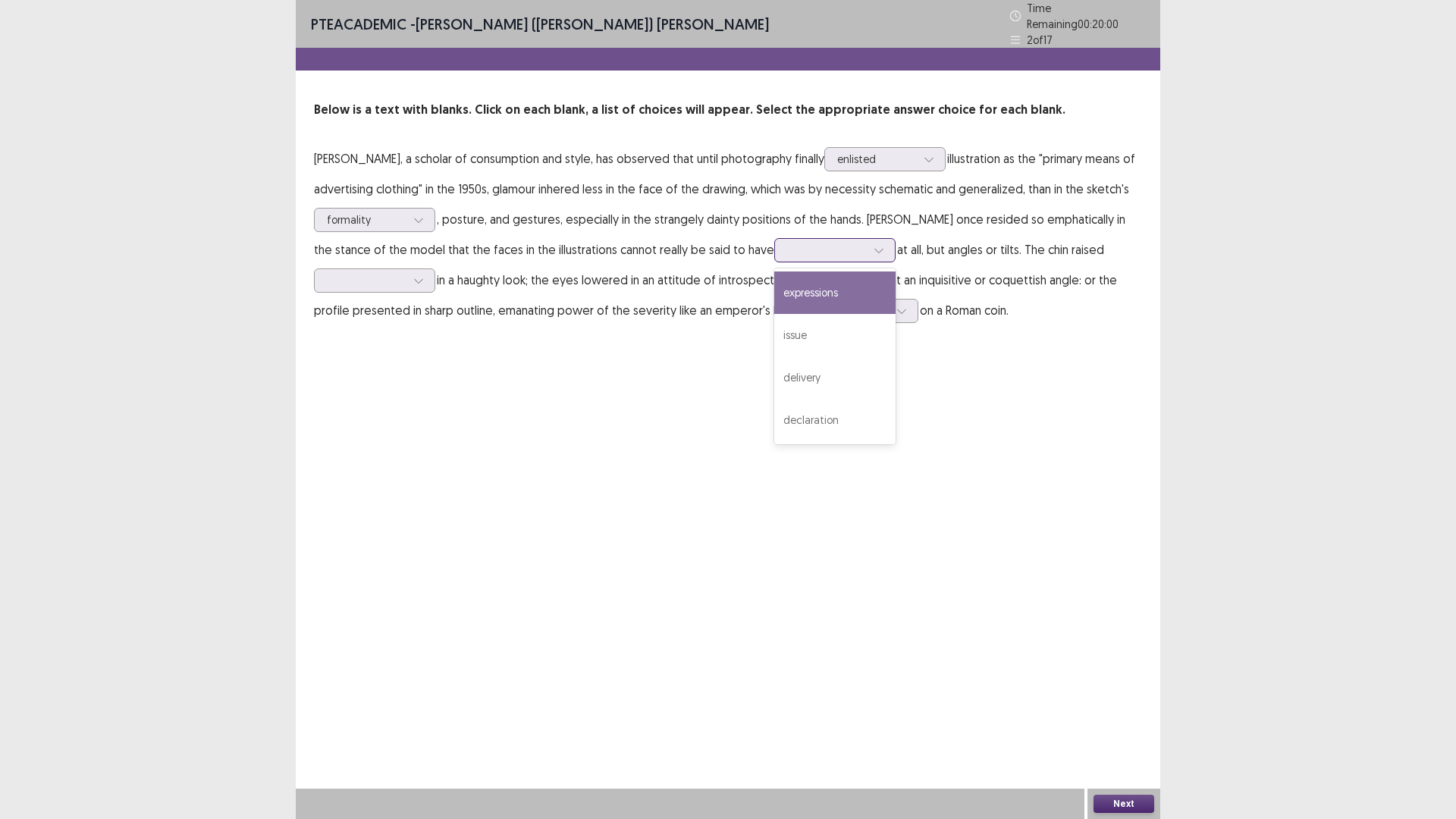
click at [787, 244] on div at bounding box center [827, 250] width 79 height 14
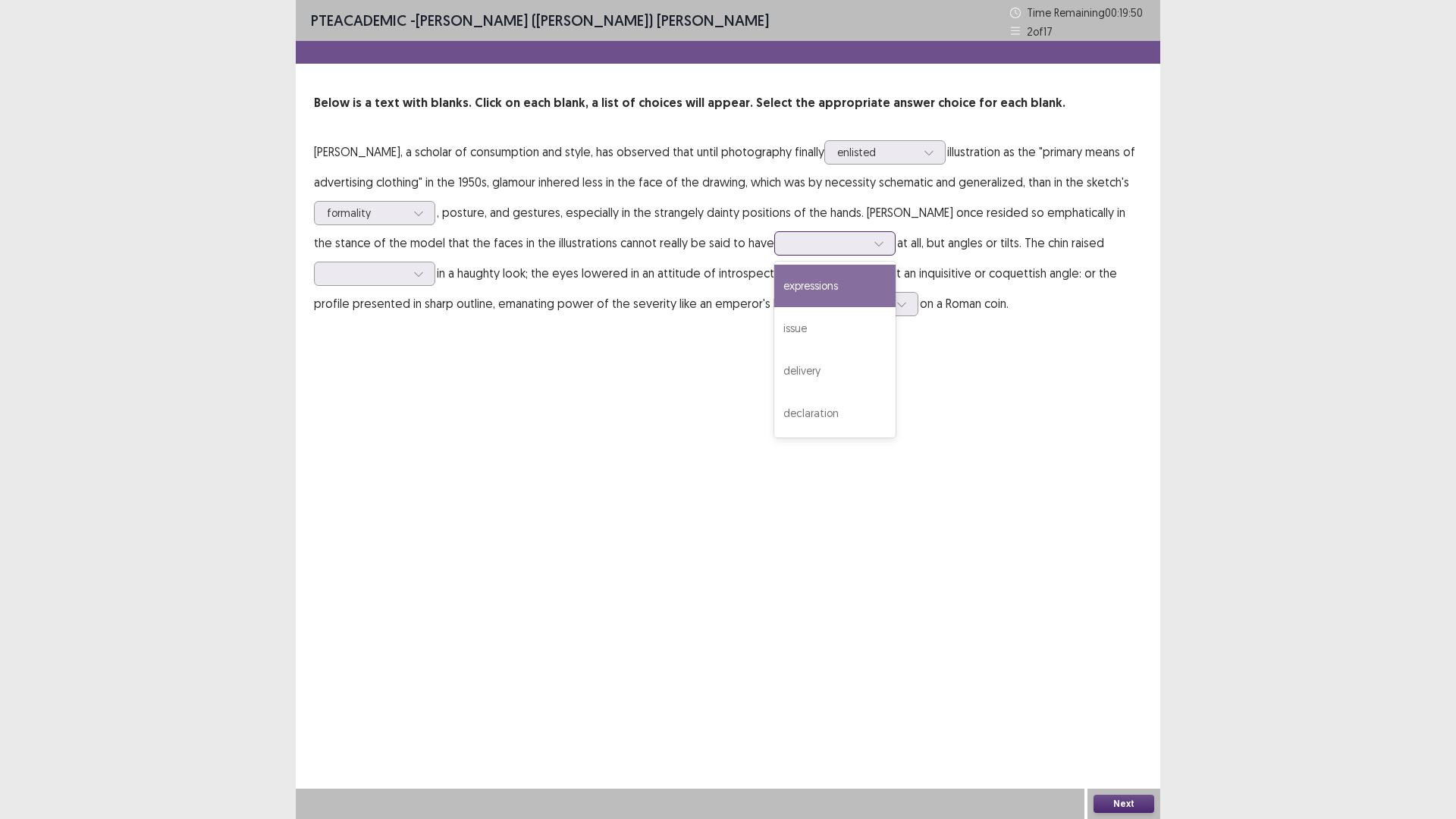
click at [775, 291] on div "expressions" at bounding box center [835, 285] width 121 height 42
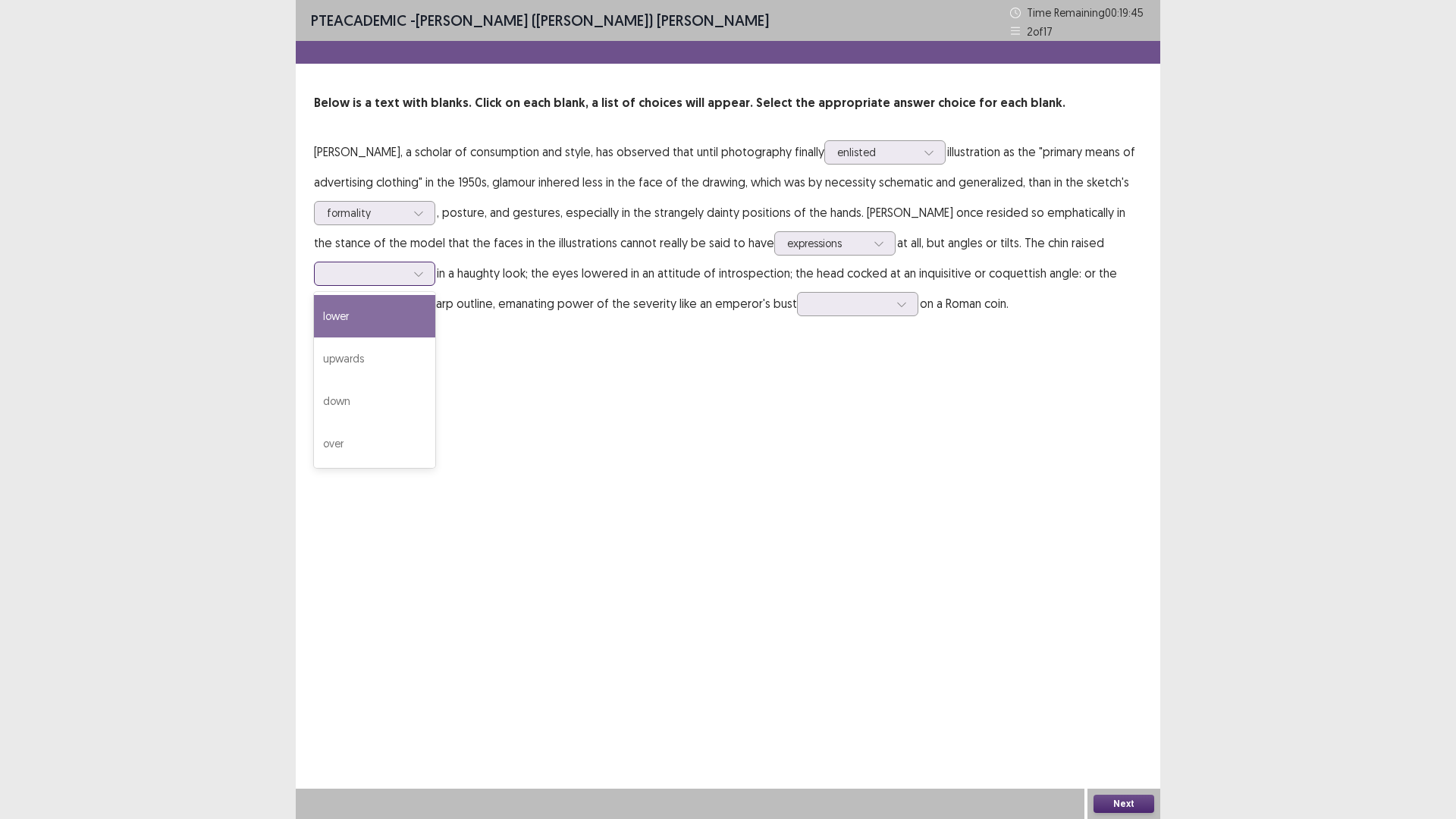
click at [410, 274] on div at bounding box center [418, 274] width 23 height 23
click at [383, 373] on div "upwards" at bounding box center [374, 358] width 121 height 42
click at [816, 303] on div at bounding box center [850, 303] width 79 height 14
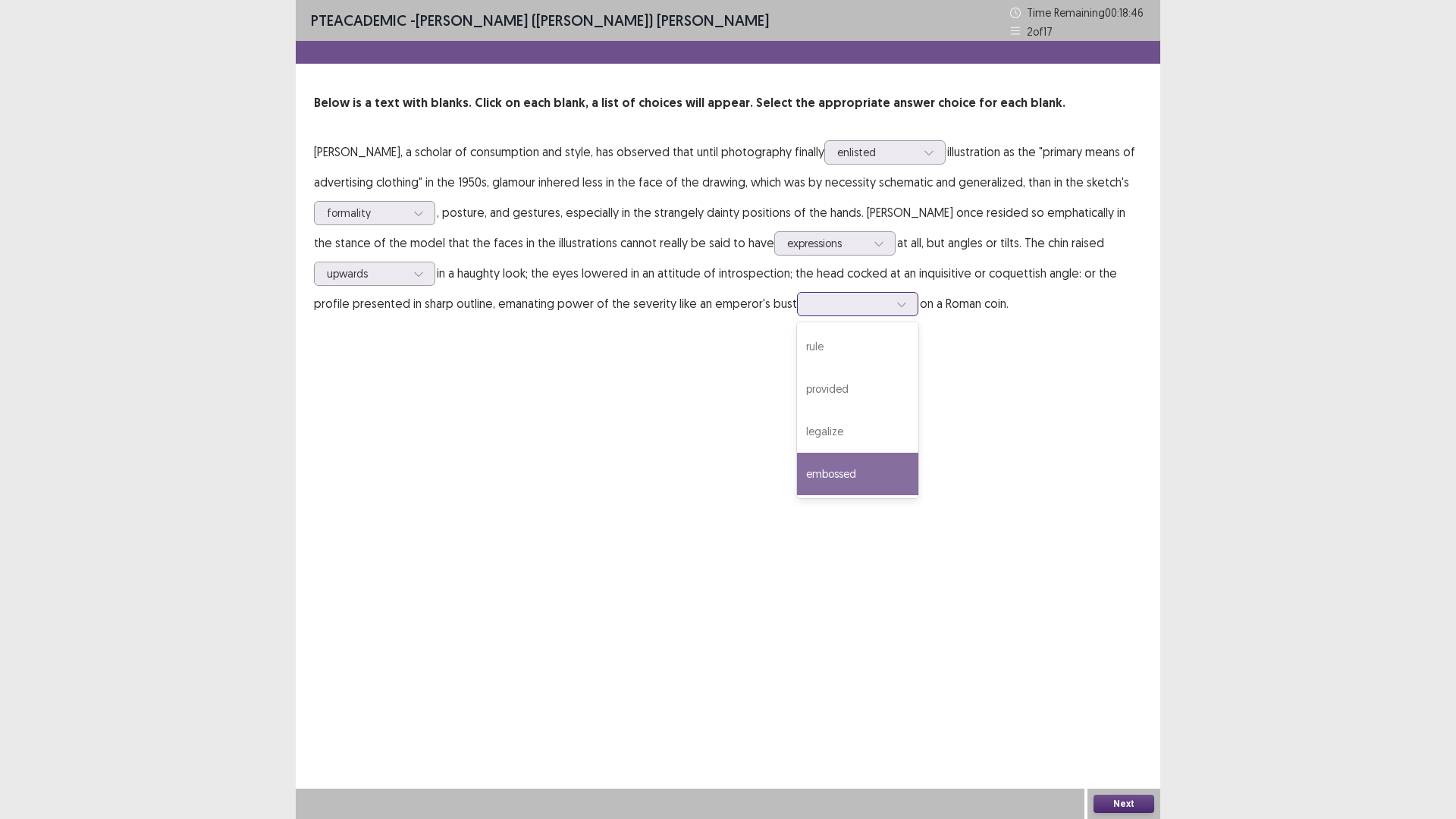
drag, startPoint x: 826, startPoint y: 465, endPoint x: 817, endPoint y: 434, distance: 32.3
click at [826, 466] on div "embossed" at bounding box center [857, 474] width 121 height 42
click at [842, 580] on div "PTE academic - Murari (Shambhav) Subedi Time Remaining 00 : 18 : 44 2 of 17 Bel…" at bounding box center [728, 409] width 865 height 819
click at [1126, 690] on button "Next" at bounding box center [1124, 803] width 61 height 18
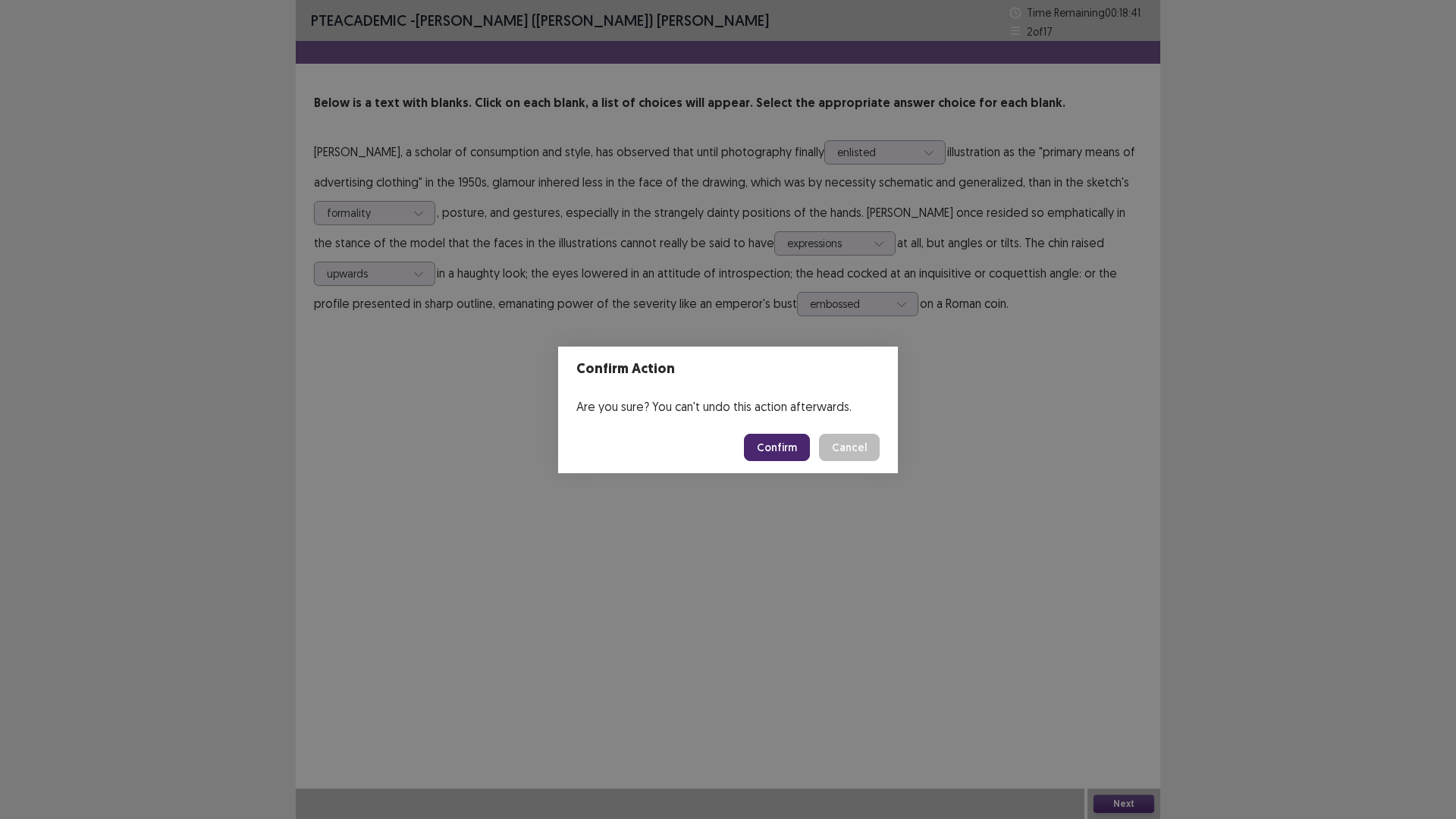
click at [774, 446] on button "Confirm" at bounding box center [777, 447] width 66 height 27
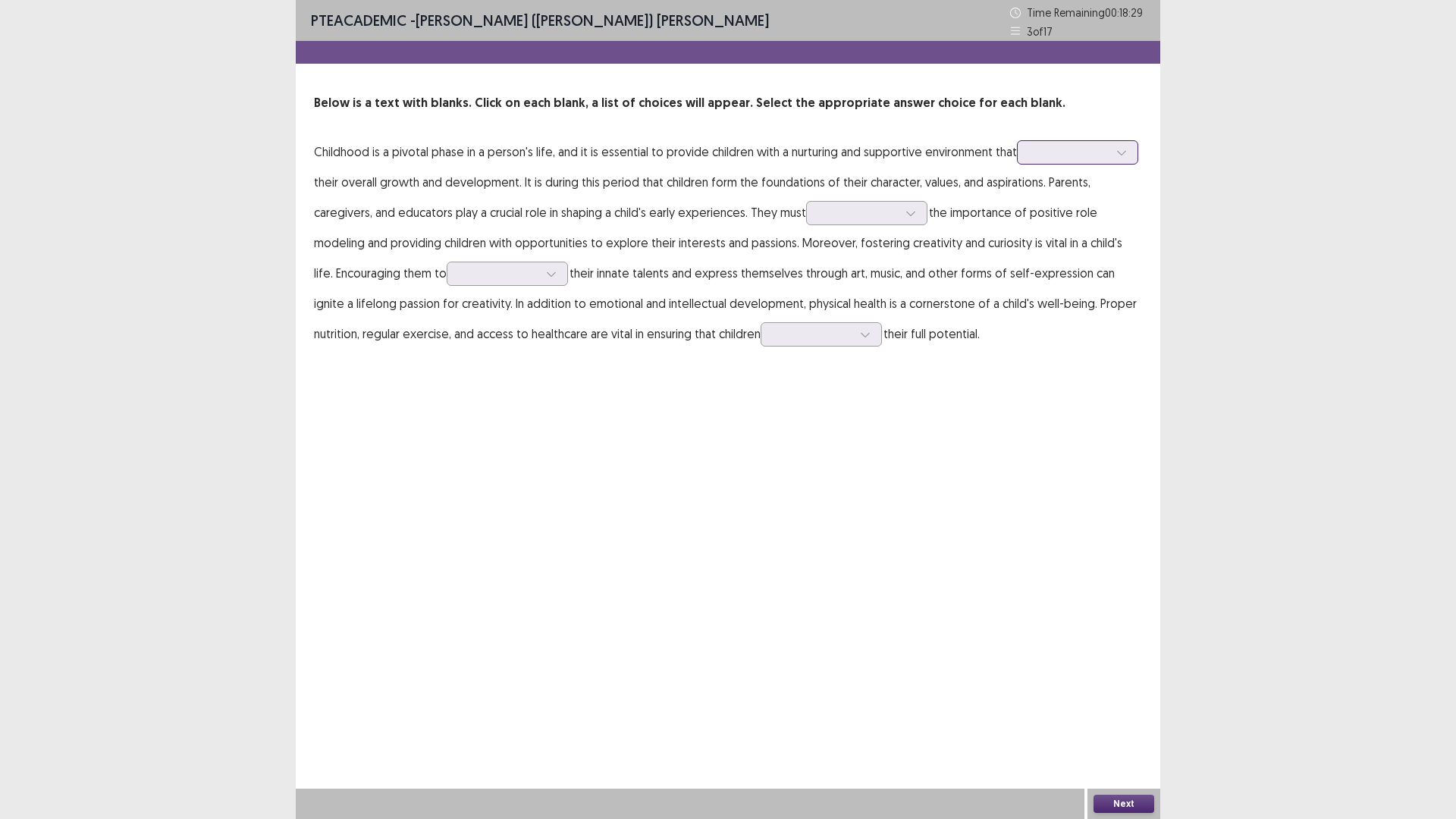
click at [1042, 156] on div at bounding box center [1069, 151] width 79 height 14
click at [1055, 287] on div "fosters" at bounding box center [1077, 280] width 121 height 42
click at [845, 220] on div at bounding box center [858, 212] width 79 height 14
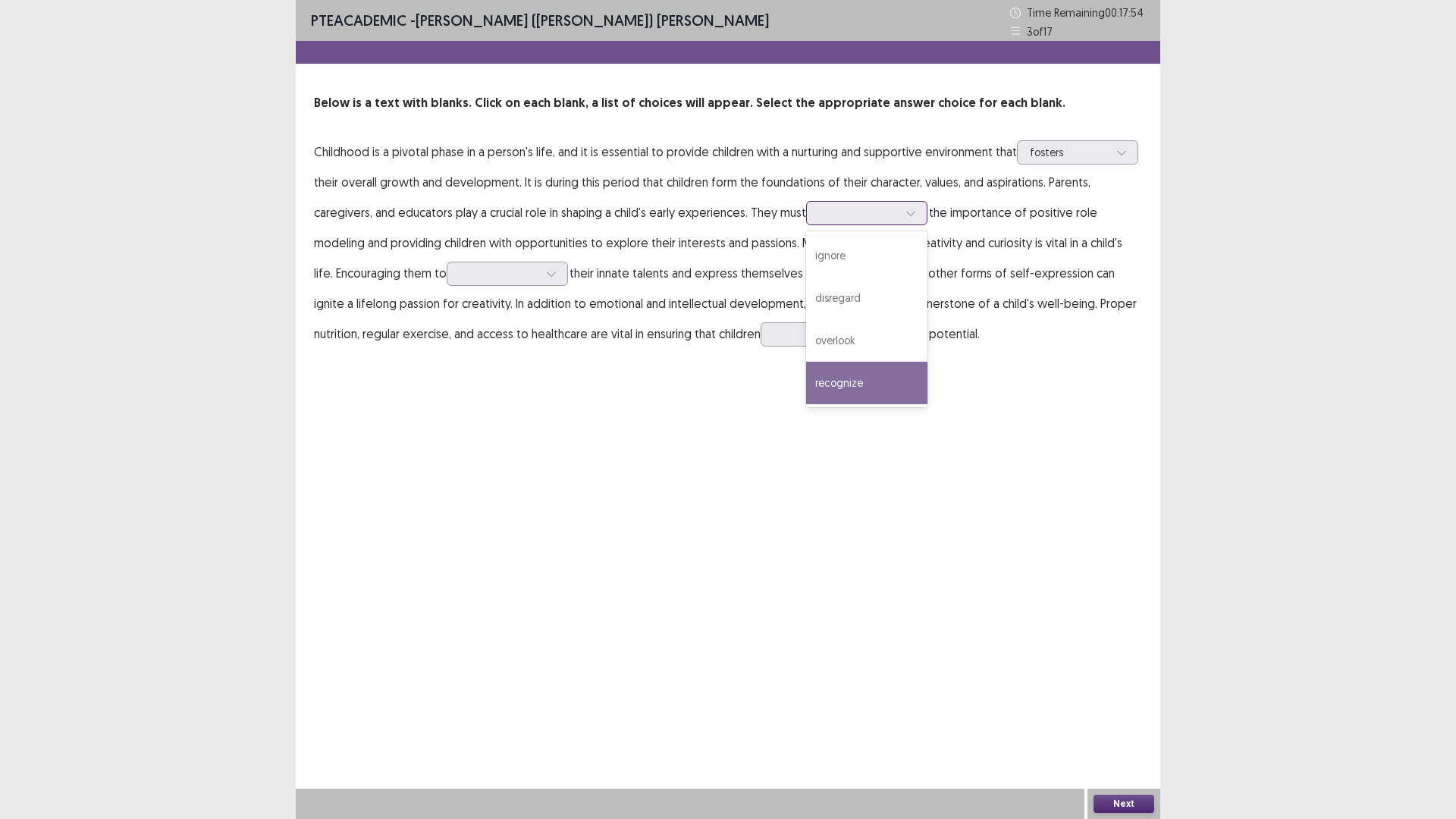
click at [852, 386] on div "recognize" at bounding box center [866, 383] width 121 height 42
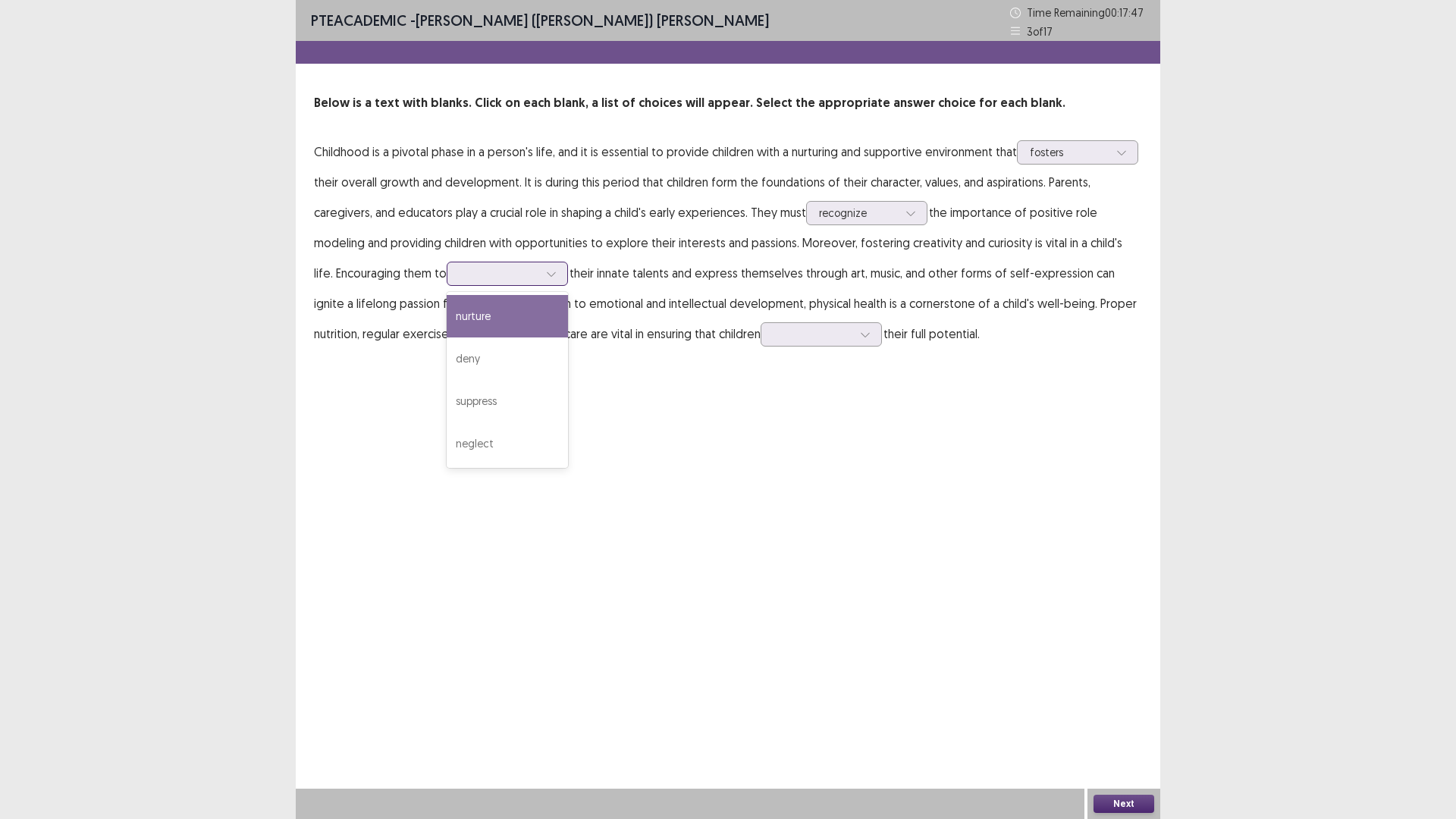
click at [485, 280] on div at bounding box center [499, 273] width 79 height 14
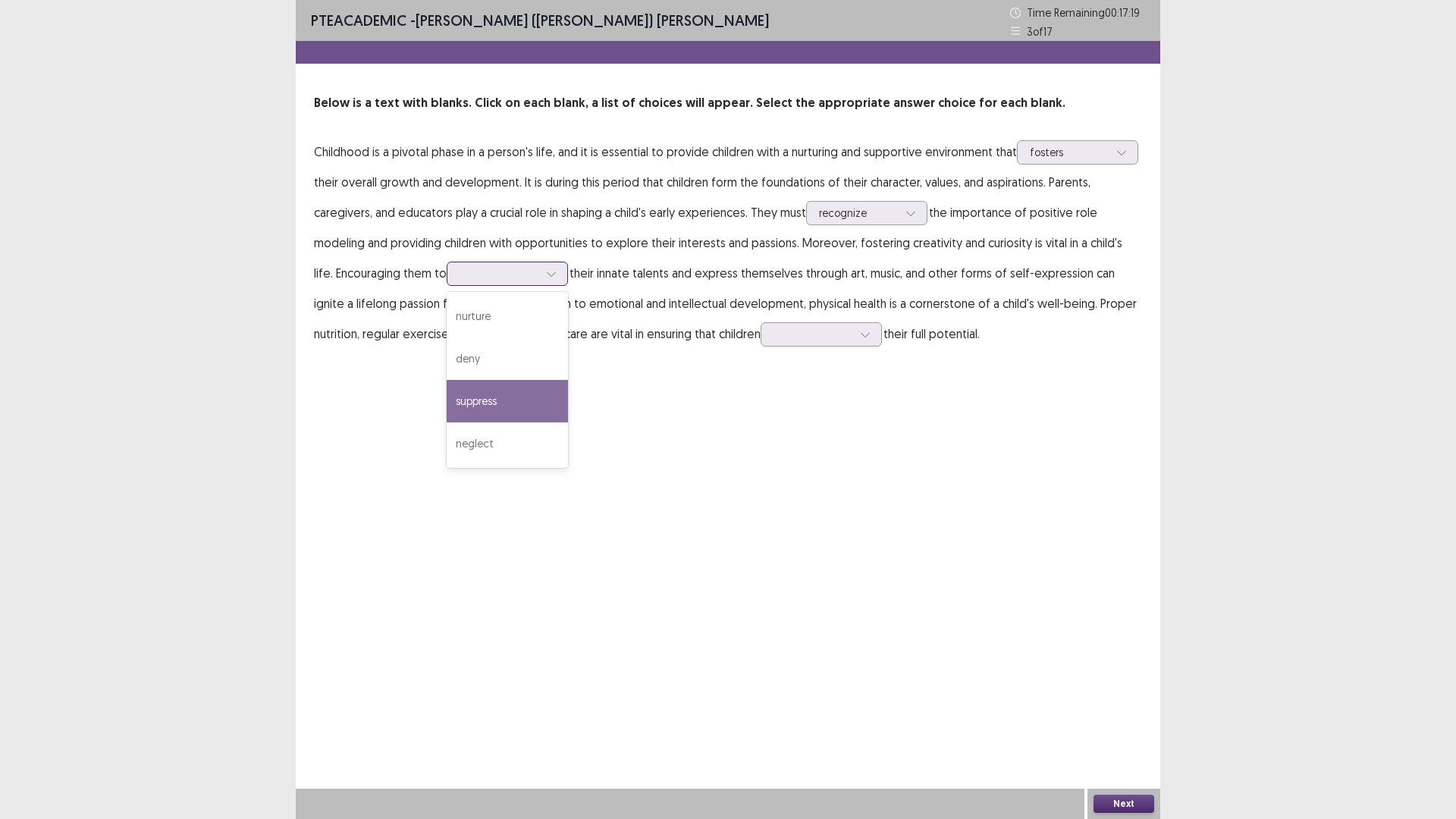
click at [487, 399] on div "suppress" at bounding box center [507, 401] width 121 height 42
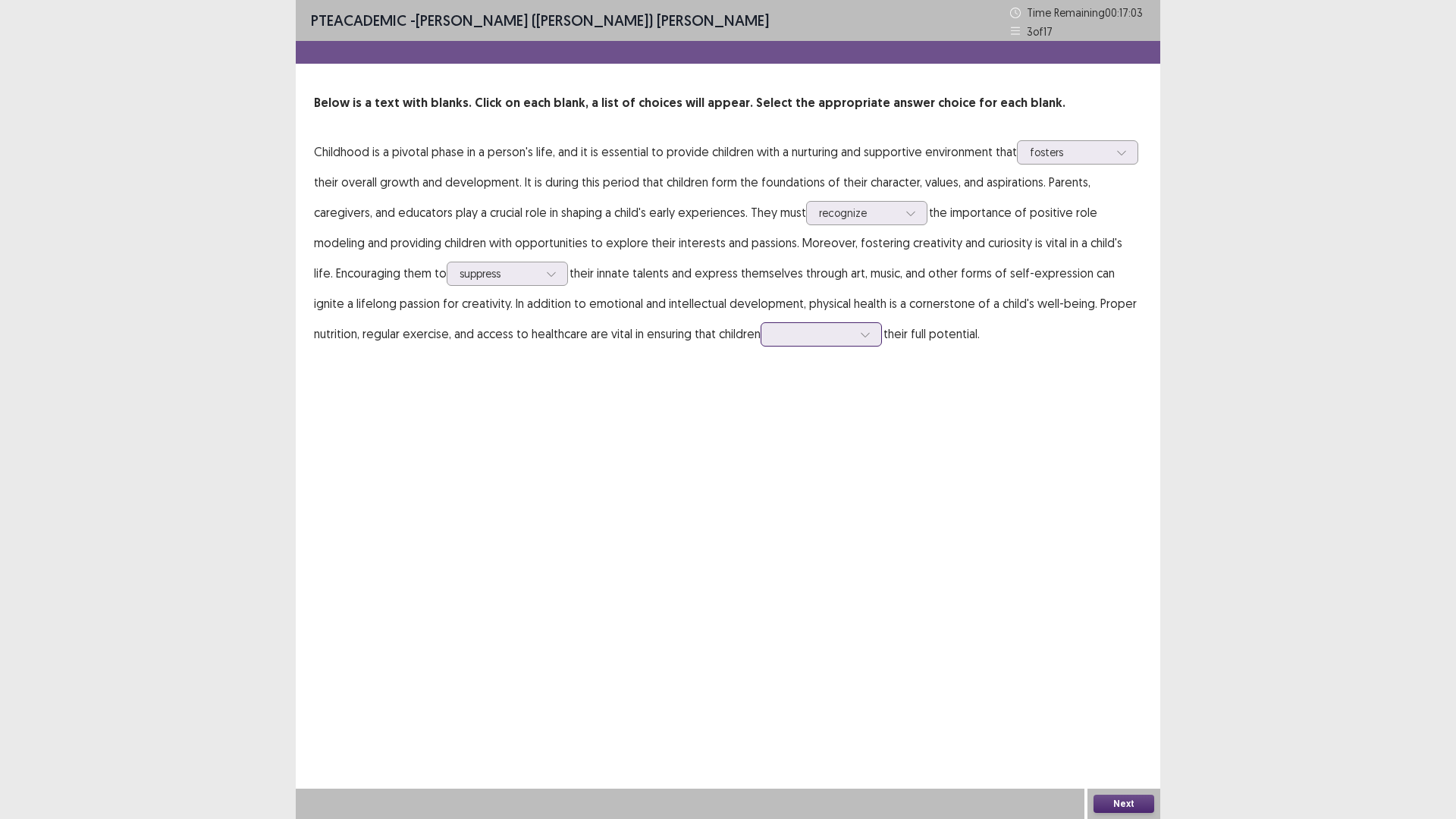
click at [774, 331] on div at bounding box center [813, 333] width 79 height 14
click at [761, 505] on div "achieve" at bounding box center [821, 504] width 121 height 42
click at [1116, 690] on button "Next" at bounding box center [1124, 803] width 61 height 18
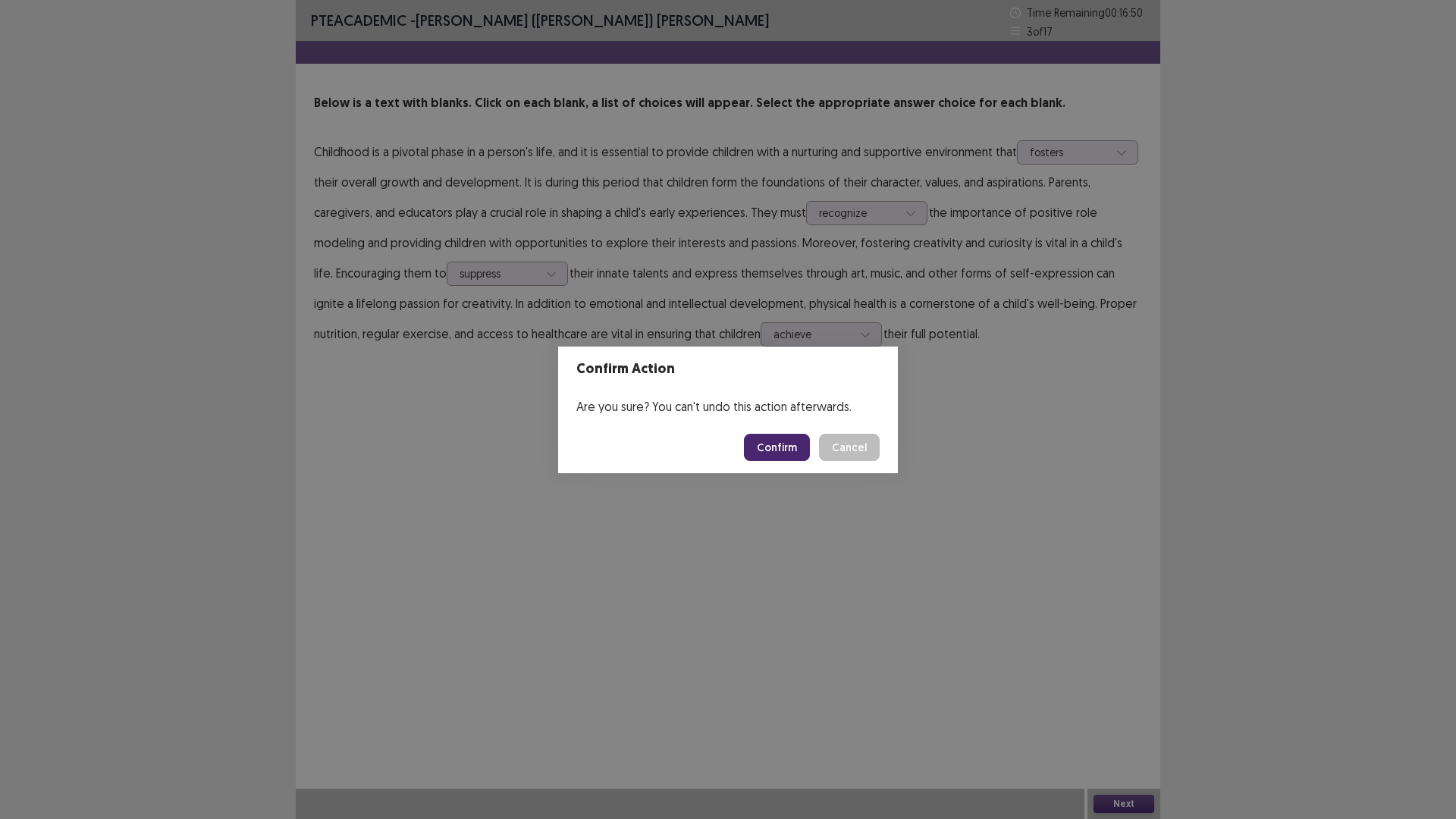
click at [778, 451] on button "Confirm" at bounding box center [777, 447] width 66 height 27
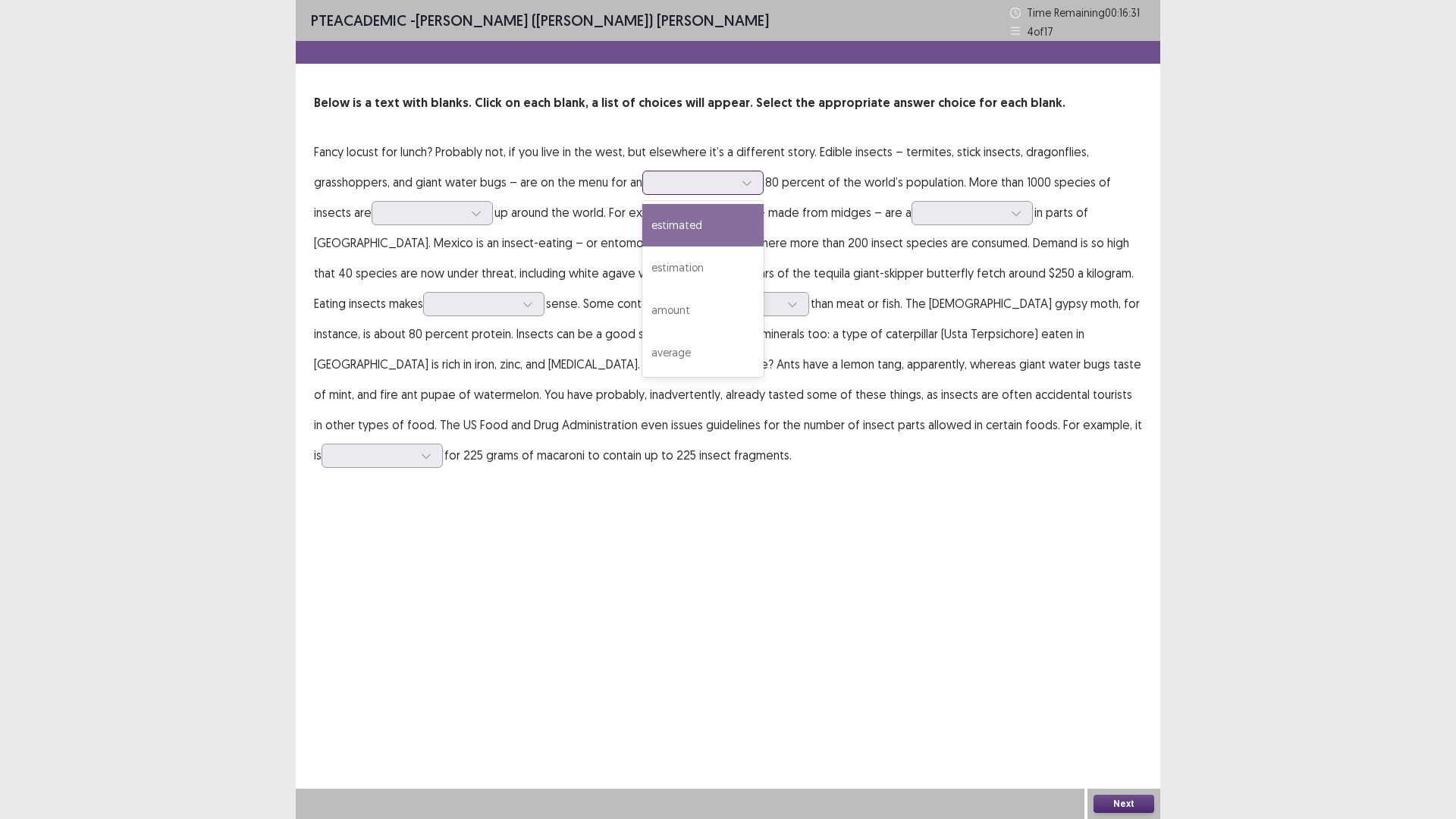
click at [711, 190] on div at bounding box center [695, 182] width 79 height 14
click at [691, 227] on div "estimated" at bounding box center [703, 224] width 121 height 42
click at [728, 191] on div "estimated" at bounding box center [695, 183] width 79 height 23
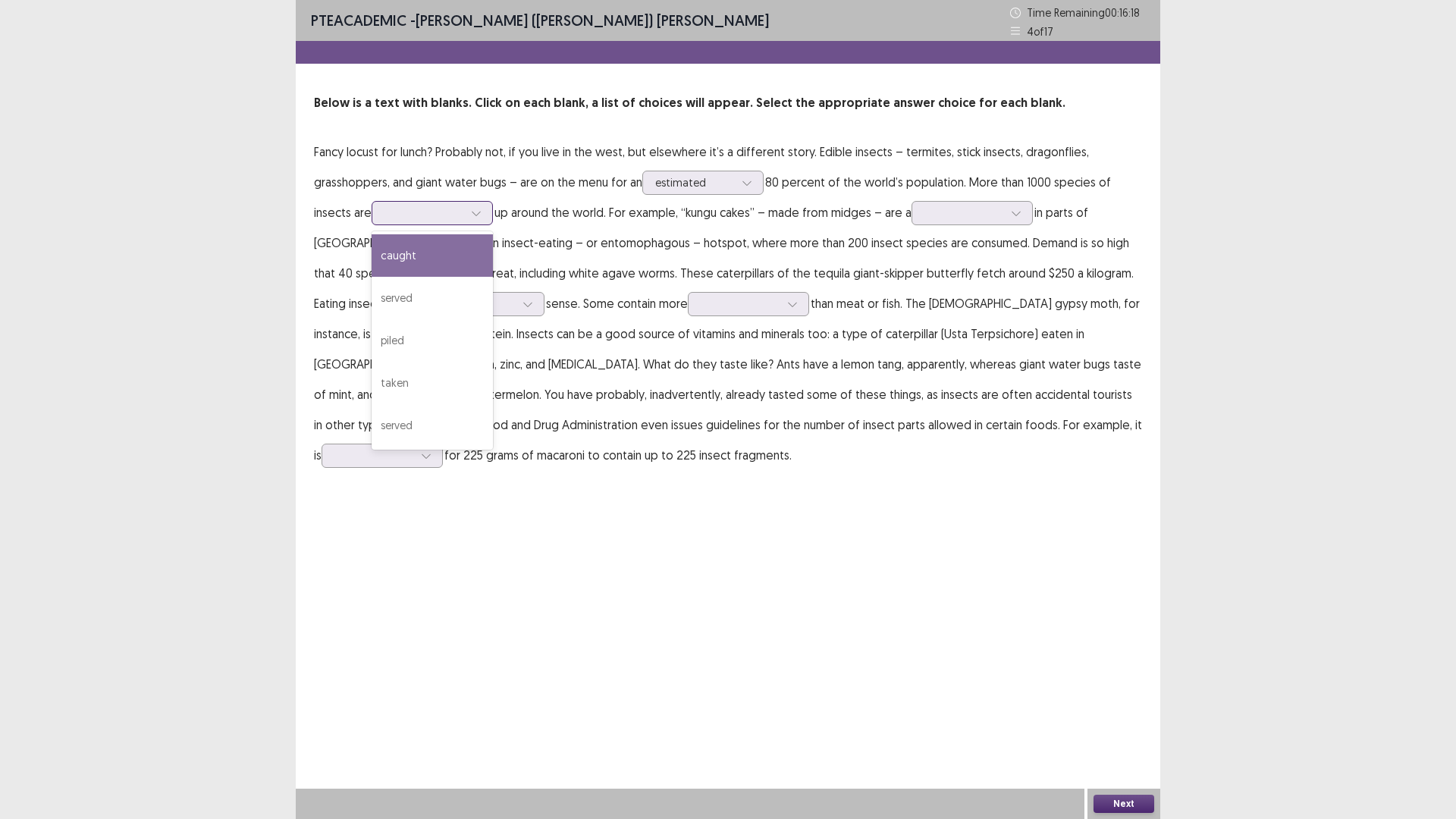
click at [432, 216] on div at bounding box center [424, 212] width 79 height 14
click at [394, 431] on div "served" at bounding box center [432, 425] width 121 height 42
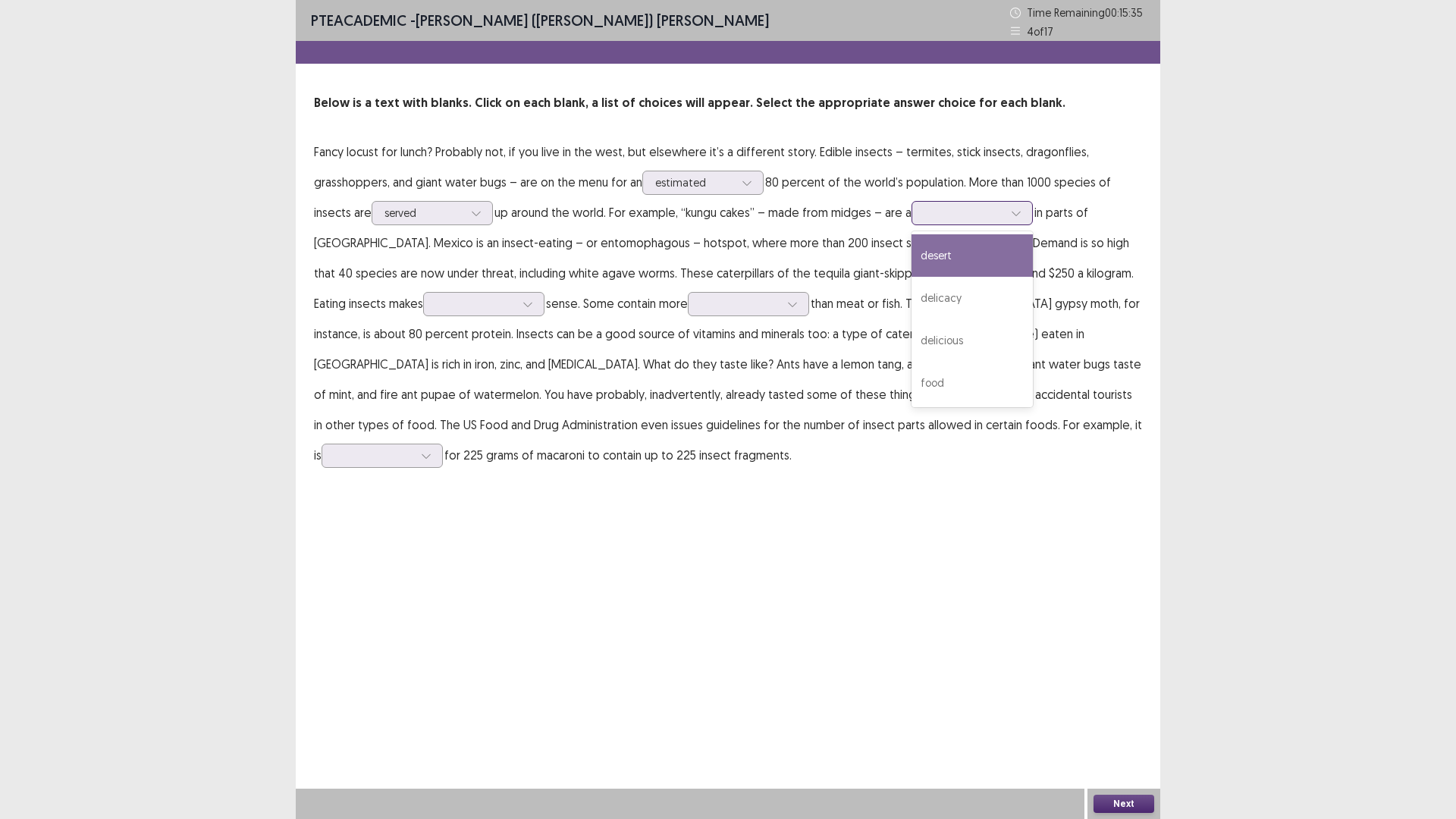
click at [940, 213] on div at bounding box center [964, 212] width 79 height 14
click at [946, 381] on div "food" at bounding box center [972, 383] width 121 height 42
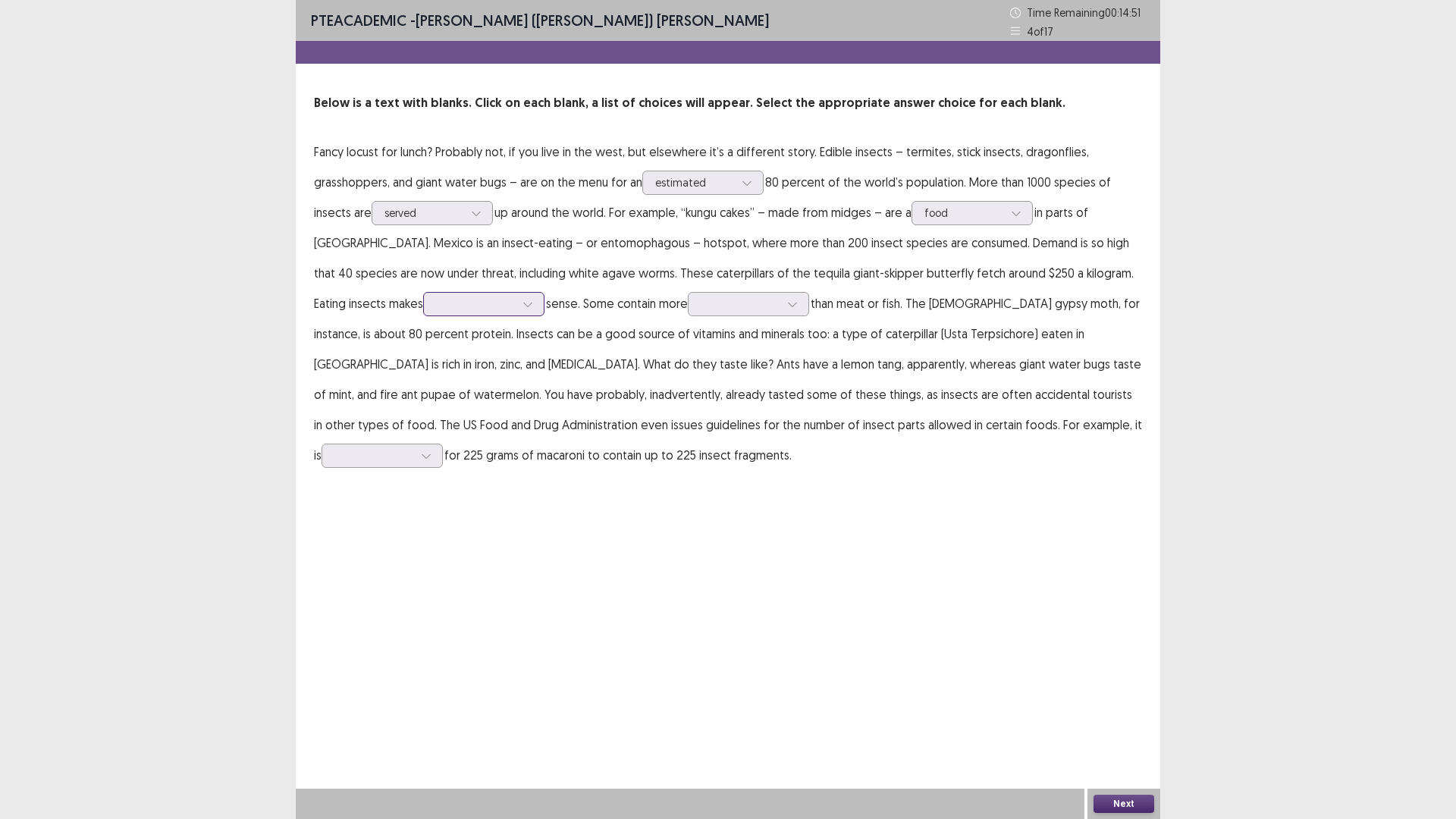
click at [436, 308] on div at bounding box center [476, 303] width 79 height 14
click at [423, 397] on div "nutritional" at bounding box center [483, 388] width 121 height 42
click at [701, 308] on div at bounding box center [740, 303] width 79 height 14
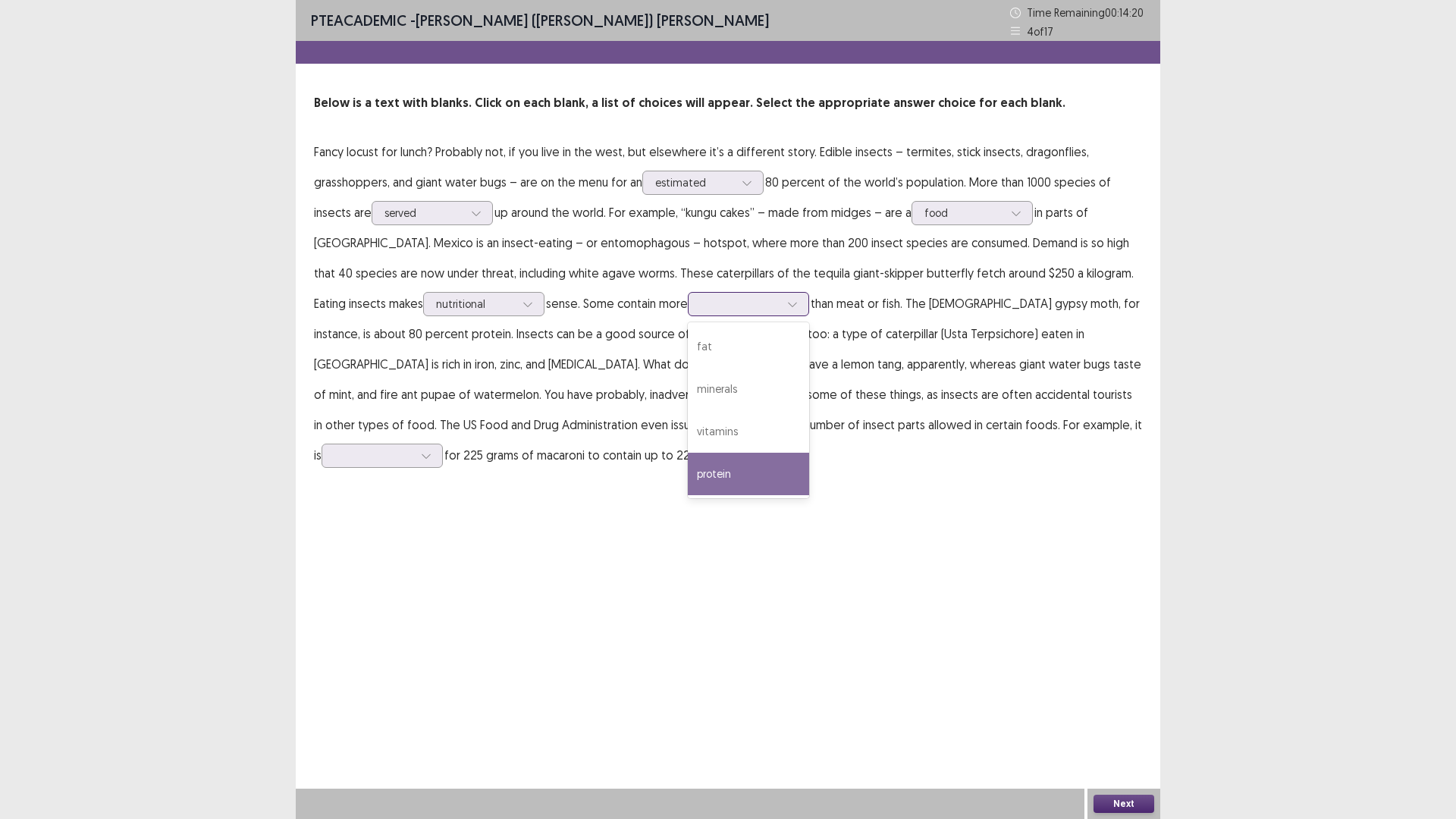
click at [688, 464] on div "protein" at bounding box center [748, 474] width 121 height 42
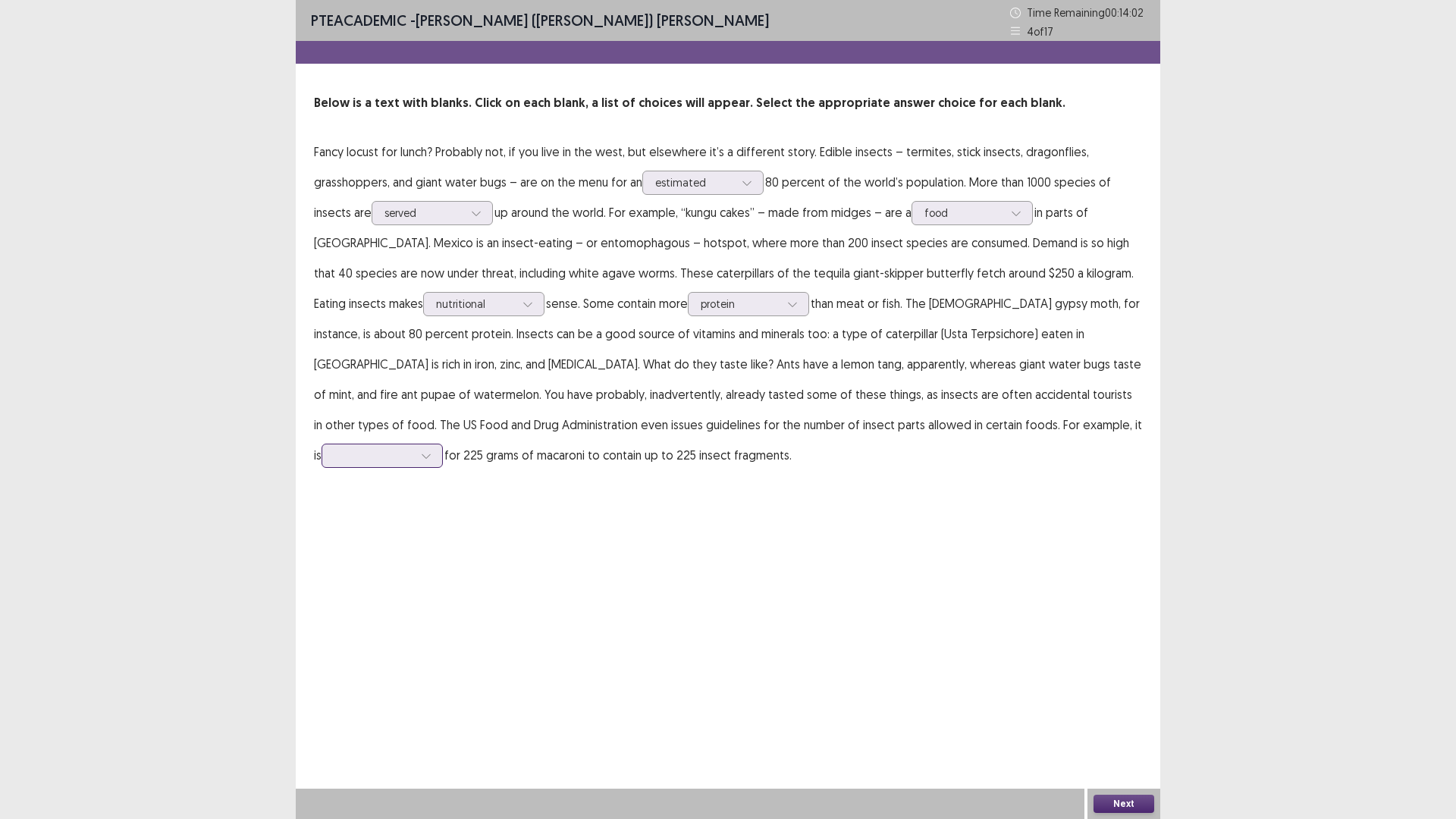
click at [414, 448] on div at bounding box center [374, 455] width 79 height 14
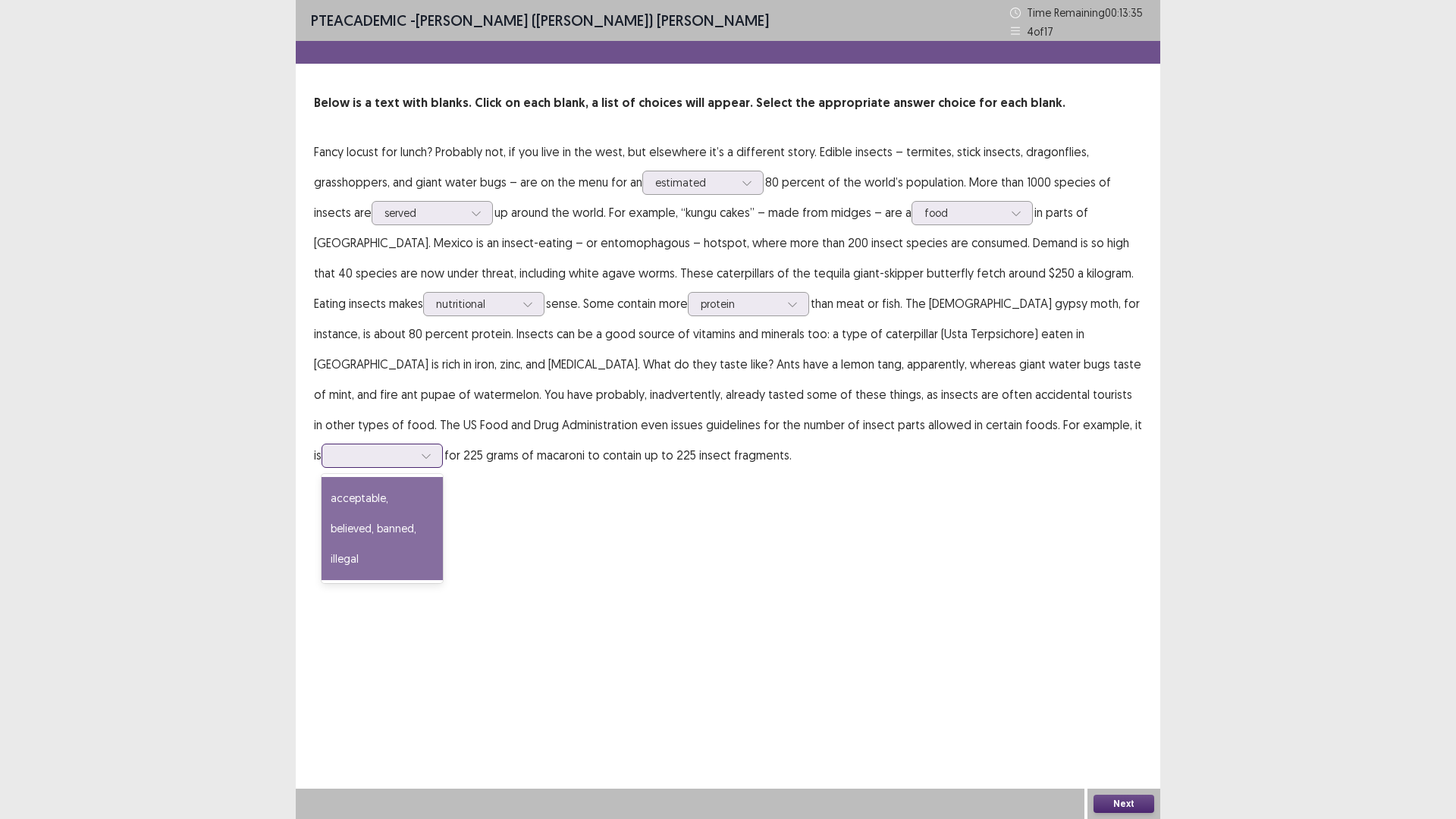
click at [443, 478] on div "acceptable, believed, banned, illegal" at bounding box center [382, 529] width 121 height 103
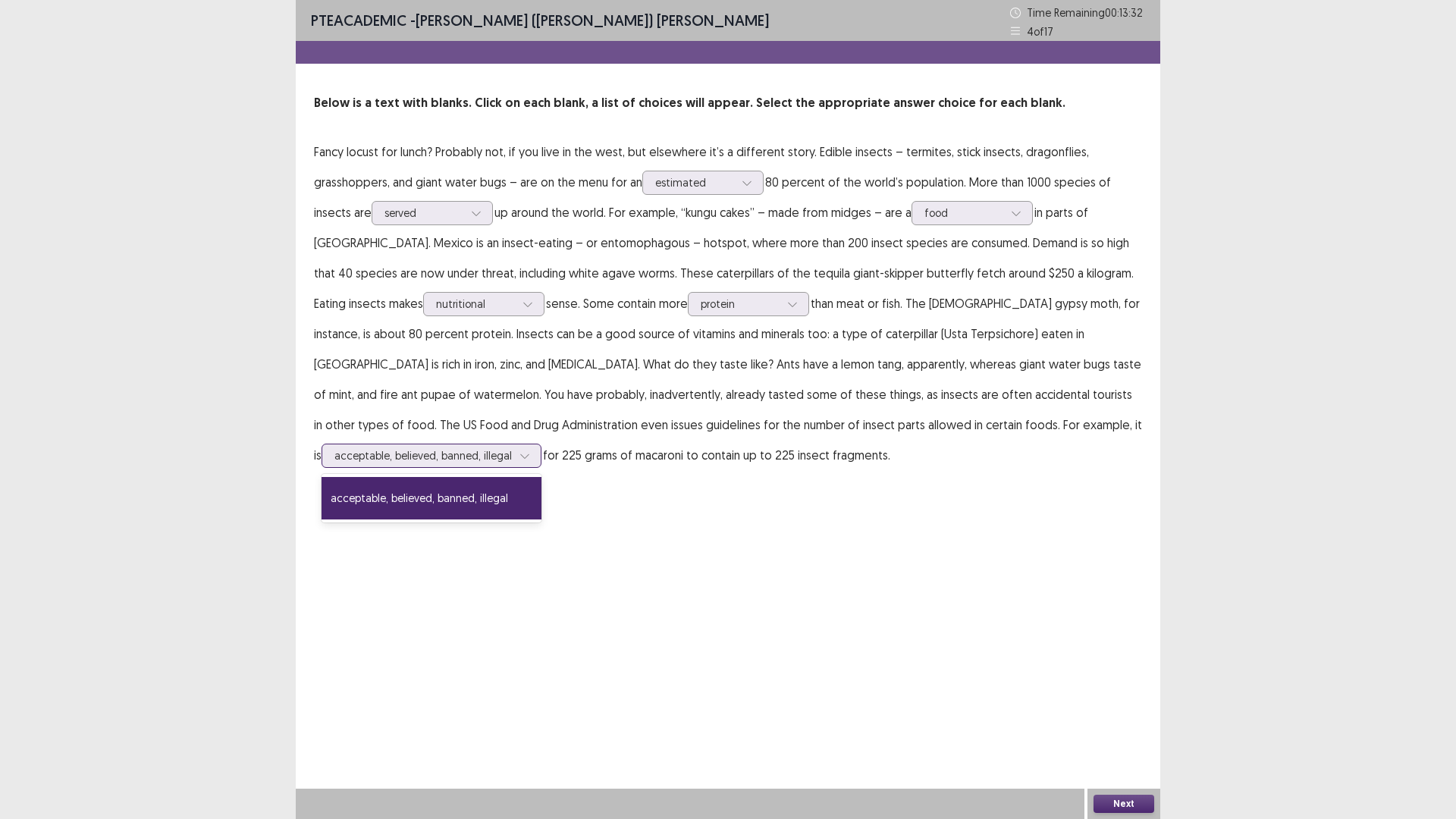
click at [512, 448] on div at bounding box center [423, 455] width 177 height 14
click at [541, 478] on div "acceptable, believed, banned, illegal" at bounding box center [432, 498] width 220 height 42
click at [512, 448] on div at bounding box center [423, 455] width 177 height 14
click at [541, 478] on div "acceptable, believed, banned, illegal" at bounding box center [432, 498] width 220 height 42
click at [512, 448] on div at bounding box center [423, 455] width 177 height 14
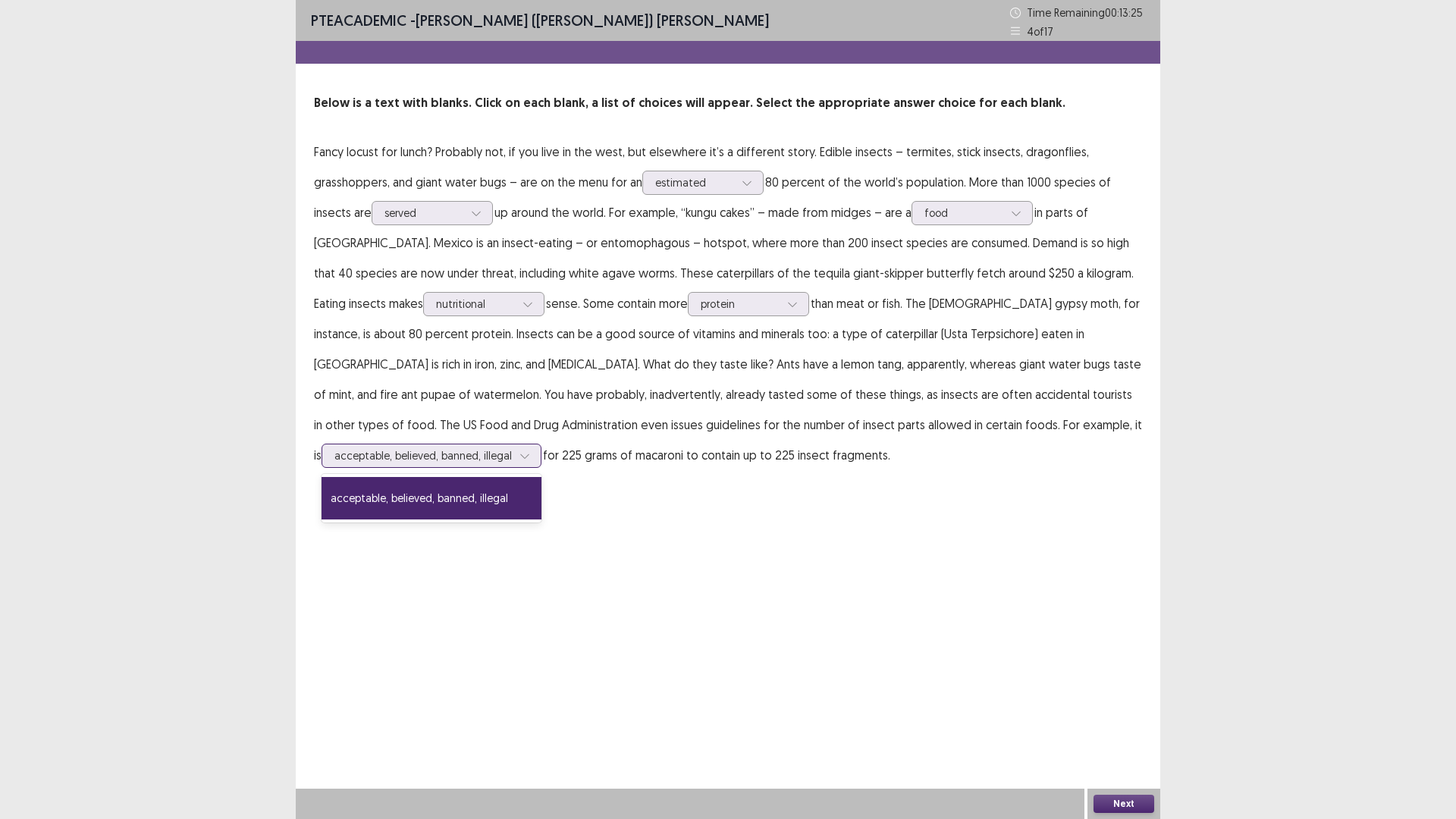
click at [541, 478] on div "acceptable, believed, banned, illegal" at bounding box center [432, 498] width 220 height 42
click at [512, 448] on div at bounding box center [423, 455] width 177 height 14
click at [541, 478] on div "acceptable, believed, banned, illegal" at bounding box center [432, 498] width 220 height 42
click at [512, 448] on div at bounding box center [423, 455] width 177 height 14
drag, startPoint x: 890, startPoint y: 463, endPoint x: 895, endPoint y: 478, distance: 15.8
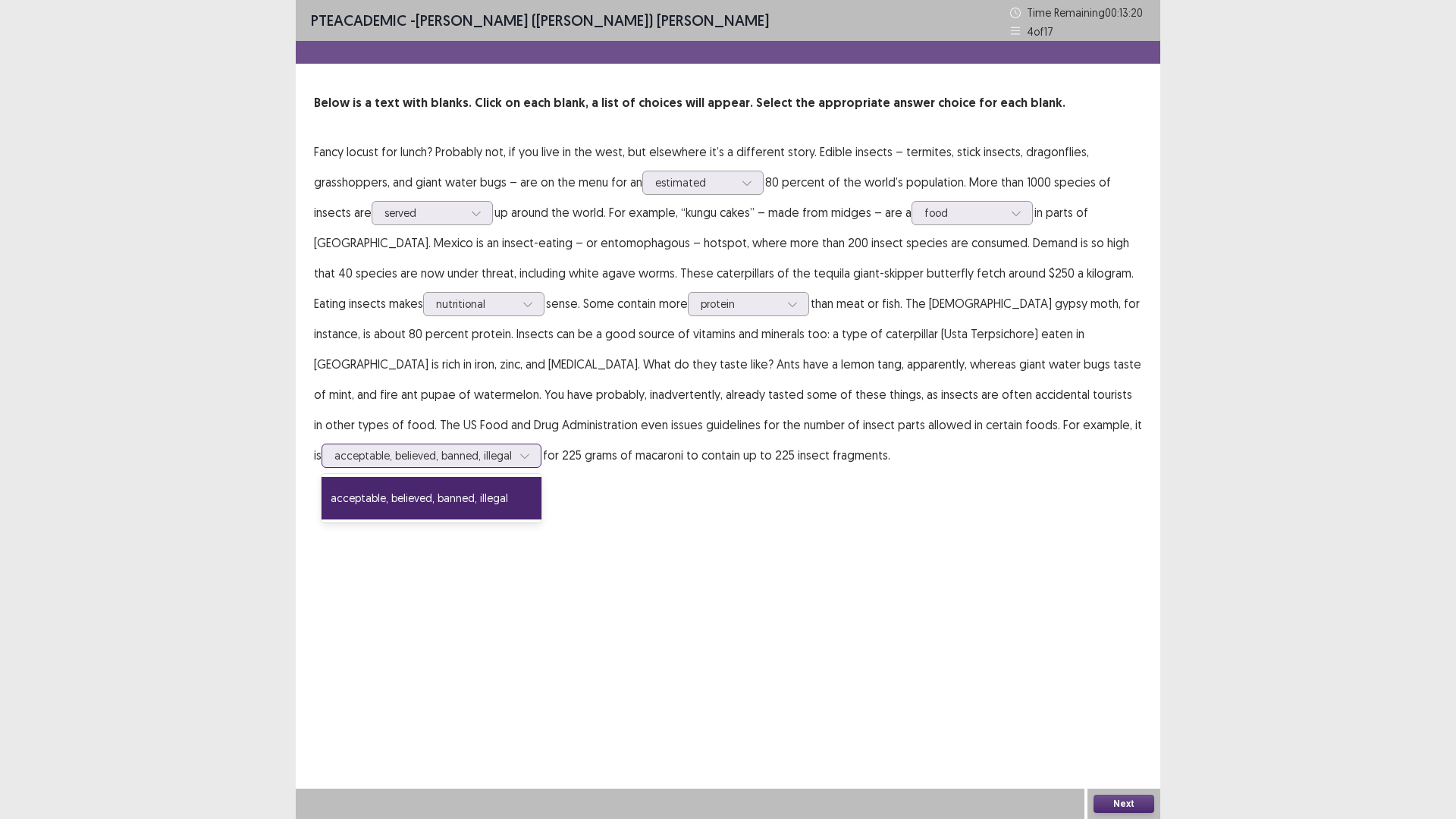
click at [541, 478] on div "acceptable, believed, banned, illegal" at bounding box center [432, 498] width 220 height 42
click at [1123, 690] on button "Next" at bounding box center [1124, 803] width 61 height 18
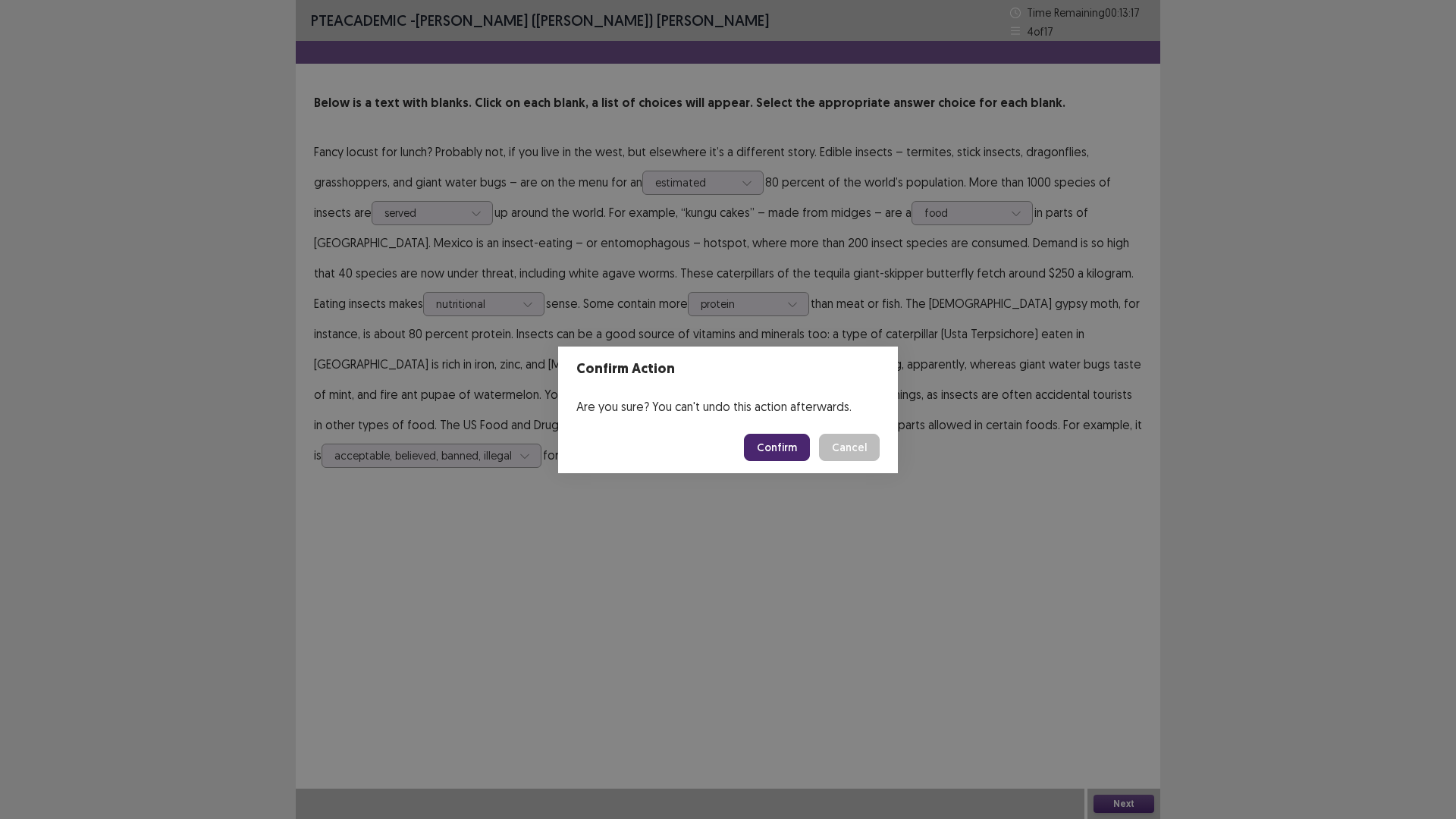
click at [765, 442] on button "Confirm" at bounding box center [777, 447] width 66 height 27
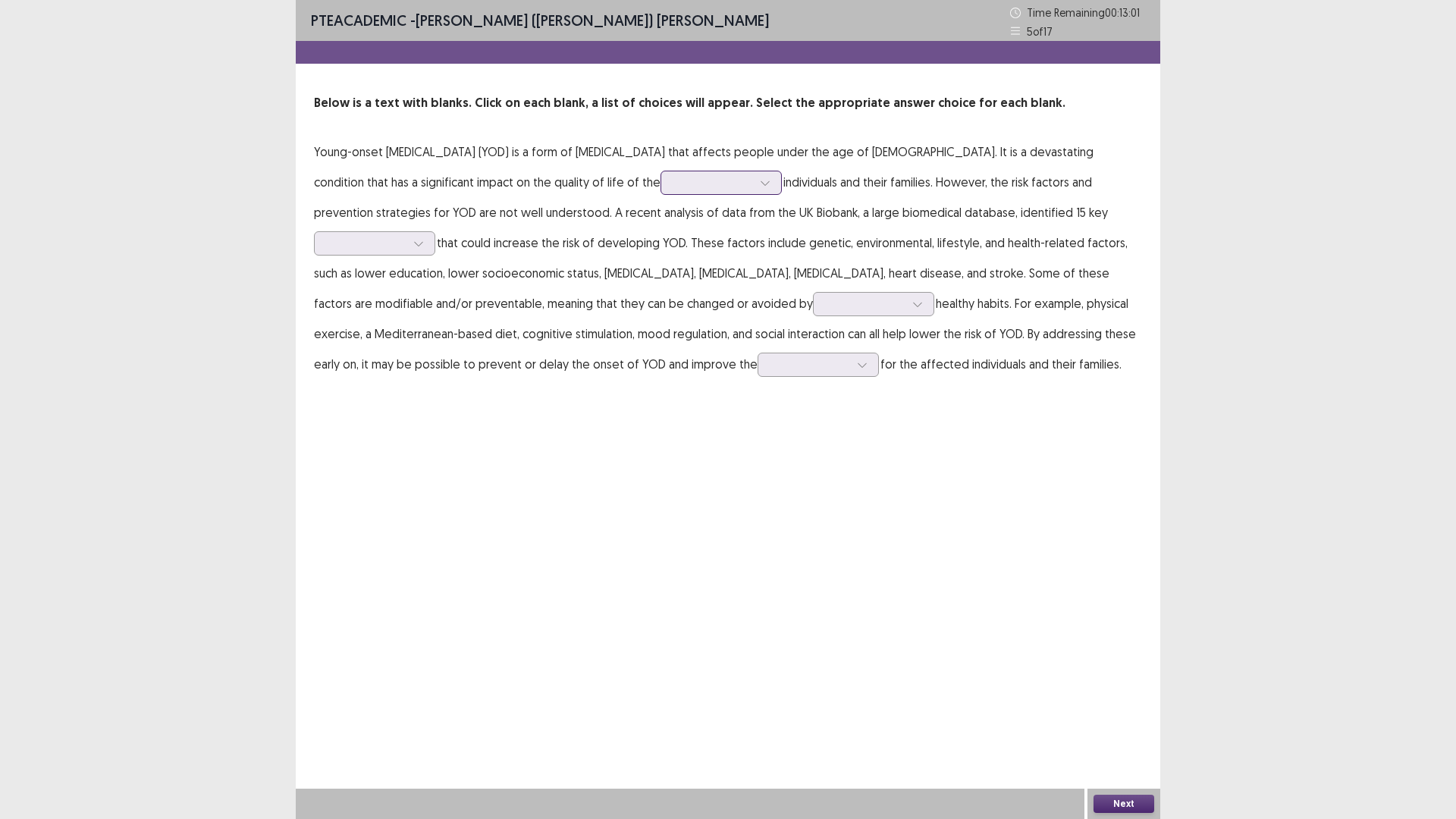
click at [674, 188] on div at bounding box center [713, 182] width 79 height 14
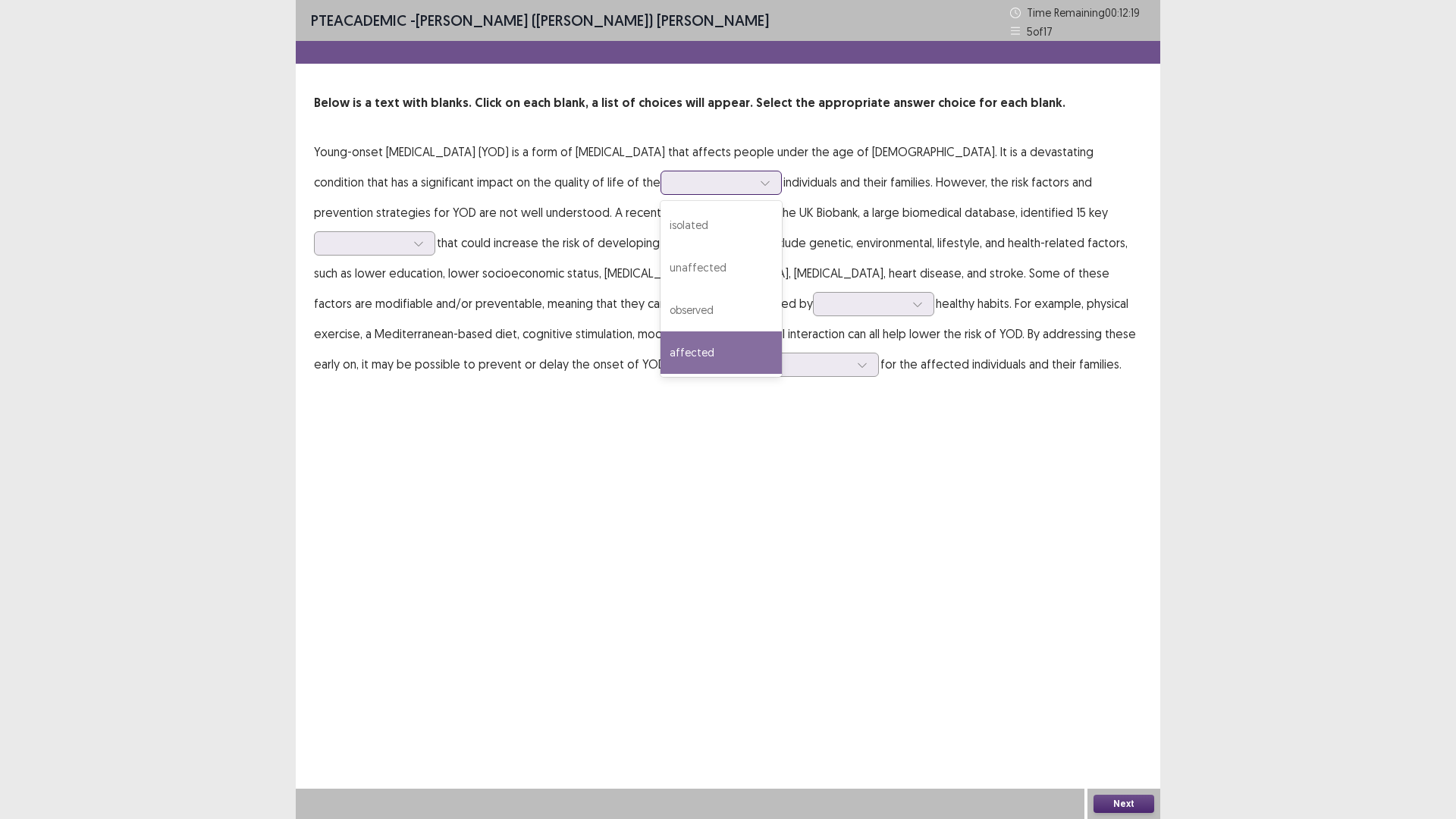
click at [660, 343] on div "affected" at bounding box center [720, 352] width 121 height 42
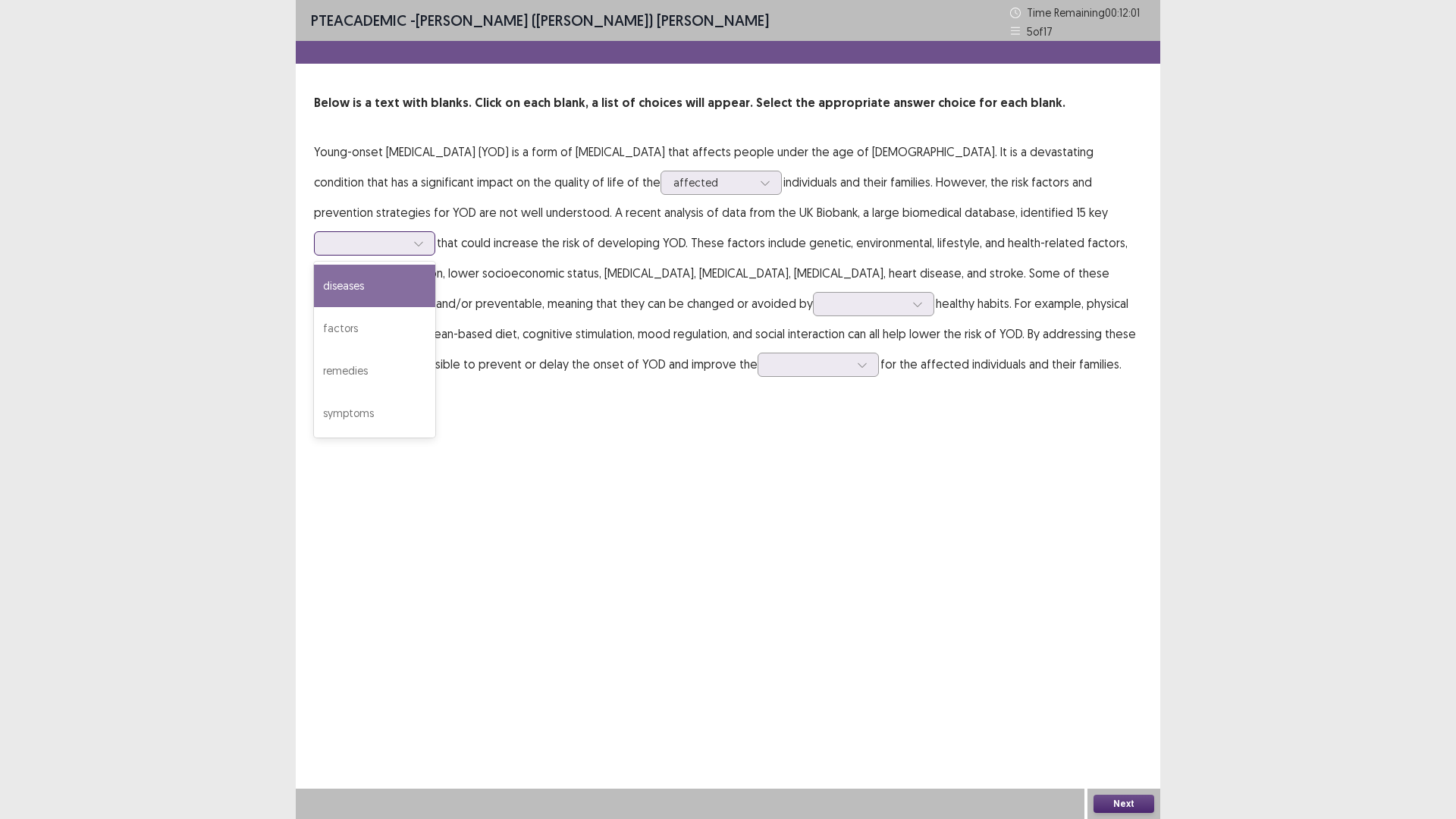
click at [406, 235] on div at bounding box center [366, 242] width 79 height 14
click at [435, 310] on div "factors" at bounding box center [374, 327] width 121 height 42
click at [826, 305] on div at bounding box center [865, 303] width 79 height 14
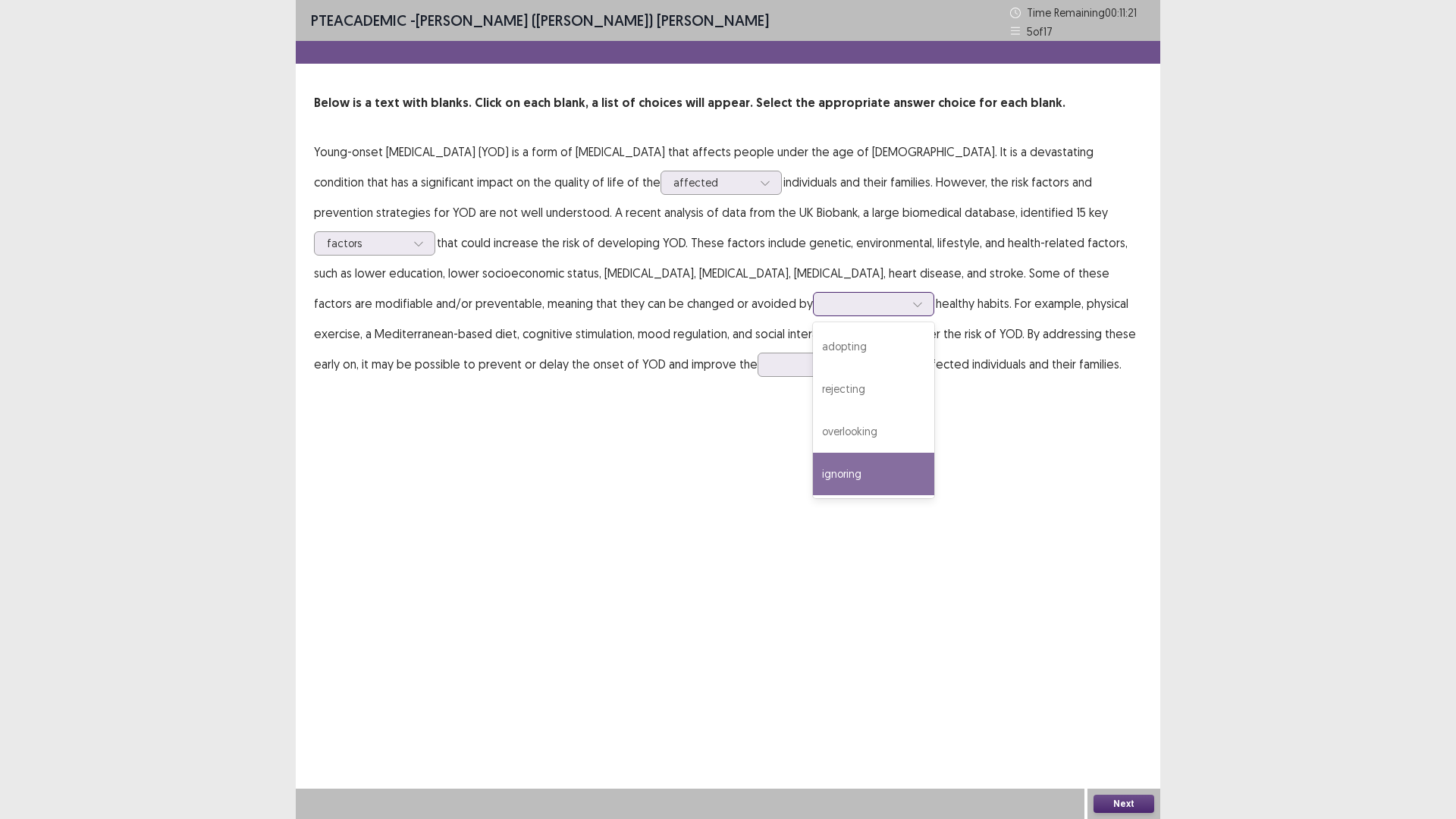
click at [813, 464] on div "ignoring" at bounding box center [873, 474] width 121 height 42
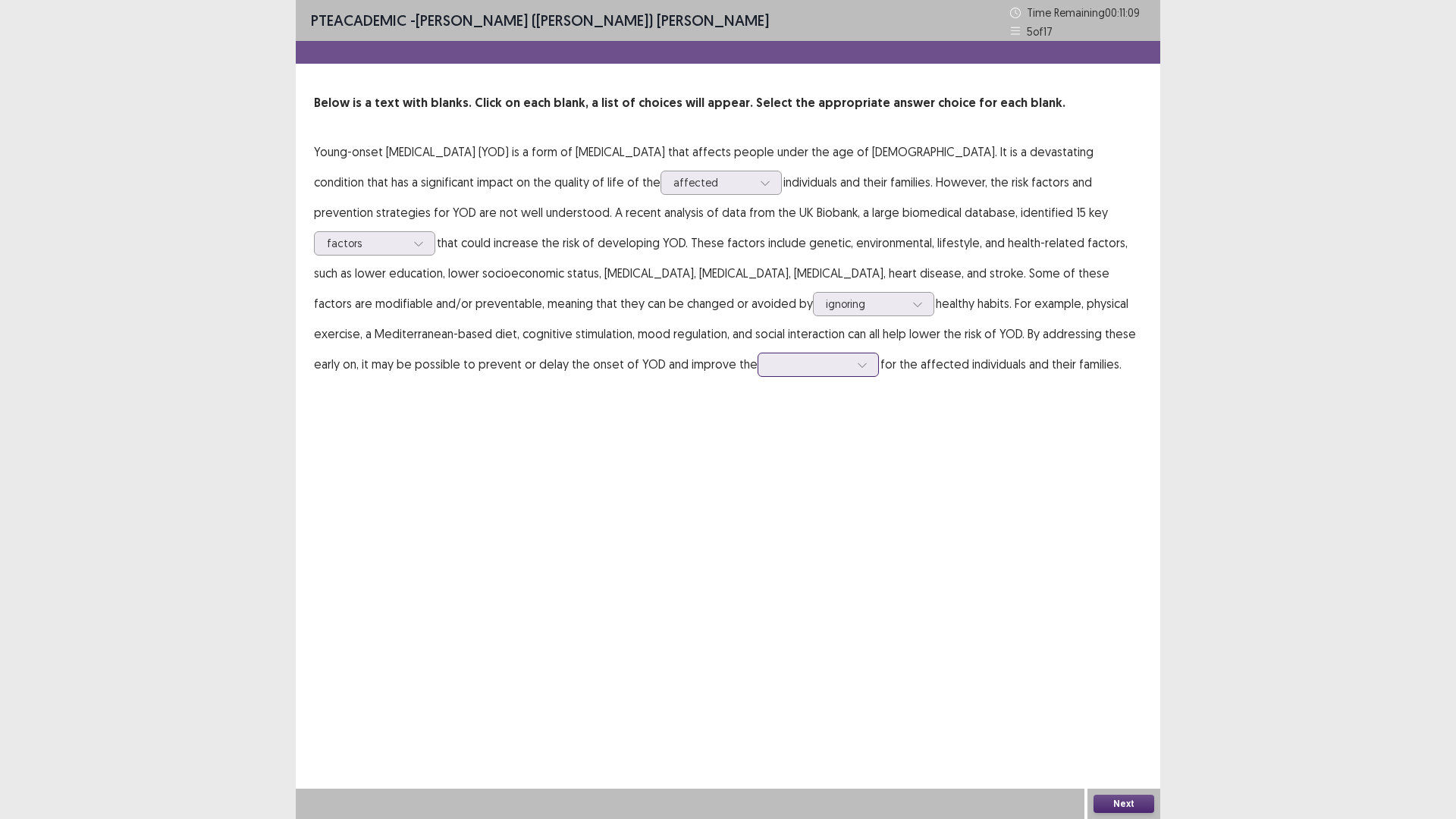
click at [770, 366] on div at bounding box center [810, 364] width 79 height 14
click at [758, 455] on div "outcomes" at bounding box center [818, 449] width 121 height 42
click at [1114, 801] on button "Next" at bounding box center [1124, 803] width 61 height 18
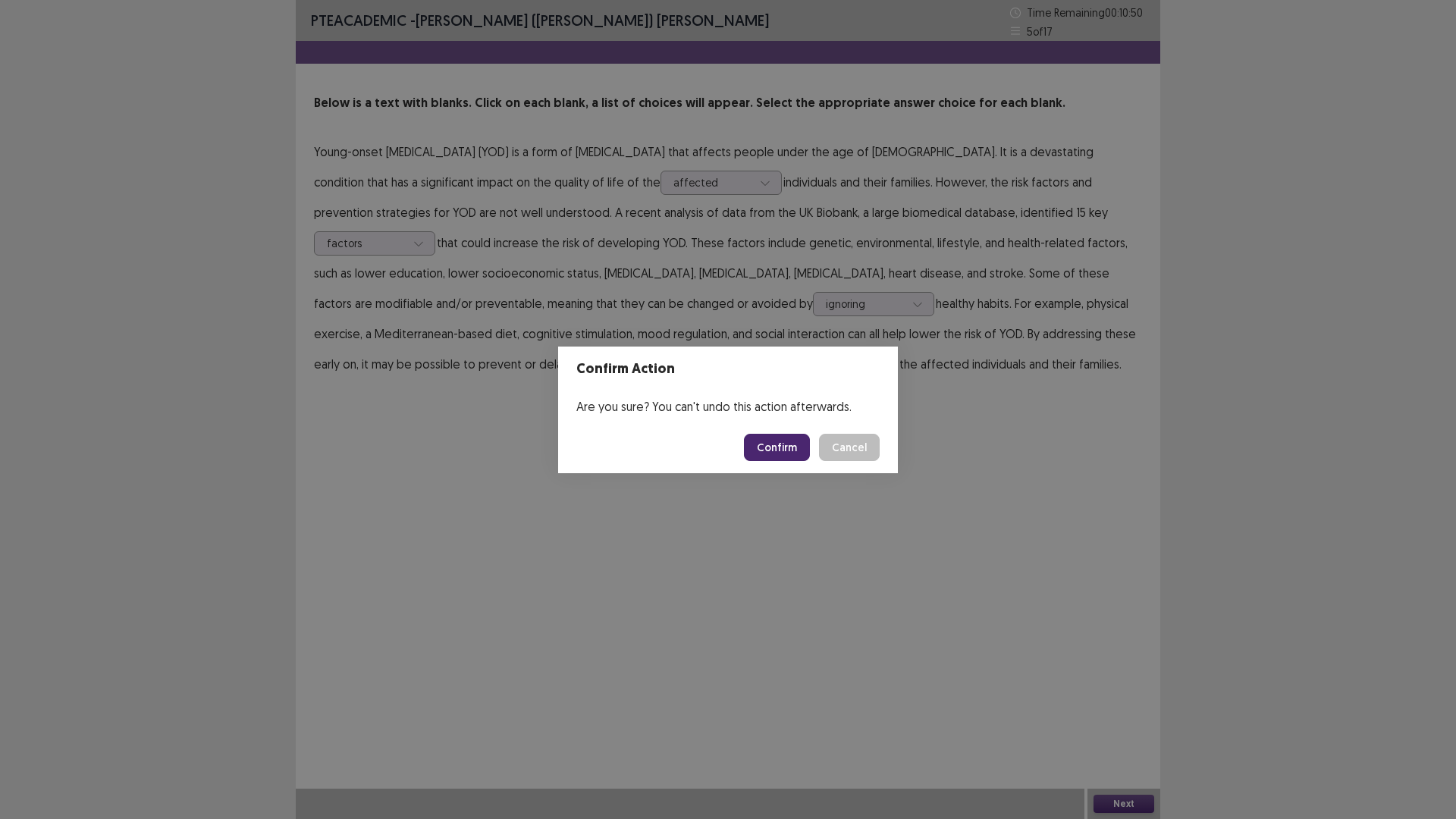
click at [773, 448] on button "Confirm" at bounding box center [777, 447] width 66 height 27
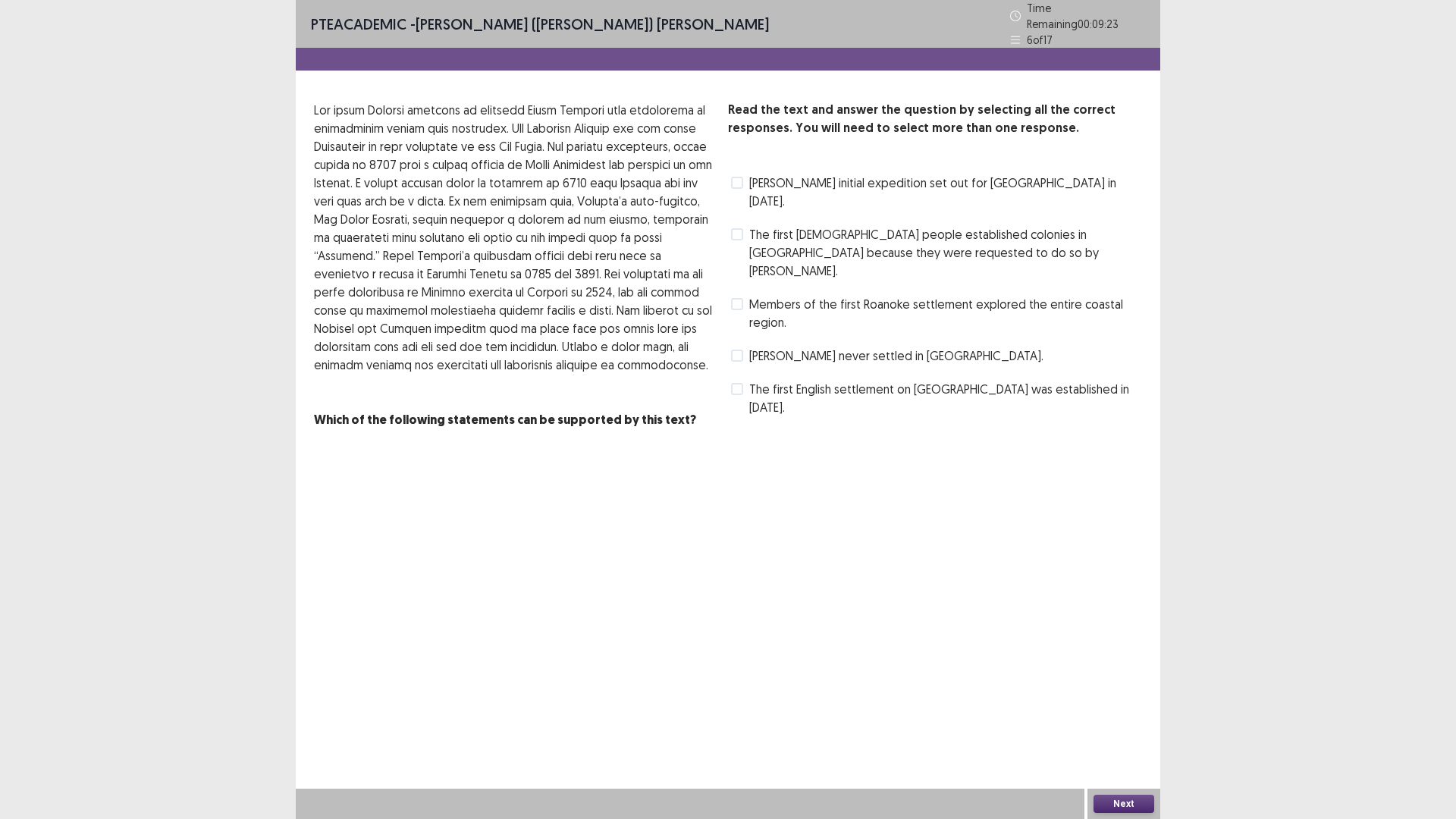
click at [739, 383] on span at bounding box center [736, 388] width 12 height 12
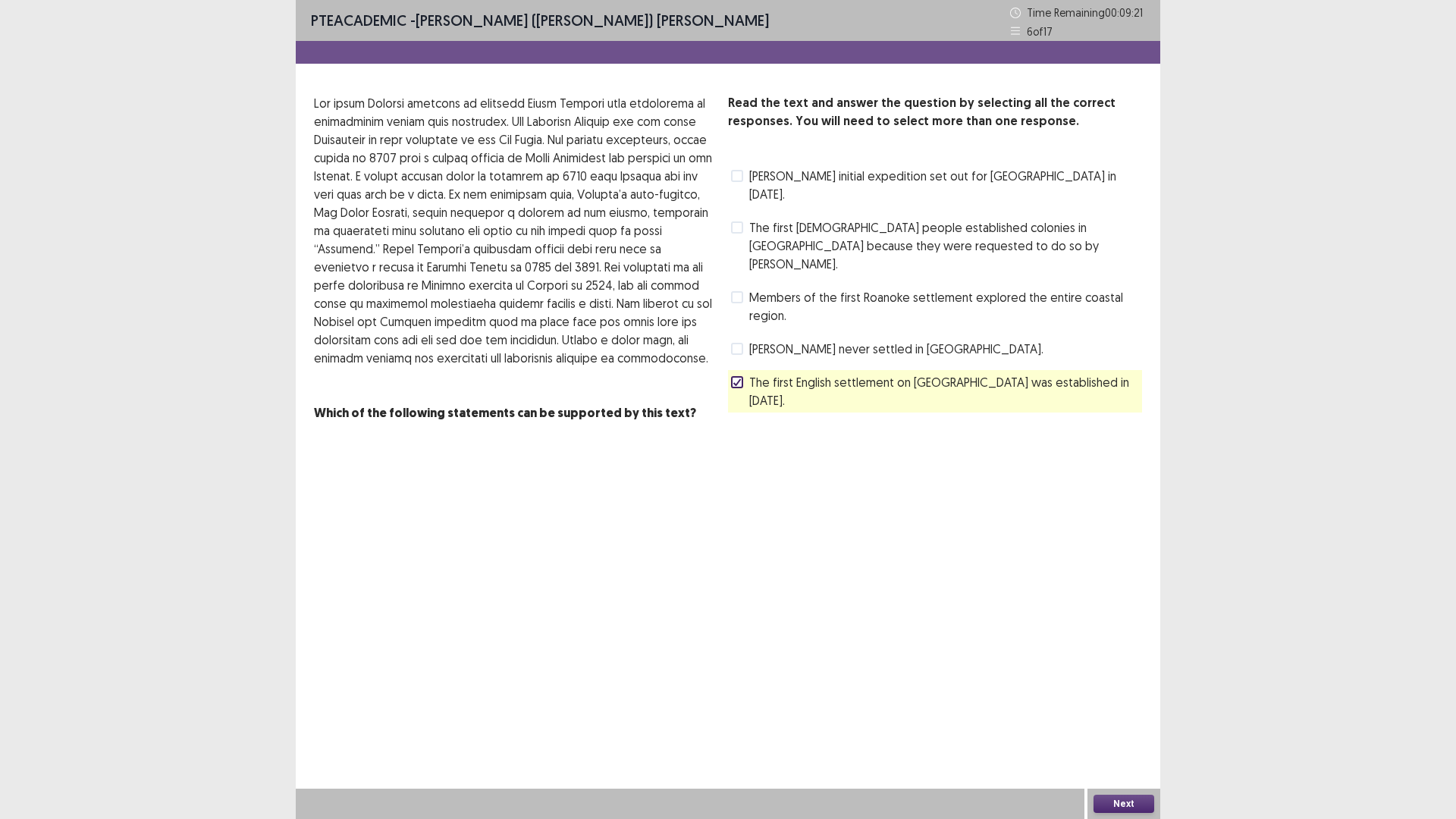
click at [1136, 802] on button "Next" at bounding box center [1124, 803] width 61 height 18
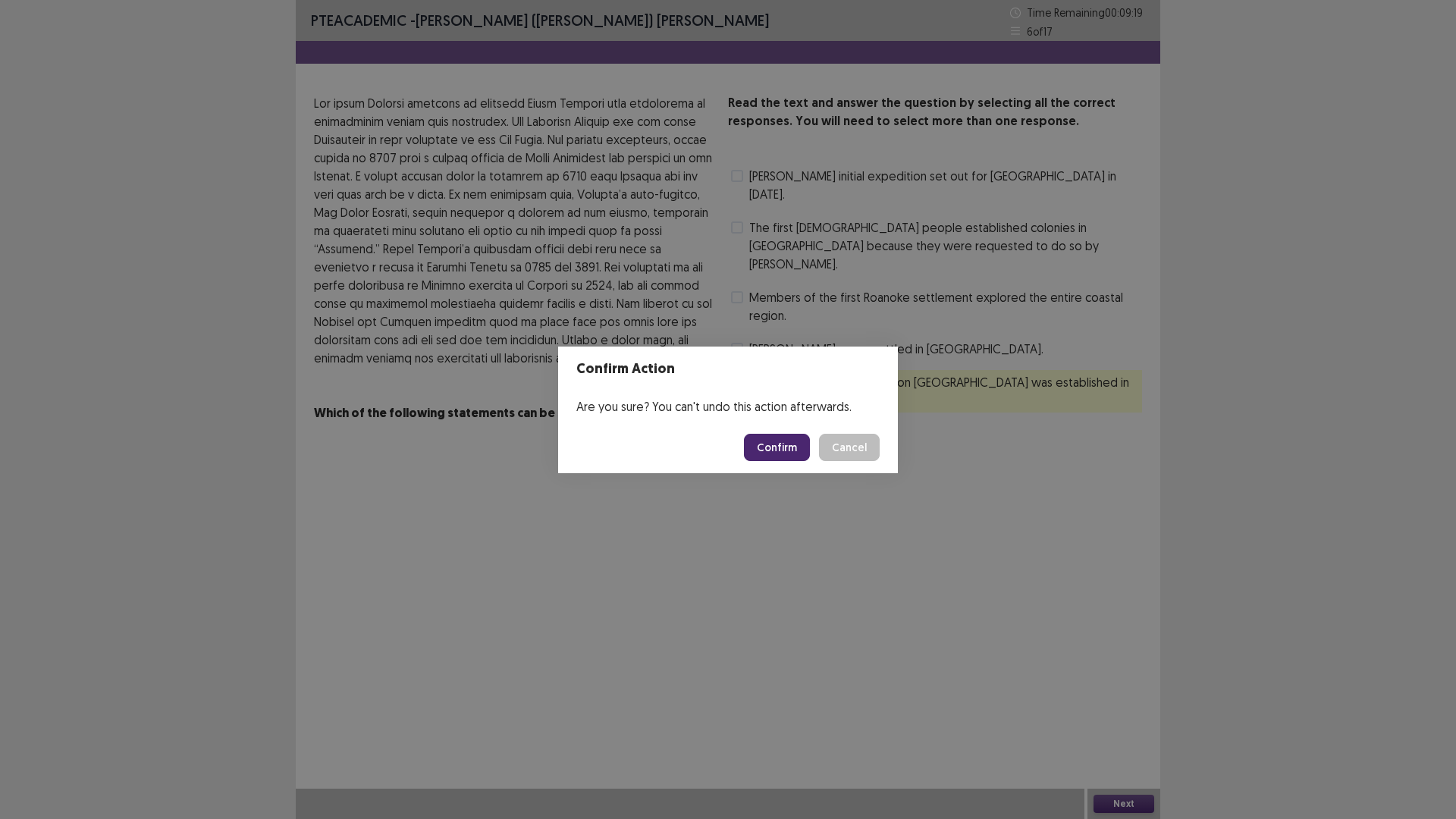
click at [789, 439] on button "Confirm" at bounding box center [777, 447] width 66 height 27
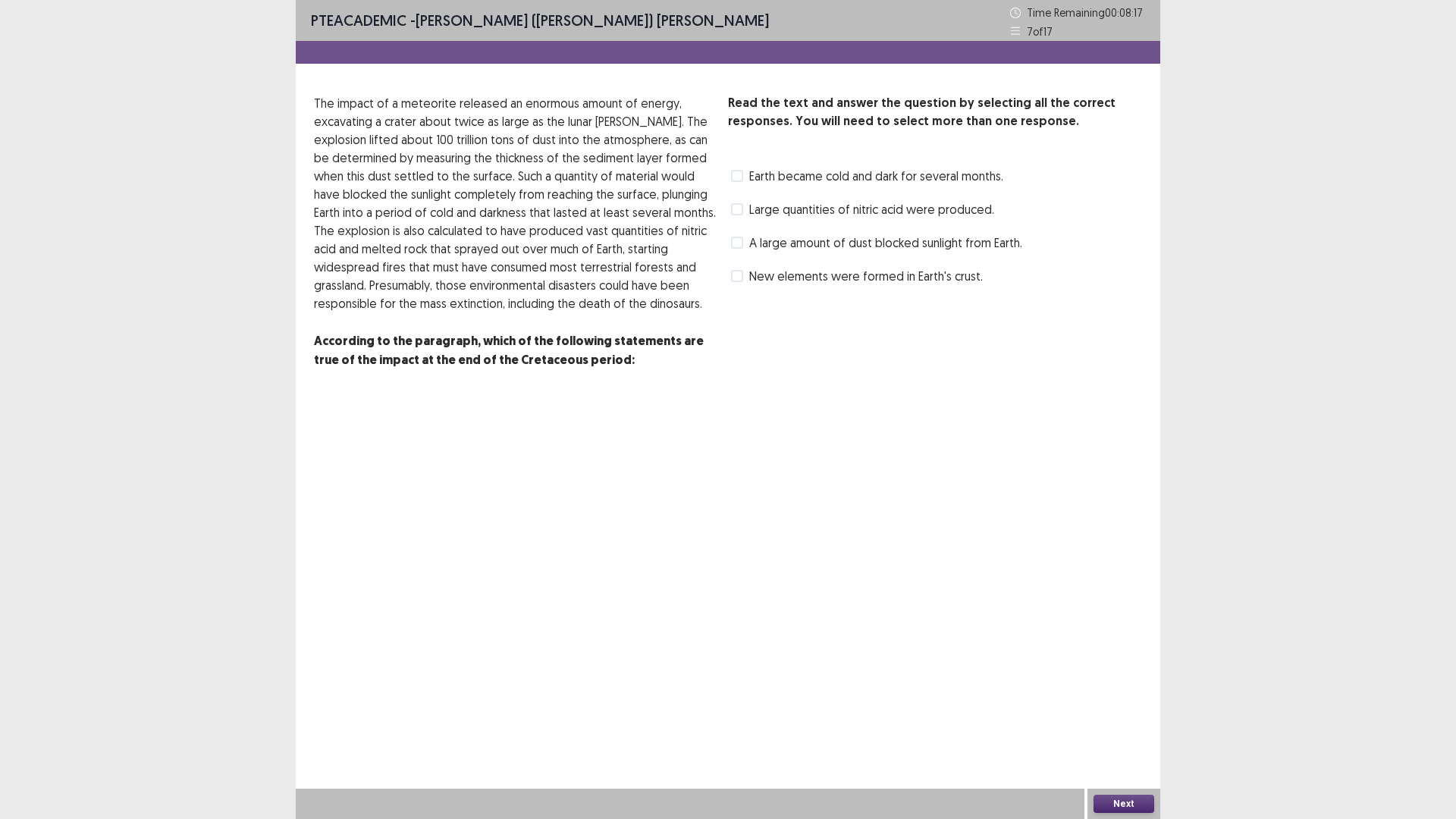
click at [743, 176] on span at bounding box center [736, 175] width 12 height 12
click at [1100, 811] on button "Next" at bounding box center [1124, 803] width 61 height 18
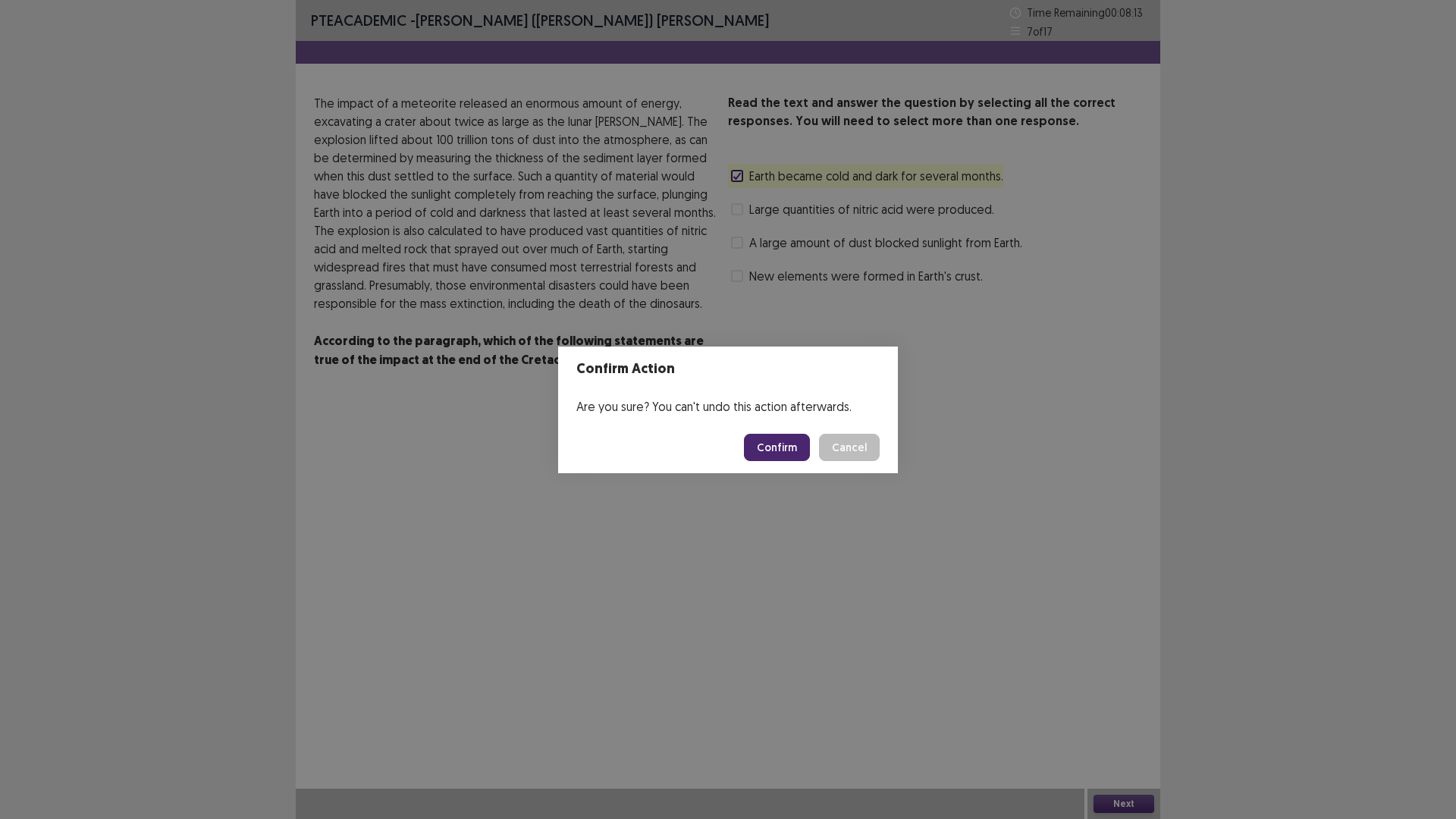
click at [778, 454] on button "Confirm" at bounding box center [777, 447] width 66 height 27
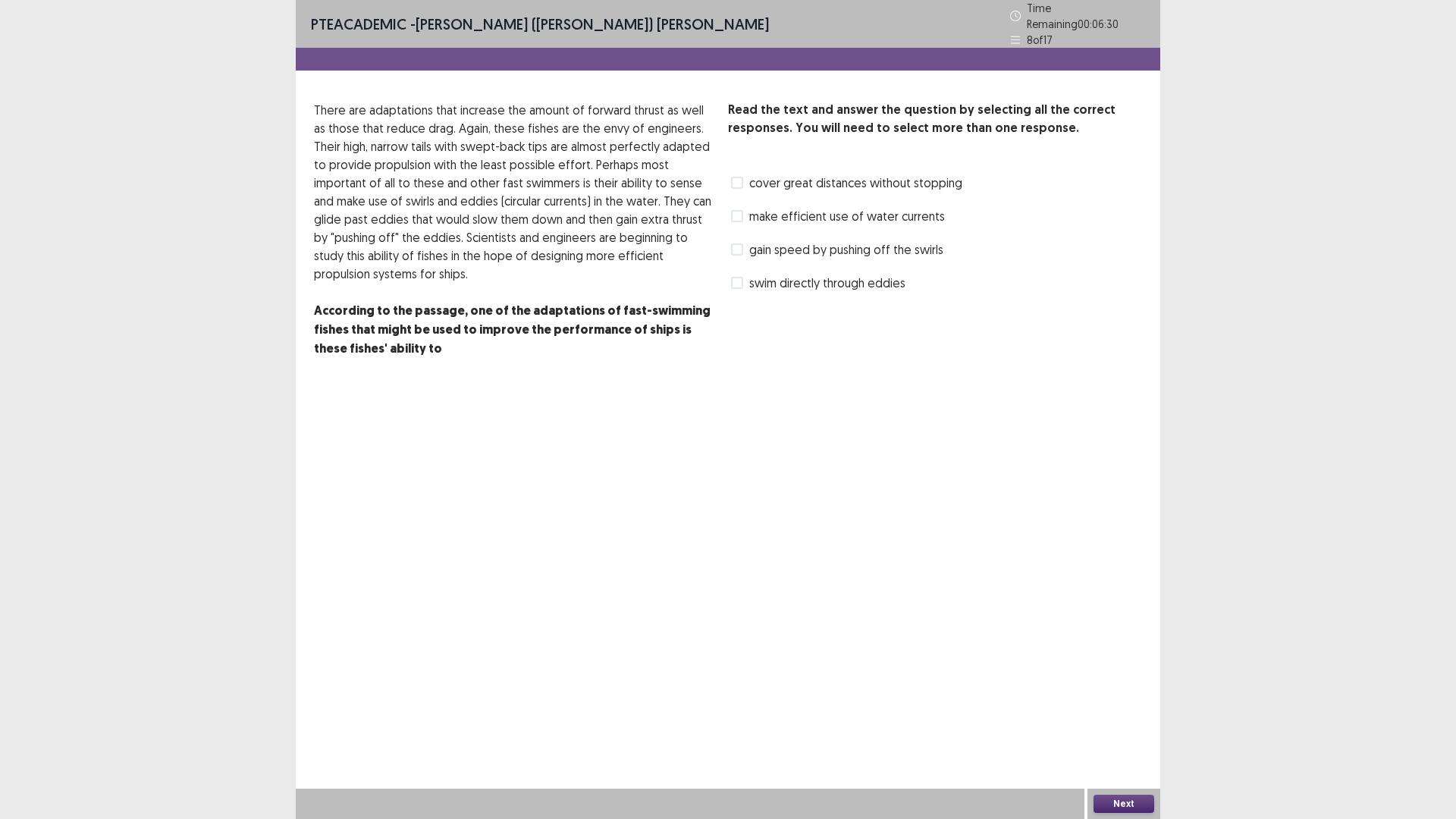
drag, startPoint x: 742, startPoint y: 242, endPoint x: 739, endPoint y: 268, distance: 26.2
click at [740, 244] on span at bounding box center [736, 250] width 12 height 12
click at [739, 274] on label "swim directly through eddies" at bounding box center [818, 282] width 174 height 18
click at [1141, 805] on button "Next" at bounding box center [1124, 803] width 61 height 18
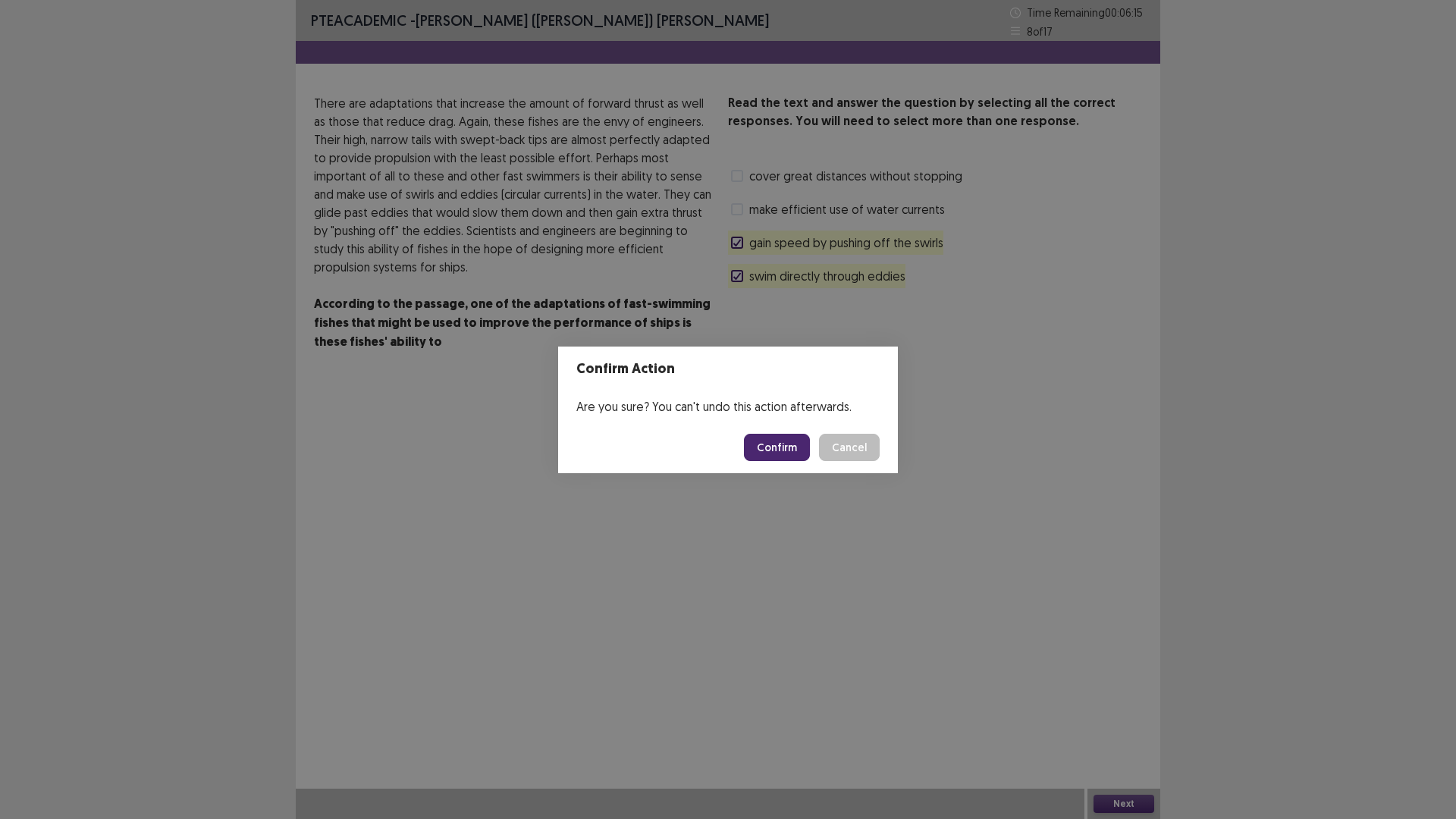
click at [768, 449] on button "Confirm" at bounding box center [777, 447] width 66 height 27
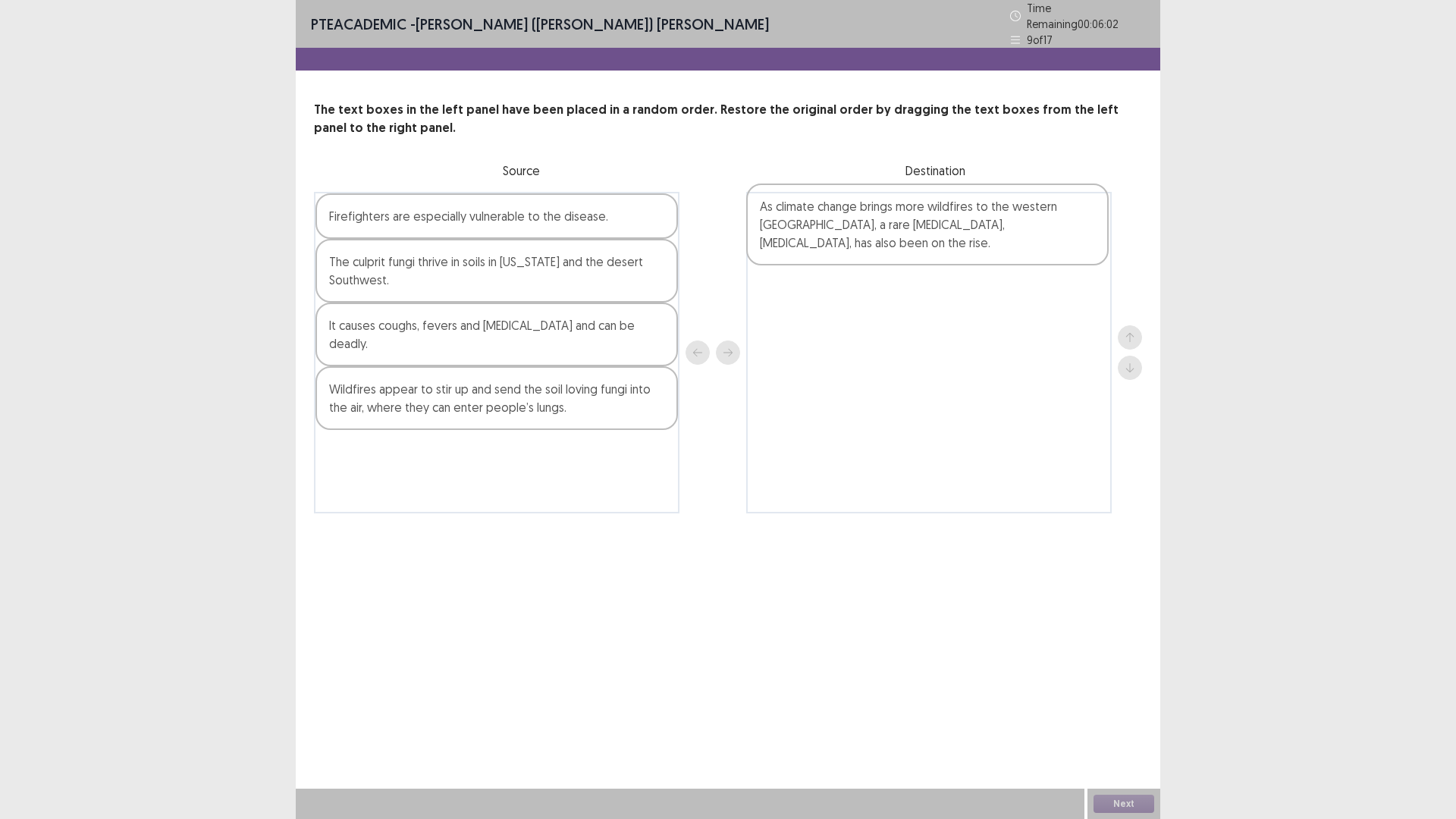
drag, startPoint x: 442, startPoint y: 391, endPoint x: 877, endPoint y: 234, distance: 462.5
click at [877, 234] on div "Firefighters are especially vulnerable to the disease. The culprit fungi thrive…" at bounding box center [728, 353] width 828 height 322
click at [455, 387] on div "Wildfires appear to stir up and send the soil loving fungi into the air, where …" at bounding box center [496, 399] width 362 height 64
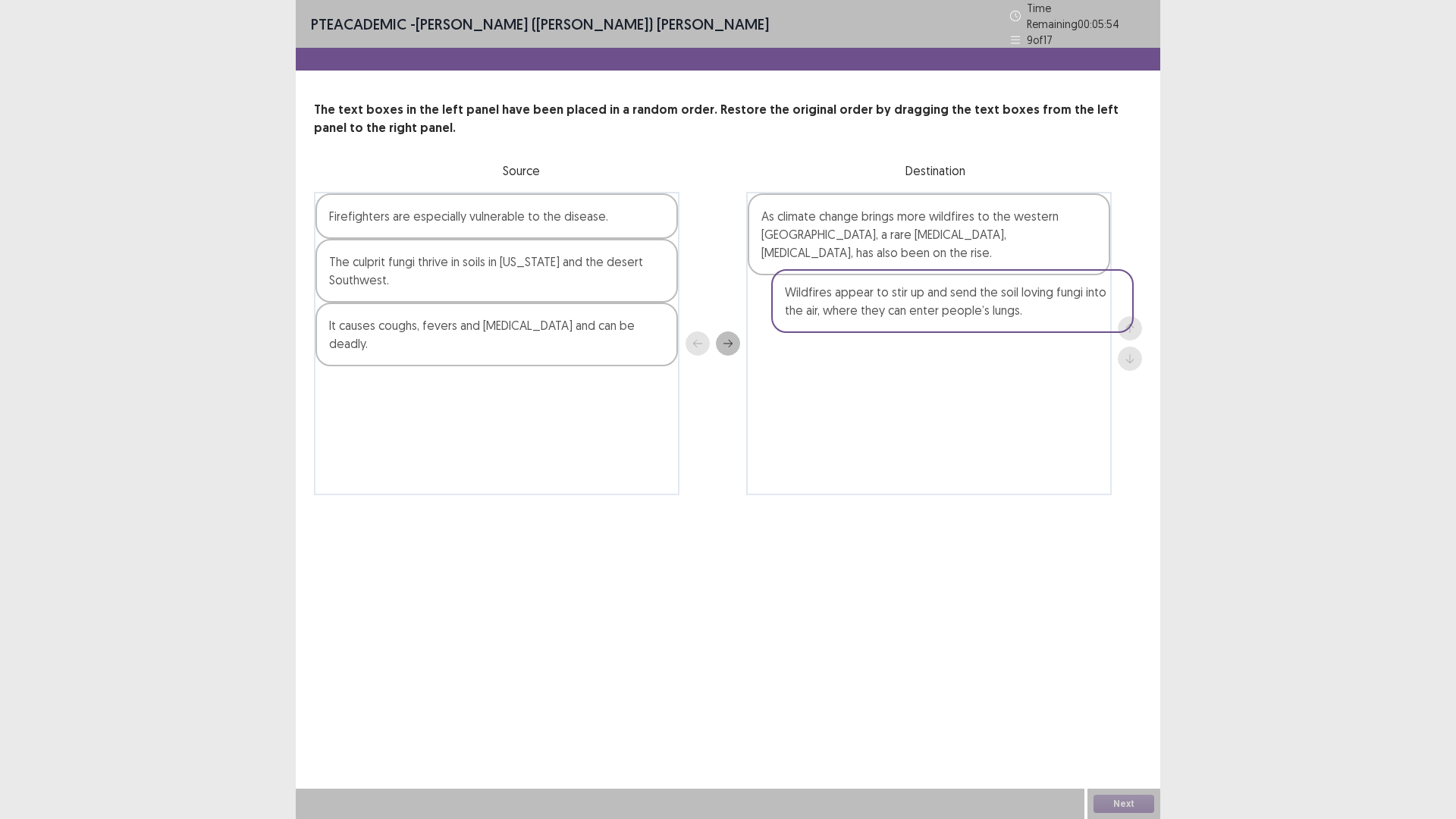
drag, startPoint x: 455, startPoint y: 387, endPoint x: 890, endPoint y: 315, distance: 440.9
click at [890, 315] on div "Firefighters are especially vulnerable to the disease. The culprit fungi thrive…" at bounding box center [728, 343] width 828 height 303
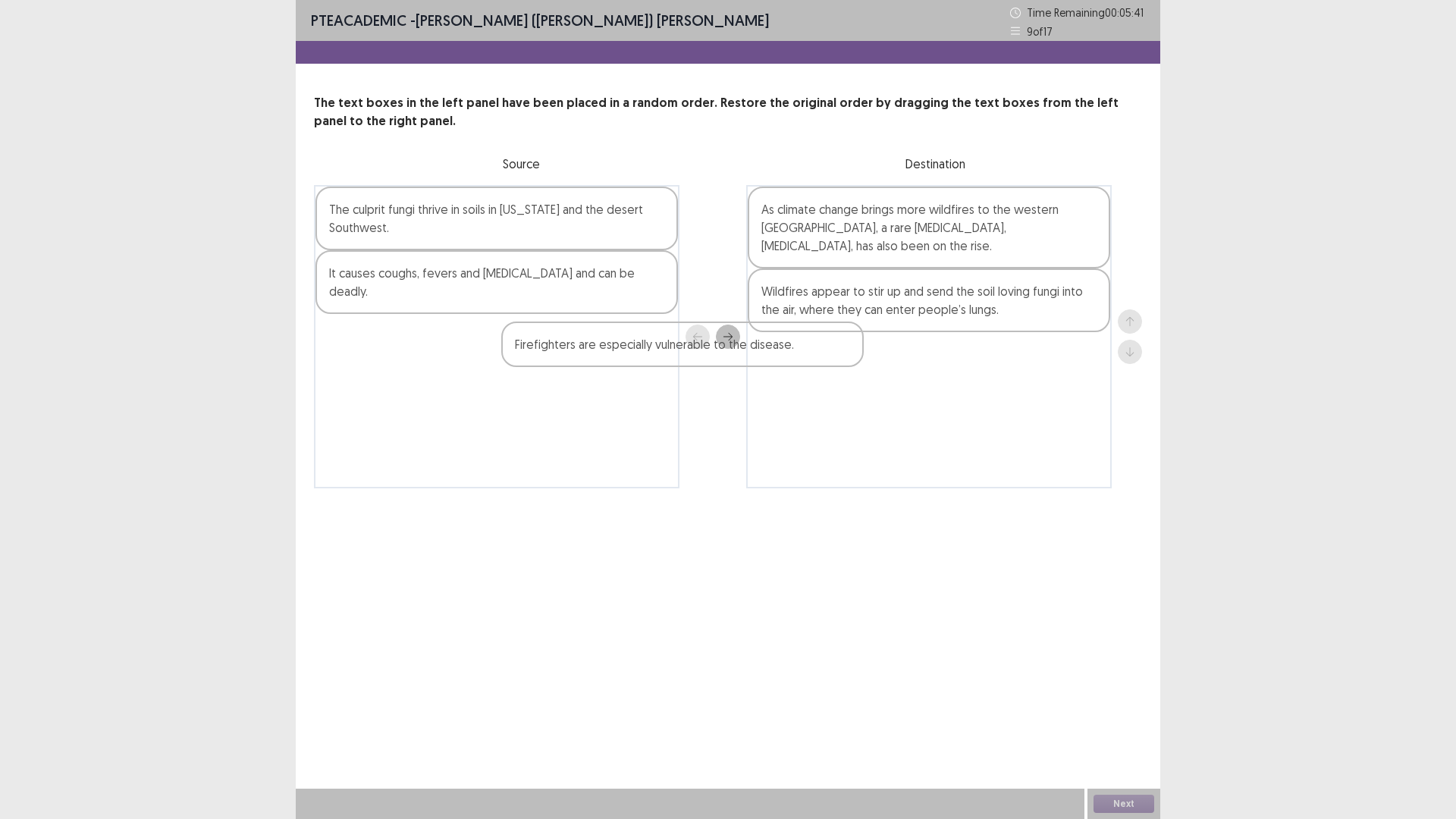
drag, startPoint x: 557, startPoint y: 227, endPoint x: 870, endPoint y: 389, distance: 352.4
click at [857, 390] on div "Firefighters are especially vulnerable to the disease. The culprit fungi thrive…" at bounding box center [728, 336] width 828 height 303
drag, startPoint x: 899, startPoint y: 383, endPoint x: 911, endPoint y: 384, distance: 12.0
click at [911, 383] on div "As climate change brings more wildfires to the western United States, a rare fu…" at bounding box center [930, 336] width 366 height 303
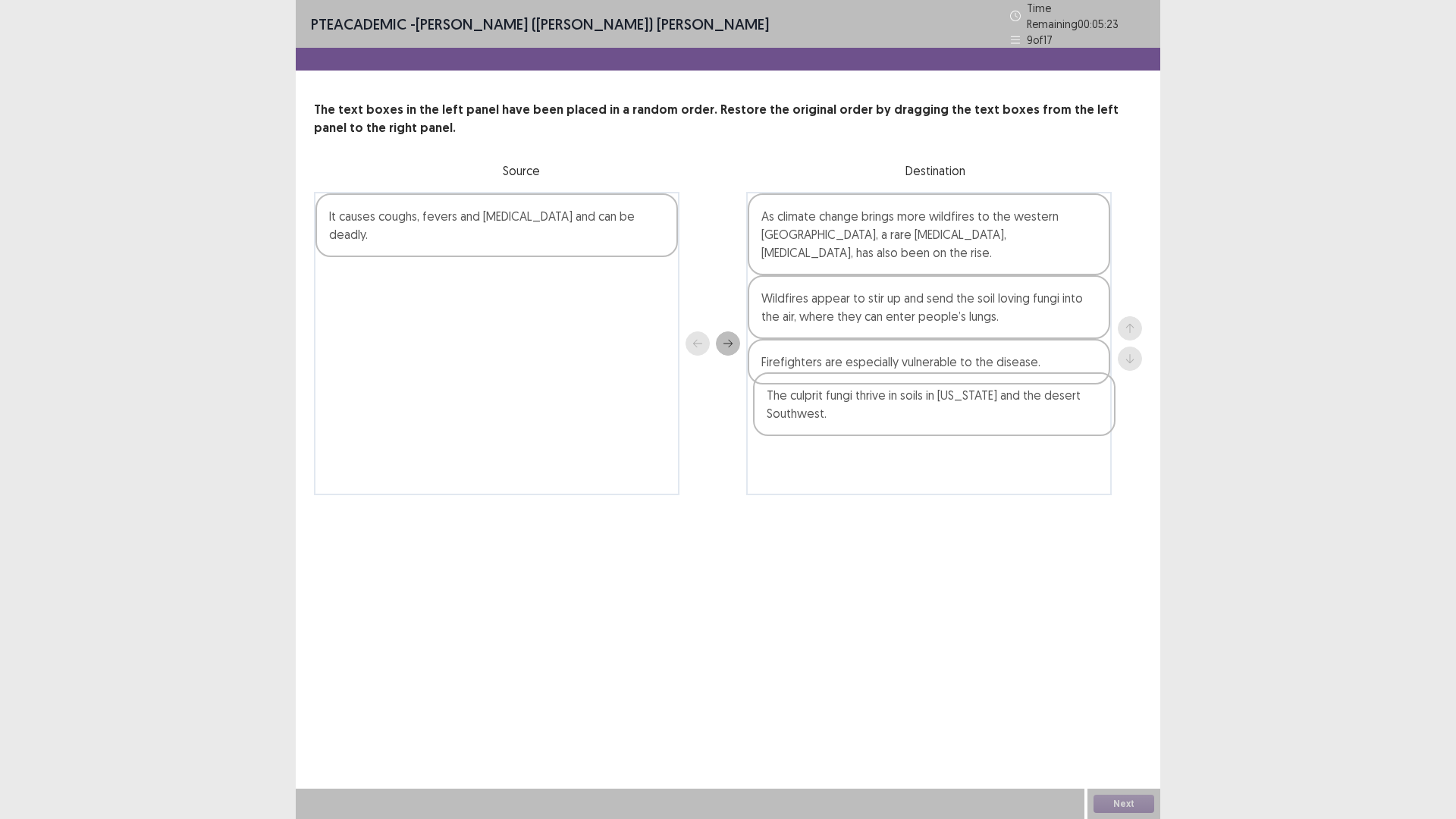
drag, startPoint x: 537, startPoint y: 228, endPoint x: 960, endPoint y: 425, distance: 466.6
click at [964, 422] on div "The culprit fungi thrive in soils in California and the desert Southwest. It ca…" at bounding box center [728, 343] width 828 height 303
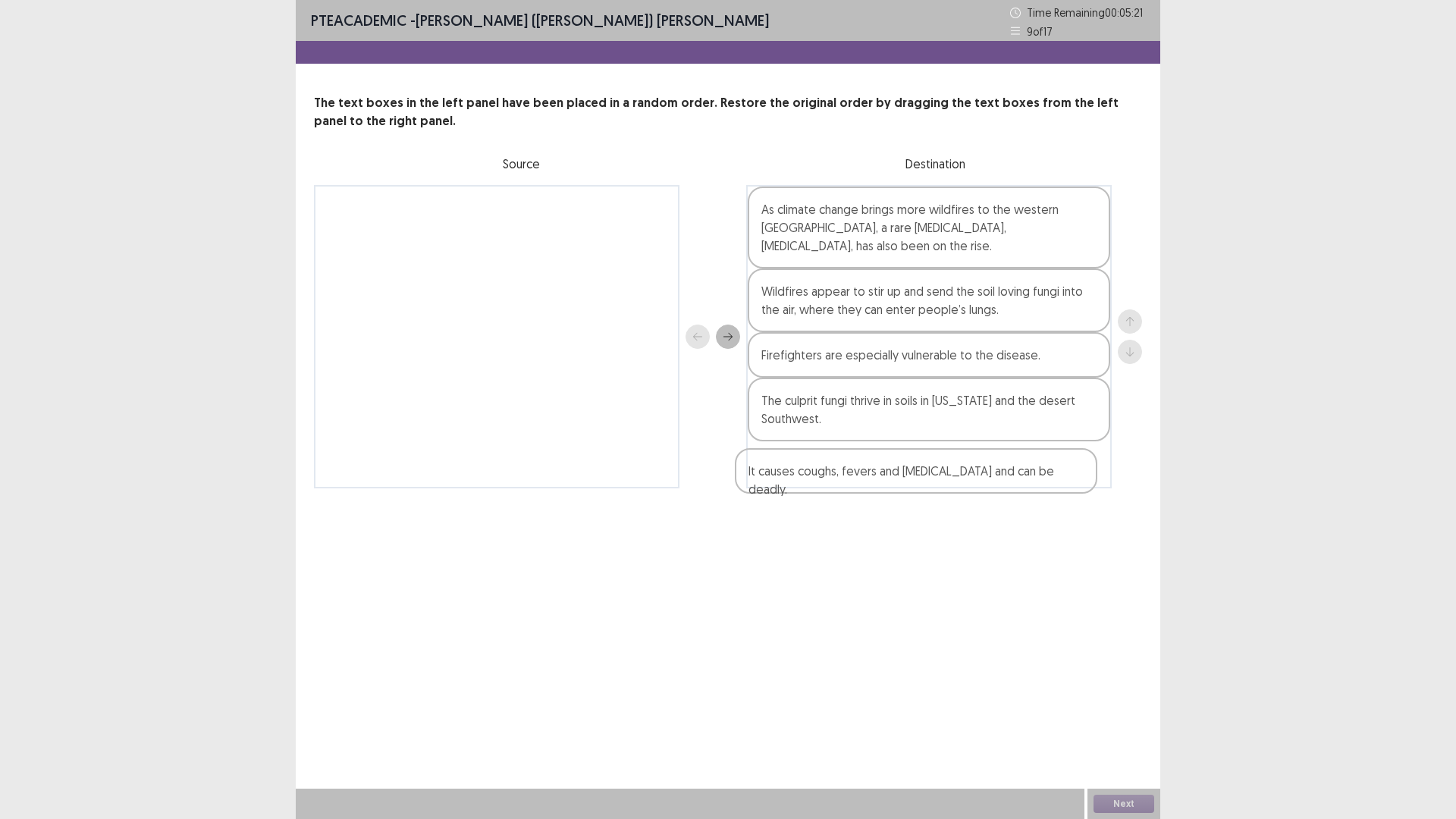
drag, startPoint x: 635, startPoint y: 224, endPoint x: 1064, endPoint y: 489, distance: 504.2
click at [1061, 489] on div "PTE academic - Murari (Shambhav) Subedi Time Remaining 00 : 05 : 21 9 of 17 The…" at bounding box center [728, 259] width 865 height 519
click at [1129, 805] on button "Next" at bounding box center [1124, 803] width 61 height 18
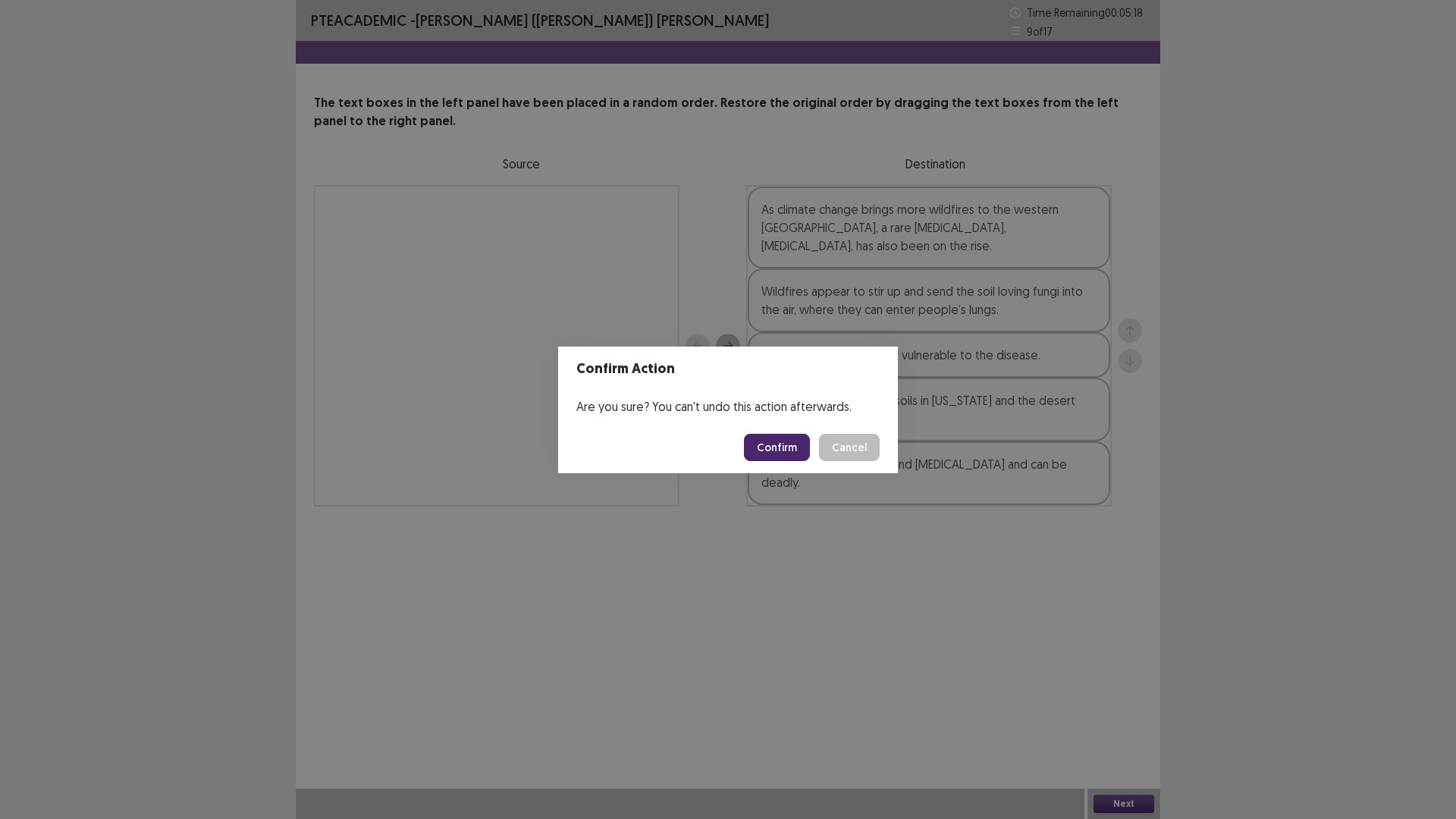
click at [775, 443] on button "Confirm" at bounding box center [777, 447] width 66 height 27
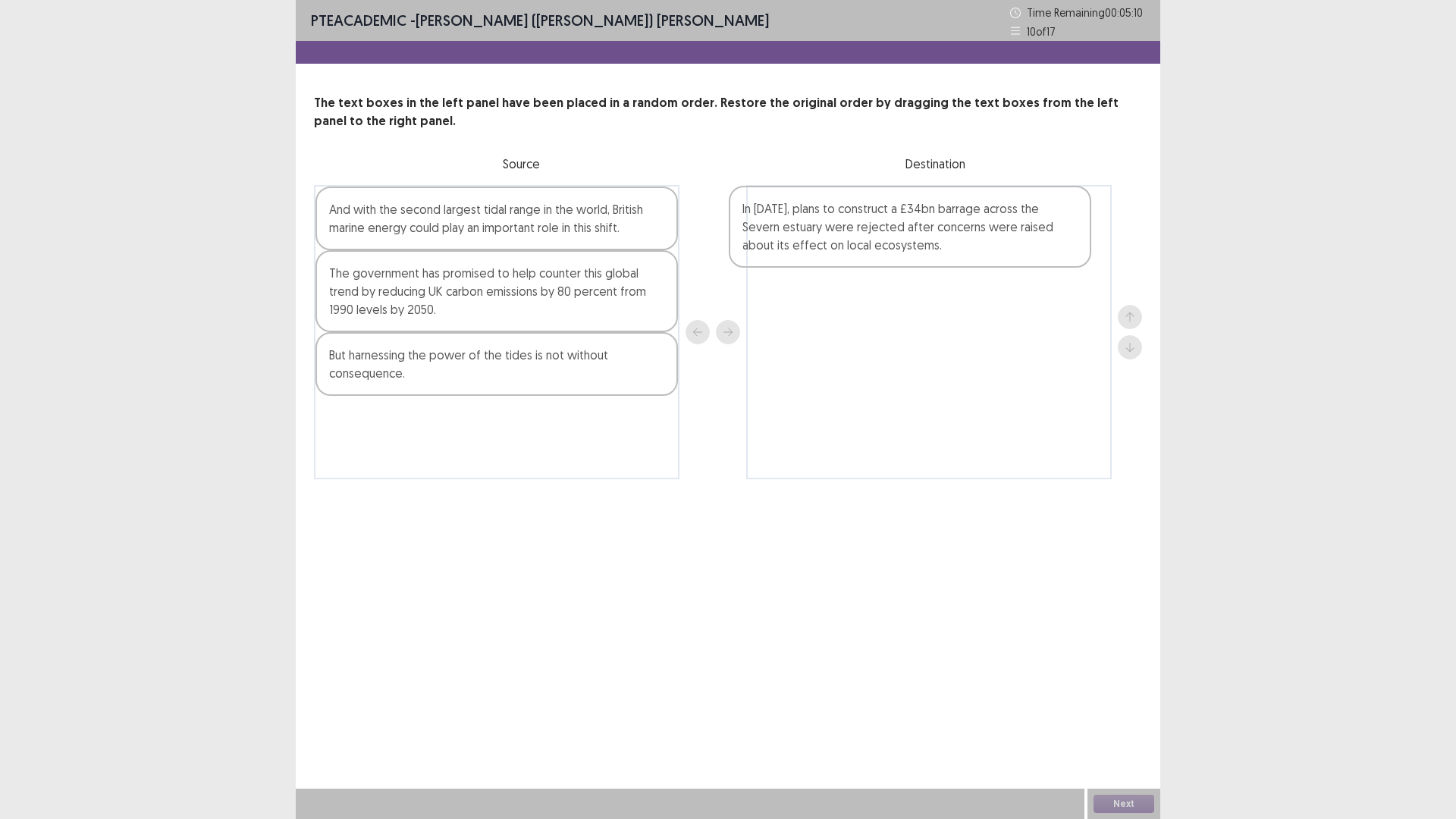
drag, startPoint x: 402, startPoint y: 387, endPoint x: 824, endPoint y: 237, distance: 447.9
click at [824, 237] on div "And with the second largest tidal range in the world, British marine energy cou…" at bounding box center [728, 332] width 828 height 295
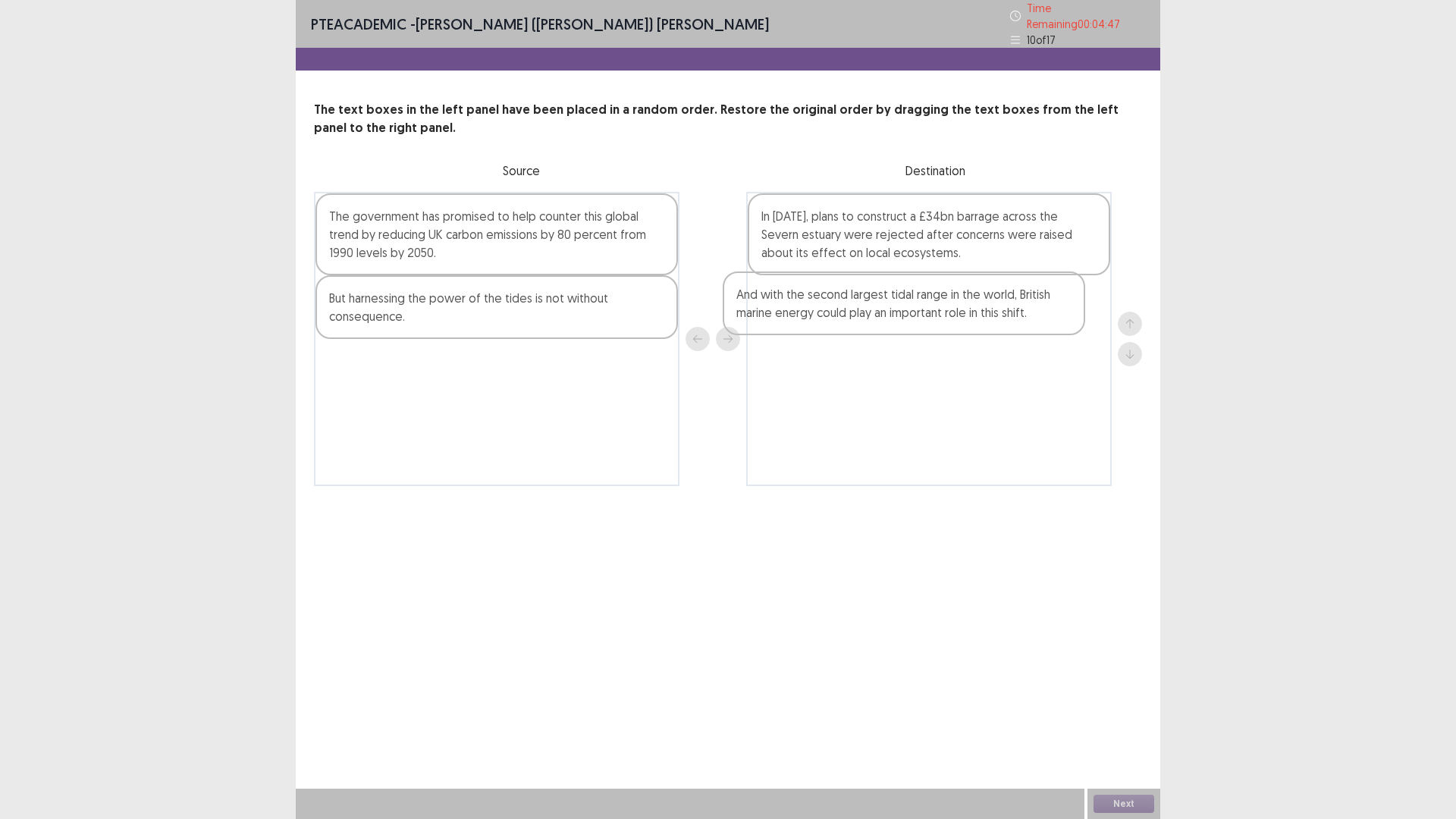
drag, startPoint x: 565, startPoint y: 229, endPoint x: 977, endPoint y: 313, distance: 420.5
click at [977, 313] on div "And with the second largest tidal range in the world, British marine energy cou…" at bounding box center [728, 340] width 828 height 295
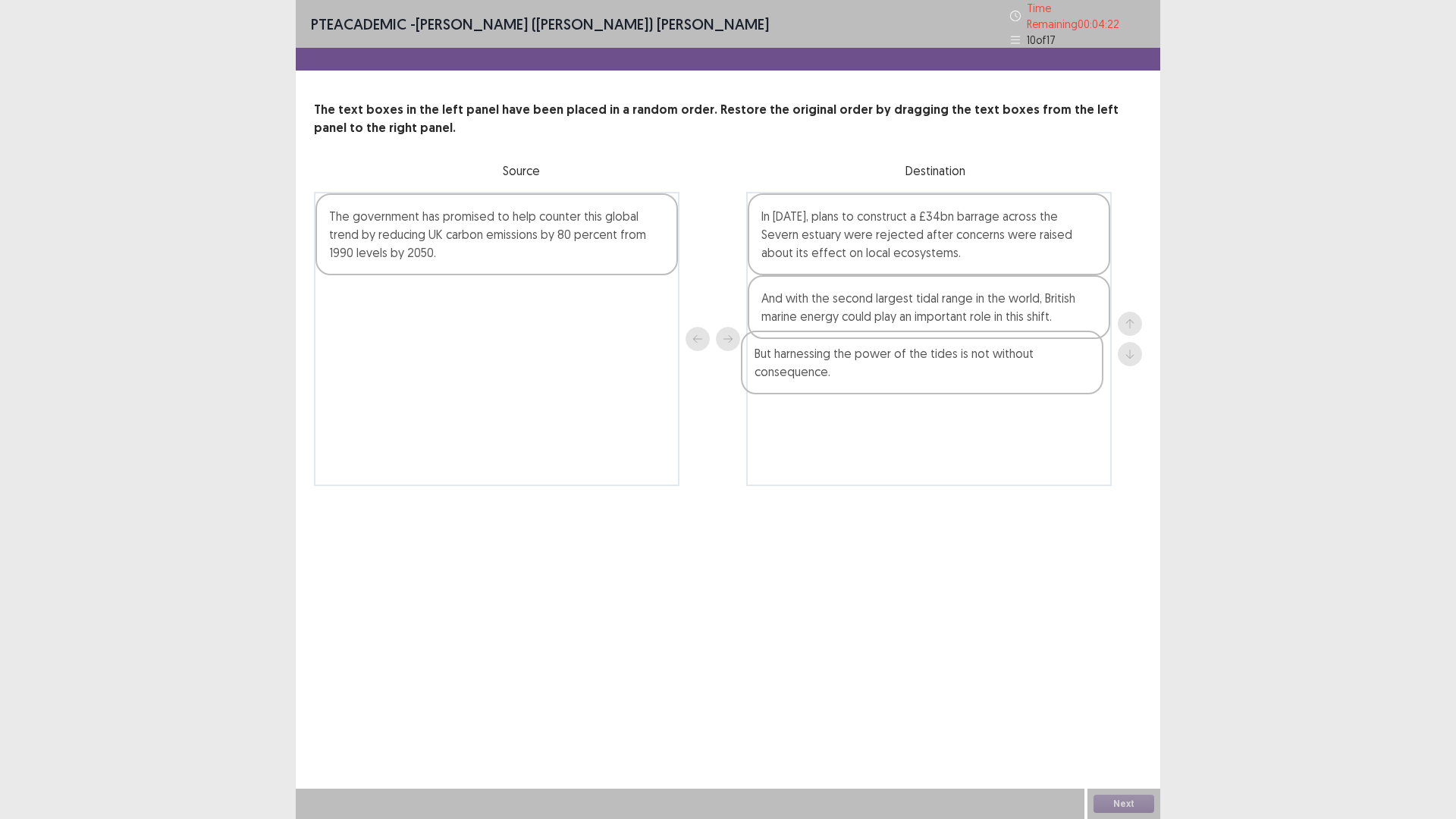
drag, startPoint x: 530, startPoint y: 294, endPoint x: 960, endPoint y: 359, distance: 434.9
click at [960, 359] on div "The government has promised to help counter this global trend by reducing UK ca…" at bounding box center [728, 340] width 828 height 295
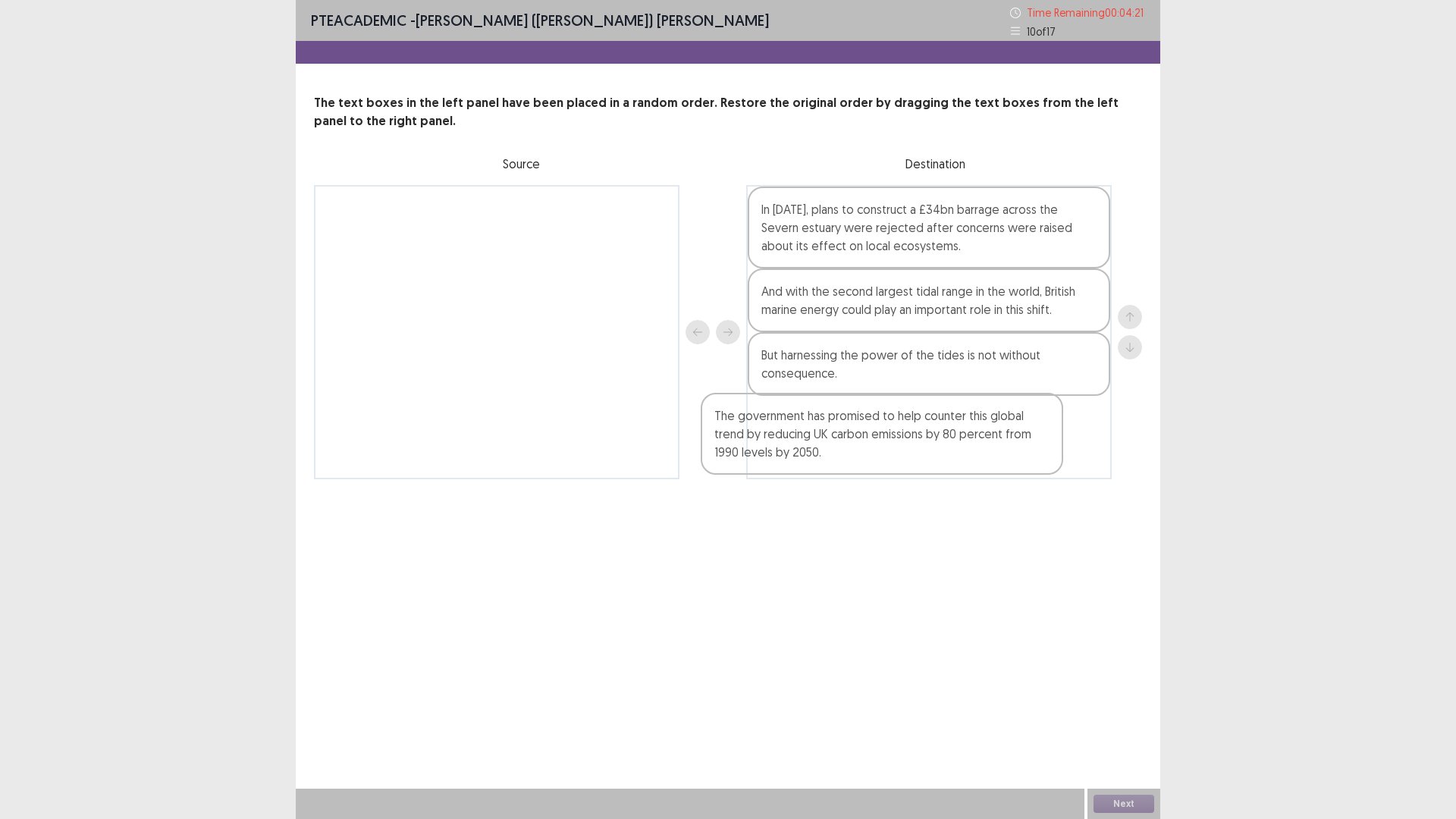
drag, startPoint x: 657, startPoint y: 244, endPoint x: 1075, endPoint y: 462, distance: 471.4
click at [1075, 462] on div "The government has promised to help counter this global trend by reducing UK ca…" at bounding box center [728, 332] width 828 height 295
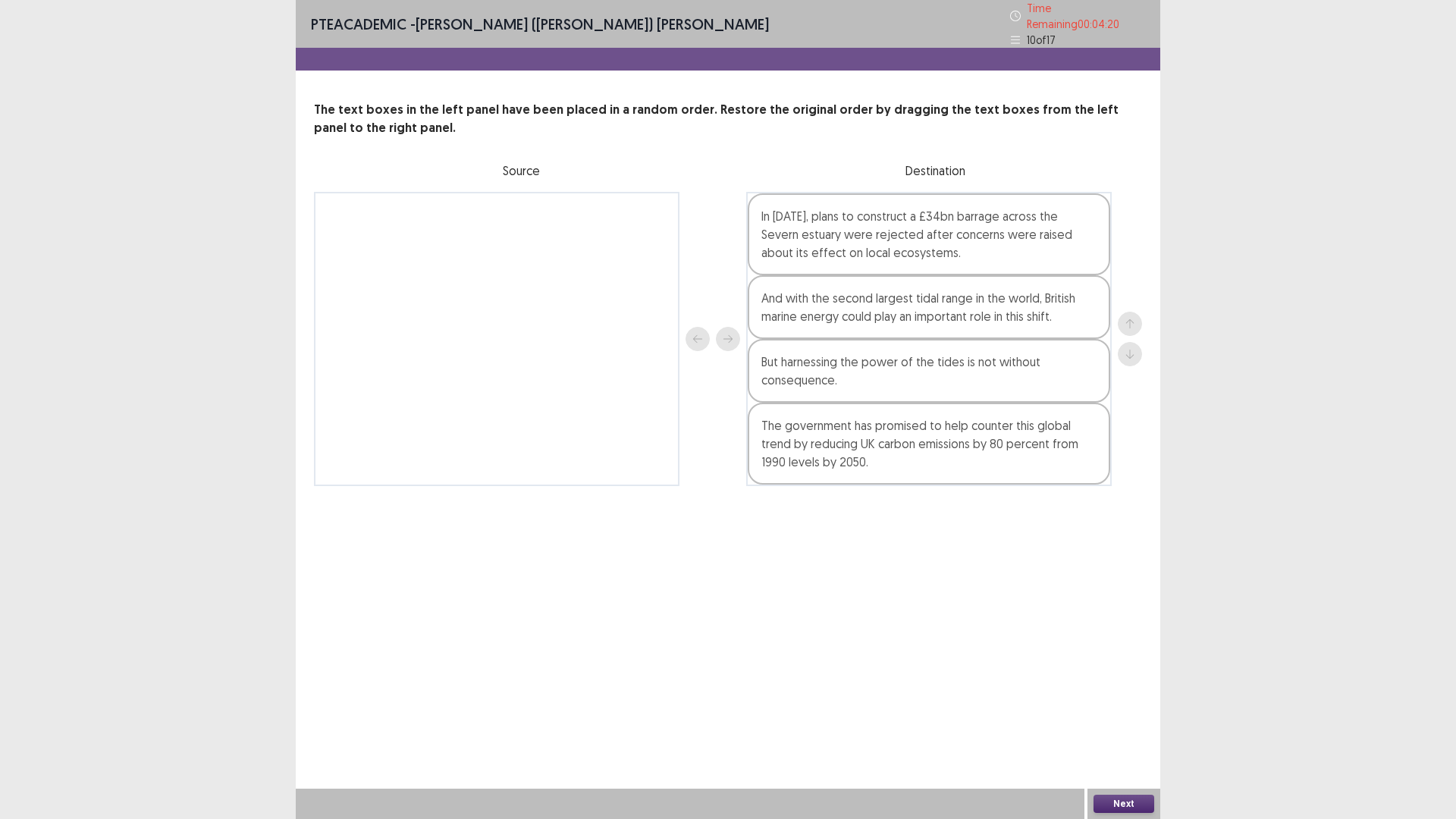
click at [1123, 809] on button "Next" at bounding box center [1124, 803] width 61 height 18
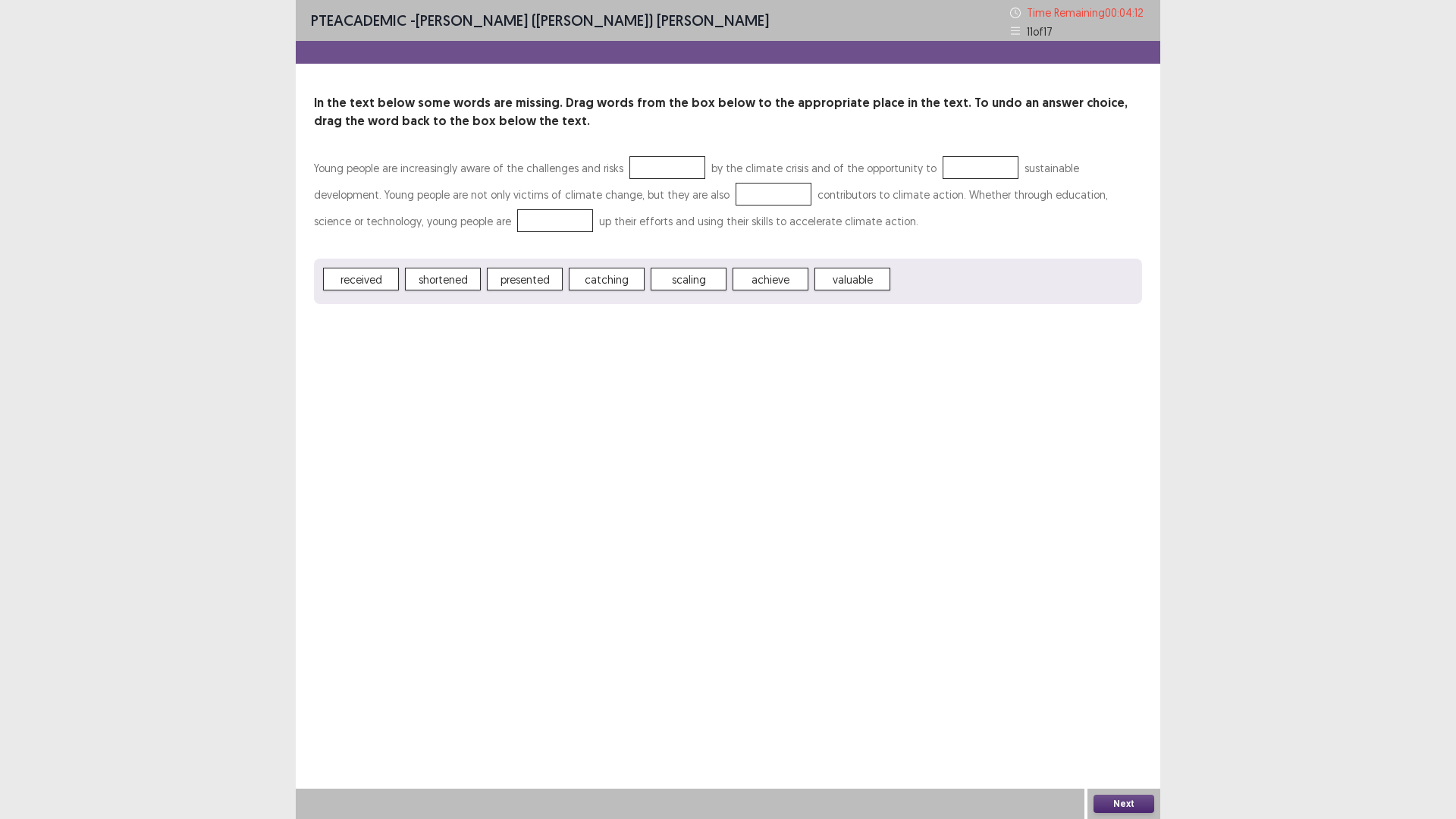
click at [652, 171] on div at bounding box center [667, 168] width 76 height 23
click at [1123, 796] on button "Next" at bounding box center [1124, 803] width 61 height 18
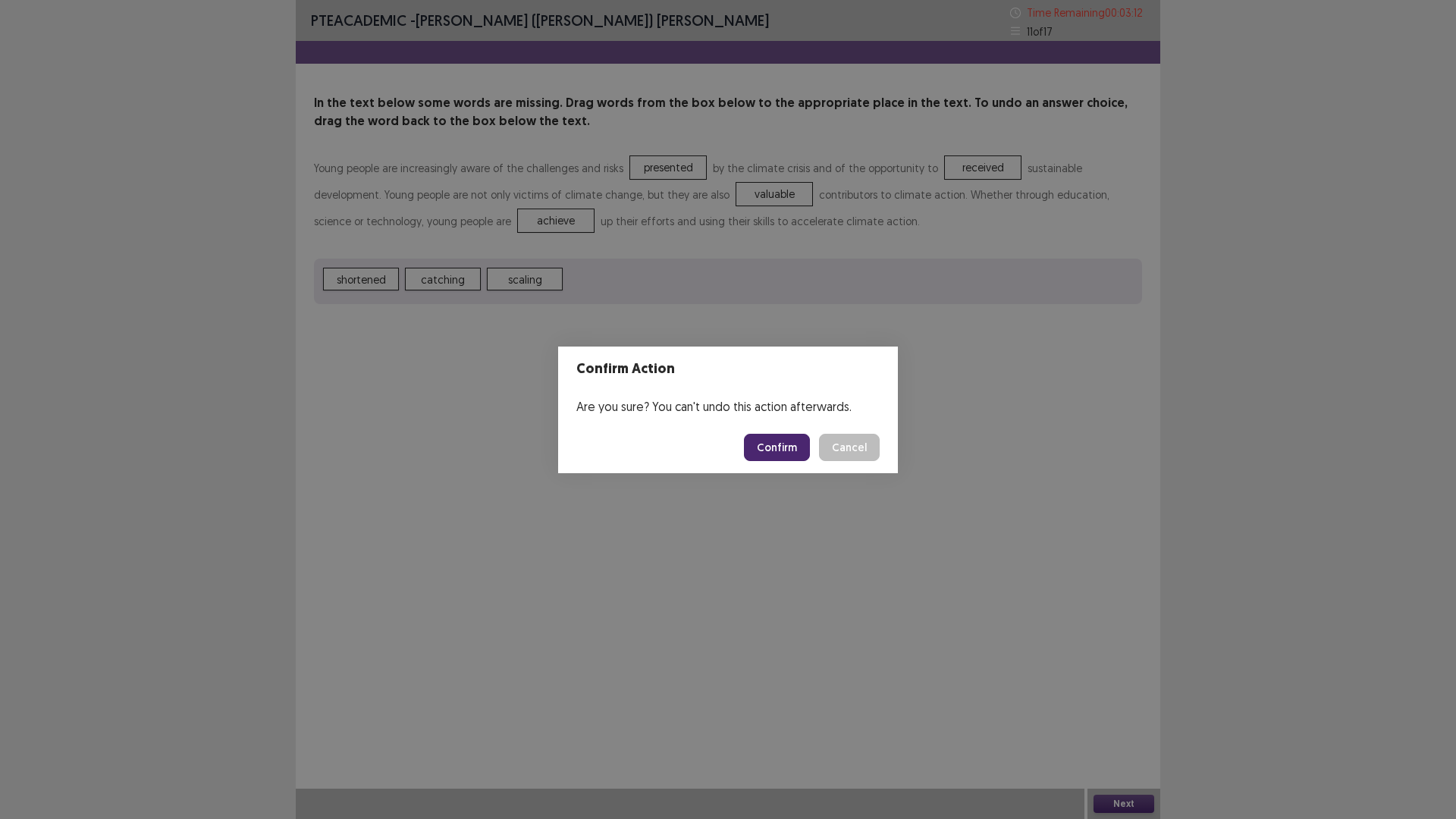
click at [769, 446] on button "Confirm" at bounding box center [777, 447] width 66 height 27
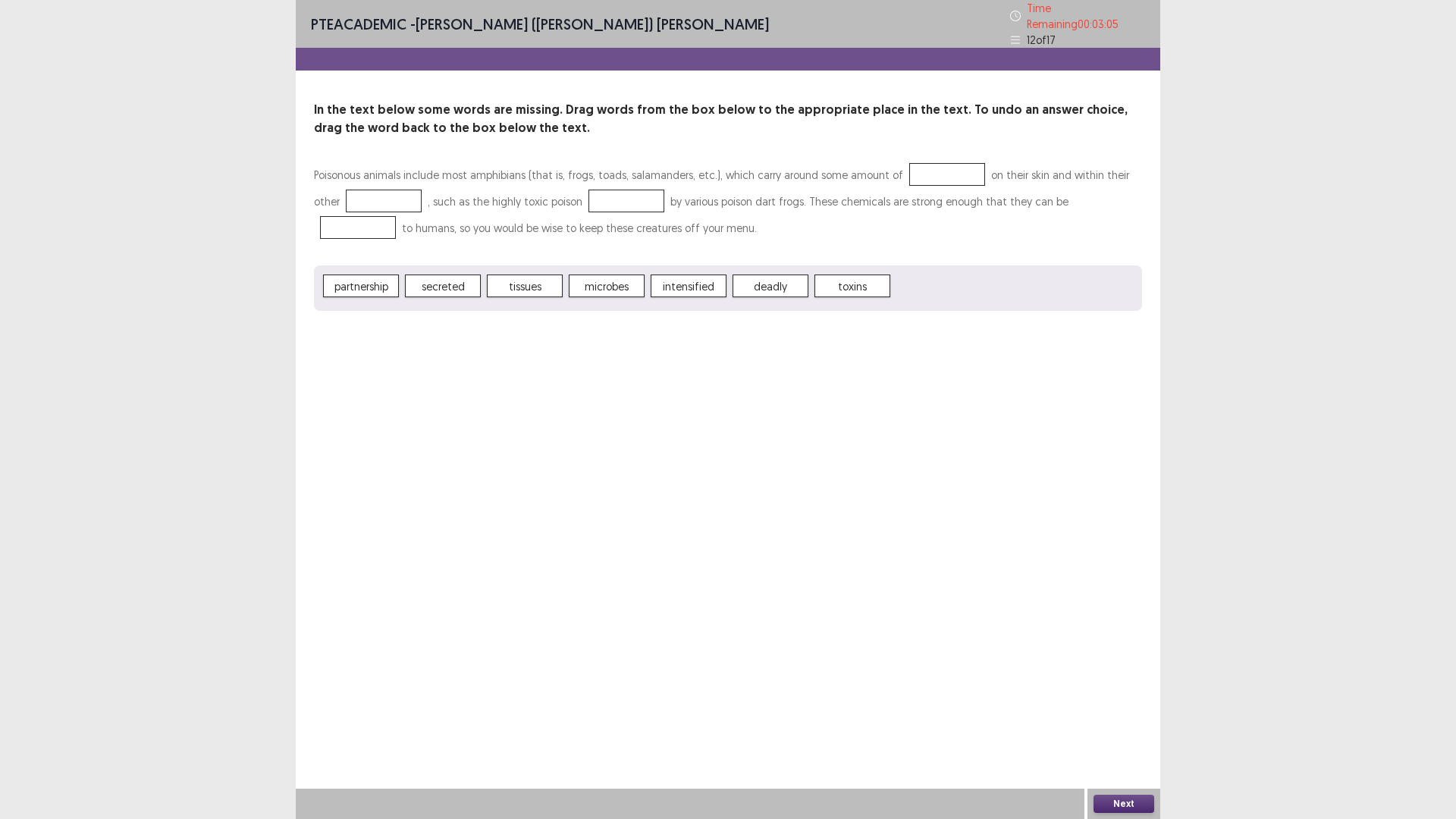
click at [909, 173] on div at bounding box center [947, 174] width 76 height 23
drag, startPoint x: 584, startPoint y: 276, endPoint x: 374, endPoint y: 201, distance: 223.0
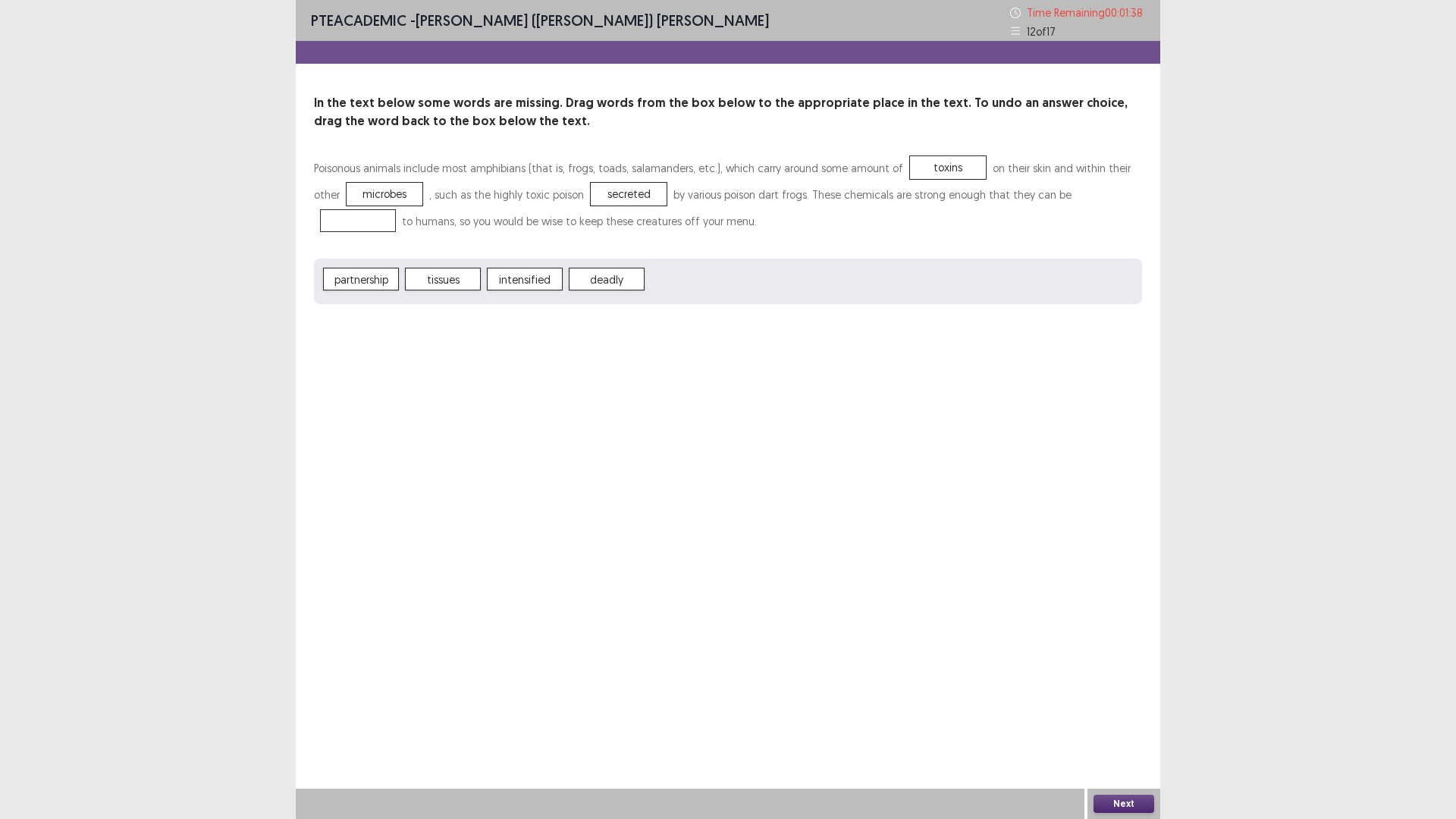
click at [1099, 804] on button "Next" at bounding box center [1124, 803] width 61 height 18
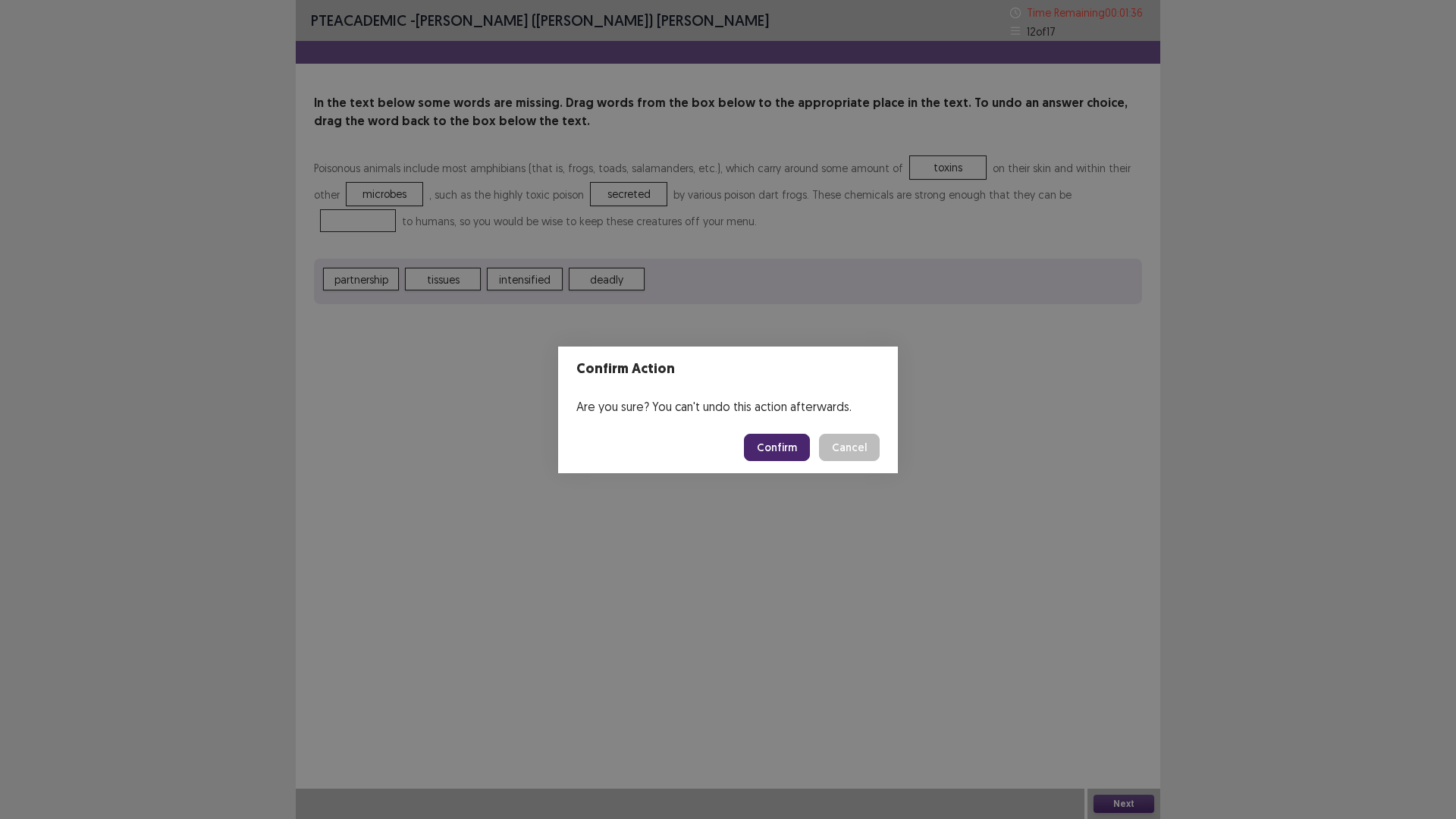
click at [768, 447] on button "Confirm" at bounding box center [777, 447] width 66 height 27
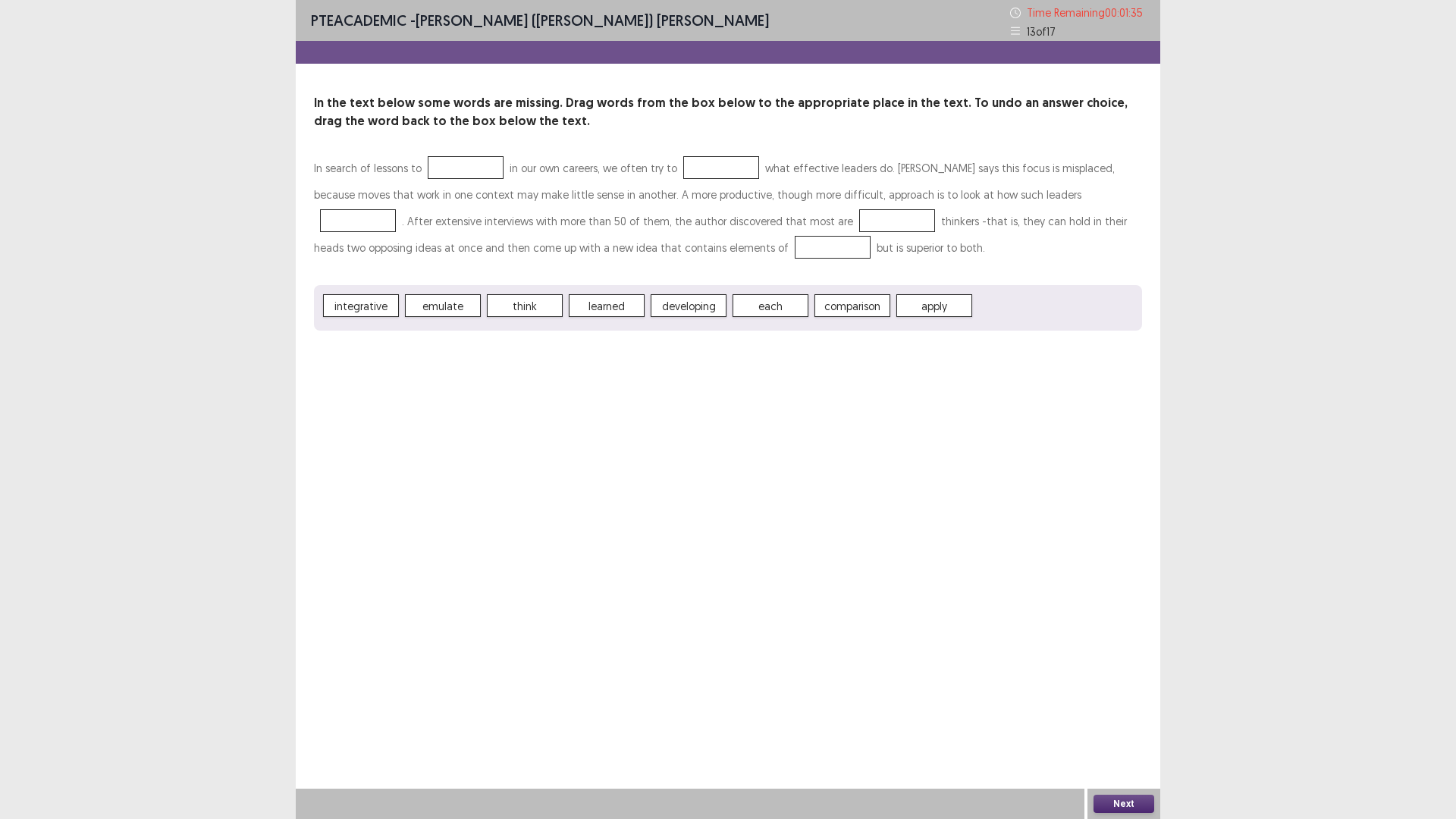
click at [463, 166] on div at bounding box center [465, 168] width 76 height 23
click at [769, 308] on span "apply" at bounding box center [770, 306] width 76 height 23
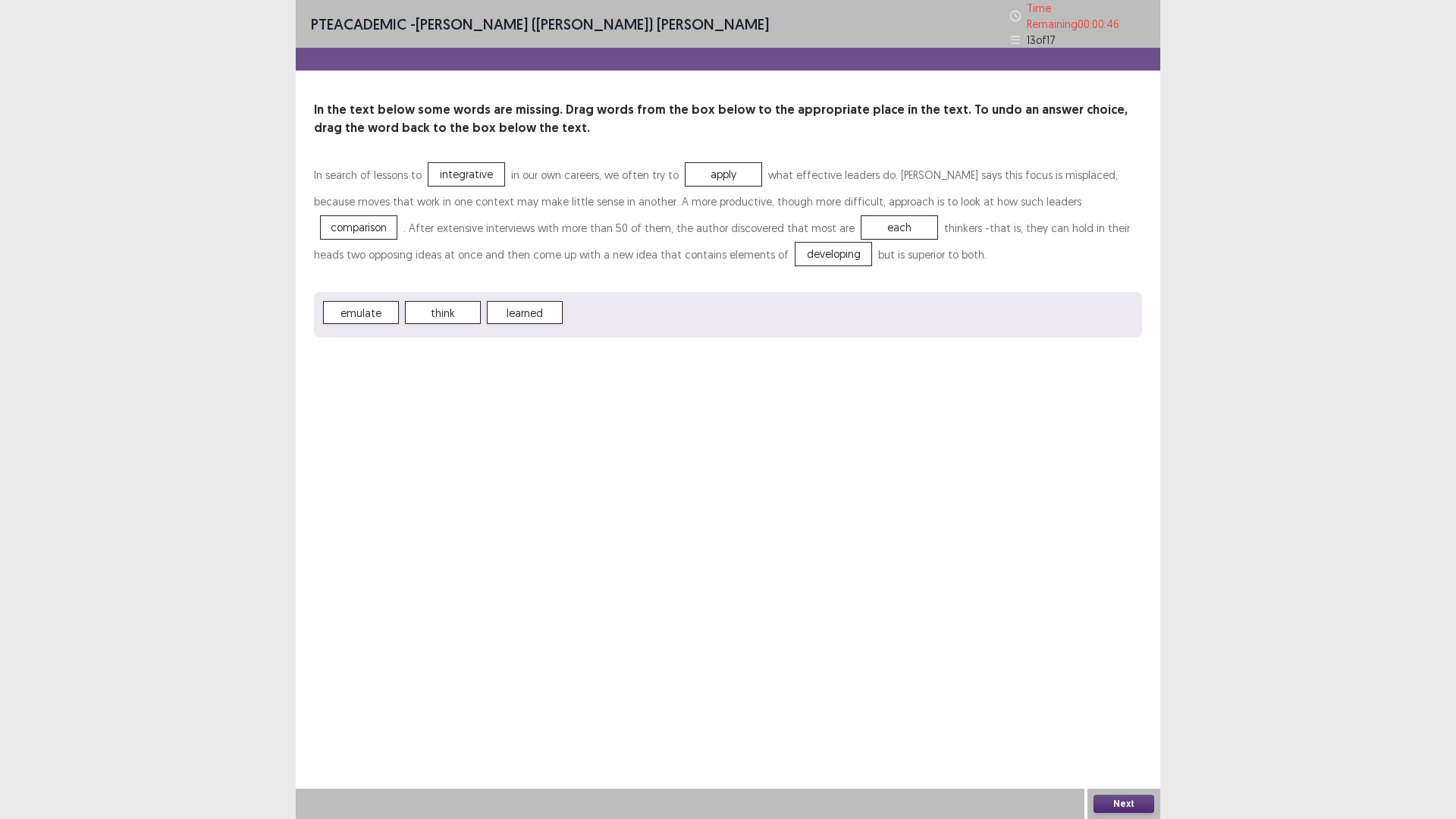
click at [1119, 806] on button "Next" at bounding box center [1124, 803] width 61 height 18
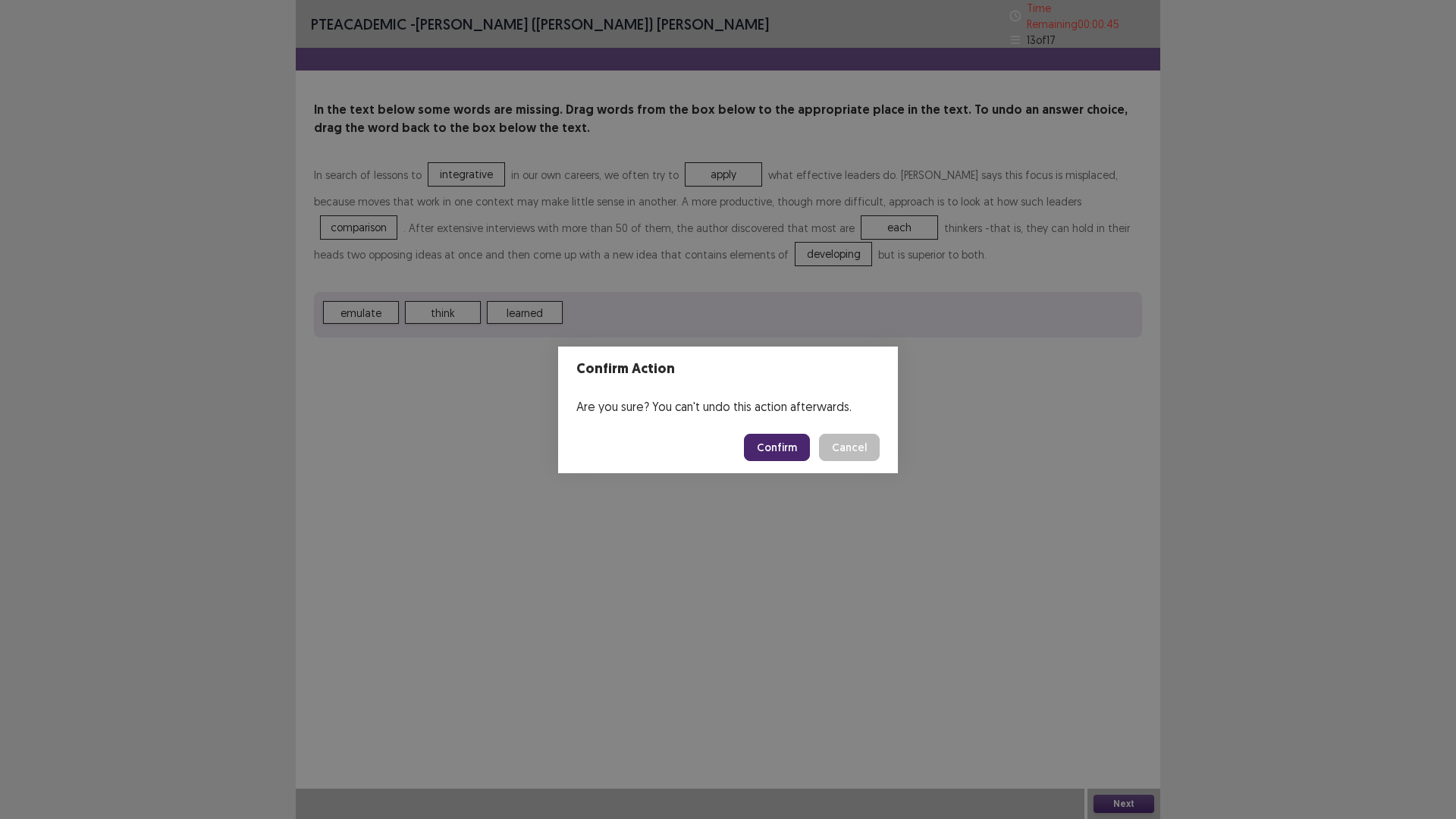
click at [765, 442] on button "Confirm" at bounding box center [777, 447] width 66 height 27
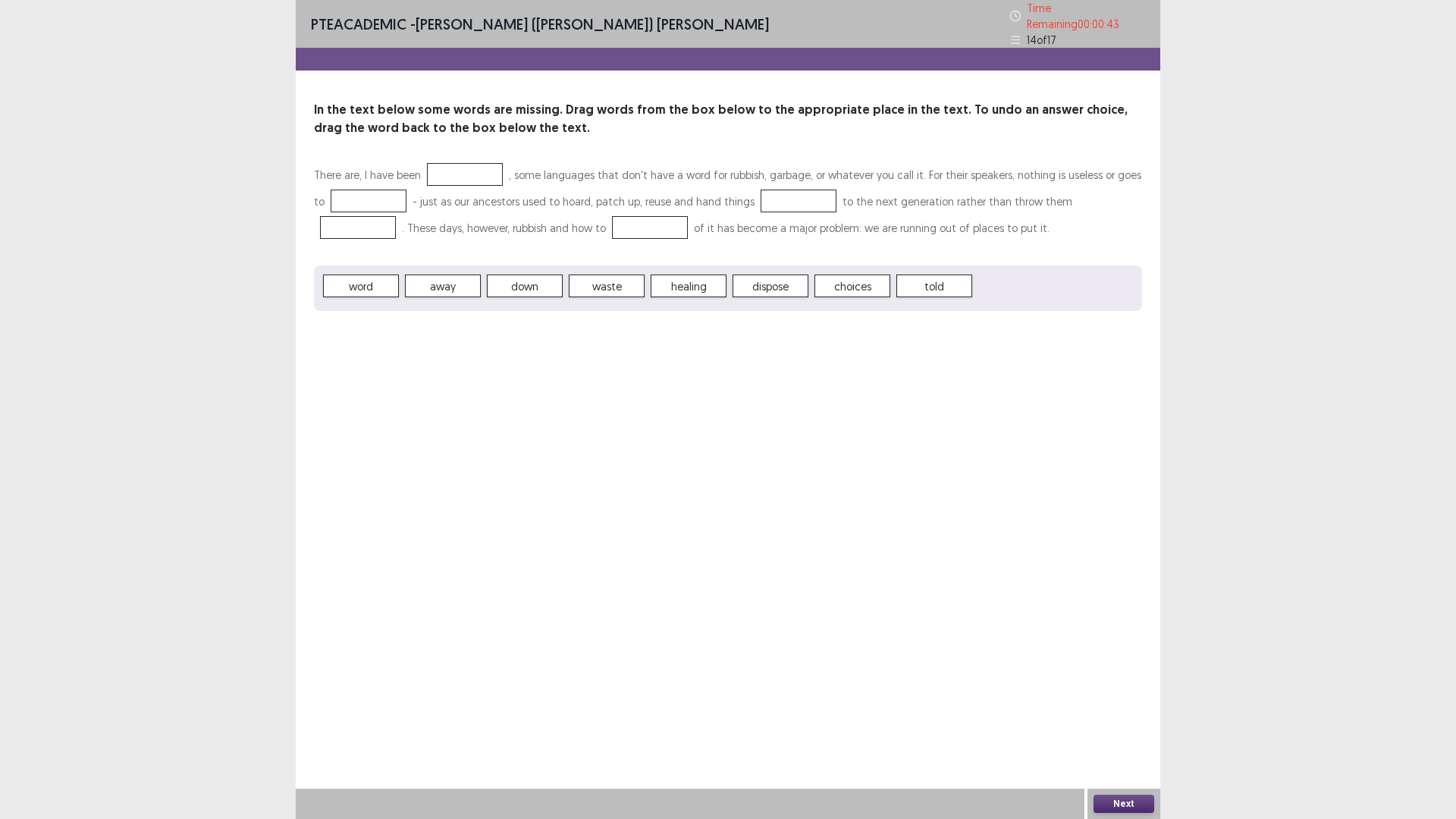
click at [459, 163] on div at bounding box center [464, 174] width 76 height 23
drag, startPoint x: 372, startPoint y: 277, endPoint x: 360, endPoint y: 190, distance: 87.8
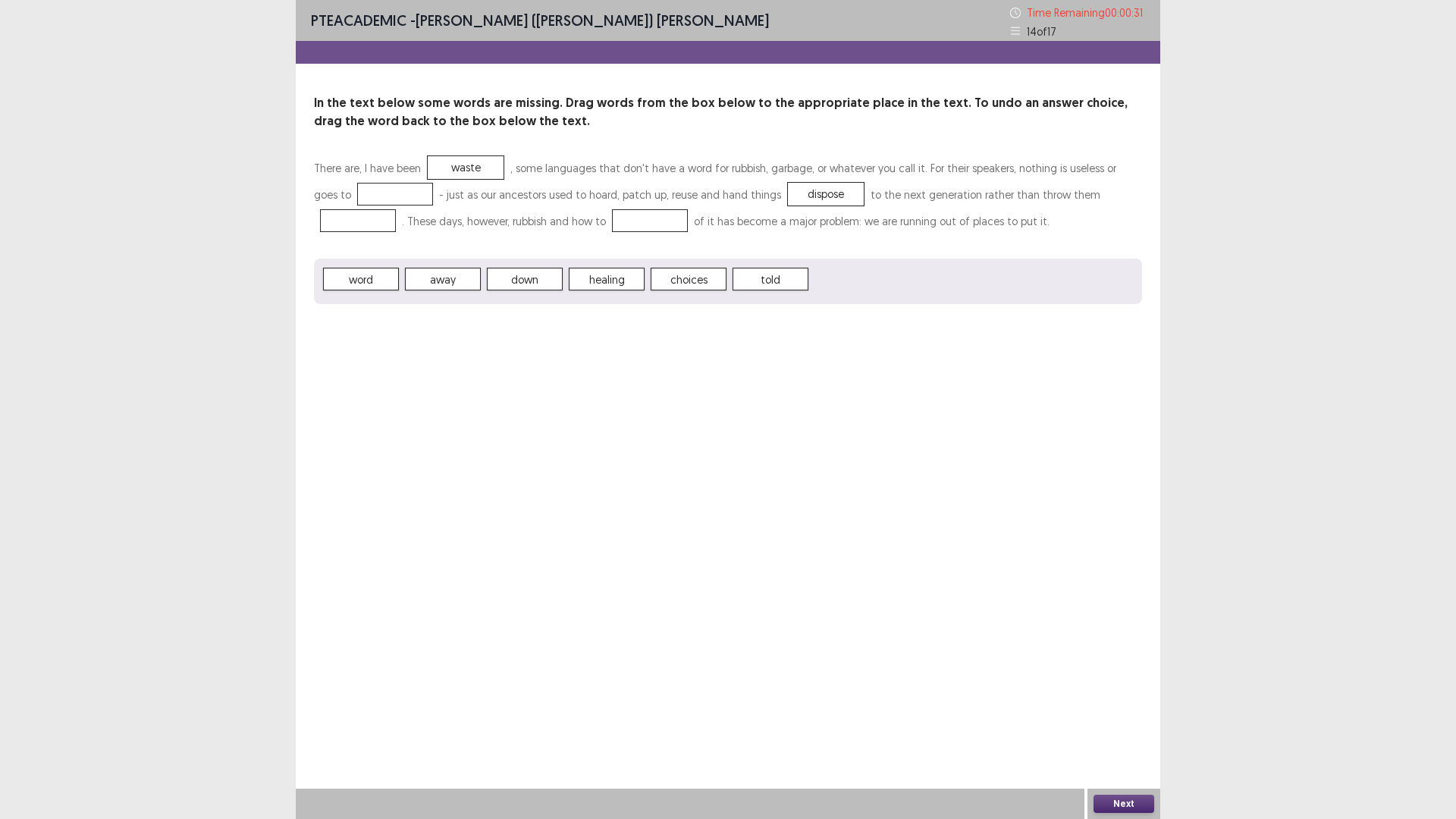
drag, startPoint x: 440, startPoint y: 283, endPoint x: 488, endPoint y: 266, distance: 50.9
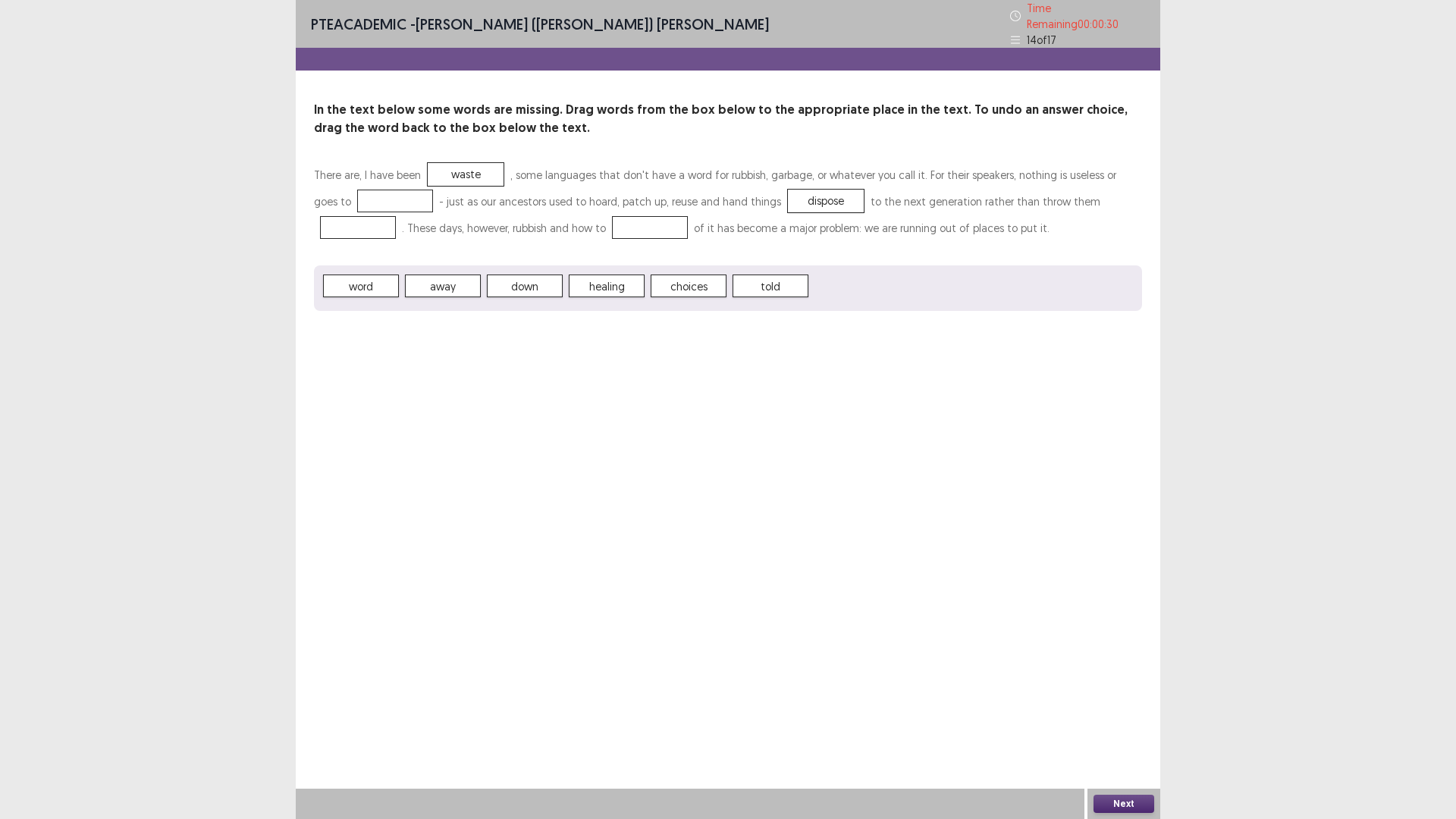
click at [533, 278] on span "down" at bounding box center [524, 286] width 76 height 23
drag, startPoint x: 621, startPoint y: 276, endPoint x: 564, endPoint y: 224, distance: 77.2
drag, startPoint x: 442, startPoint y: 287, endPoint x: 437, endPoint y: 280, distance: 8.6
click at [438, 281] on div "word away down told" at bounding box center [728, 288] width 828 height 46
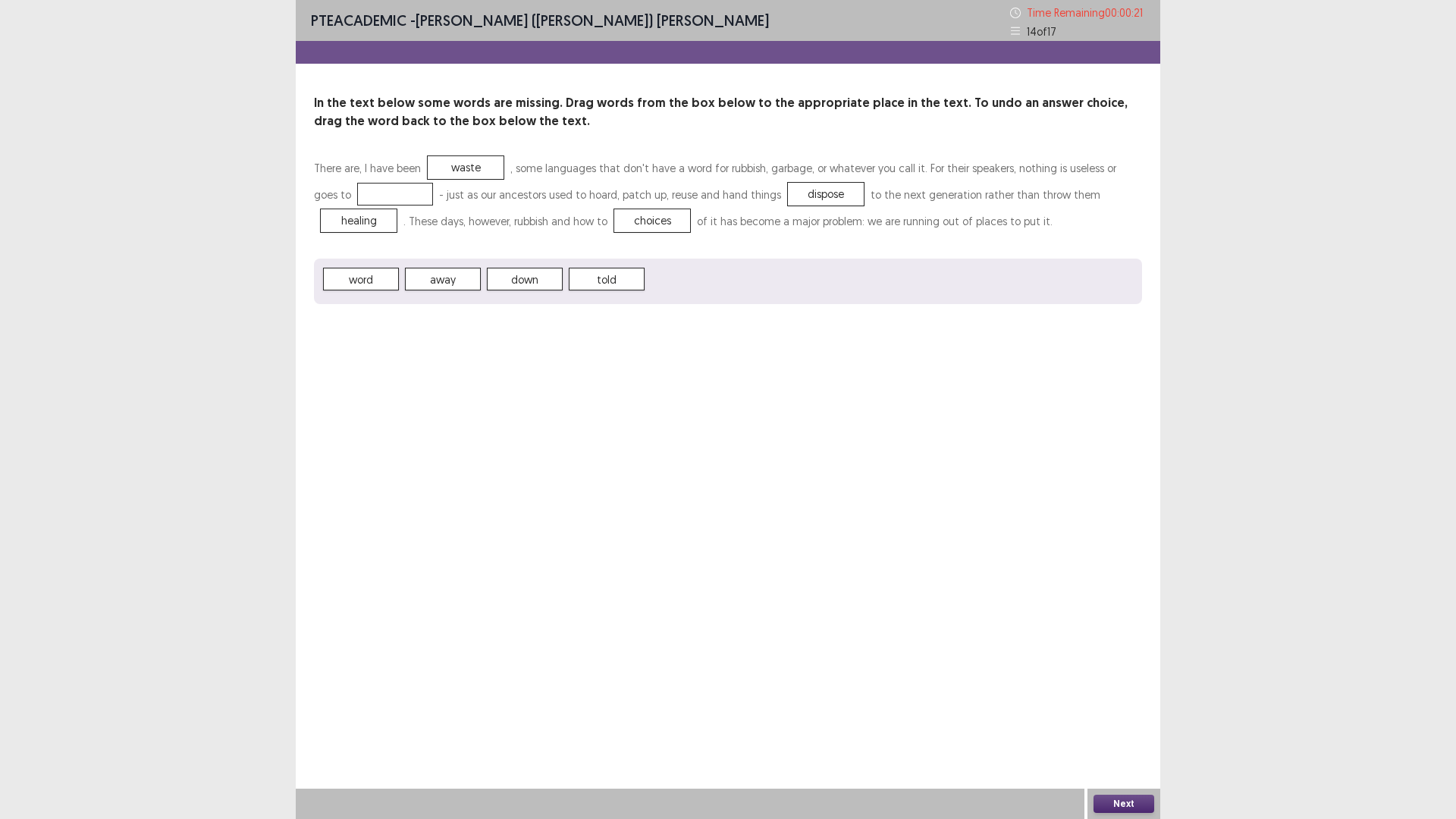
drag, startPoint x: 367, startPoint y: 200, endPoint x: 403, endPoint y: 276, distance: 84.1
click at [367, 201] on div at bounding box center [395, 194] width 76 height 23
click at [1120, 803] on button "Next" at bounding box center [1124, 803] width 61 height 18
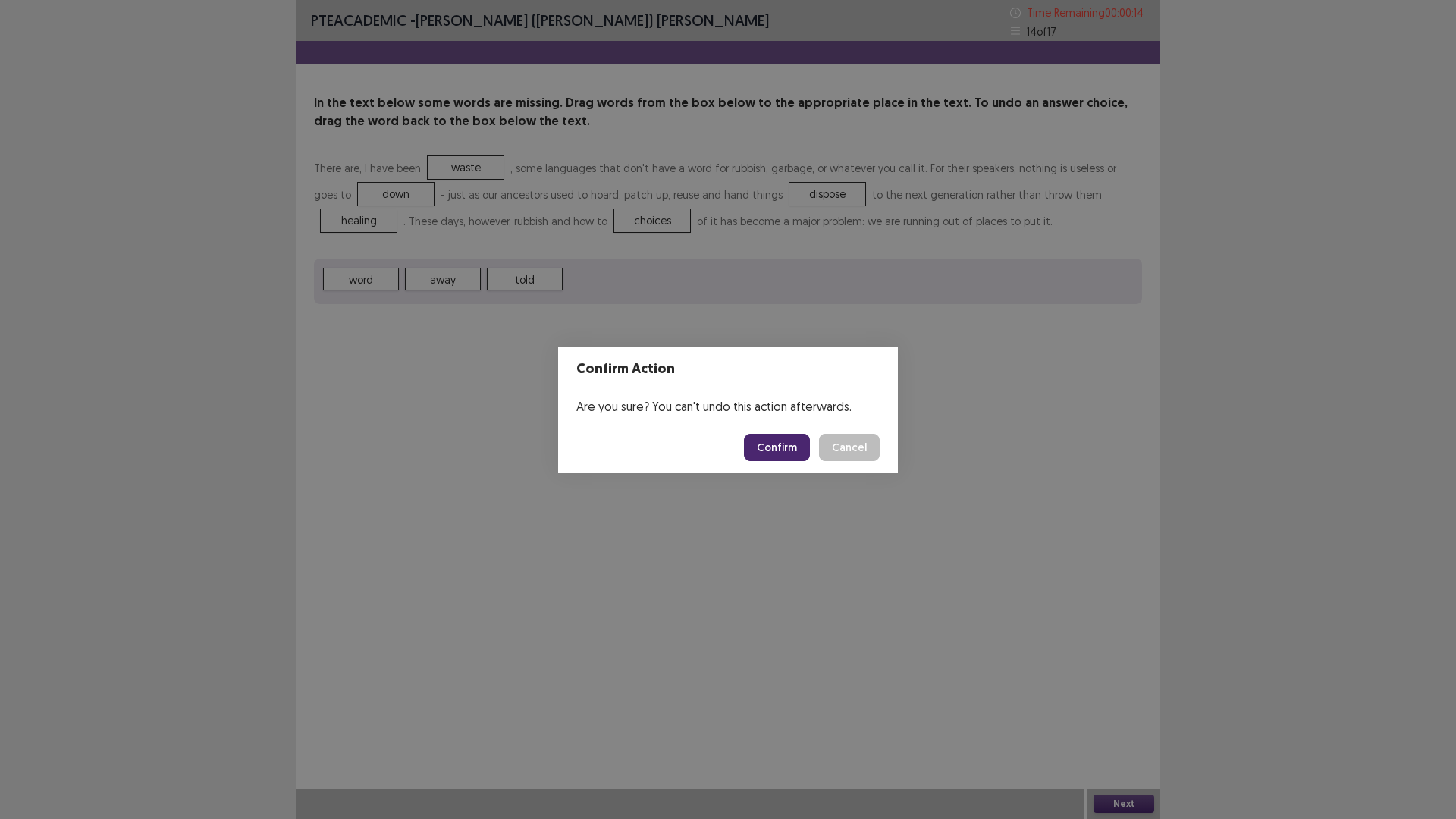
click at [790, 449] on button "Confirm" at bounding box center [777, 447] width 66 height 27
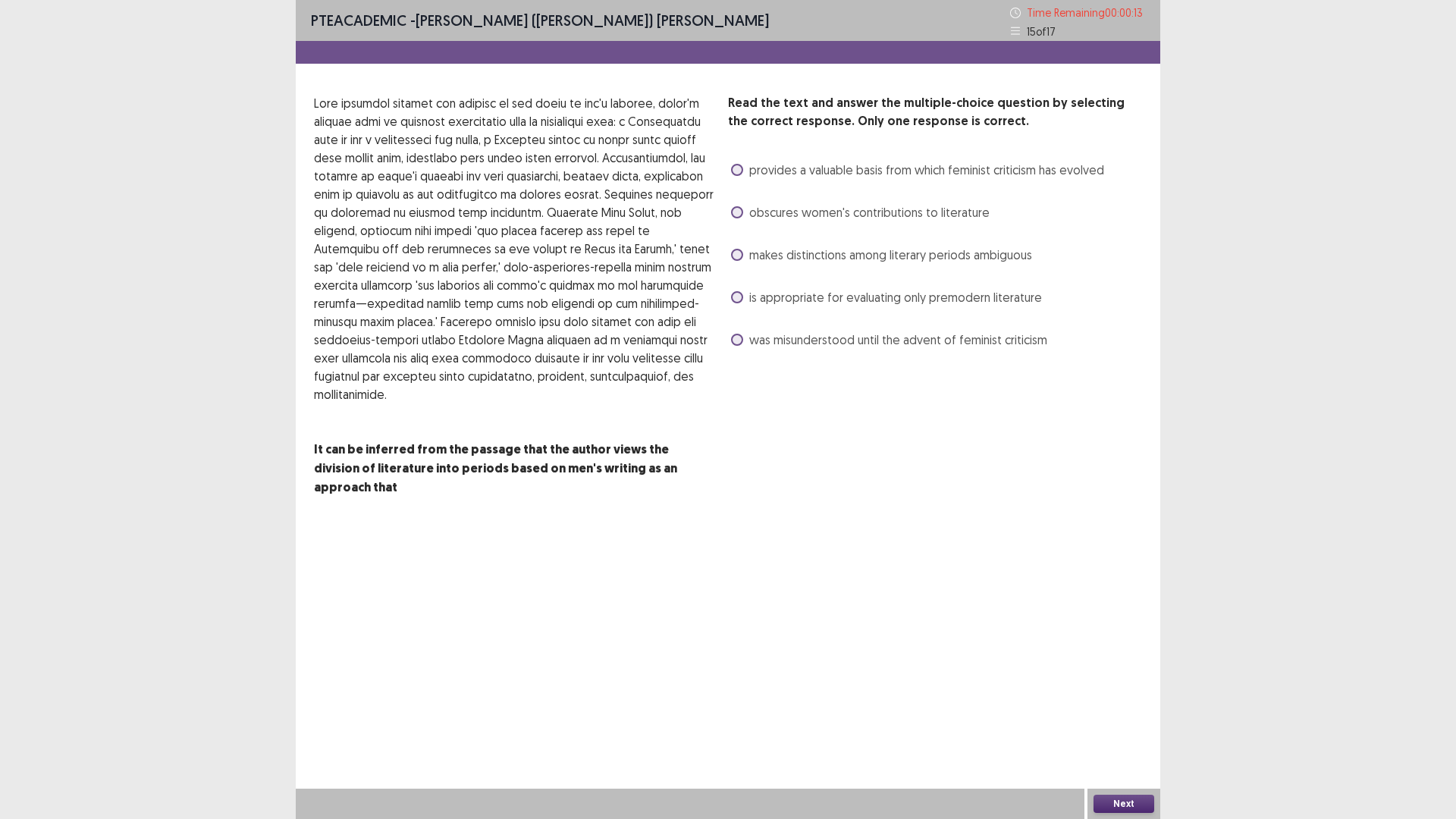
click at [740, 168] on span at bounding box center [736, 170] width 12 height 12
click at [1121, 802] on button "Next" at bounding box center [1124, 803] width 61 height 18
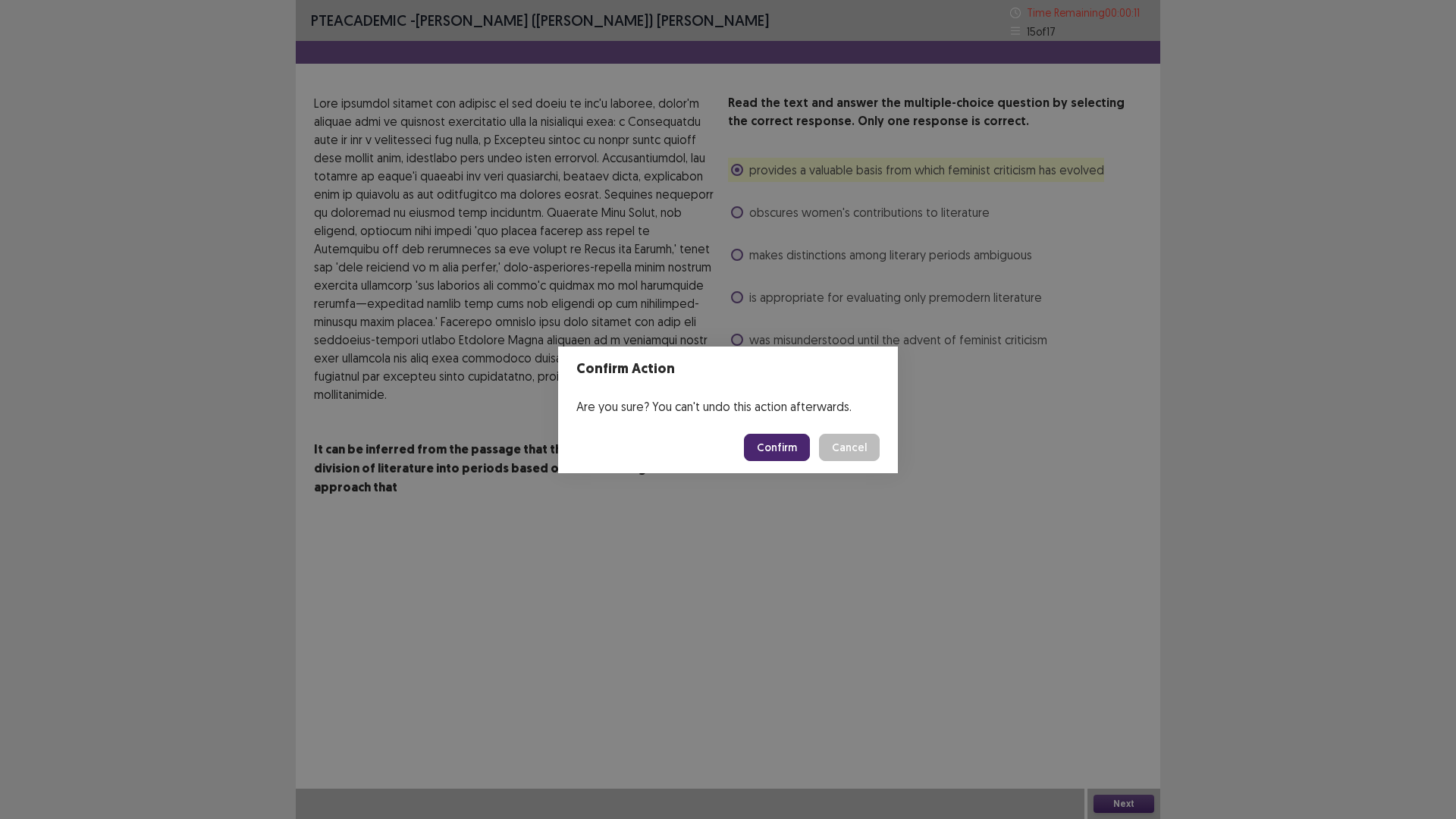
click at [780, 446] on button "Confirm" at bounding box center [777, 447] width 66 height 27
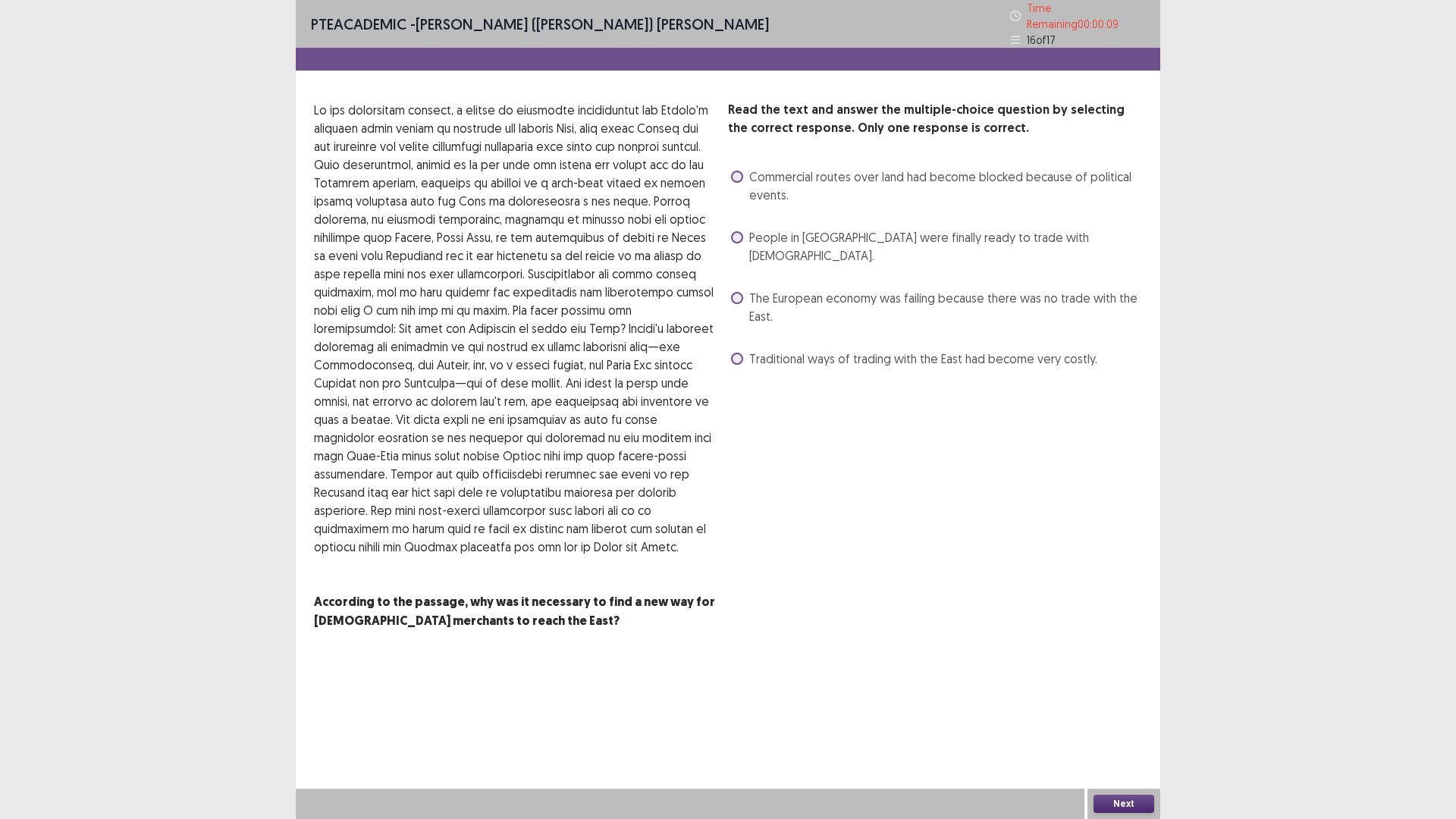
click at [736, 232] on span at bounding box center [736, 237] width 12 height 12
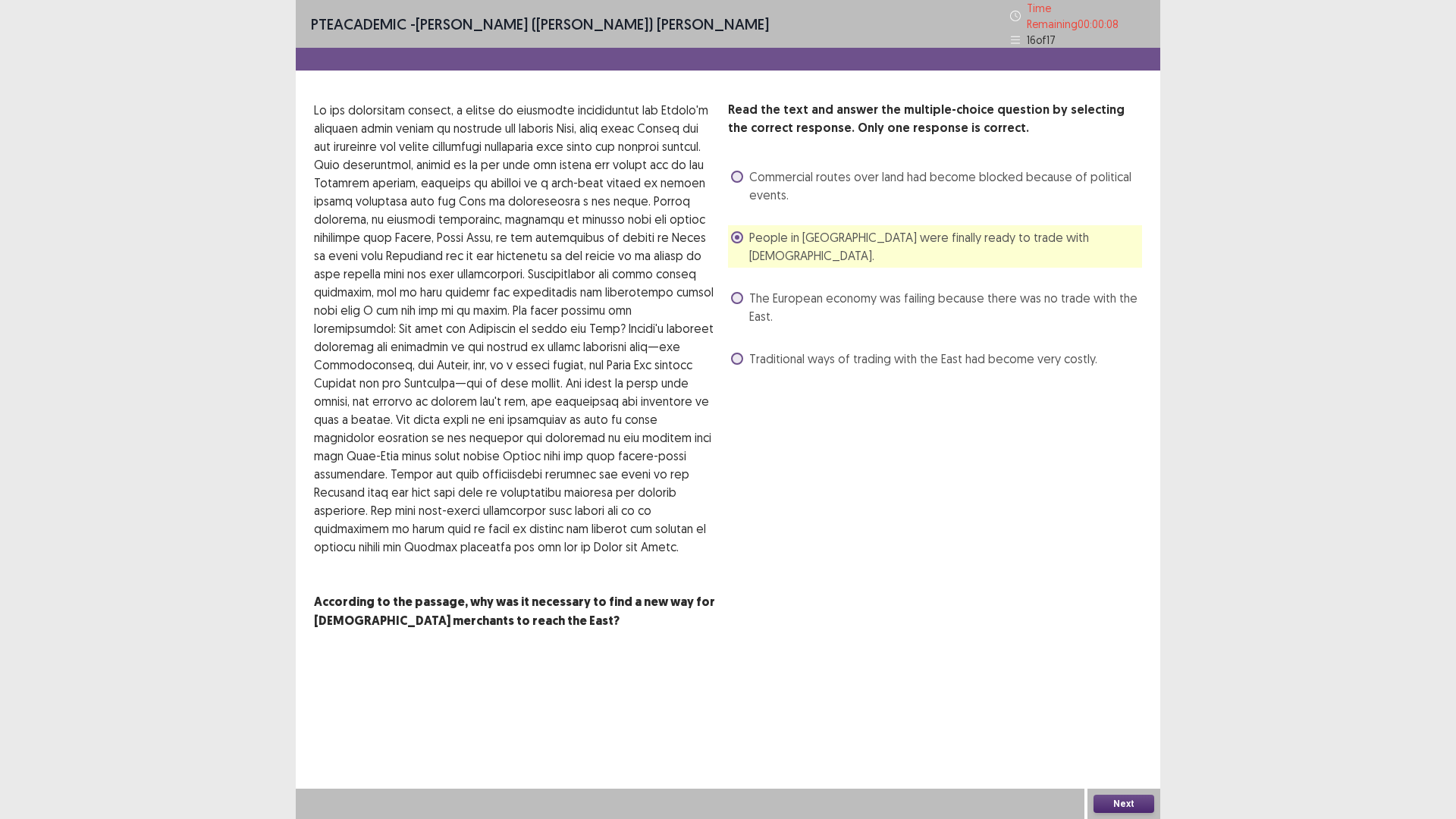
click at [1123, 801] on button "Next" at bounding box center [1124, 803] width 61 height 18
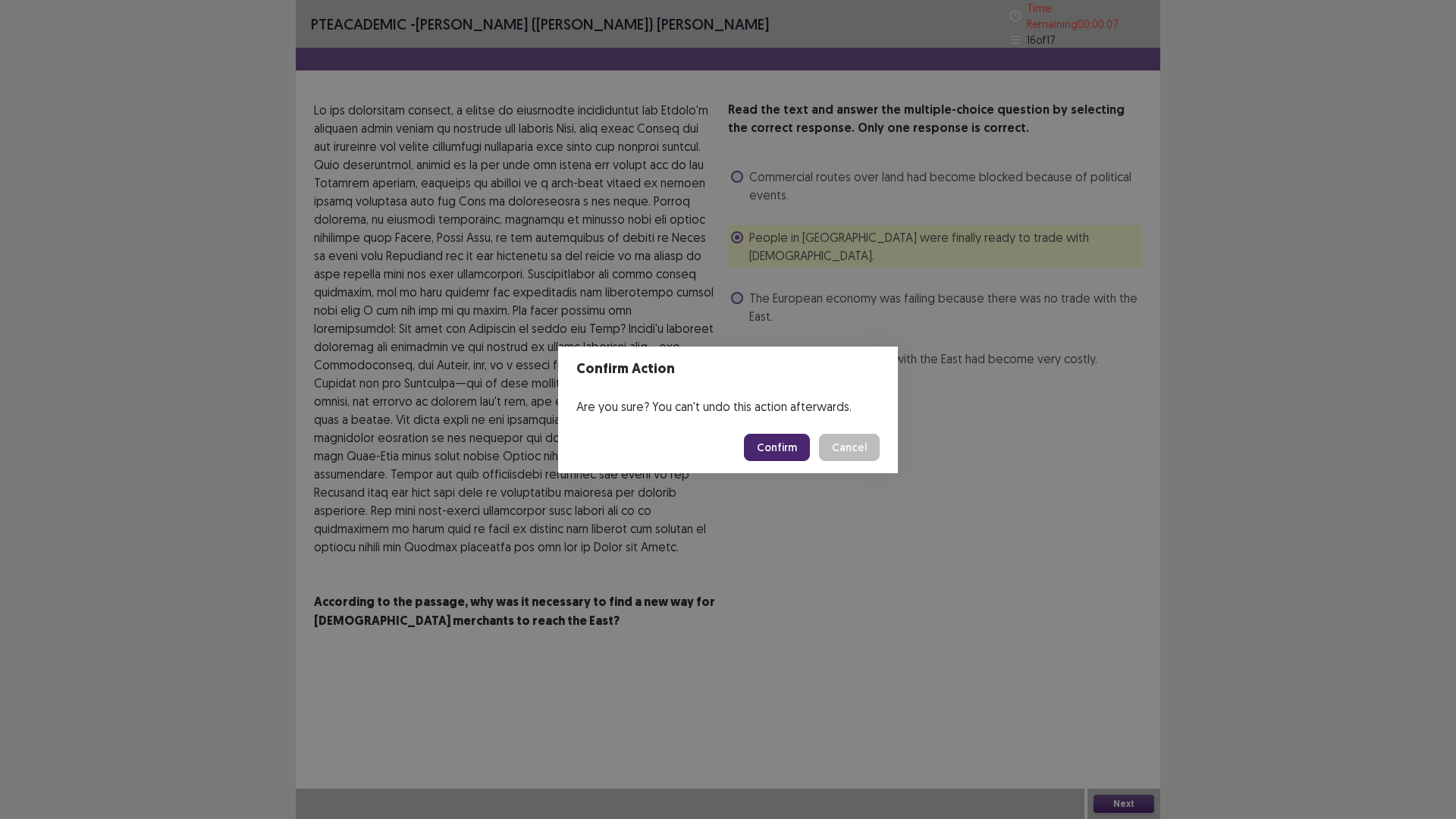
click at [763, 452] on button "Confirm" at bounding box center [777, 447] width 66 height 27
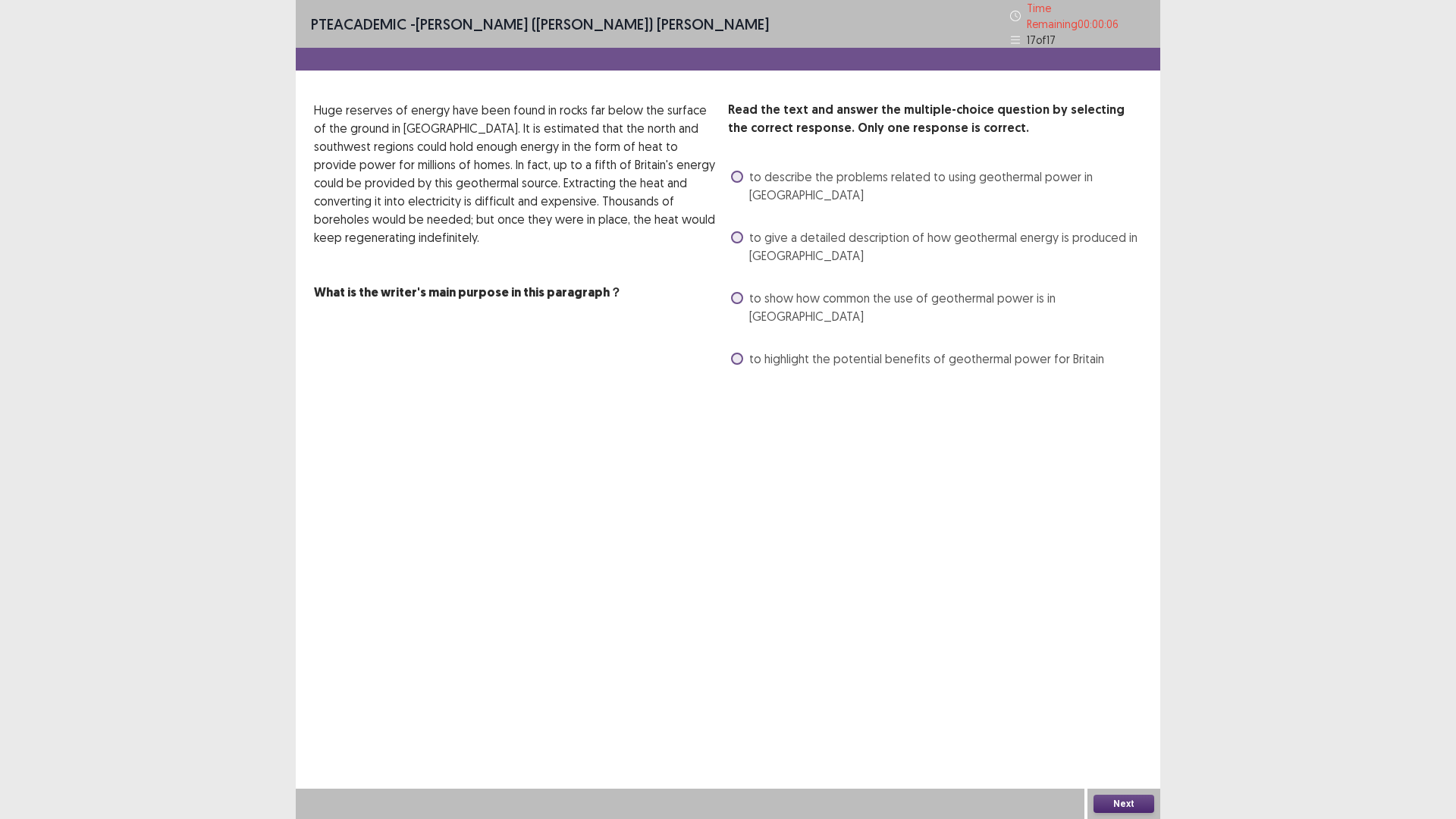
click at [739, 353] on span at bounding box center [736, 358] width 12 height 12
click at [1116, 800] on button "Next" at bounding box center [1124, 803] width 61 height 18
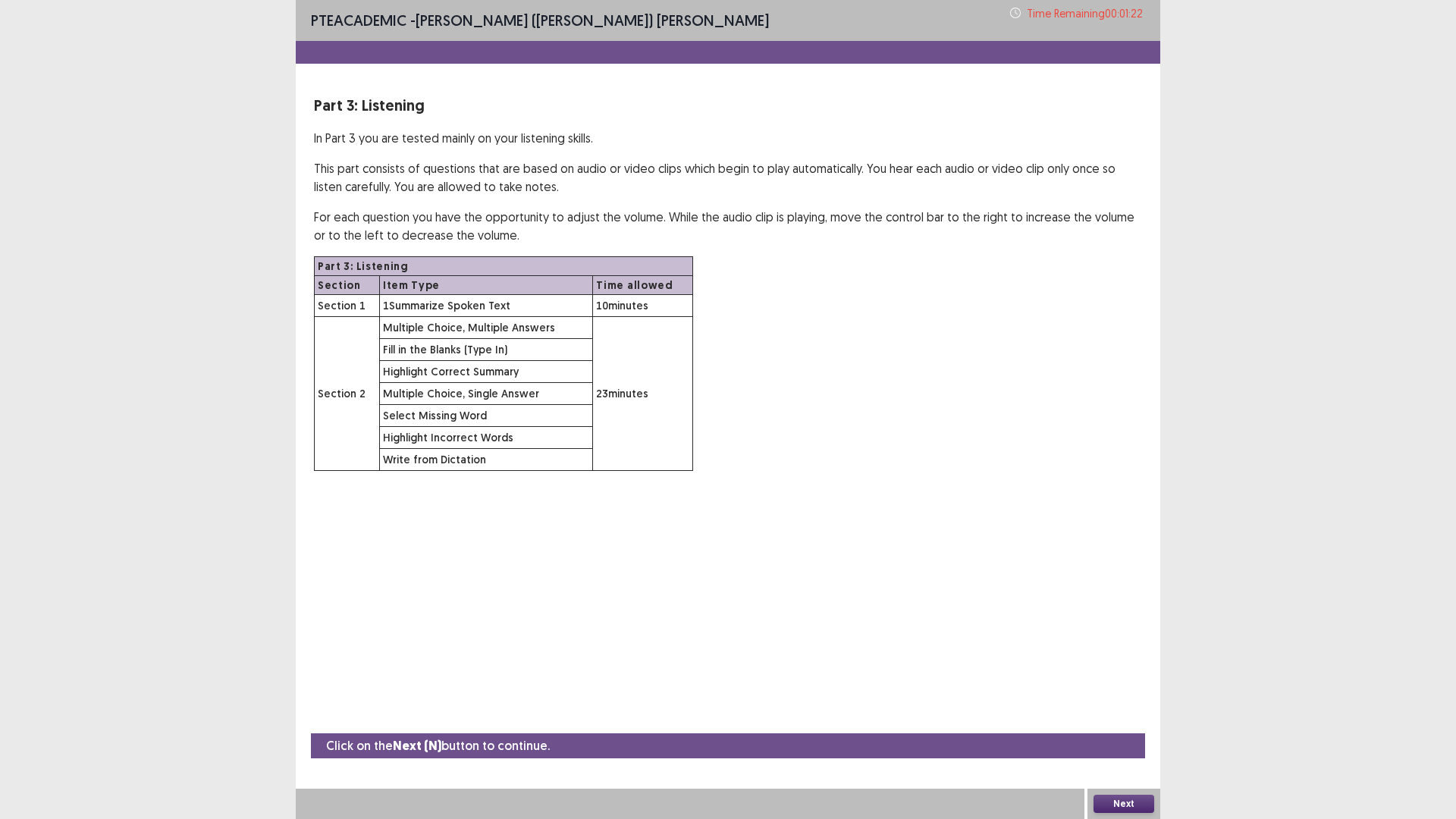
click at [1131, 807] on button "Next" at bounding box center [1124, 803] width 61 height 18
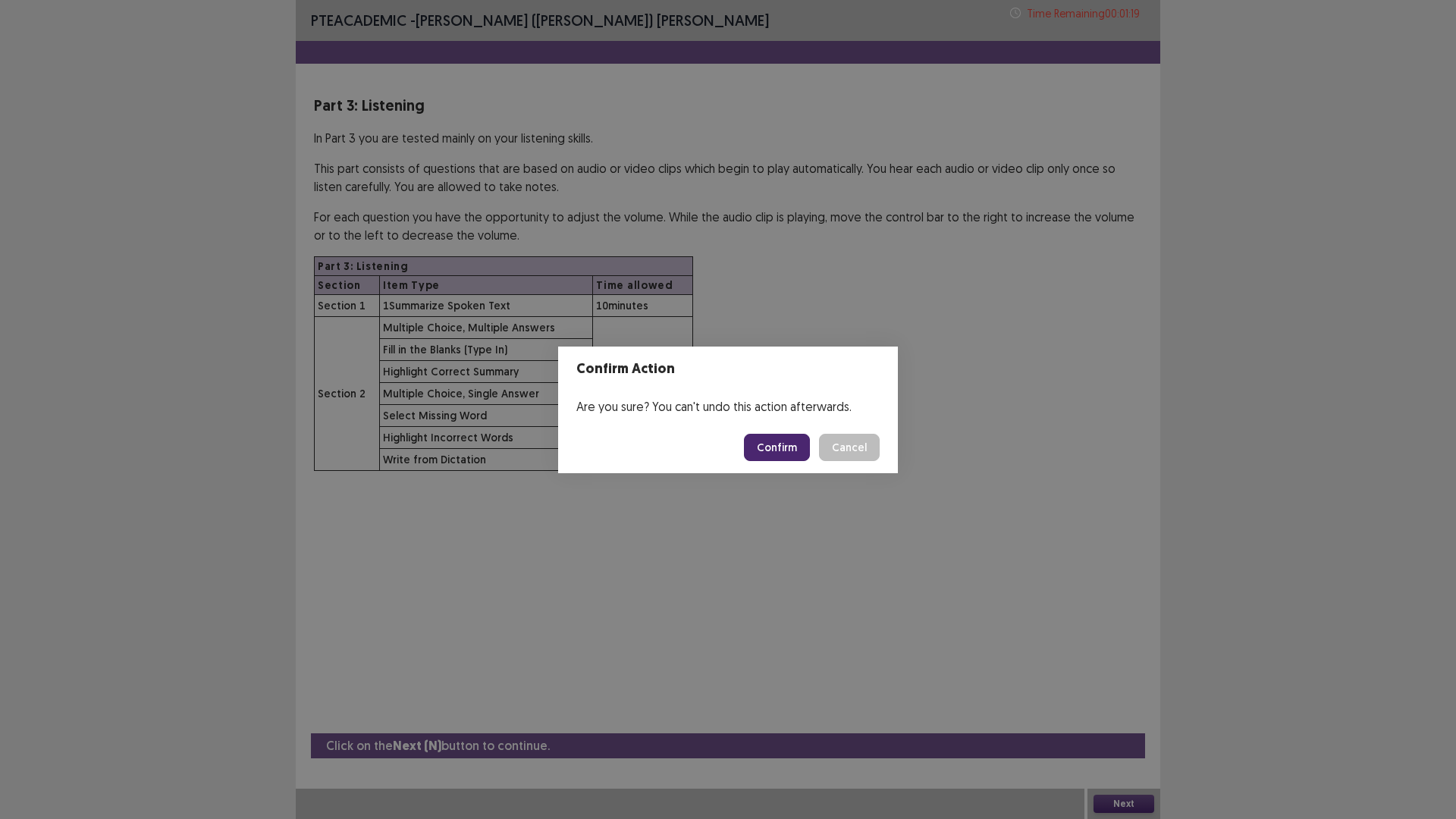
click at [782, 447] on button "Confirm" at bounding box center [777, 447] width 66 height 27
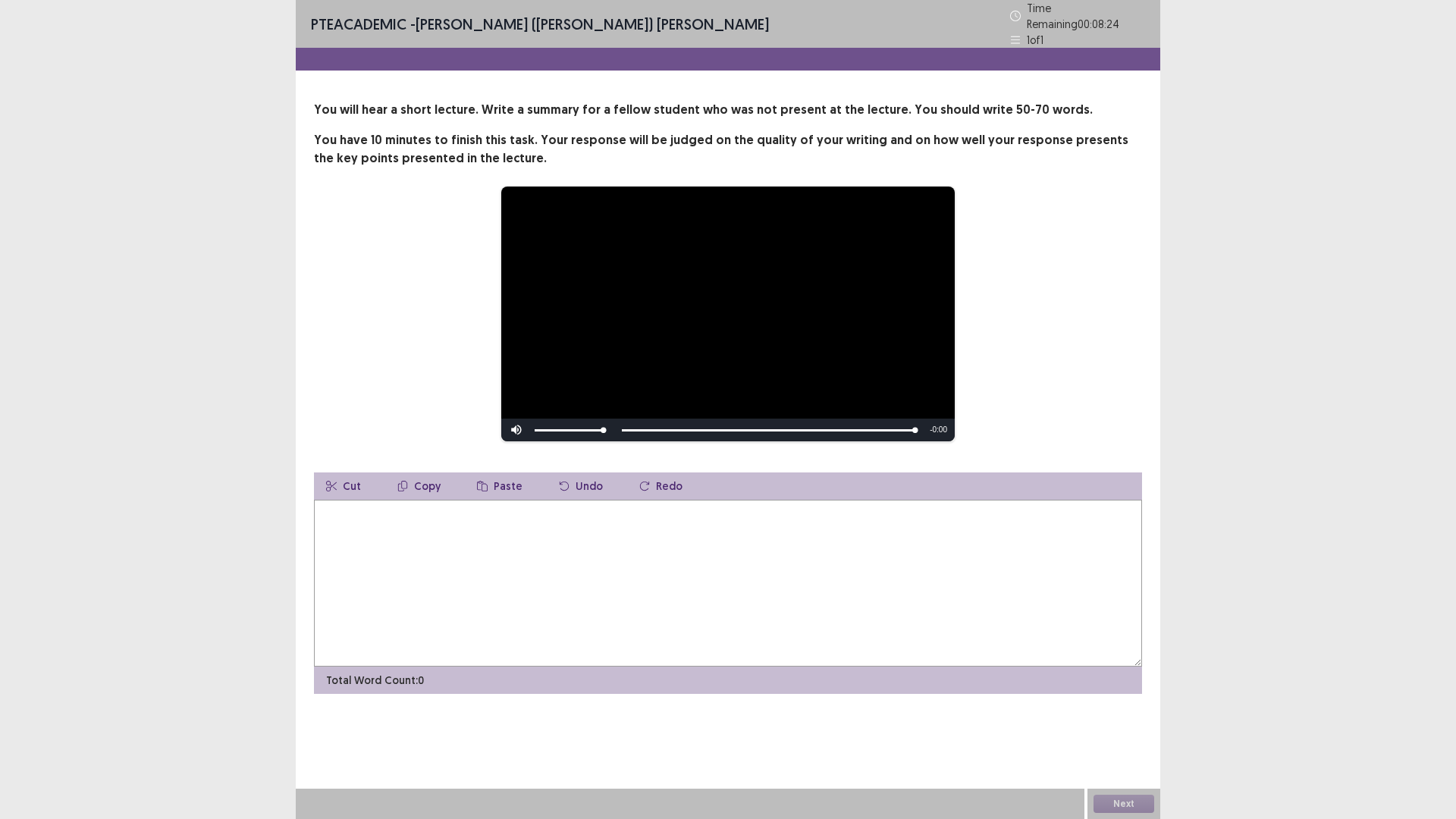
click at [641, 531] on textarea at bounding box center [728, 584] width 828 height 167
type textarea "**********"
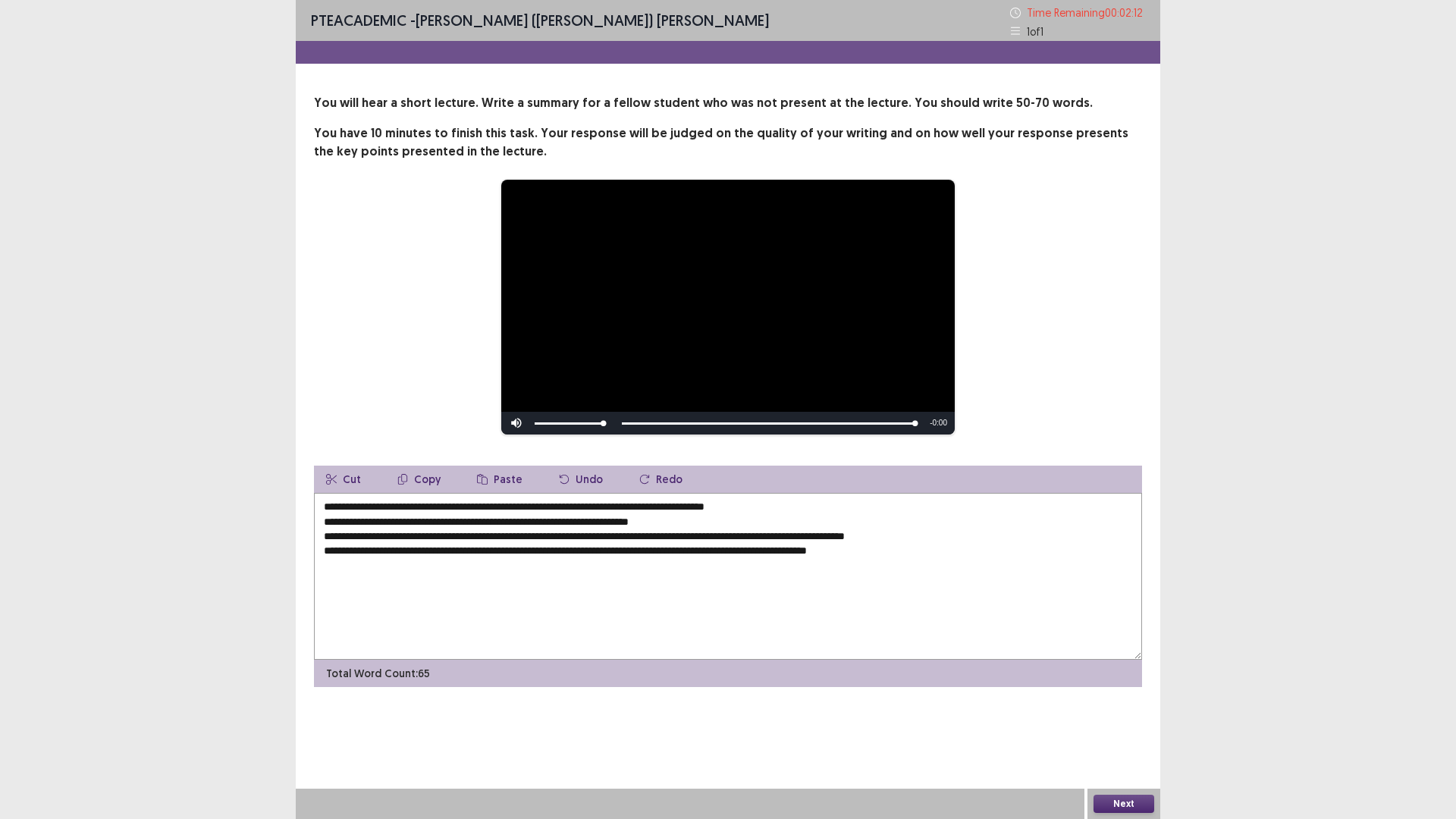
click at [611, 506] on textarea "**********" at bounding box center [728, 577] width 828 height 167
click at [622, 508] on textarea "**********" at bounding box center [728, 577] width 828 height 167
click at [328, 528] on div "**********" at bounding box center [728, 390] width 865 height 593
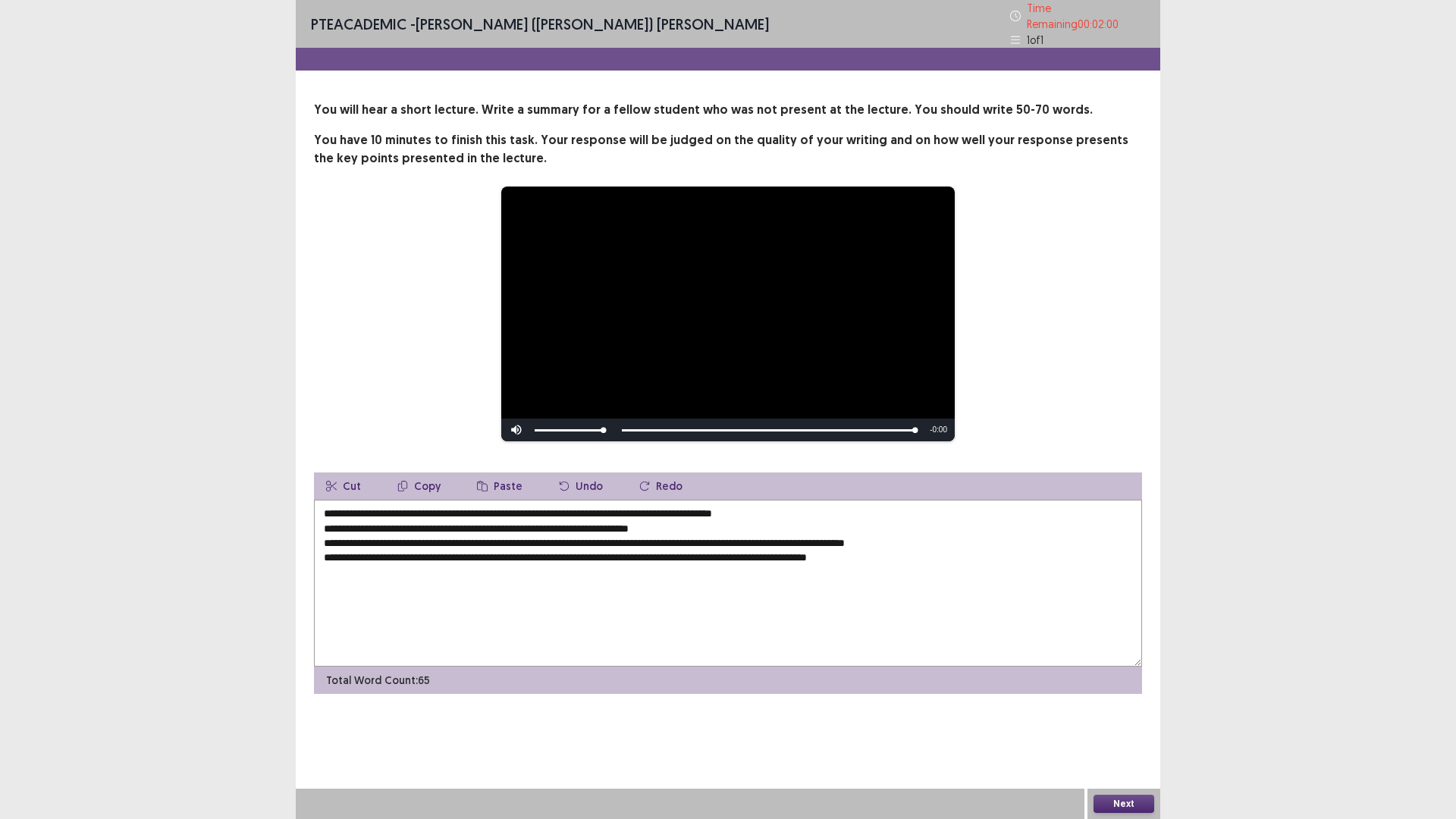
click at [368, 523] on textarea "**********" at bounding box center [728, 584] width 828 height 167
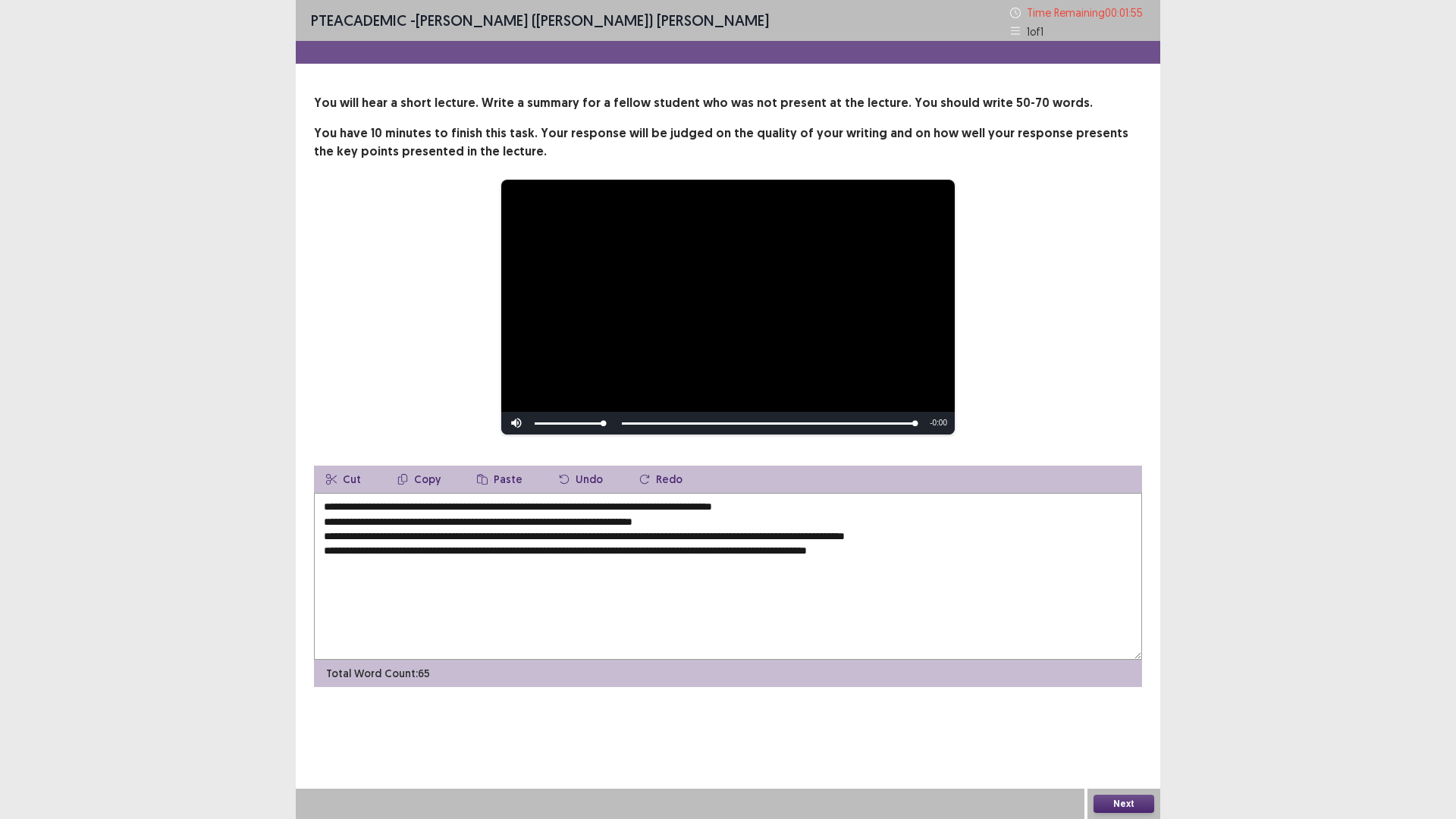
click at [518, 537] on textarea "**********" at bounding box center [728, 577] width 828 height 167
click at [328, 553] on textarea "**********" at bounding box center [728, 577] width 828 height 167
click at [472, 550] on textarea "**********" at bounding box center [728, 577] width 828 height 167
type textarea "**********"
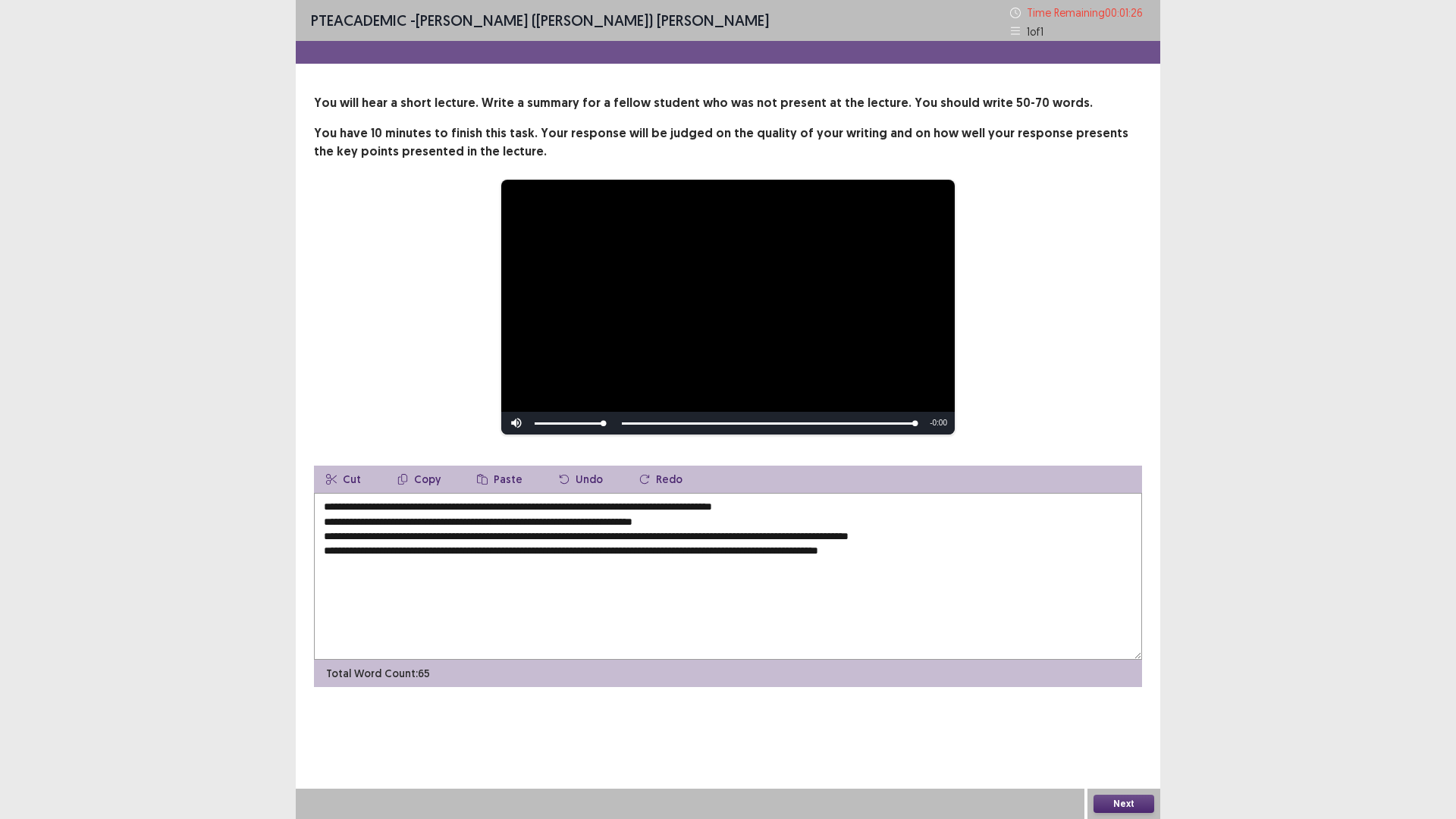
click at [1128, 805] on button "Next" at bounding box center [1124, 803] width 61 height 18
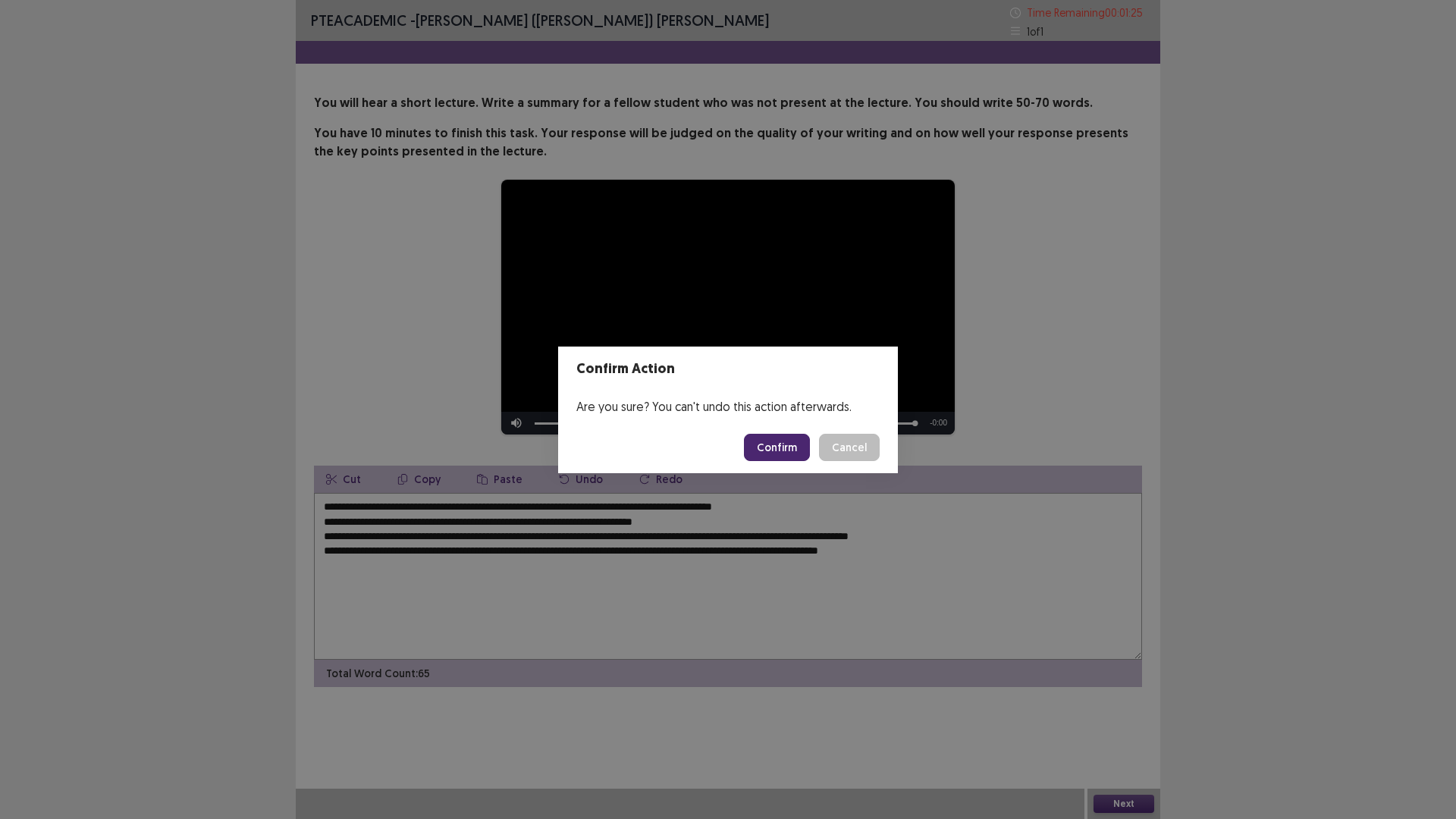
click at [793, 454] on button "Confirm" at bounding box center [777, 447] width 66 height 27
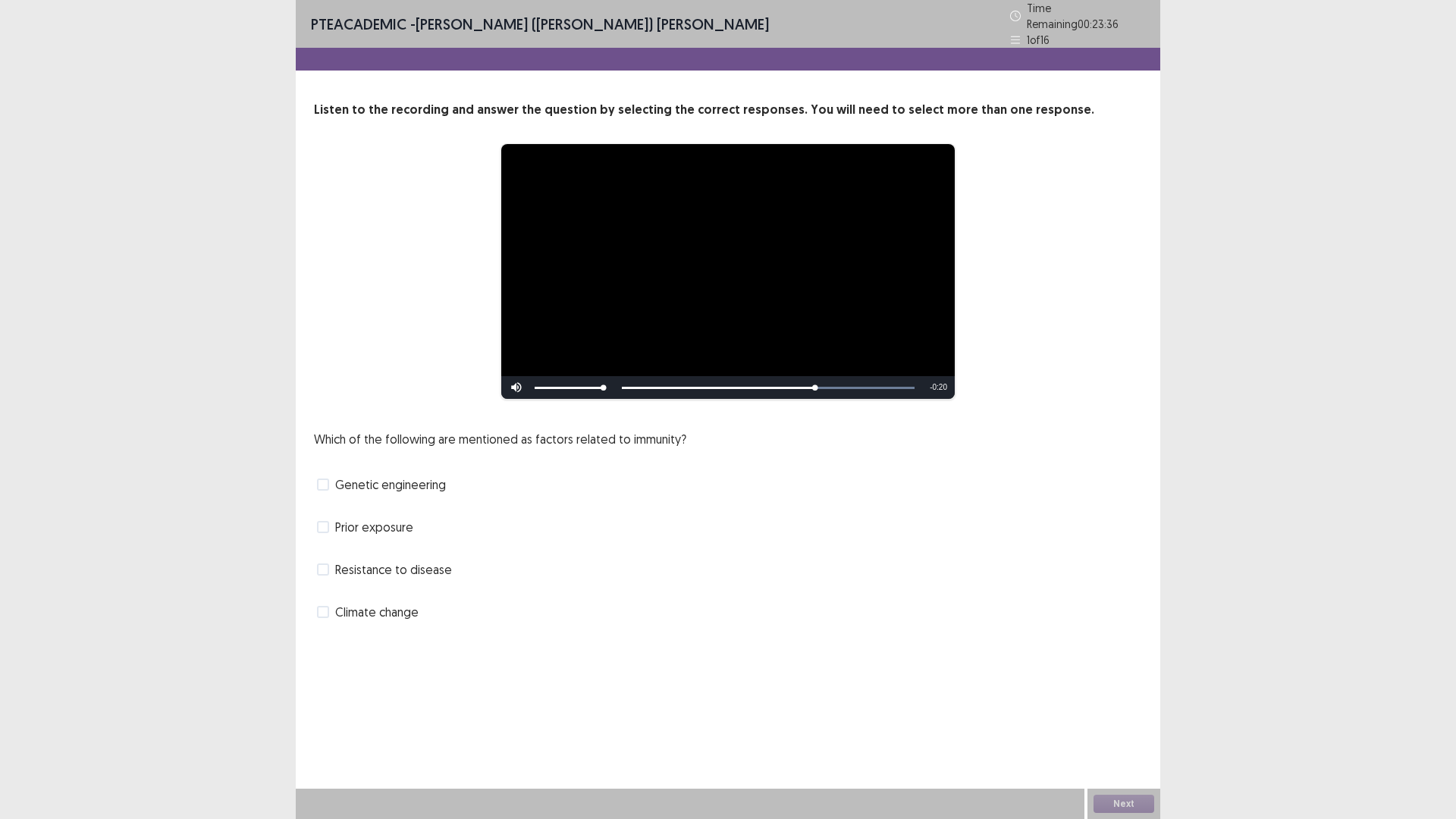
click at [326, 478] on span at bounding box center [323, 484] width 12 height 12
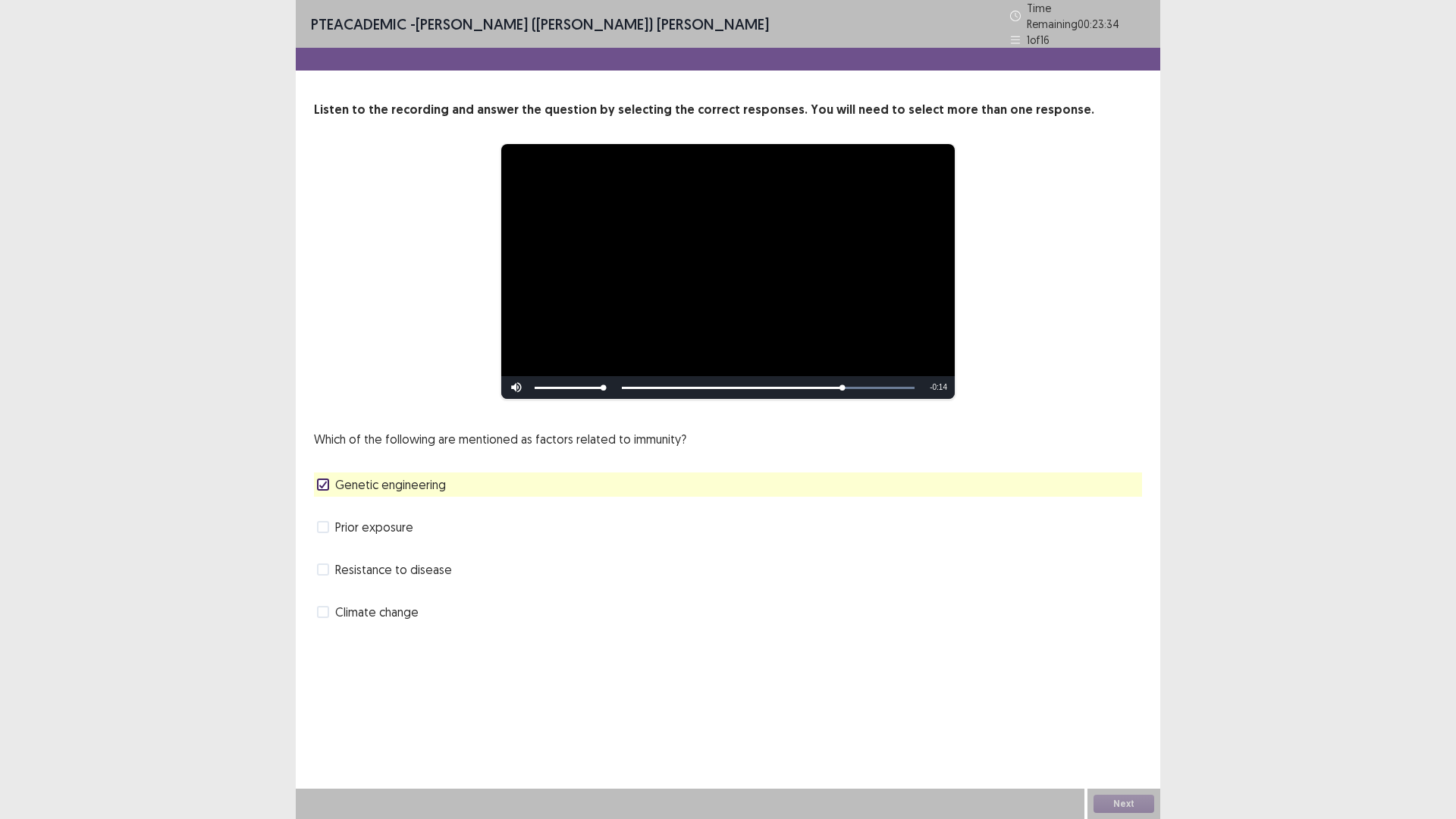
drag, startPoint x: 319, startPoint y: 602, endPoint x: 347, endPoint y: 608, distance: 28.6
click at [320, 606] on span at bounding box center [323, 612] width 12 height 12
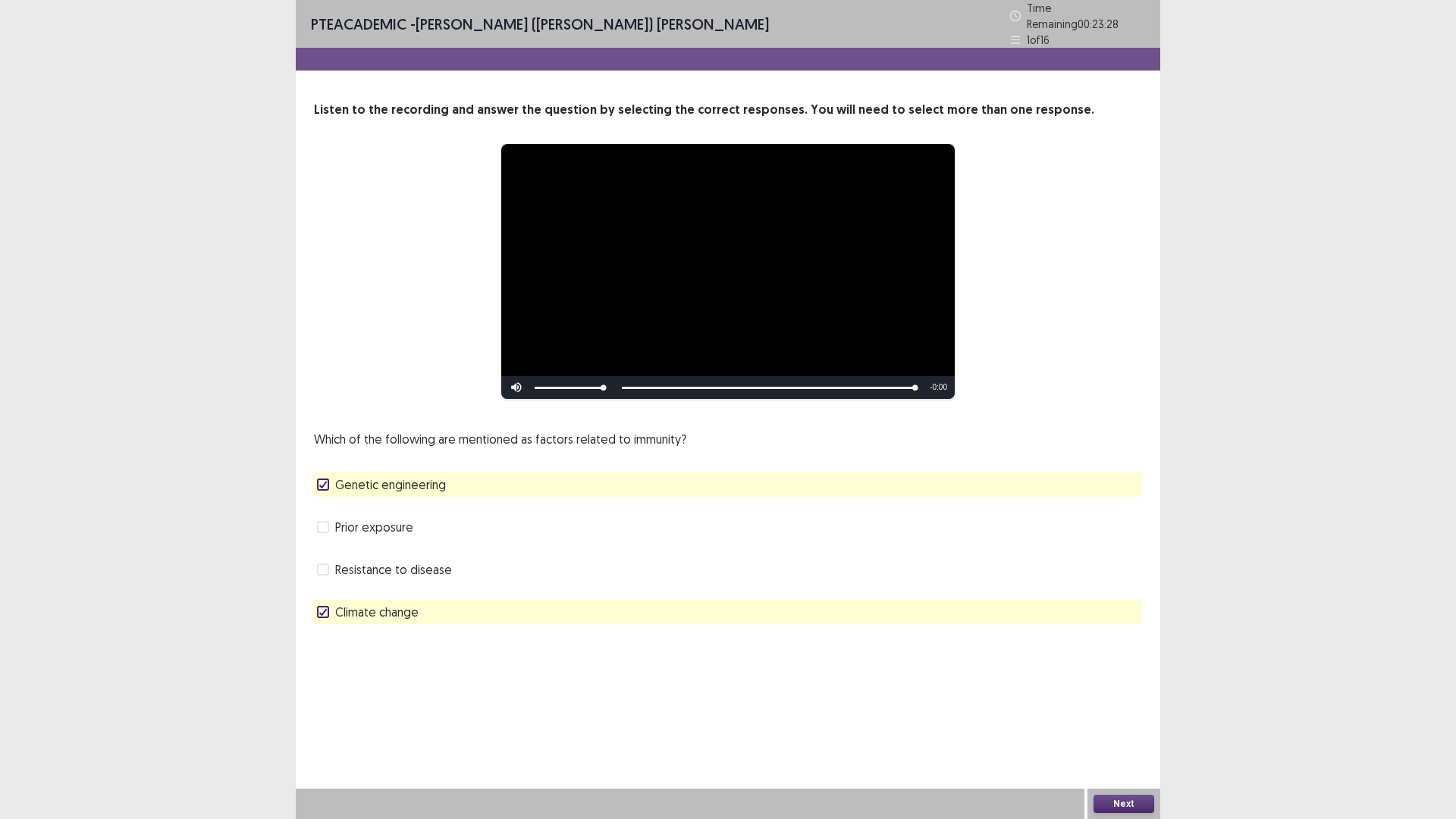
click at [1113, 798] on button "Next" at bounding box center [1124, 803] width 61 height 18
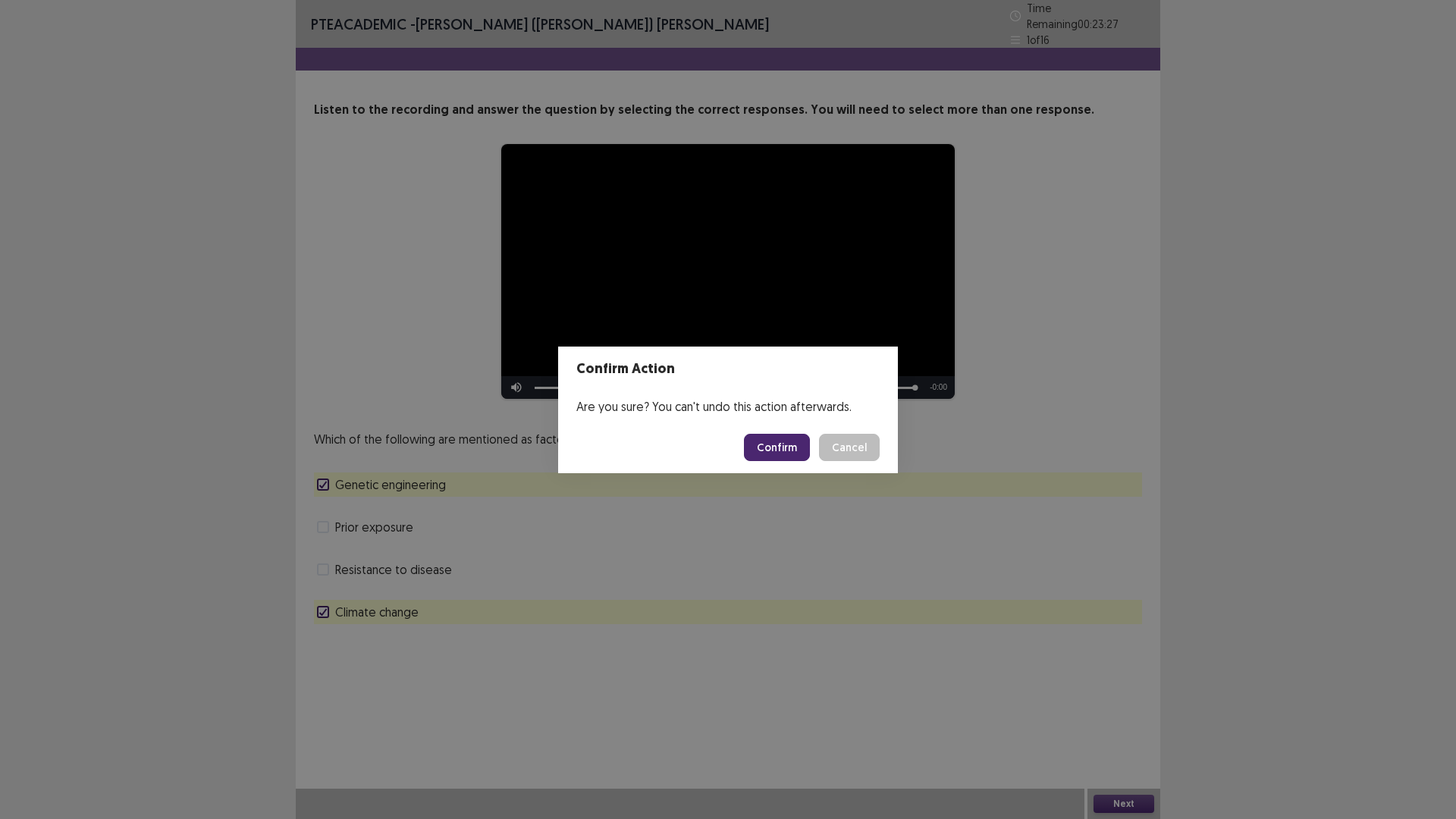
click at [761, 450] on button "Confirm" at bounding box center [777, 447] width 66 height 27
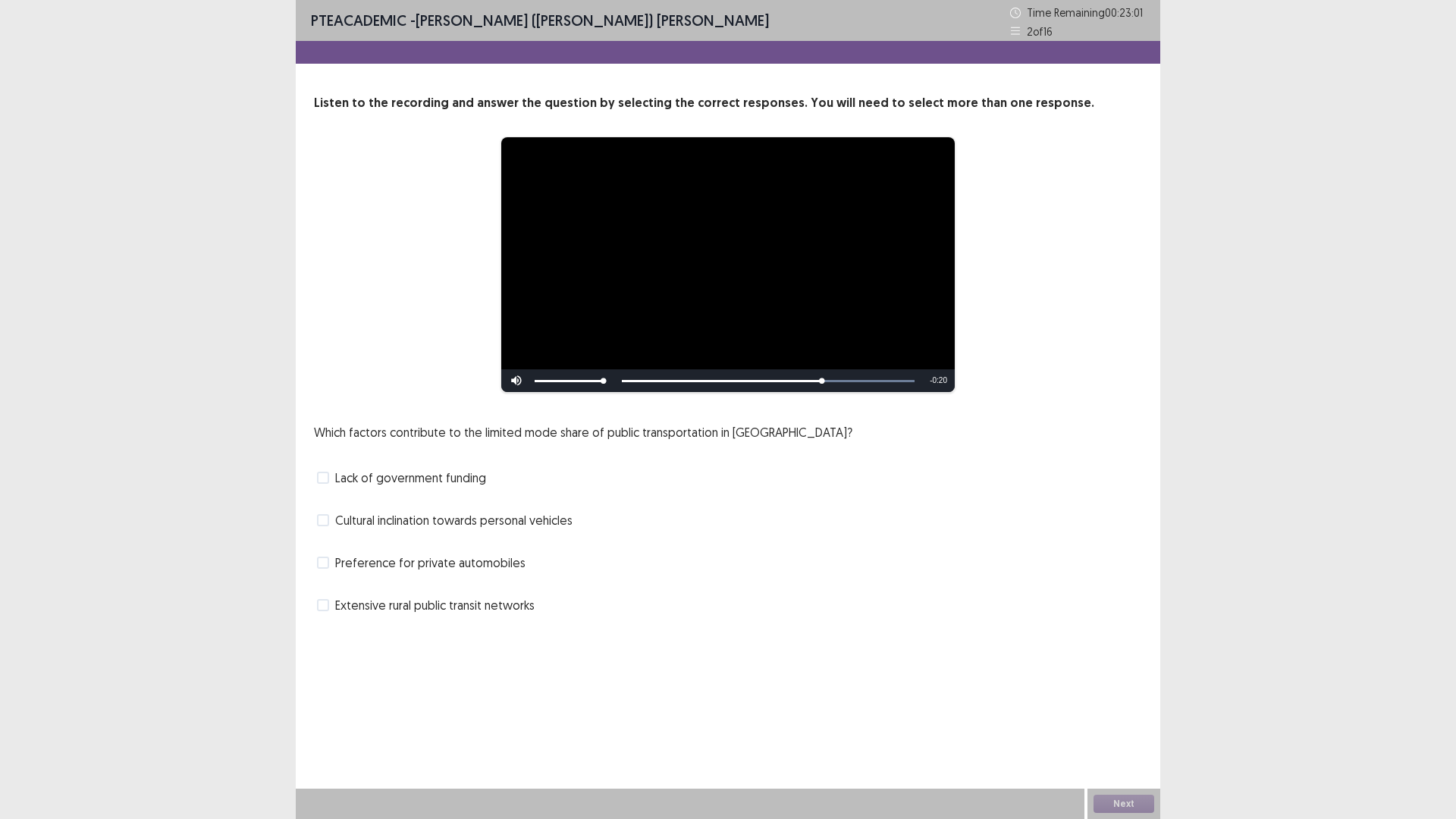
click at [322, 565] on span at bounding box center [323, 562] width 12 height 12
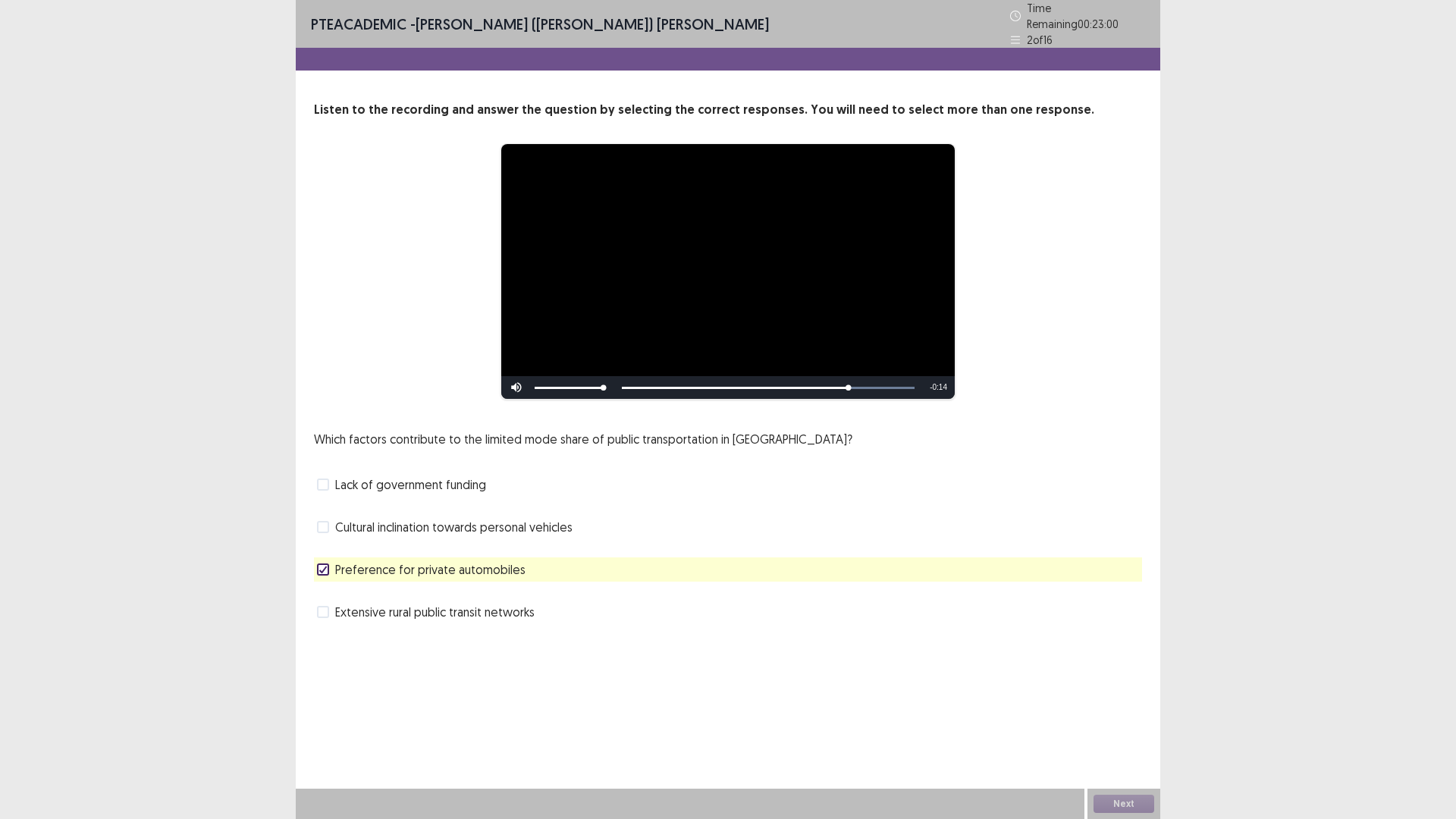
click at [327, 606] on span at bounding box center [323, 612] width 12 height 12
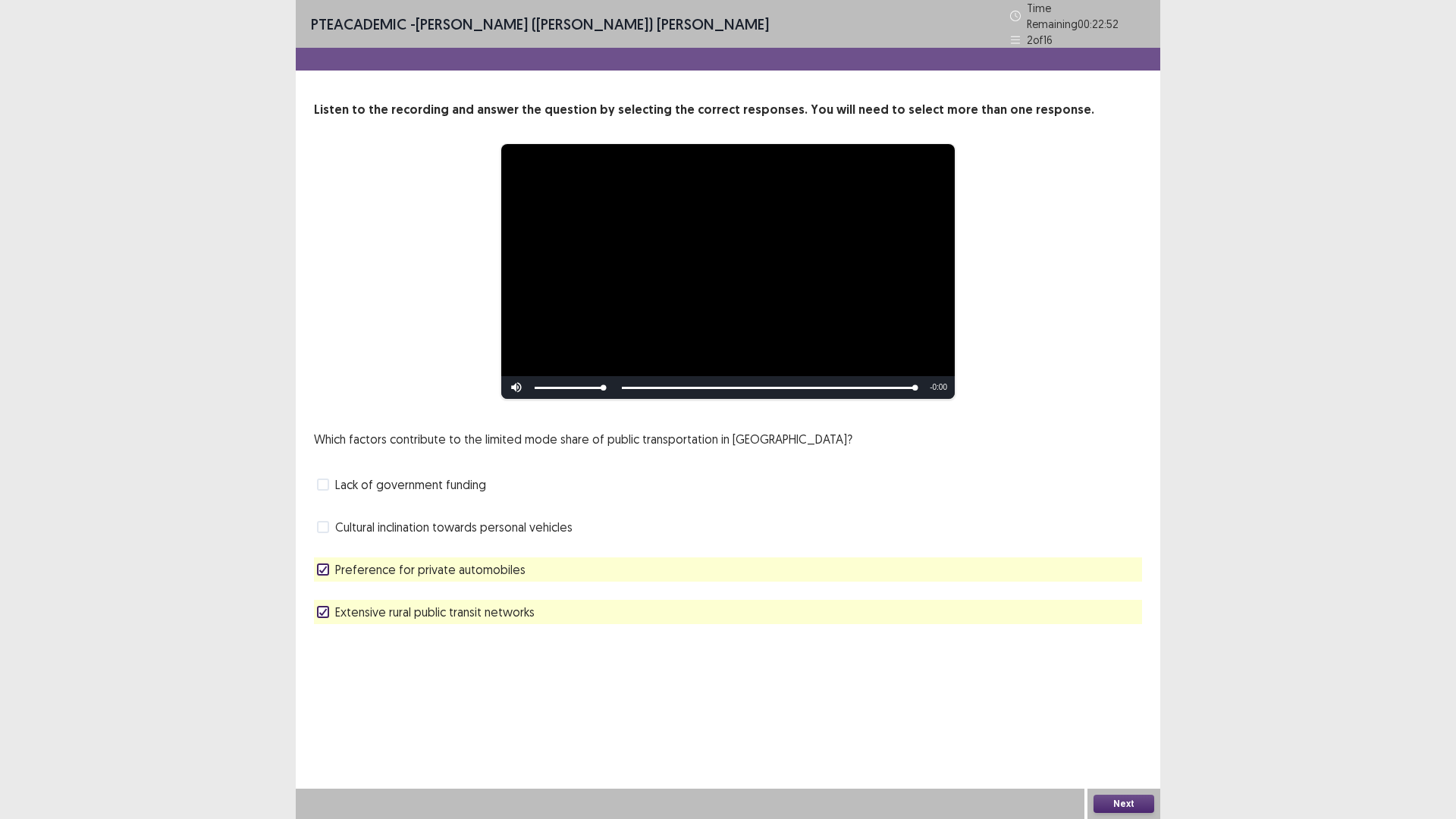
click at [1124, 798] on button "Next" at bounding box center [1124, 803] width 61 height 18
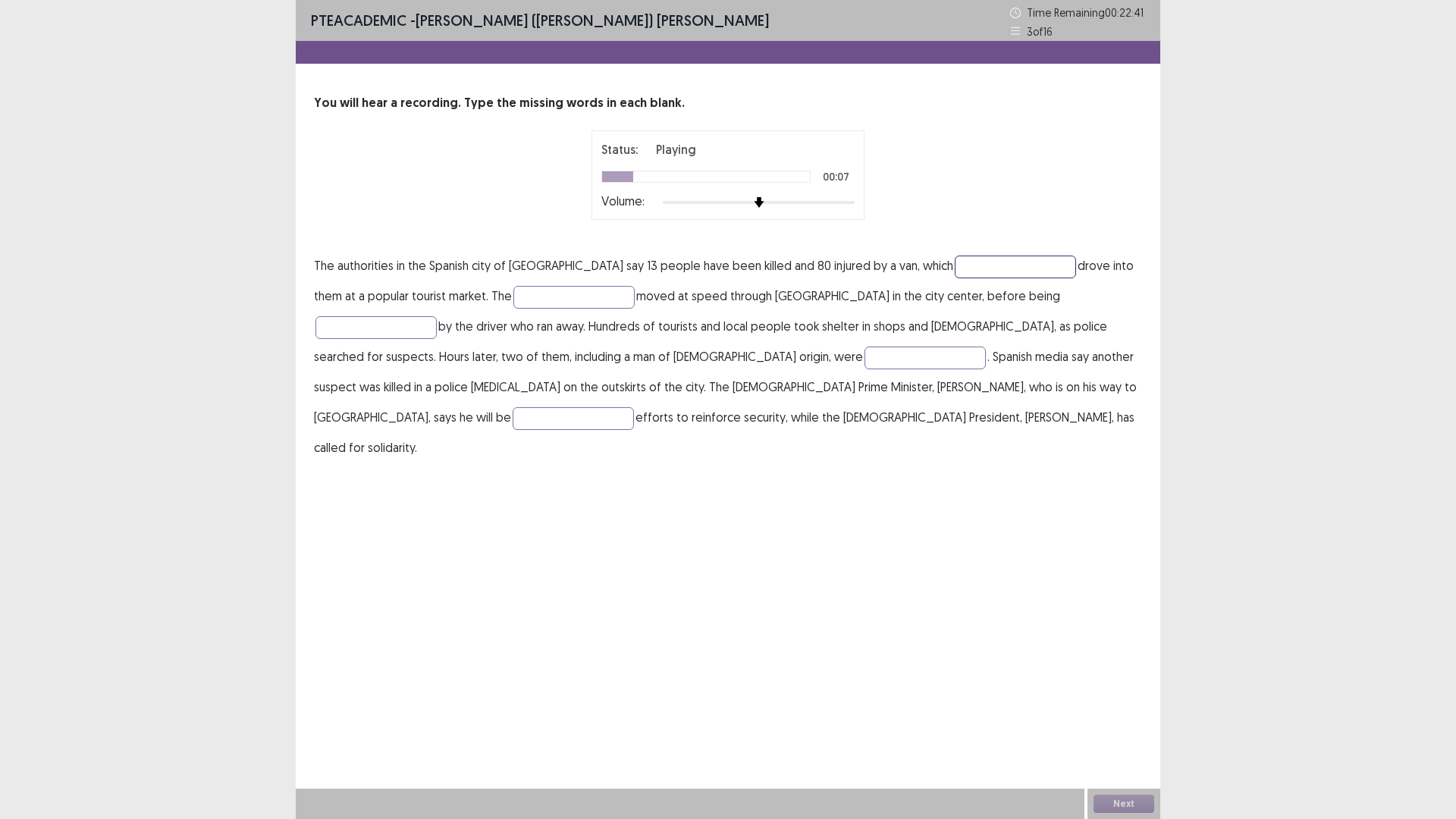
click at [955, 270] on input "text" at bounding box center [1015, 266] width 121 height 23
type input "*******"
click at [1120, 803] on button "Next" at bounding box center [1124, 803] width 61 height 18
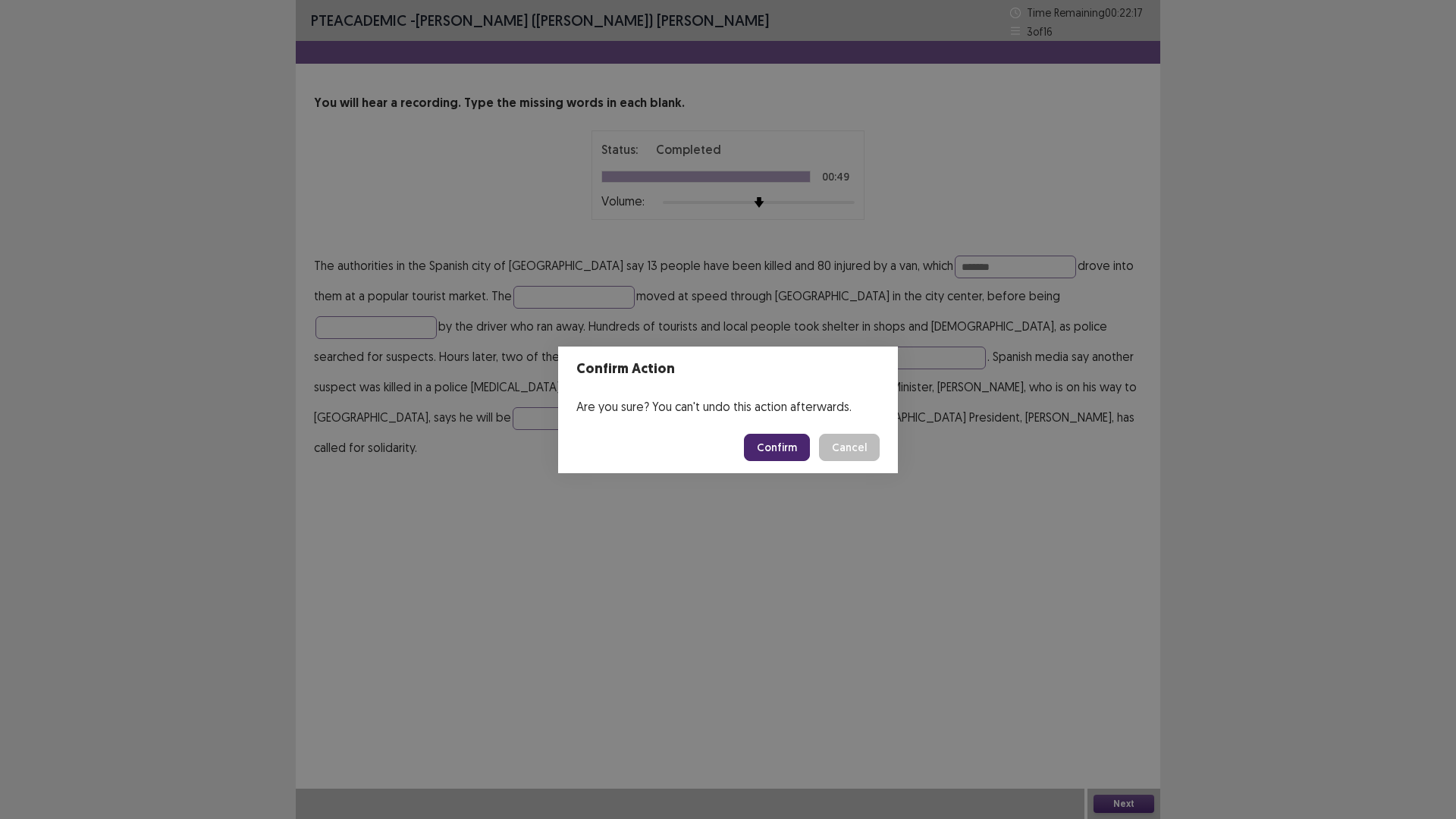
click at [783, 442] on button "Confirm" at bounding box center [777, 447] width 66 height 27
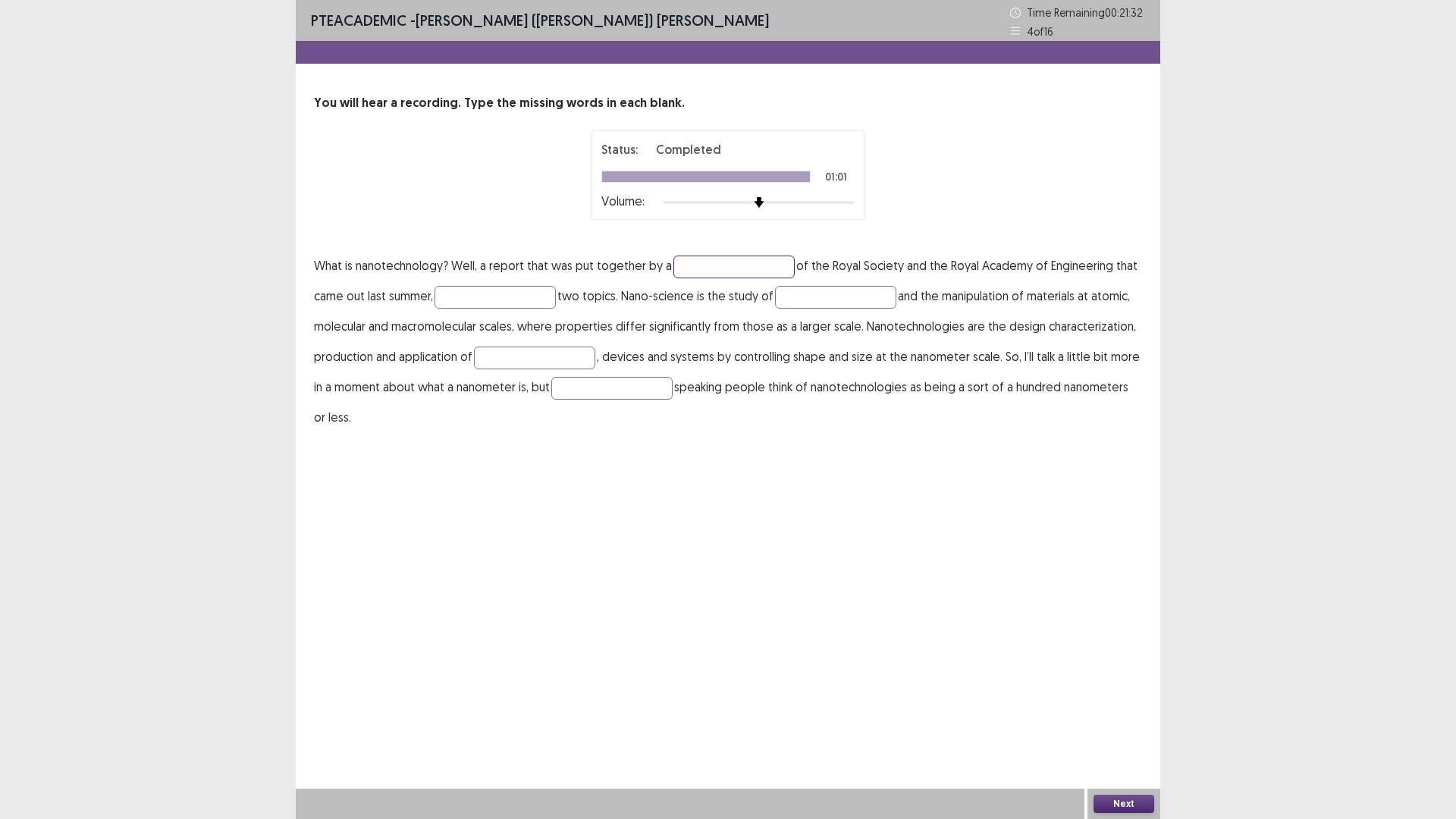
click at [720, 271] on input "text" at bounding box center [734, 266] width 121 height 23
click at [529, 291] on input "text" at bounding box center [494, 297] width 121 height 23
type input "**********"
click at [788, 301] on input "text" at bounding box center [835, 297] width 121 height 23
type input "**********"
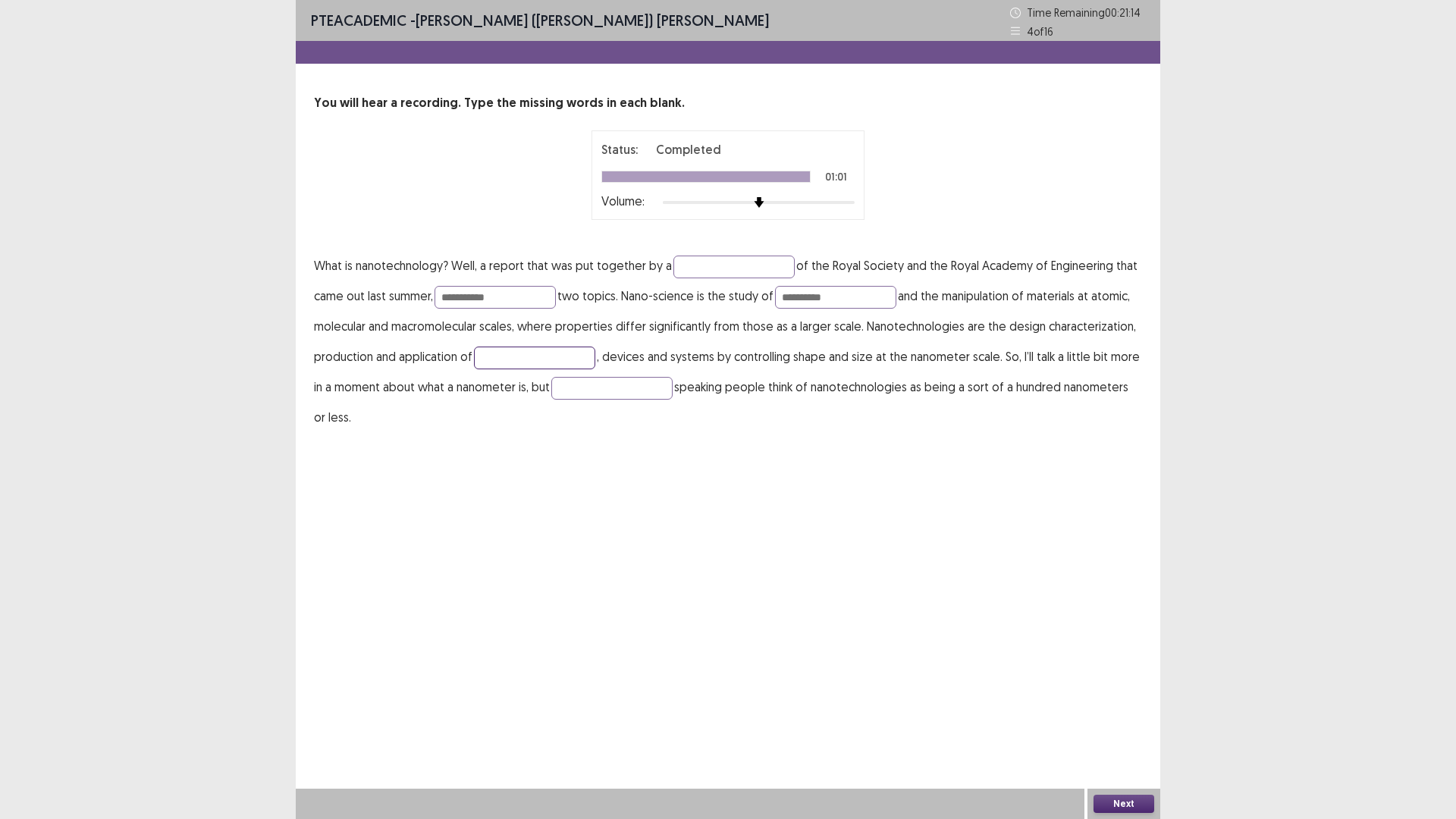
click at [540, 355] on input "text" at bounding box center [534, 358] width 121 height 23
click at [604, 387] on input "text" at bounding box center [612, 388] width 121 height 23
type input "**"
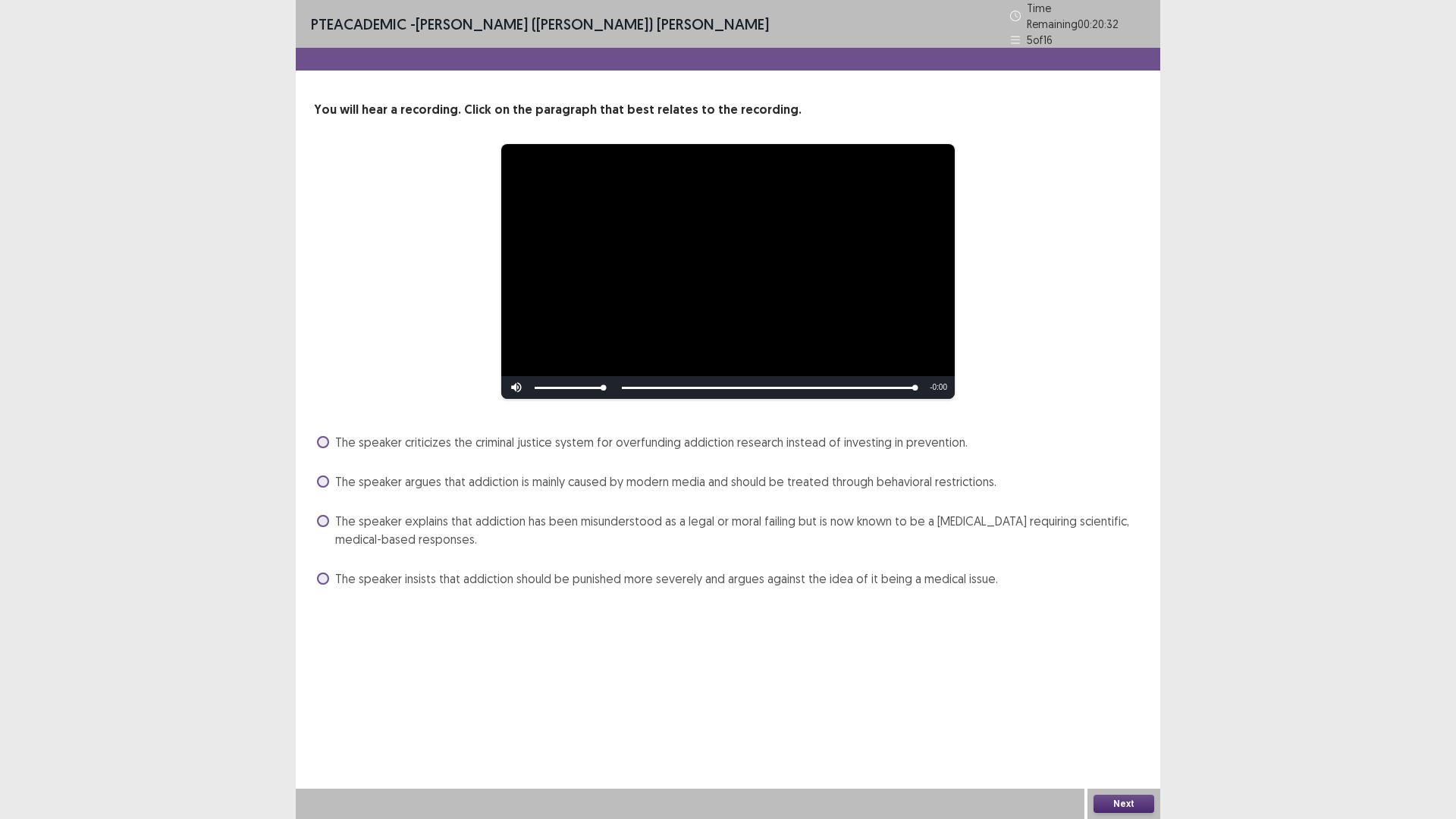
click at [321, 436] on span at bounding box center [323, 442] width 12 height 12
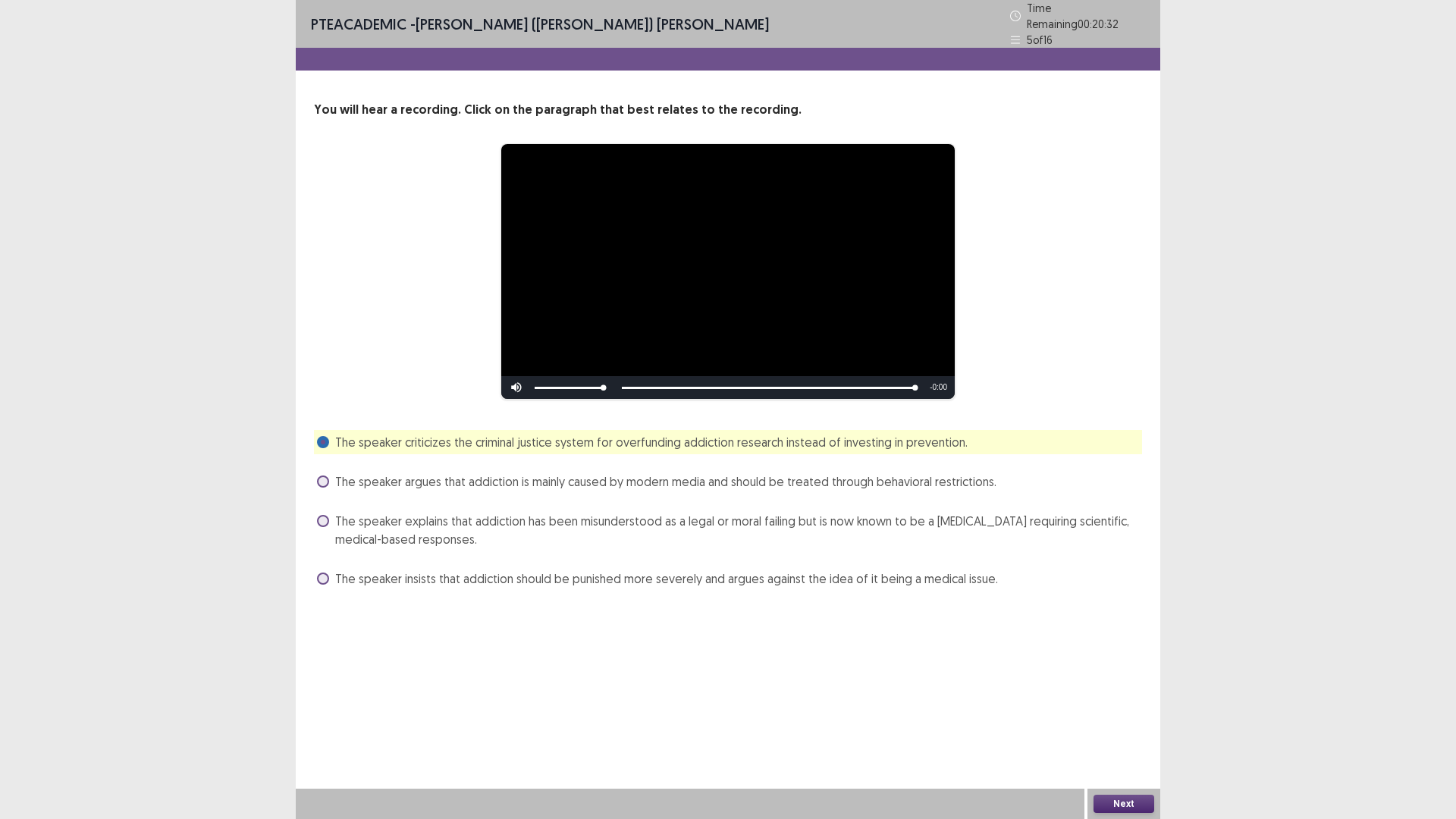
click at [1137, 800] on button "Next" at bounding box center [1124, 803] width 61 height 18
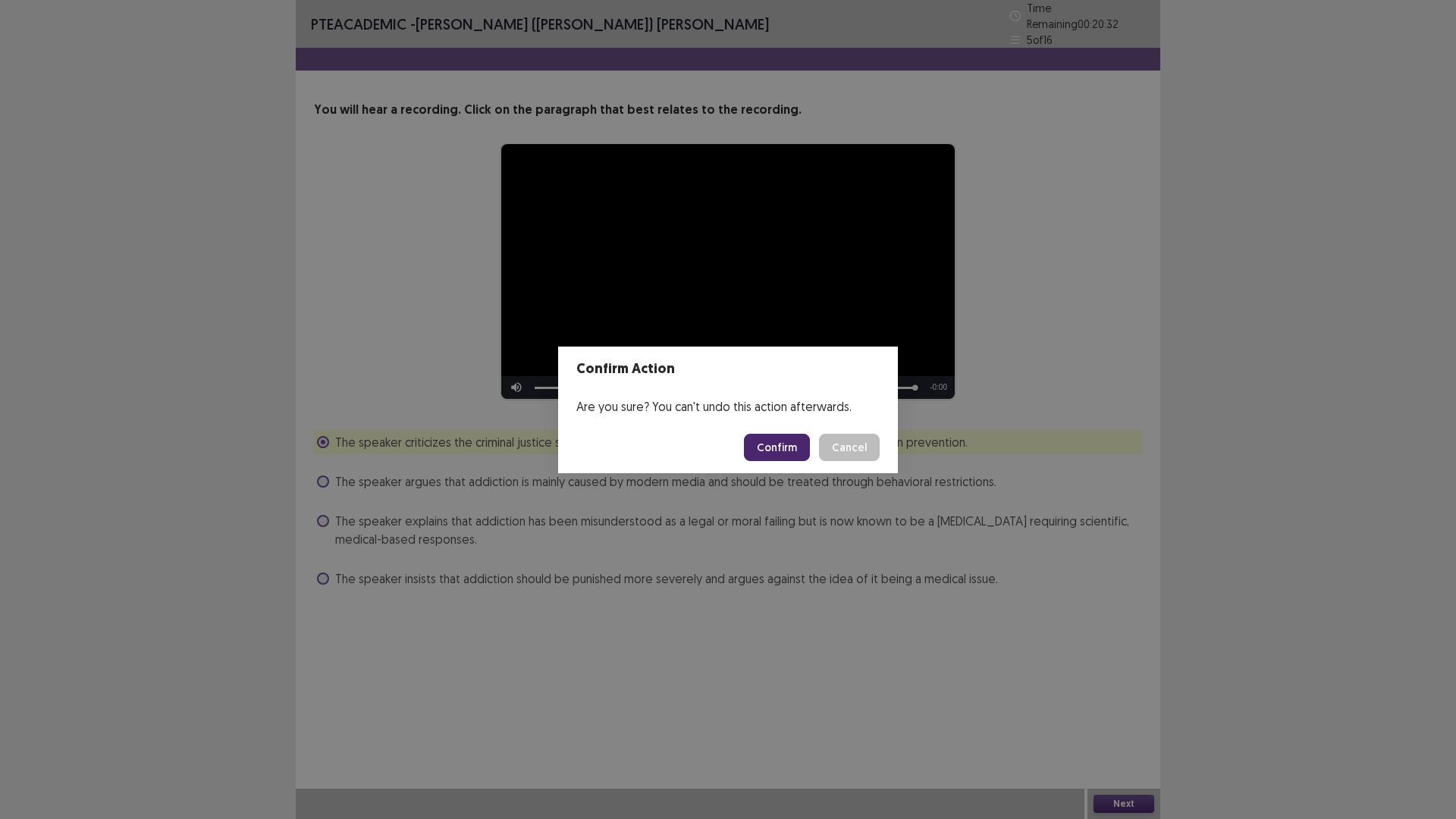
click at [769, 451] on button "Confirm" at bounding box center [777, 447] width 66 height 27
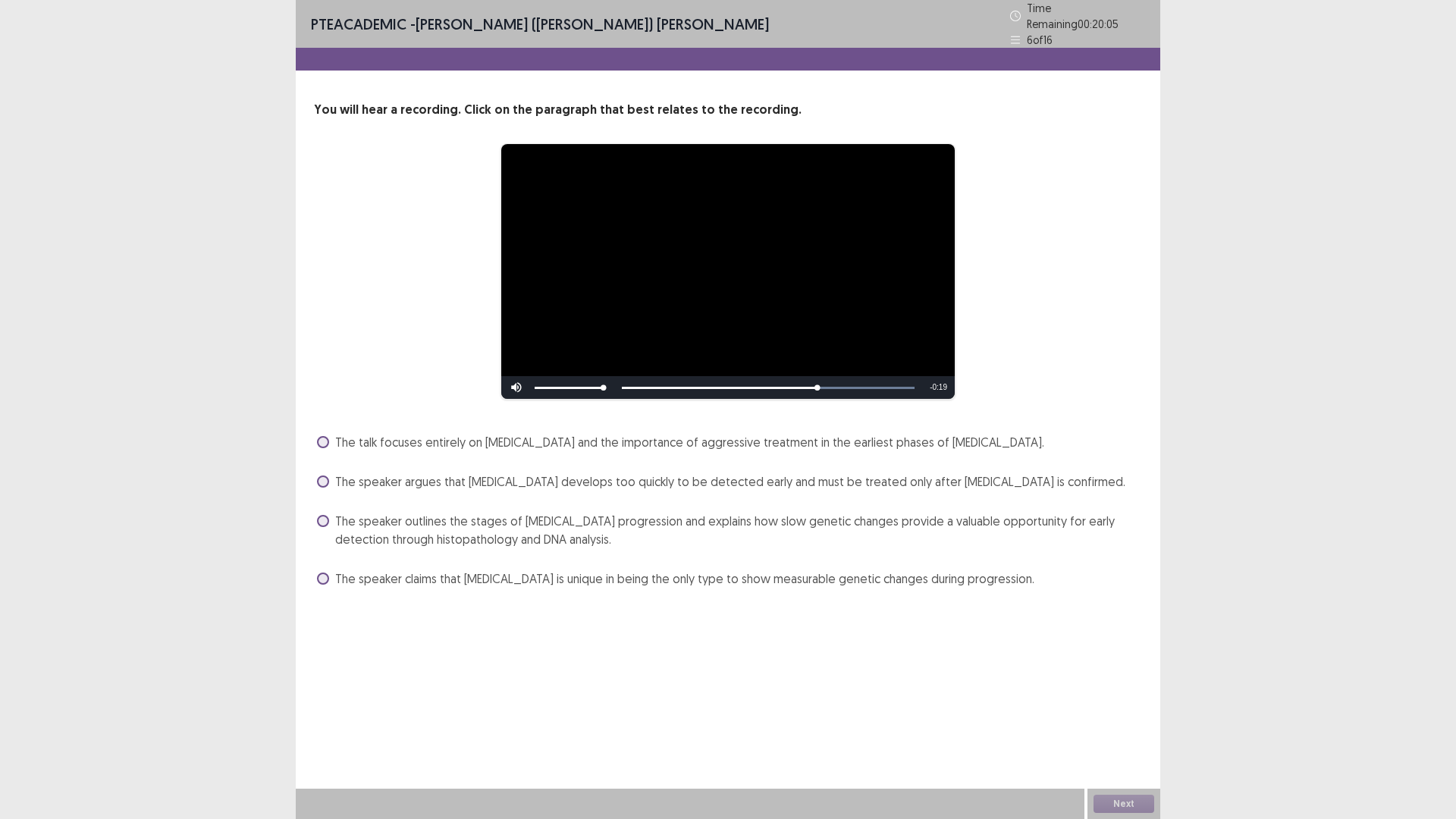
click at [324, 515] on span at bounding box center [323, 521] width 12 height 12
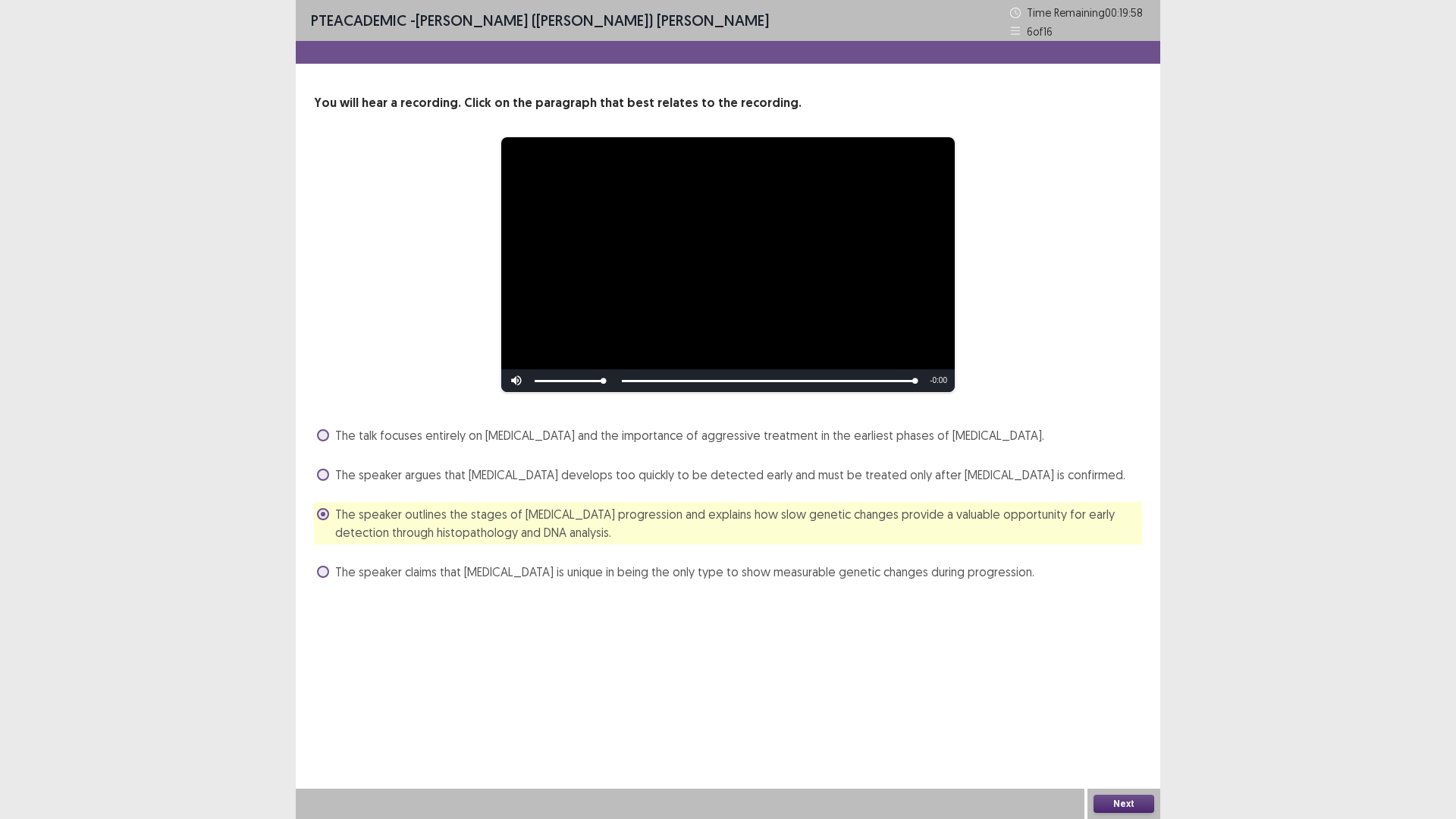
click at [1113, 804] on button "Next" at bounding box center [1124, 803] width 61 height 18
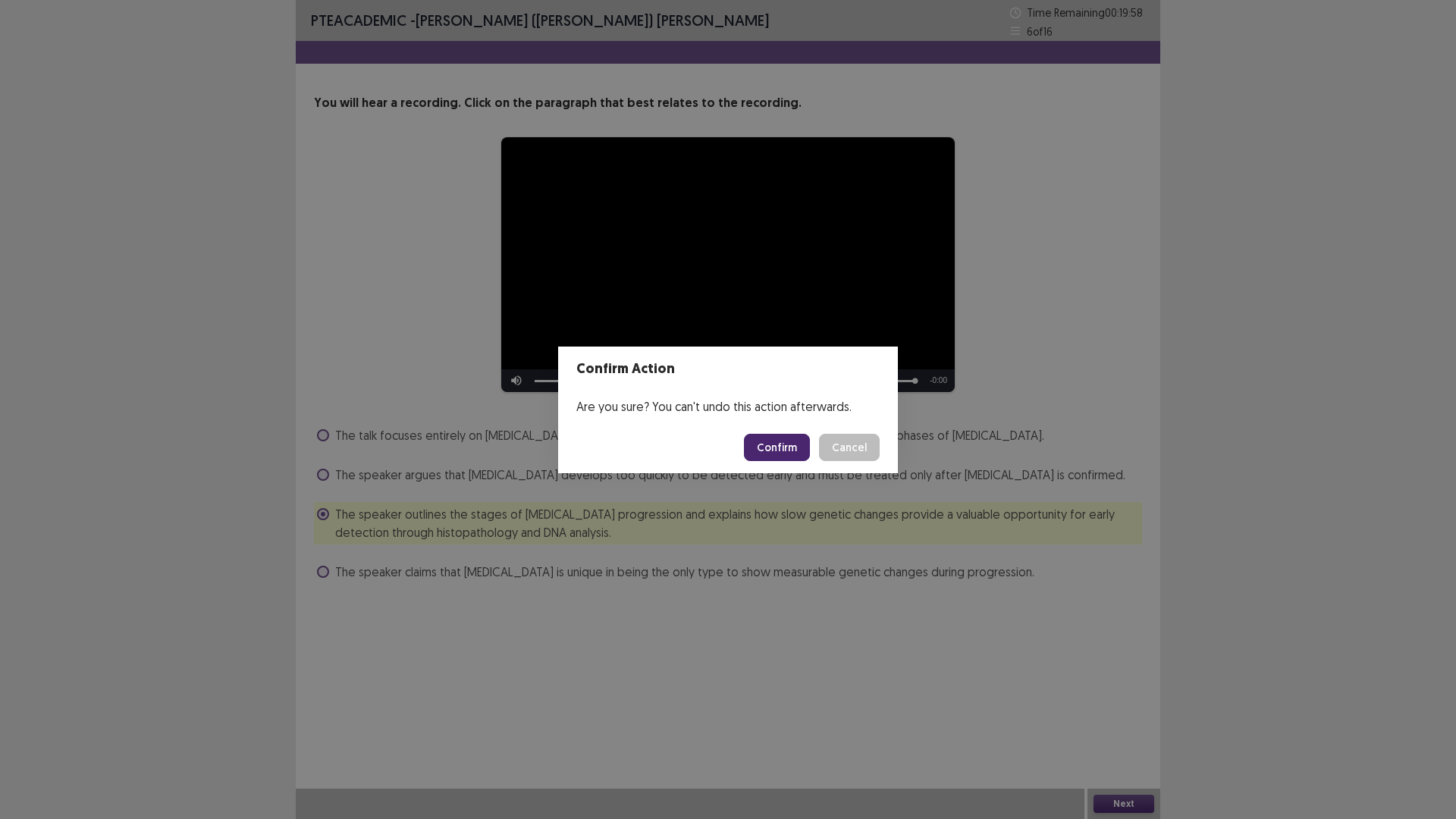
click at [767, 449] on button "Confirm" at bounding box center [777, 447] width 66 height 27
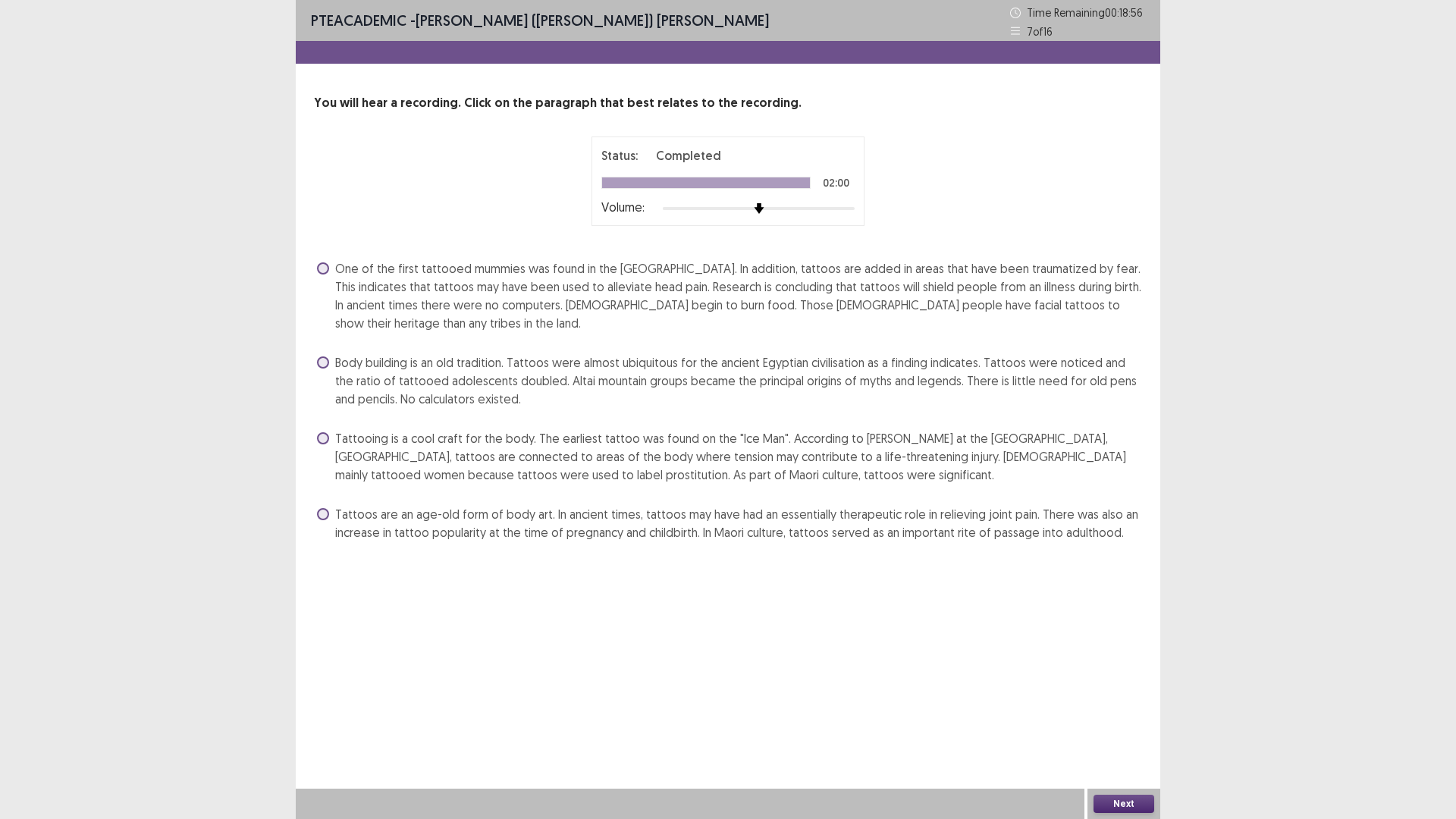
click at [326, 438] on span at bounding box center [323, 438] width 12 height 12
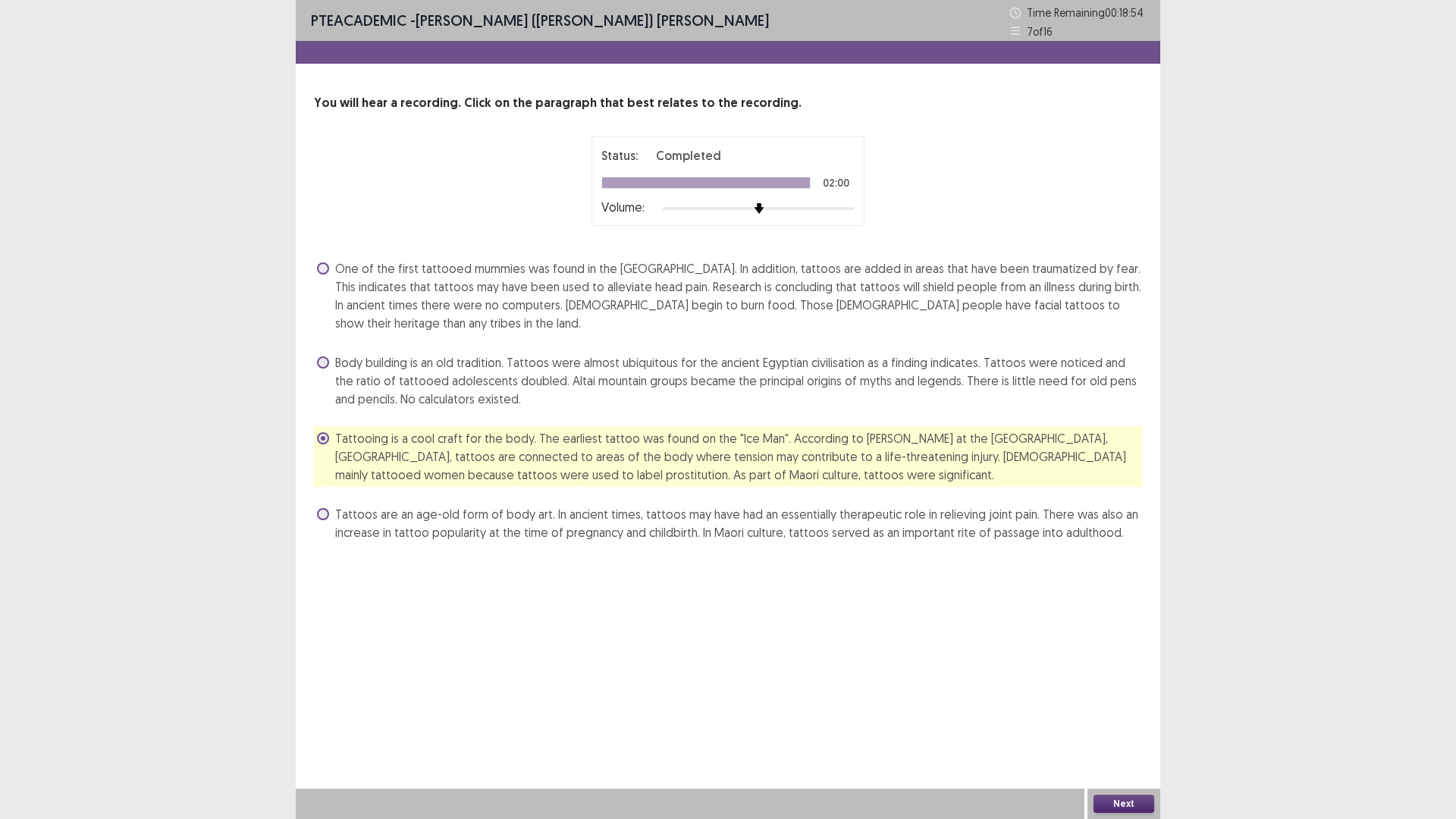
click at [1122, 798] on button "Next" at bounding box center [1124, 803] width 61 height 18
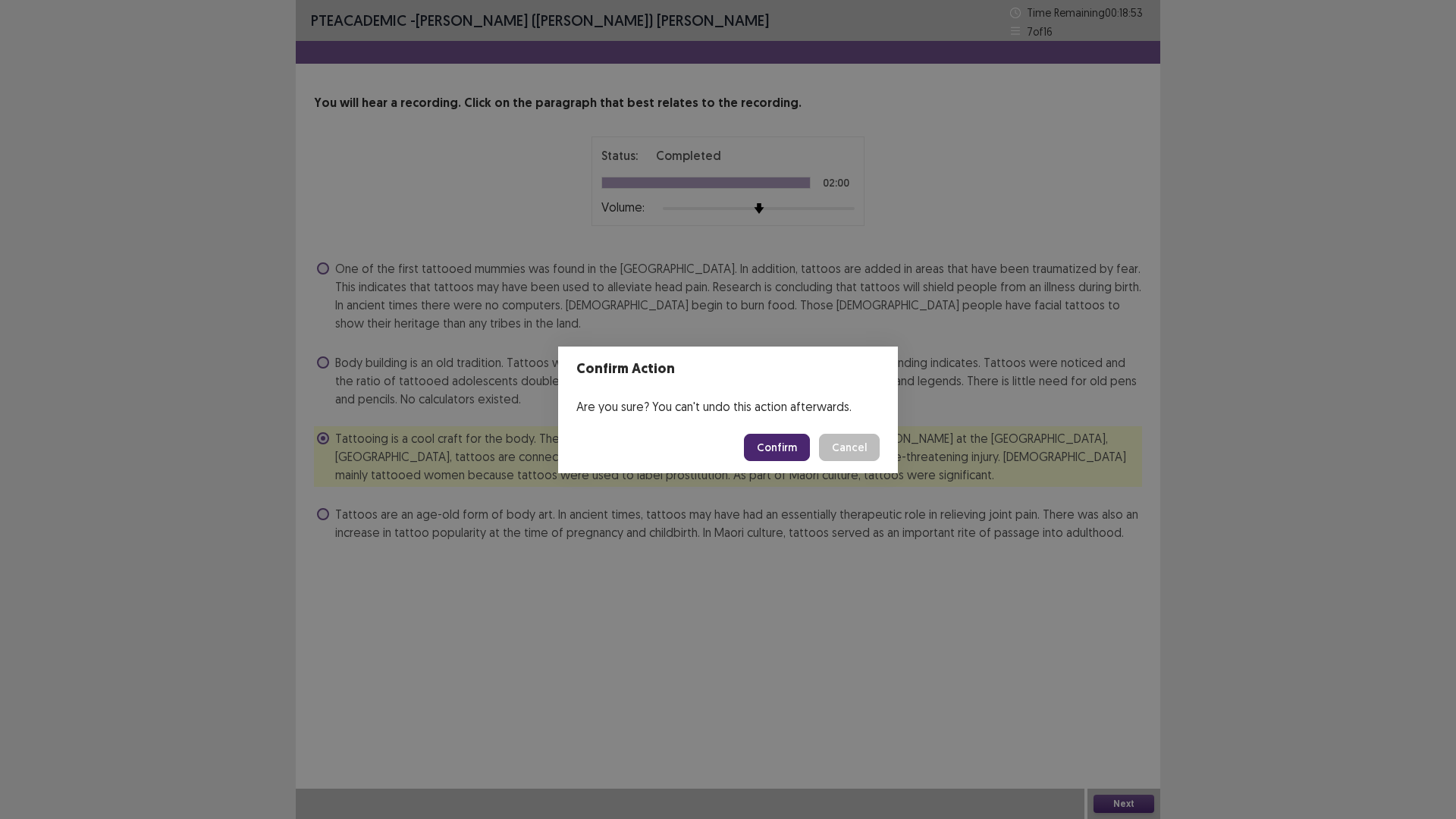
click at [767, 442] on button "Confirm" at bounding box center [777, 447] width 66 height 27
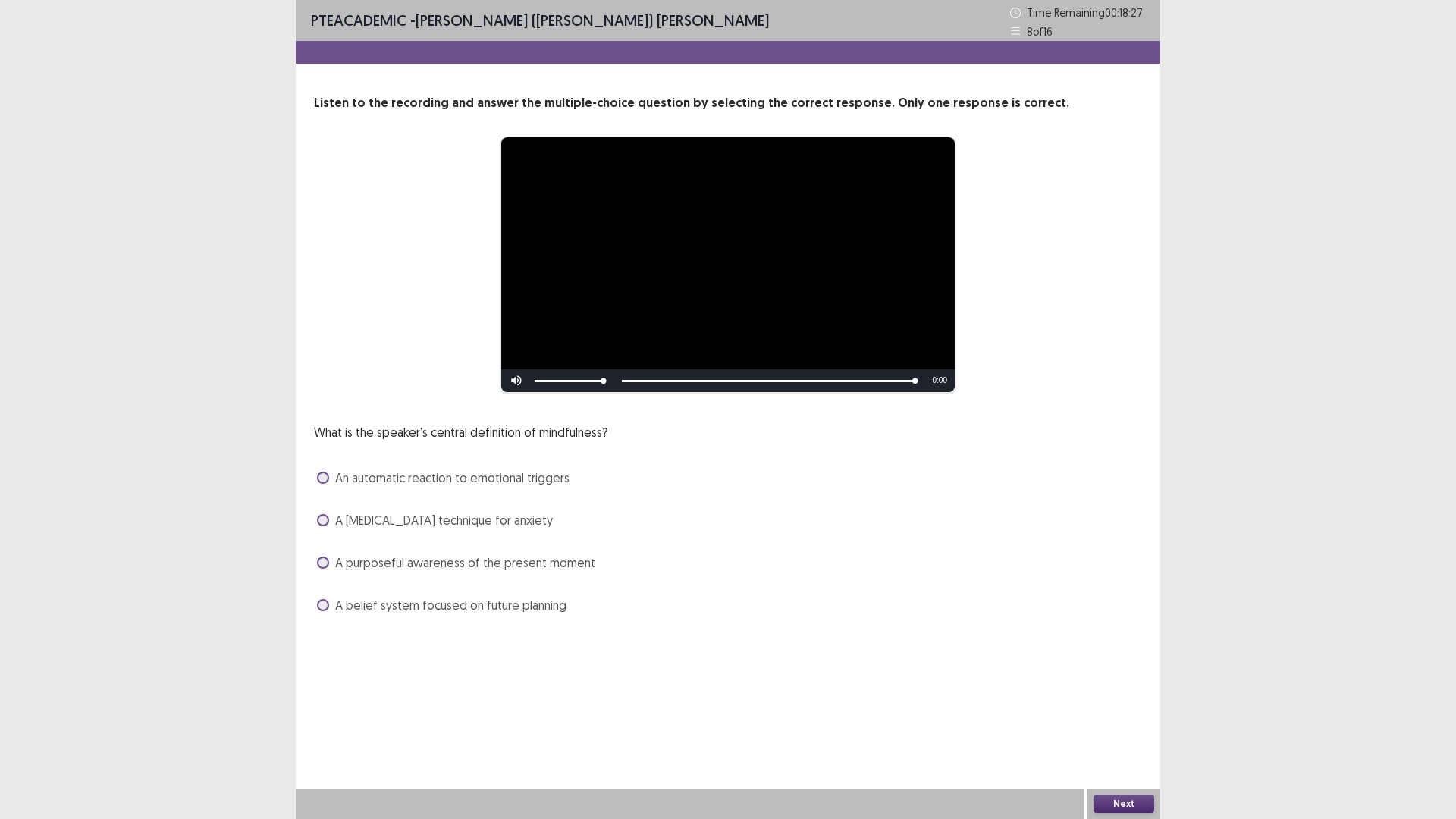
click at [319, 480] on span at bounding box center [323, 478] width 12 height 12
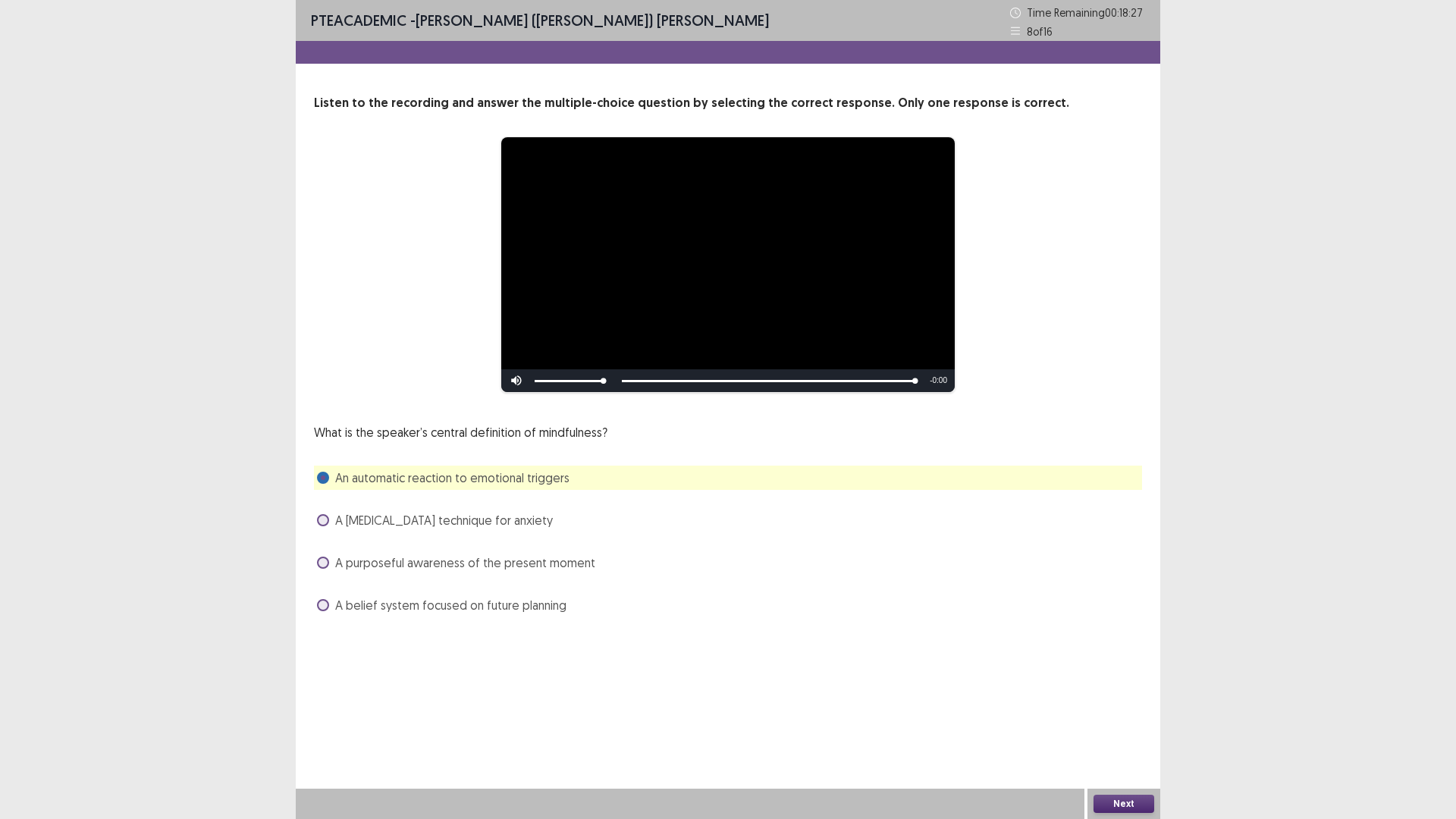
click at [1114, 806] on button "Next" at bounding box center [1124, 803] width 61 height 18
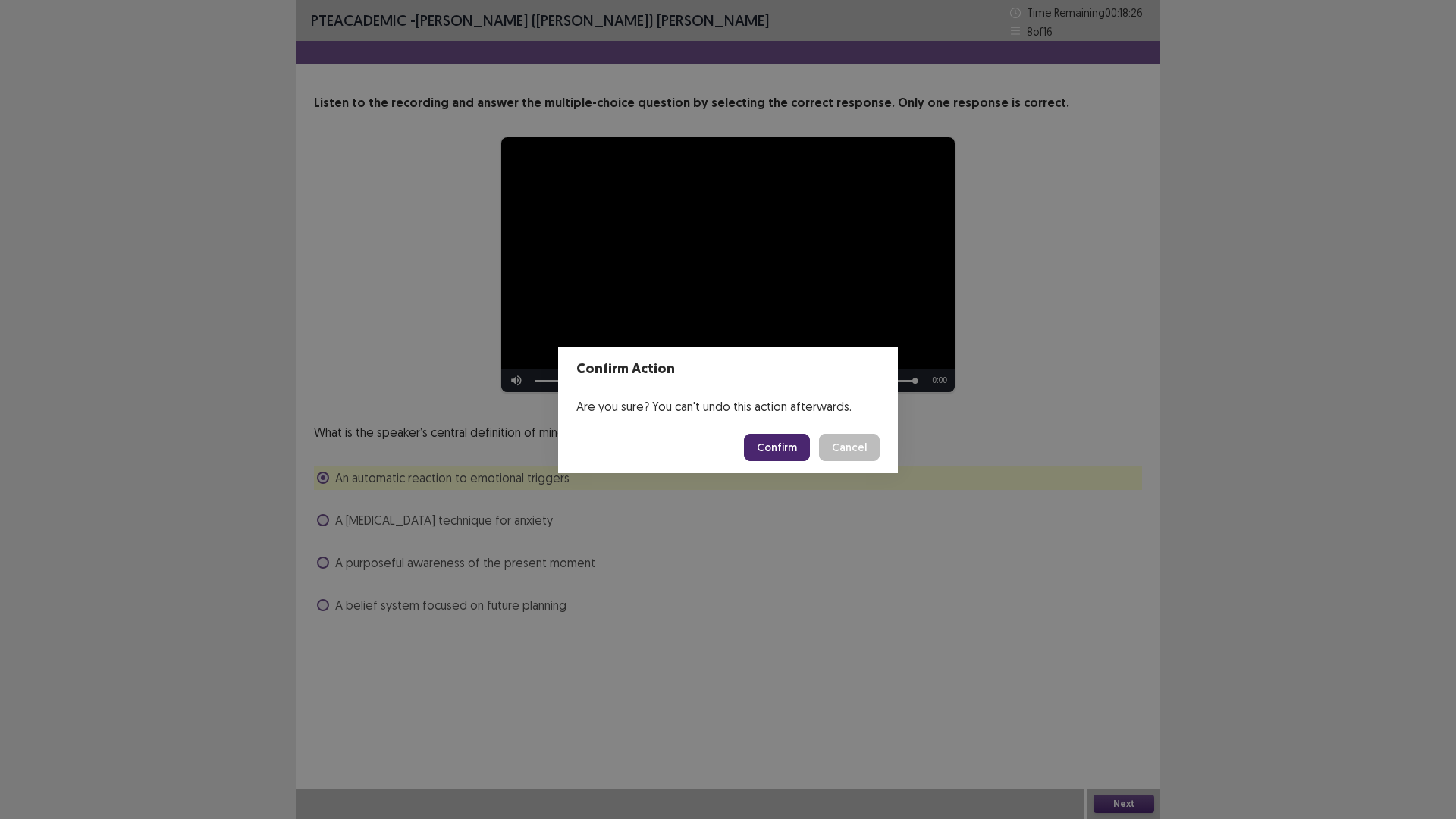
click at [770, 440] on button "Confirm" at bounding box center [777, 447] width 66 height 27
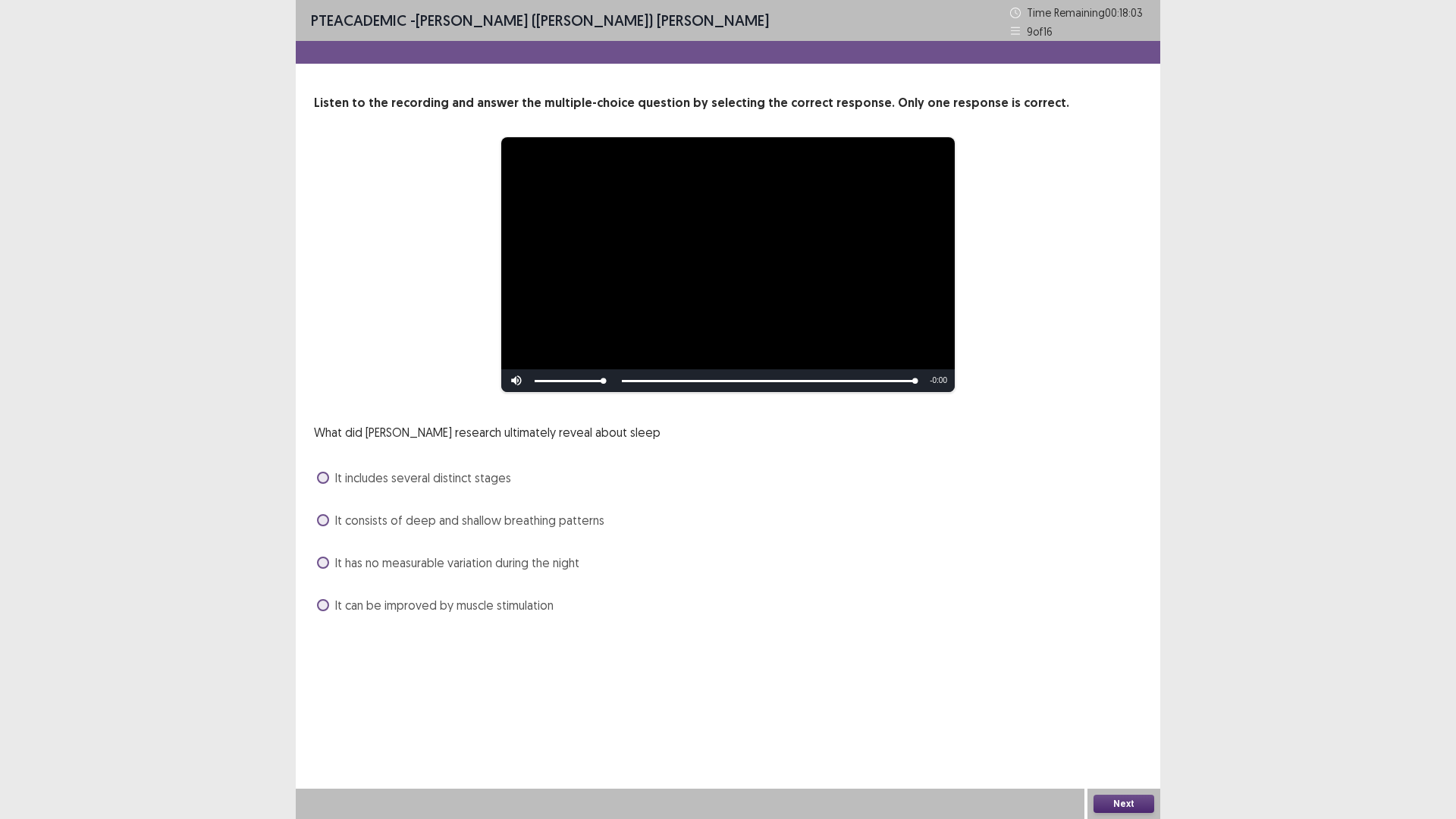
click at [322, 563] on span at bounding box center [323, 562] width 12 height 12
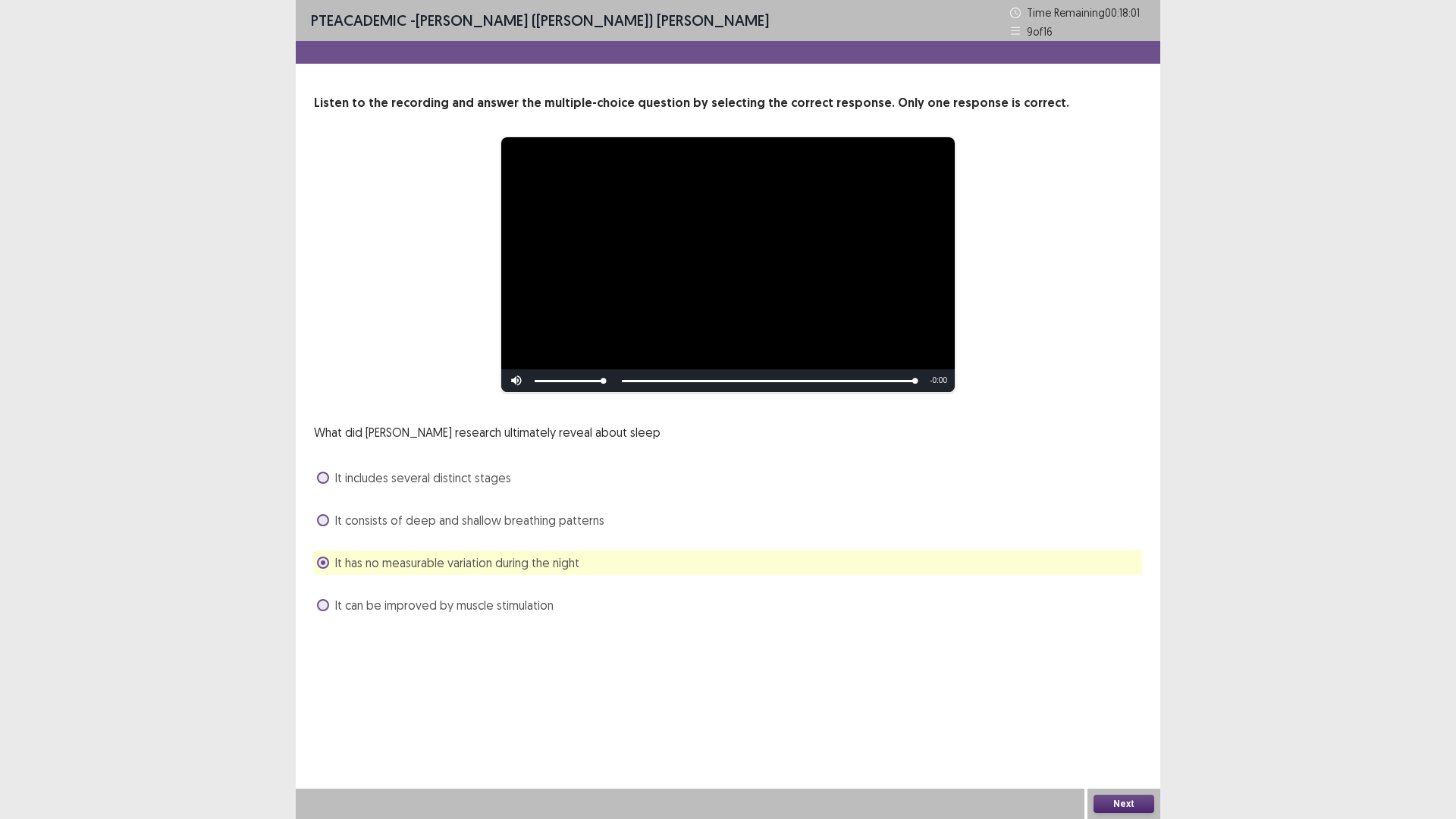
click at [1121, 797] on button "Next" at bounding box center [1124, 803] width 61 height 18
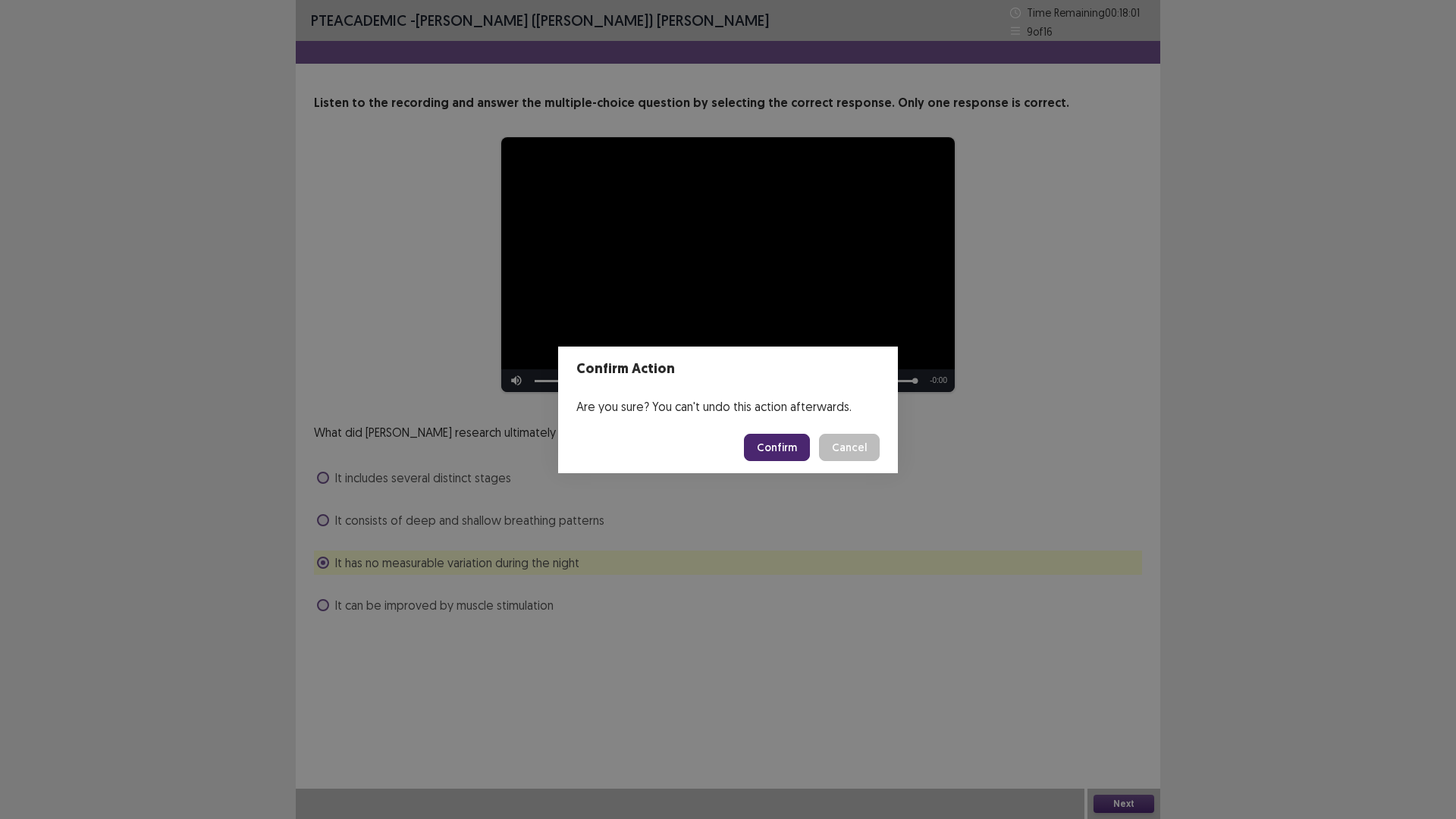
click at [772, 438] on button "Confirm" at bounding box center [777, 447] width 66 height 27
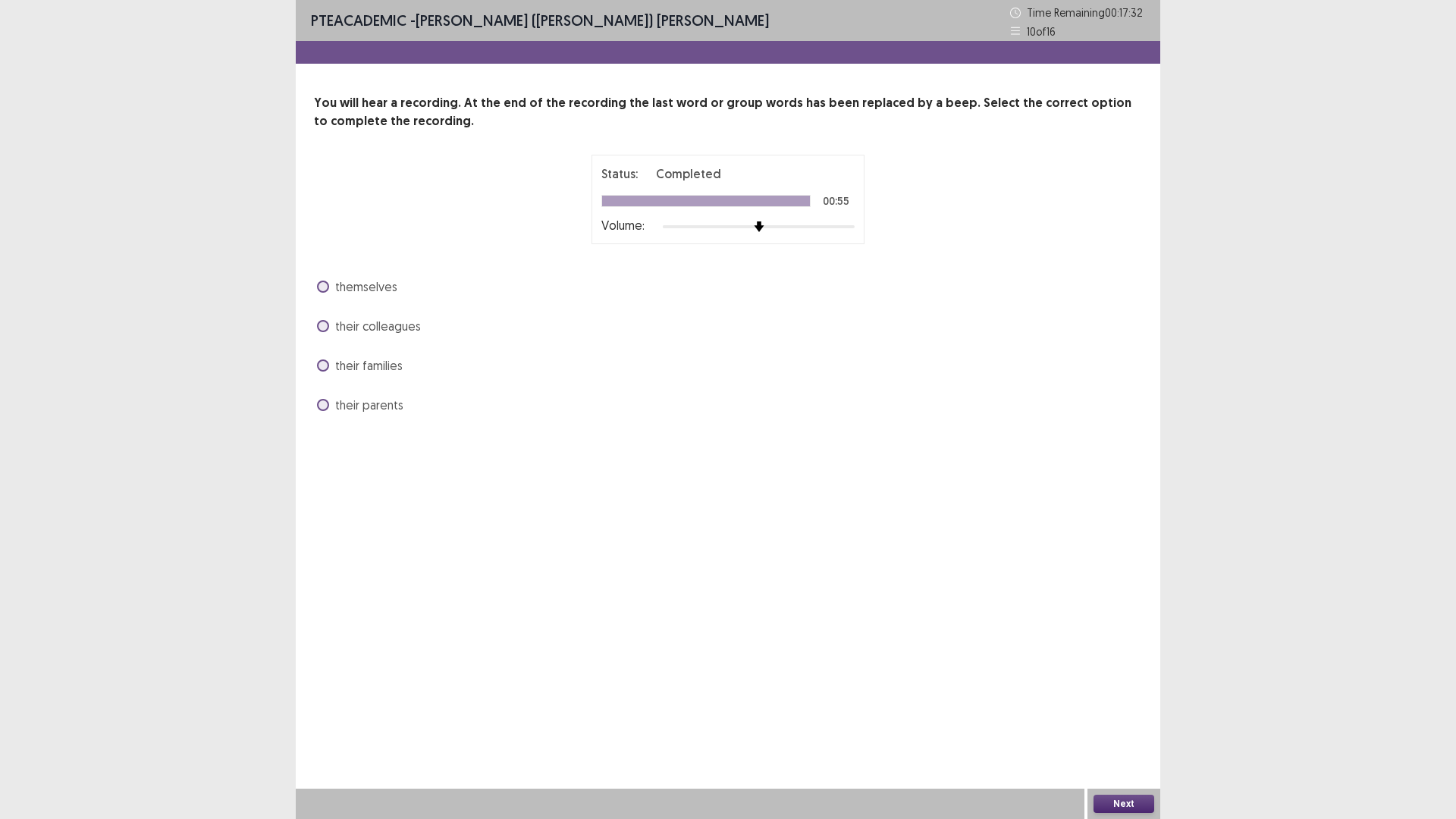
click at [319, 291] on span at bounding box center [323, 286] width 12 height 12
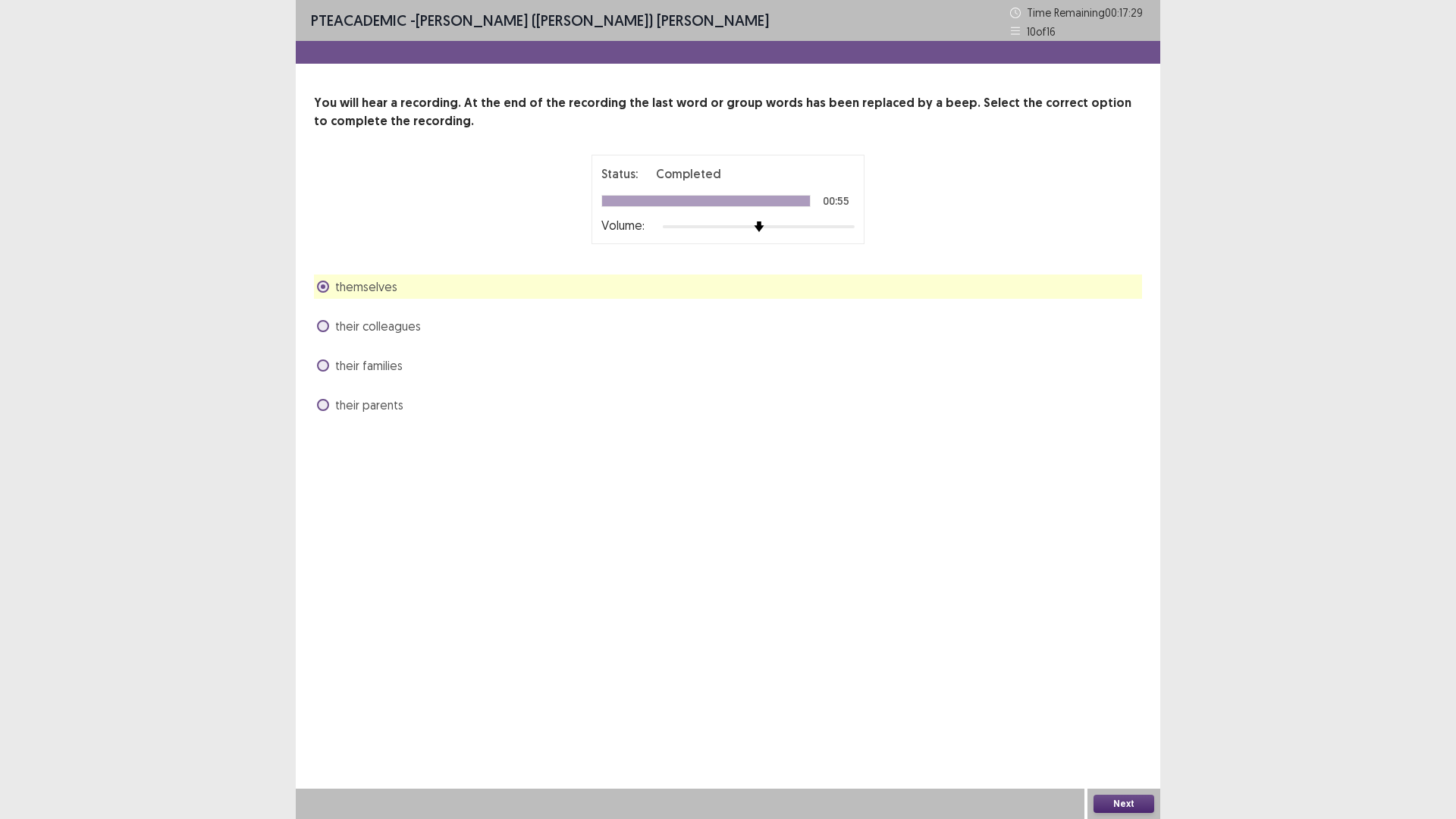
click at [325, 325] on span at bounding box center [323, 326] width 12 height 12
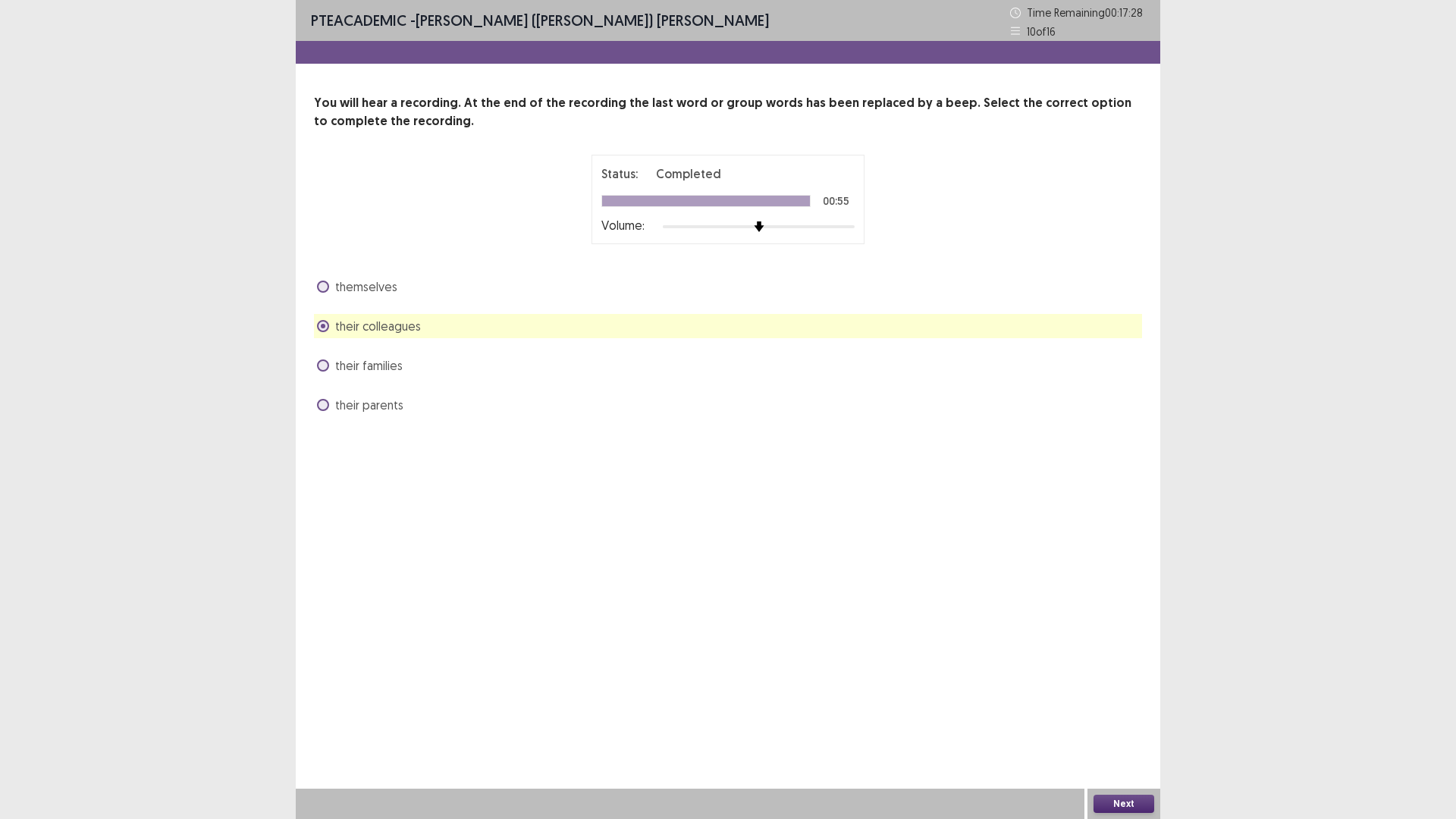
click at [1107, 803] on button "Next" at bounding box center [1124, 803] width 61 height 18
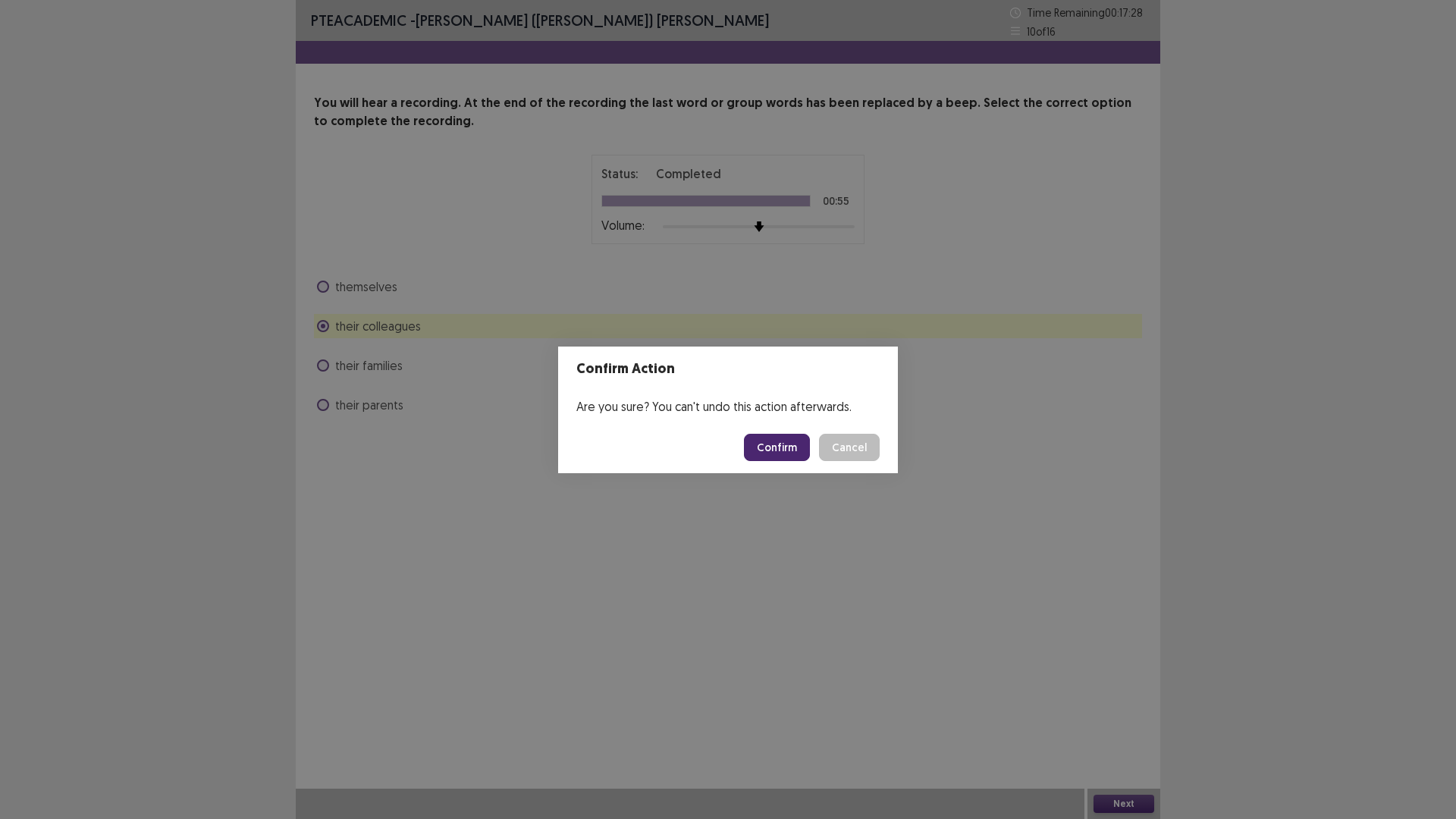
drag, startPoint x: 781, startPoint y: 447, endPoint x: 794, endPoint y: 459, distance: 17.7
click at [781, 446] on button "Confirm" at bounding box center [777, 447] width 66 height 27
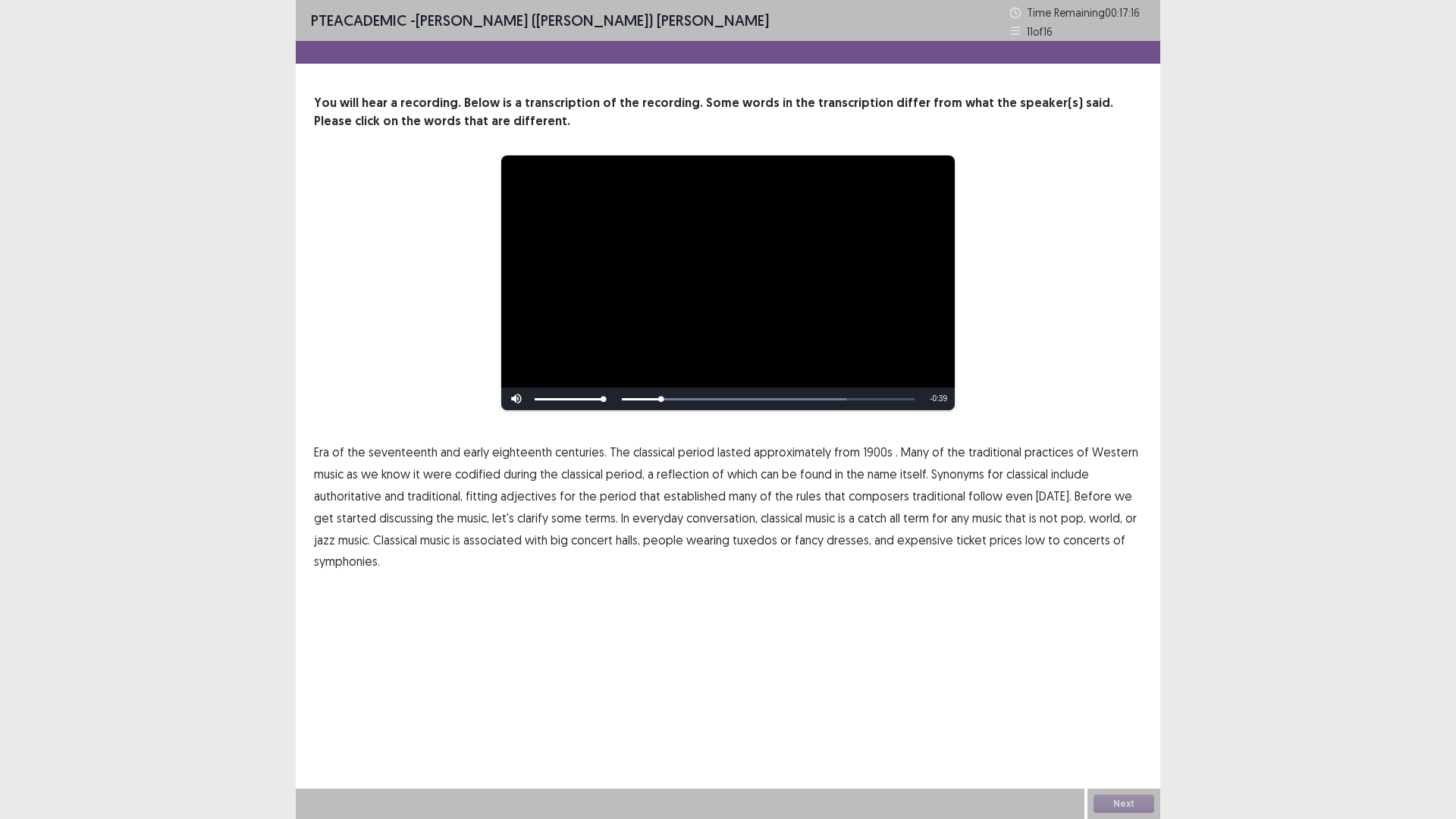
click at [870, 451] on span "1900s" at bounding box center [878, 451] width 30 height 18
click at [443, 478] on span "were" at bounding box center [437, 474] width 29 height 18
click at [936, 499] on span "traditional" at bounding box center [939, 495] width 53 height 18
click at [1025, 546] on span "low" at bounding box center [1035, 539] width 20 height 18
click at [1113, 800] on button "Next" at bounding box center [1124, 803] width 61 height 18
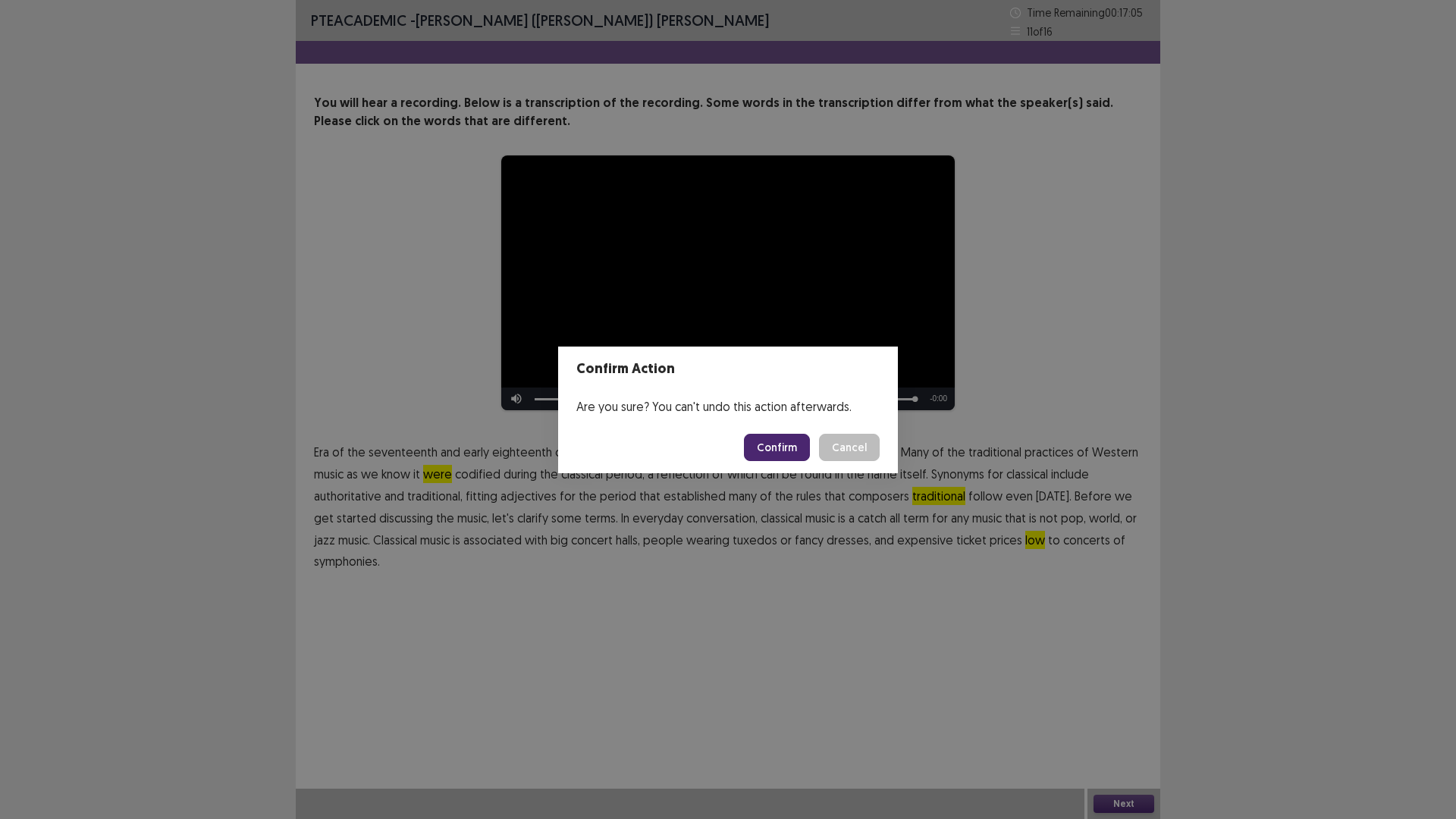
click at [785, 449] on button "Confirm" at bounding box center [777, 447] width 66 height 27
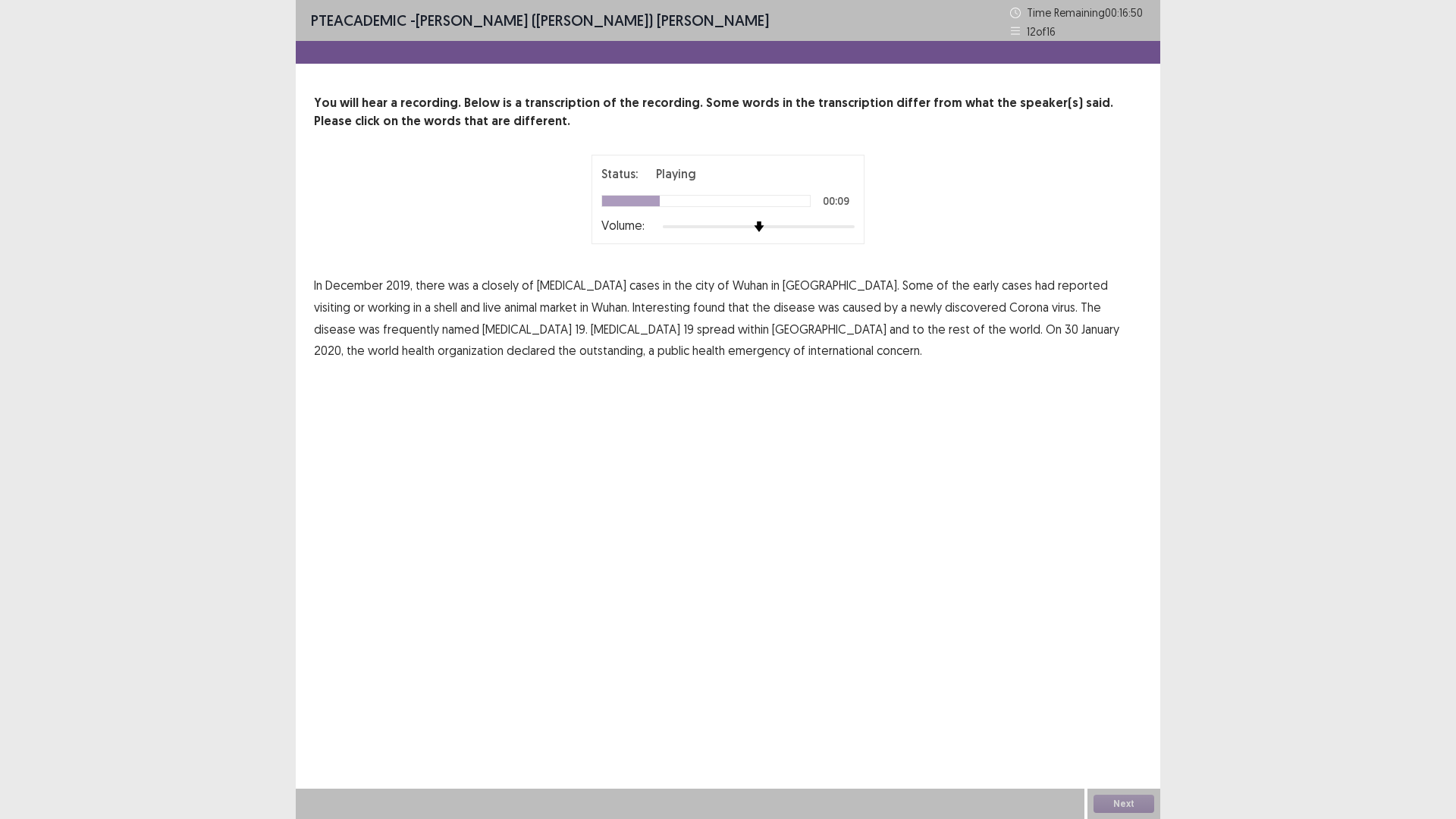
click at [458, 298] on span "shell" at bounding box center [445, 307] width 23 height 18
click at [772, 332] on span "China" at bounding box center [829, 328] width 114 height 18
click at [645, 341] on span "outstanding," at bounding box center [613, 350] width 66 height 18
click at [772, 334] on span "China" at bounding box center [829, 328] width 114 height 18
click at [1127, 806] on button "Next" at bounding box center [1124, 803] width 61 height 18
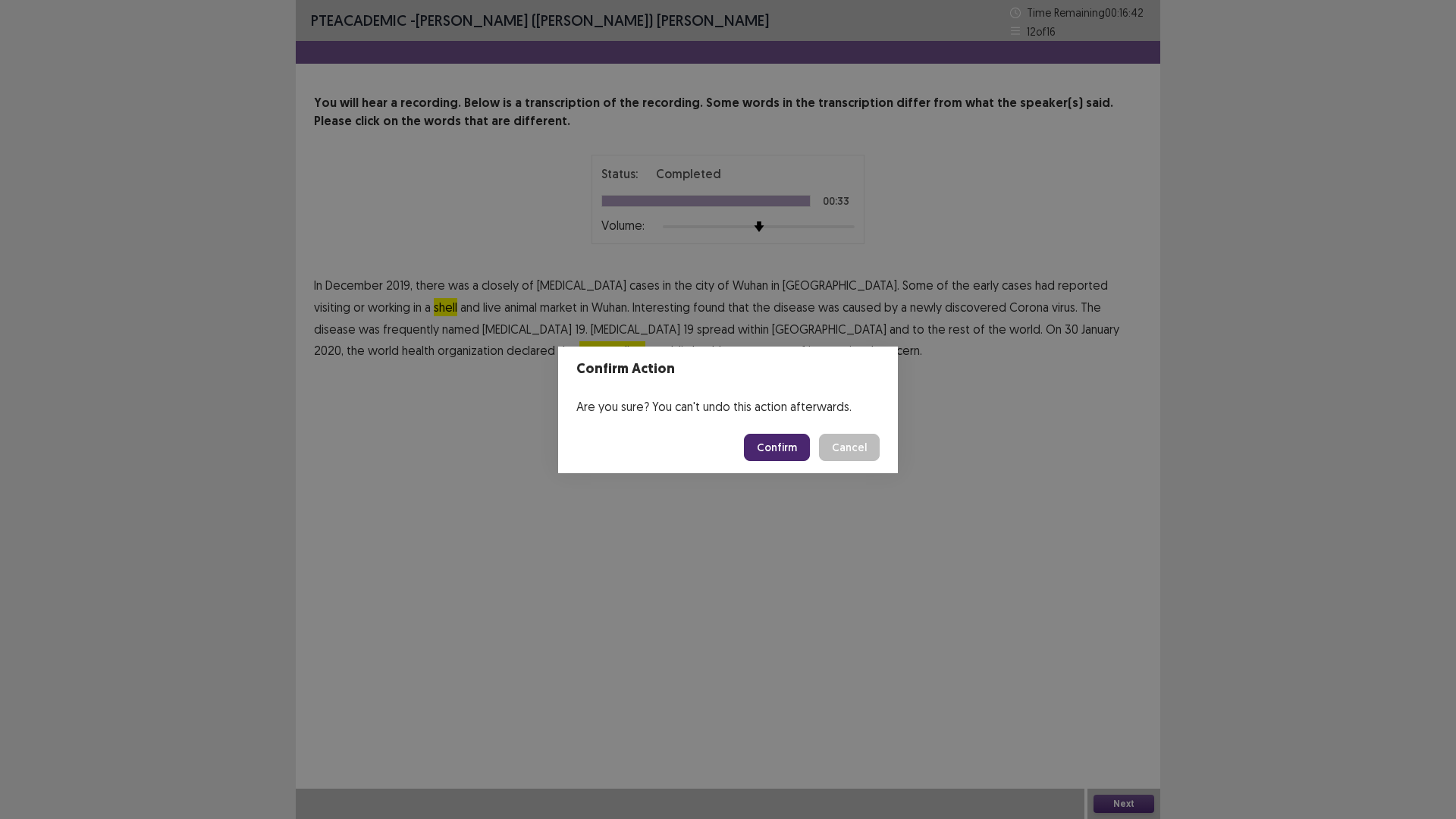
drag, startPoint x: 783, startPoint y: 454, endPoint x: 692, endPoint y: 337, distance: 148.2
click at [784, 454] on button "Confirm" at bounding box center [777, 447] width 66 height 27
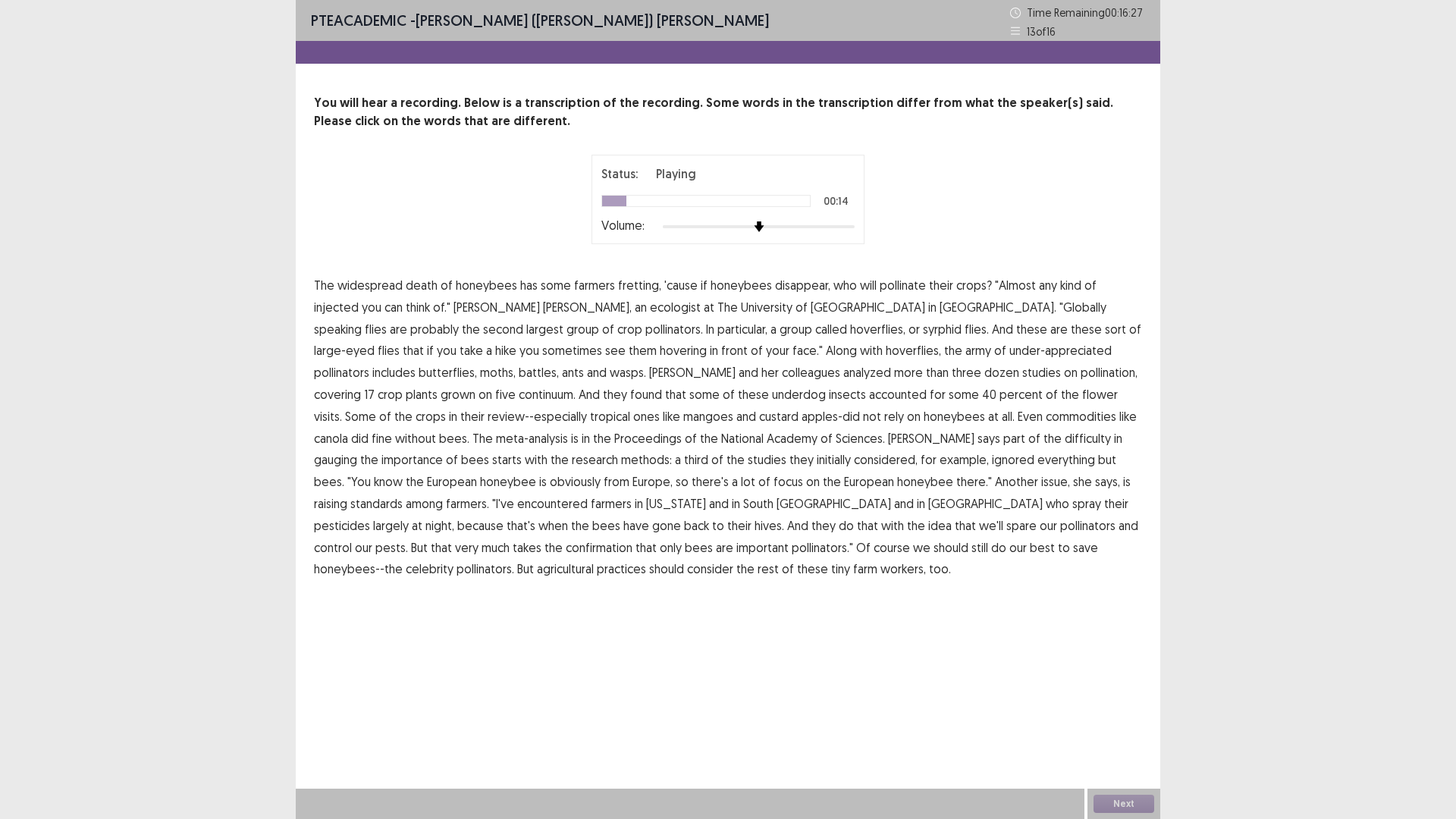
click at [706, 335] on span "In" at bounding box center [710, 328] width 8 height 18
click at [539, 341] on span "you" at bounding box center [529, 350] width 20 height 18
drag, startPoint x: 810, startPoint y: 481, endPoint x: 850, endPoint y: 487, distance: 40.4
click at [402, 494] on span "standards" at bounding box center [377, 503] width 53 height 18
click at [536, 517] on span "that's" at bounding box center [521, 525] width 29 height 18
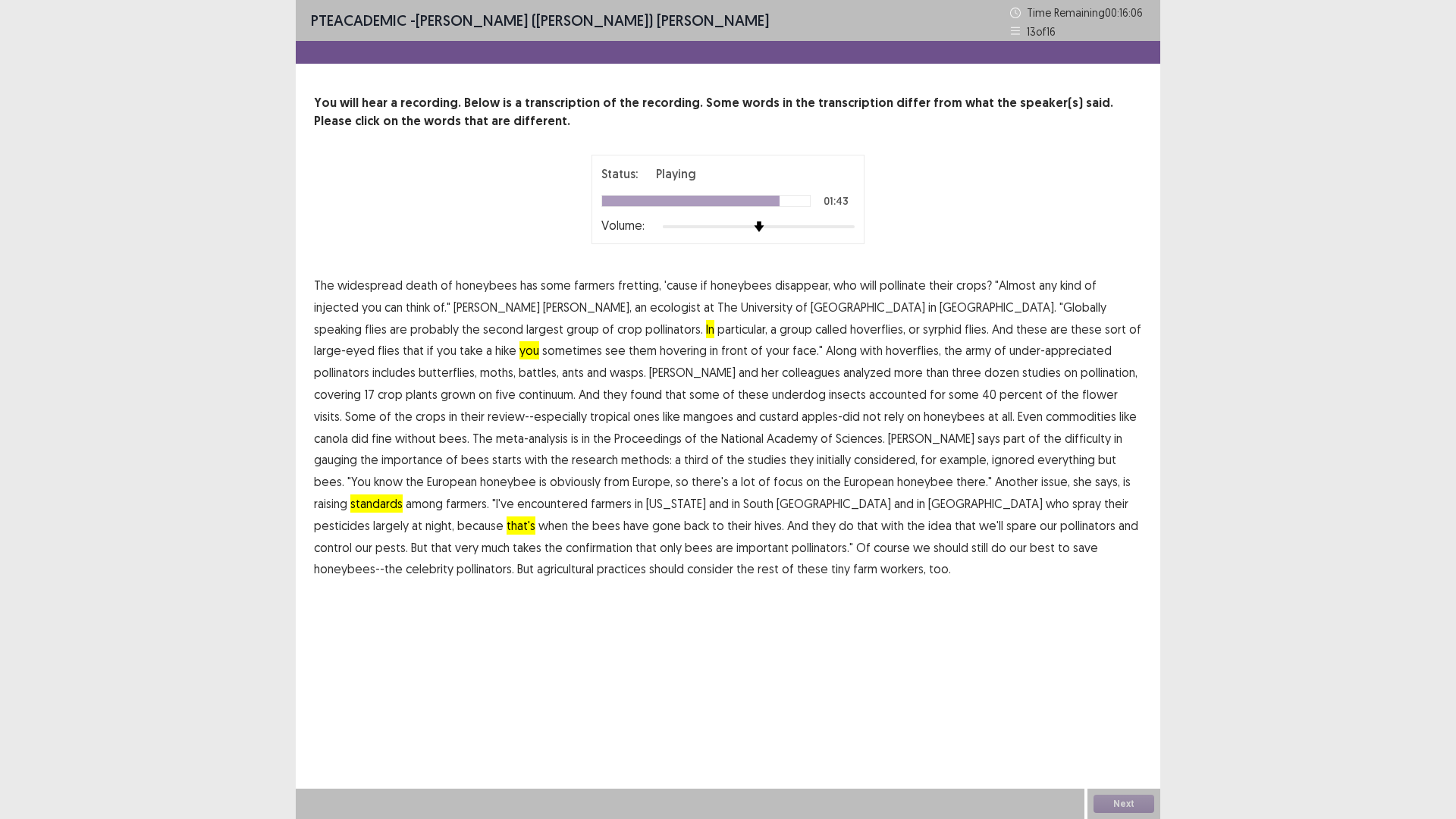
click at [536, 517] on span "that's" at bounding box center [521, 525] width 29 height 18
click at [1130, 802] on button "Next" at bounding box center [1124, 803] width 61 height 18
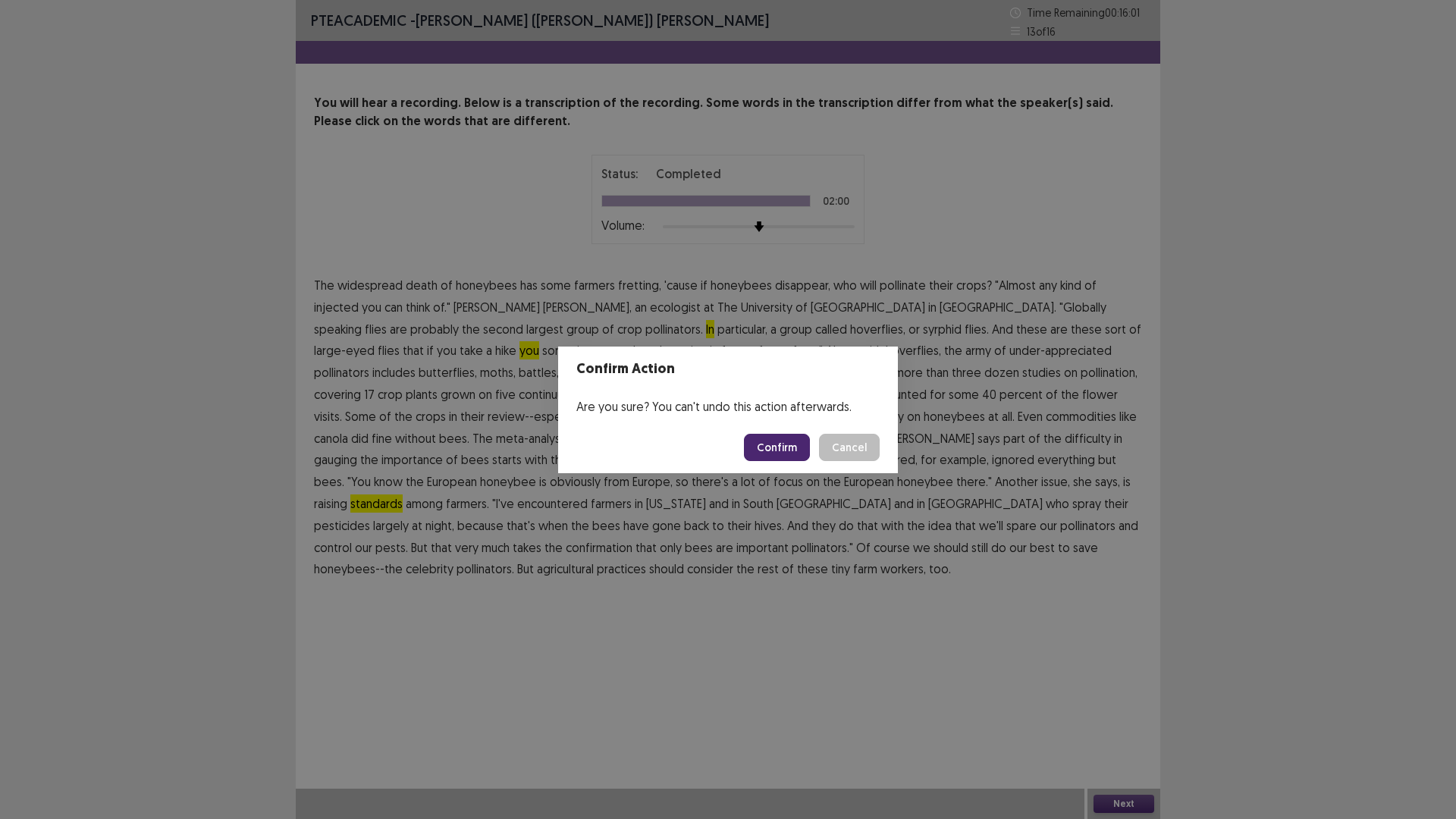
click at [794, 447] on button "Confirm" at bounding box center [777, 447] width 66 height 27
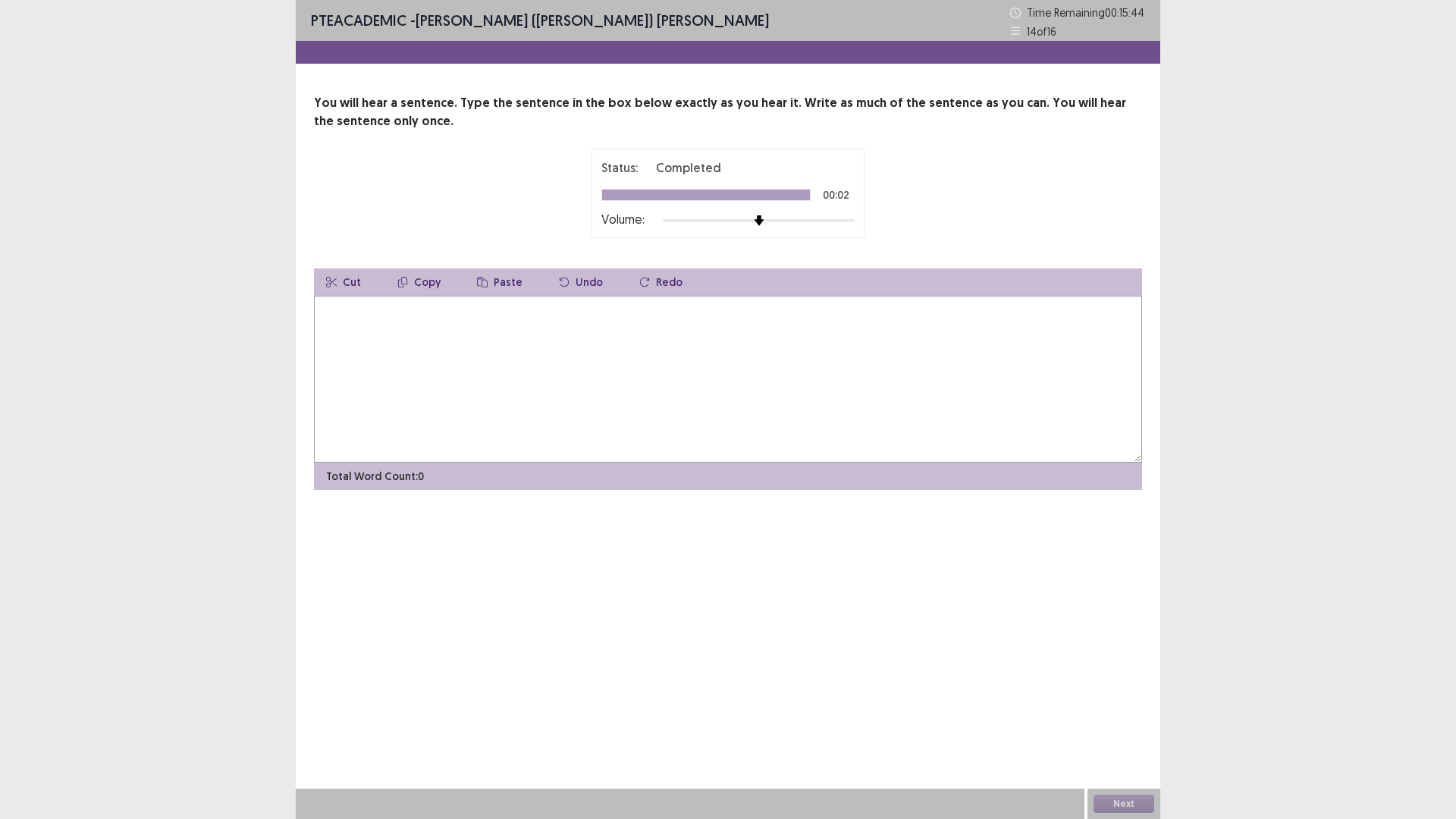
click at [537, 378] on textarea at bounding box center [728, 379] width 828 height 167
type textarea "**********"
click at [1113, 802] on button "Next" at bounding box center [1124, 803] width 61 height 18
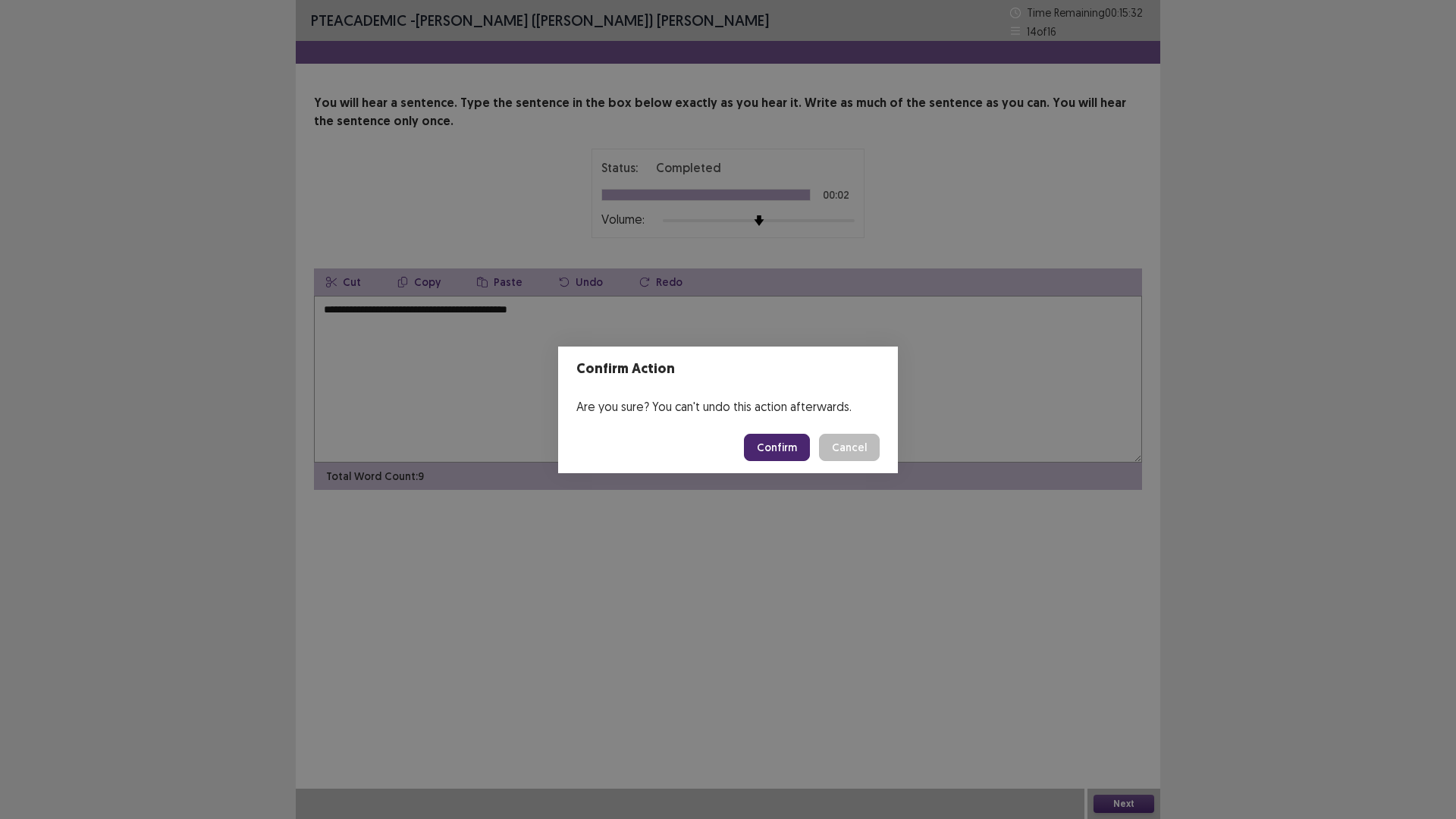
click at [781, 449] on button "Confirm" at bounding box center [777, 447] width 66 height 27
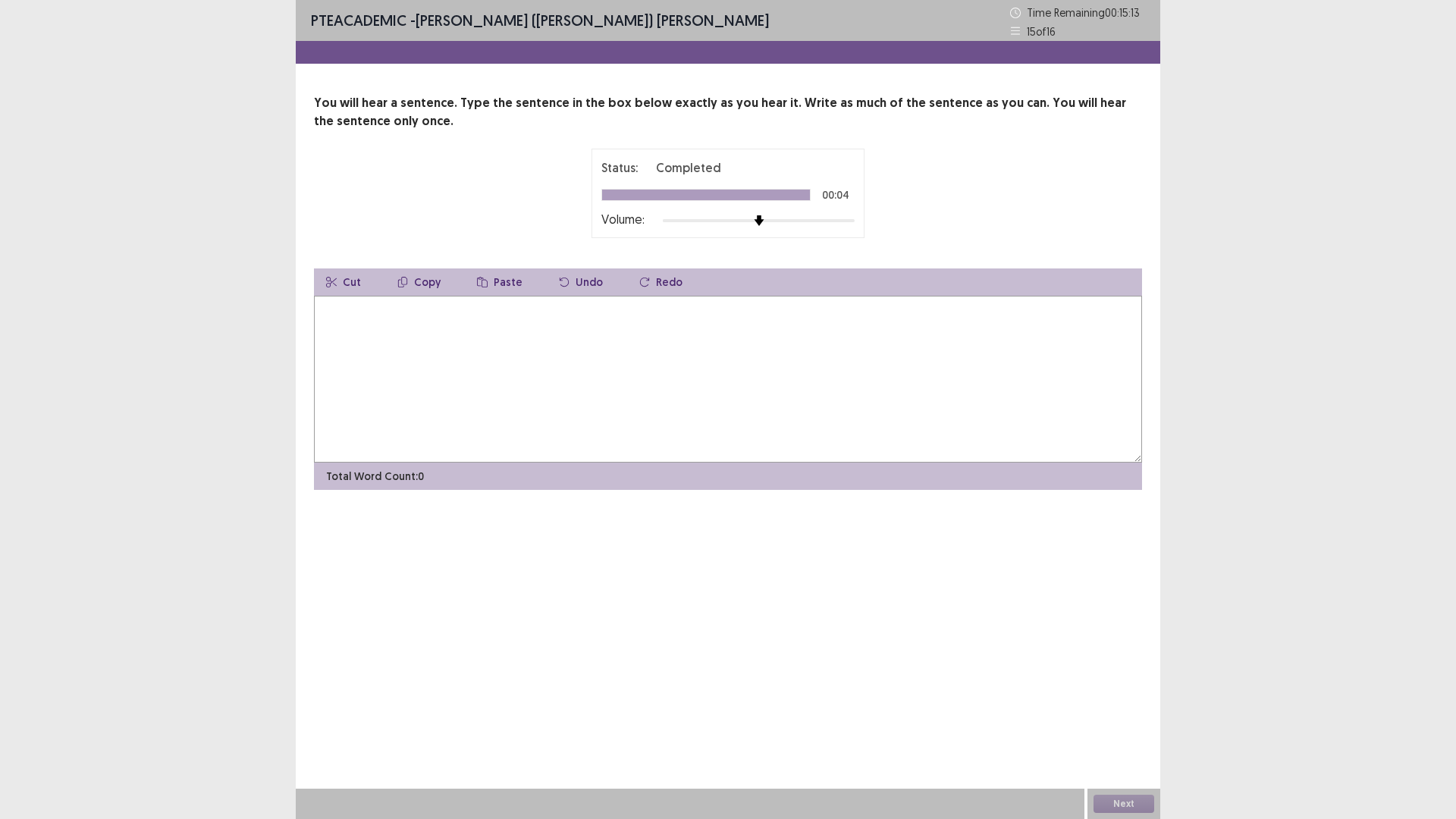
click at [477, 354] on textarea at bounding box center [728, 379] width 828 height 167
click at [369, 311] on textarea "**********" at bounding box center [728, 379] width 828 height 167
click at [412, 329] on textarea "**********" at bounding box center [728, 379] width 828 height 167
type textarea "**********"
click at [1129, 802] on button "Next" at bounding box center [1124, 803] width 61 height 18
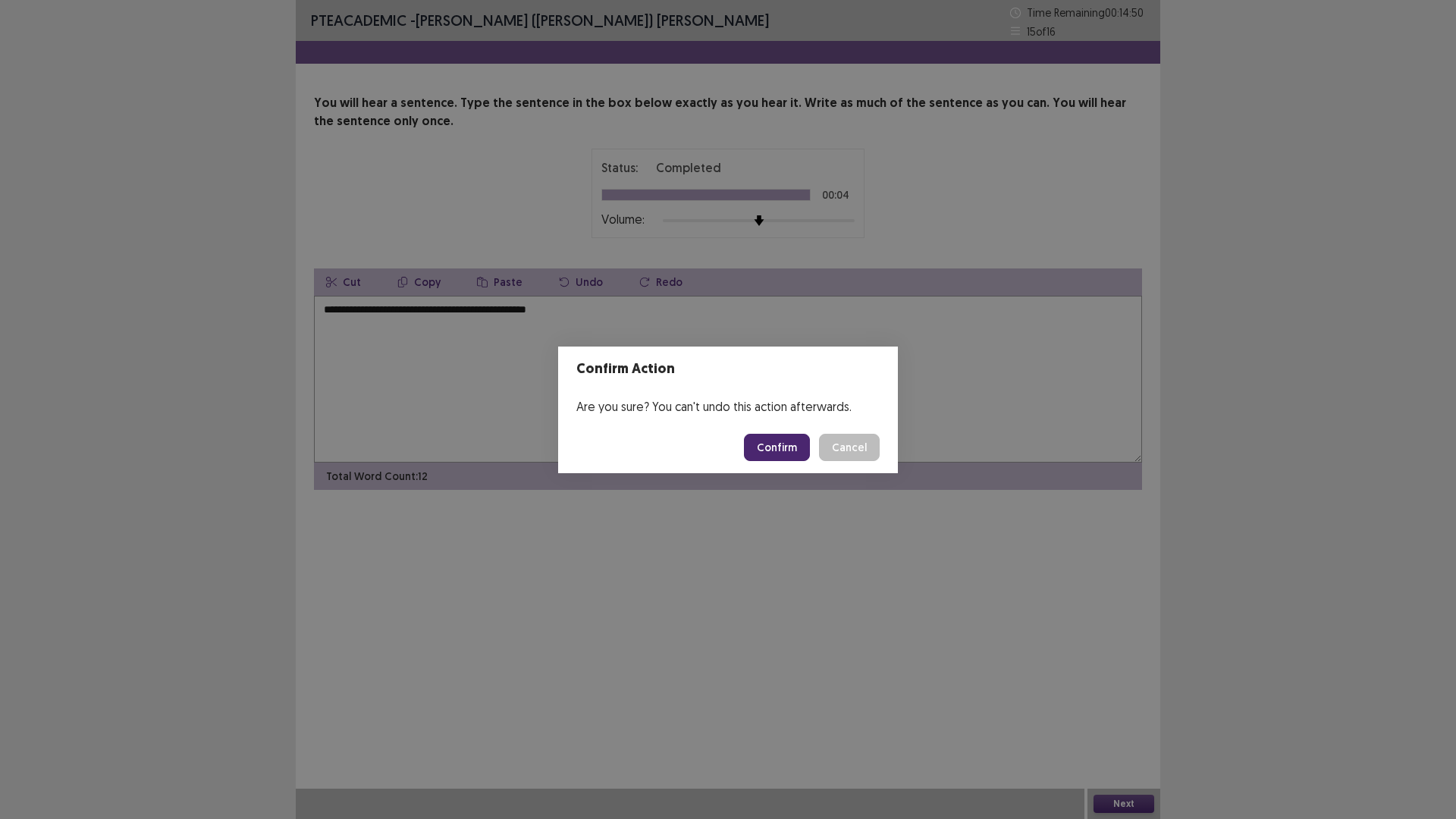
click at [793, 446] on button "Confirm" at bounding box center [777, 447] width 66 height 27
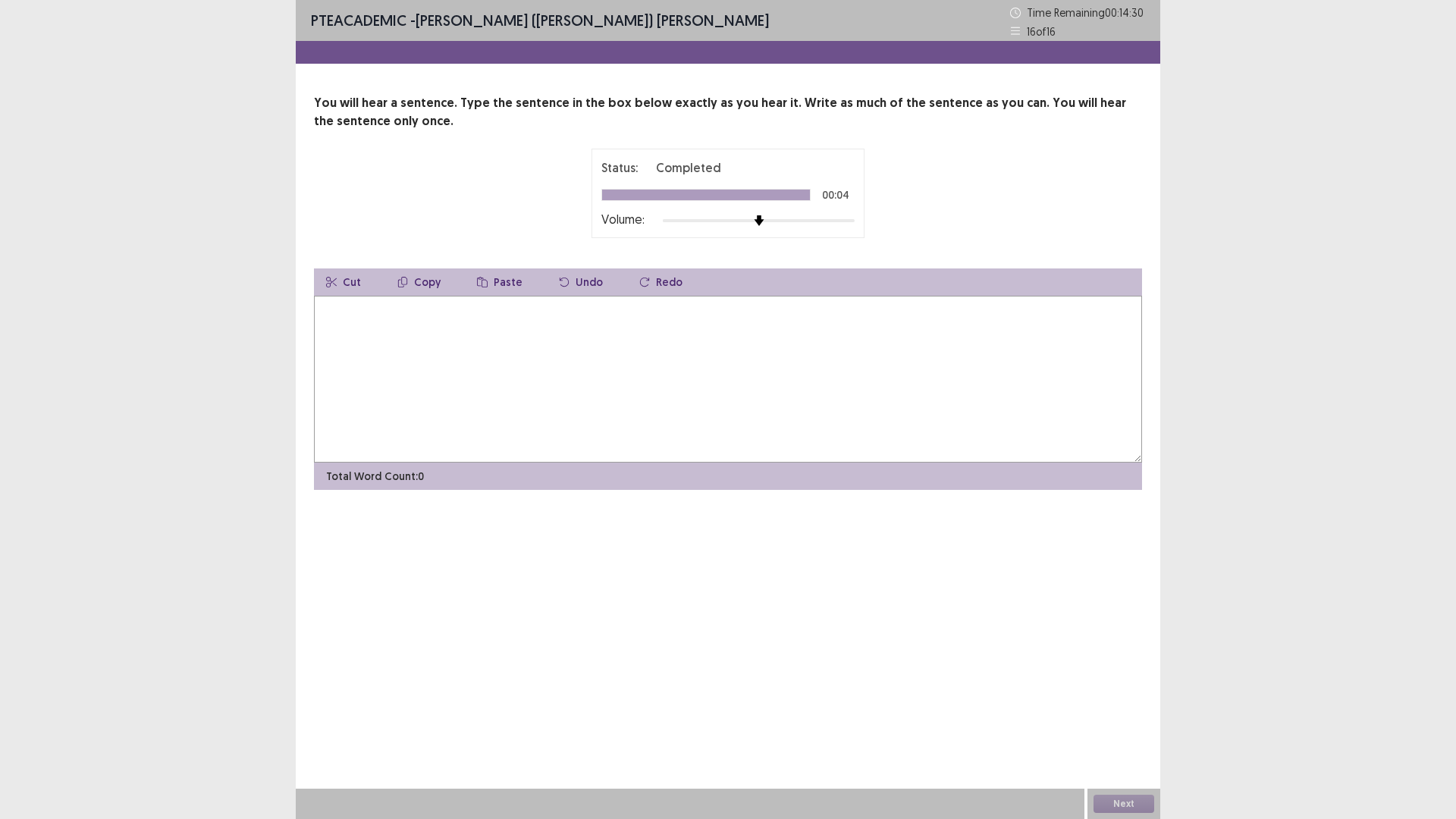
click at [432, 366] on textarea at bounding box center [728, 379] width 828 height 167
type textarea "**********"
click at [1115, 797] on button "Next" at bounding box center [1124, 803] width 61 height 18
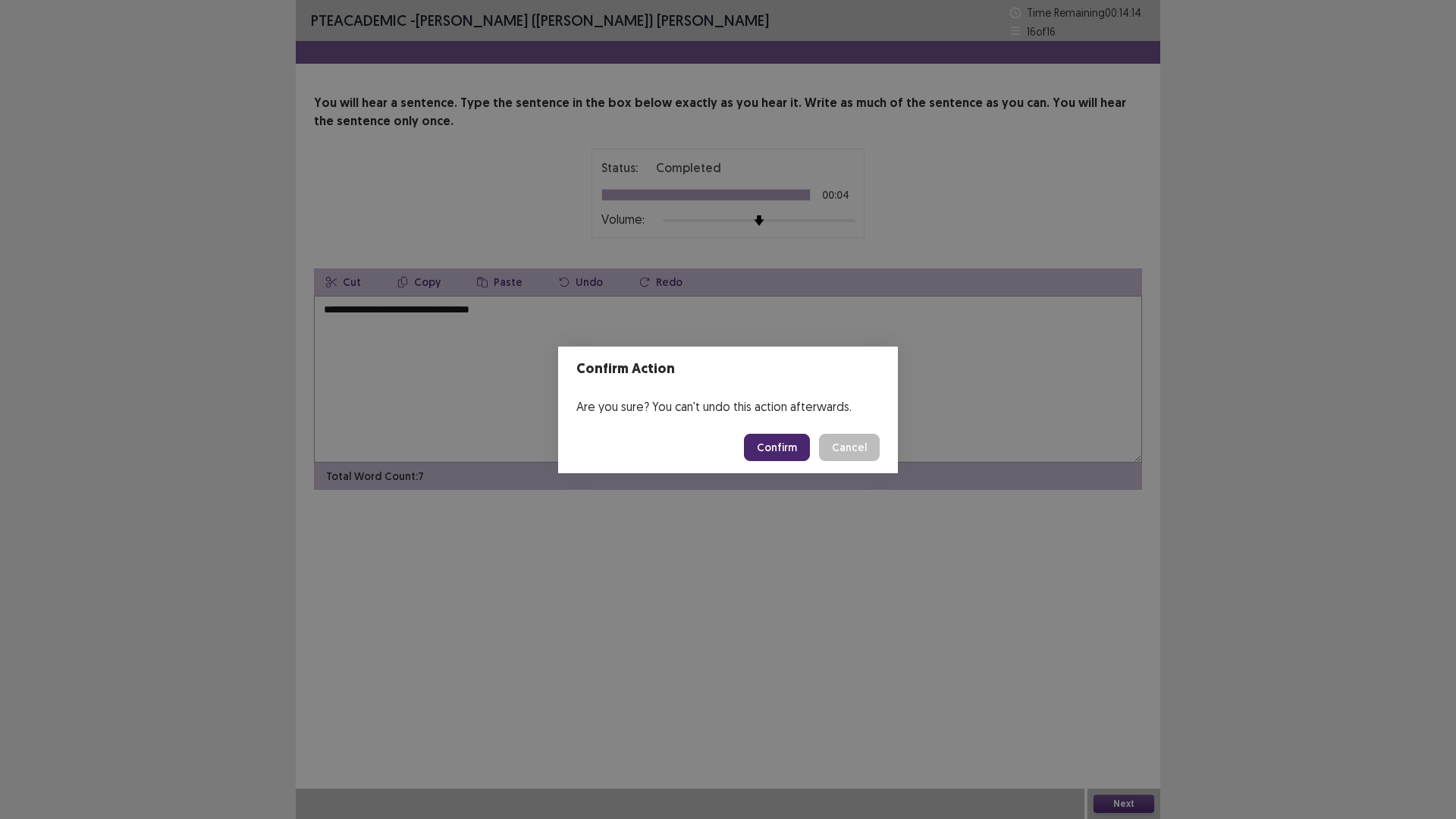
click at [798, 444] on button "Confirm" at bounding box center [777, 447] width 66 height 27
